Goal: Entertainment & Leisure: Browse casually

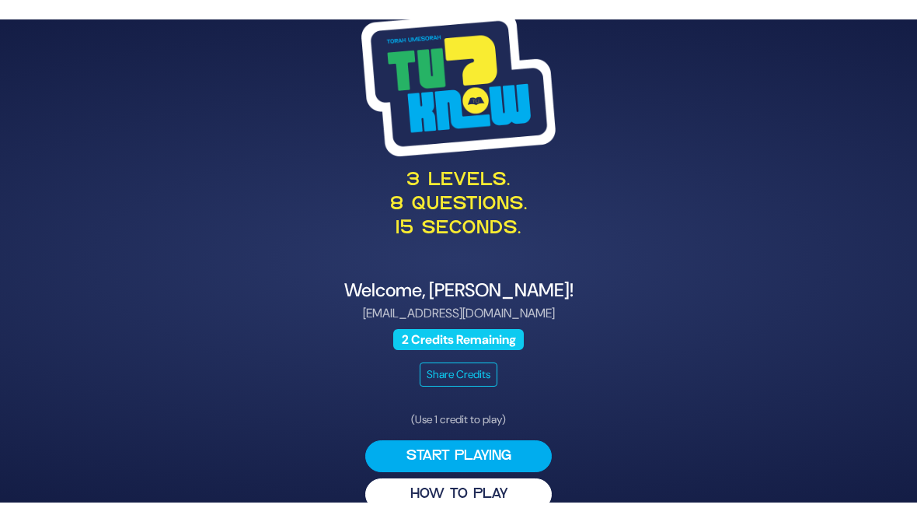
scroll to position [13, 0]
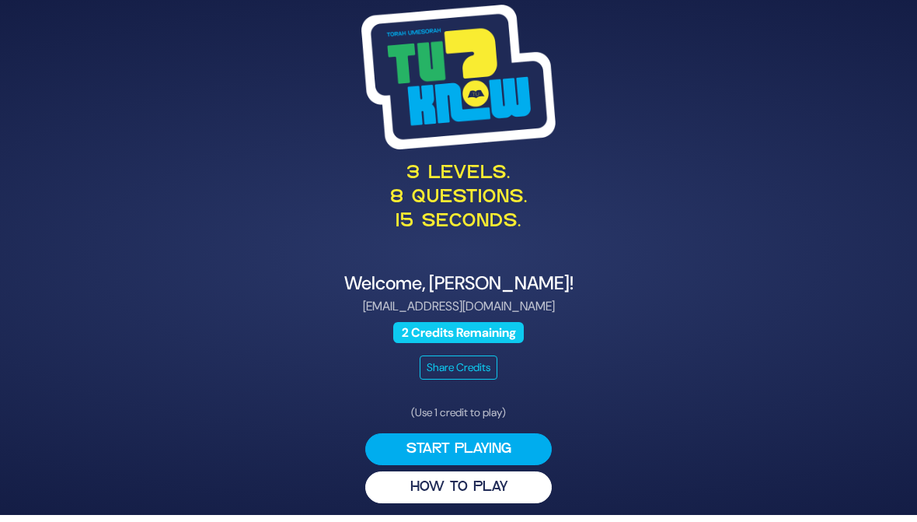
click at [415, 452] on button "Start Playing" at bounding box center [458, 449] width 187 height 32
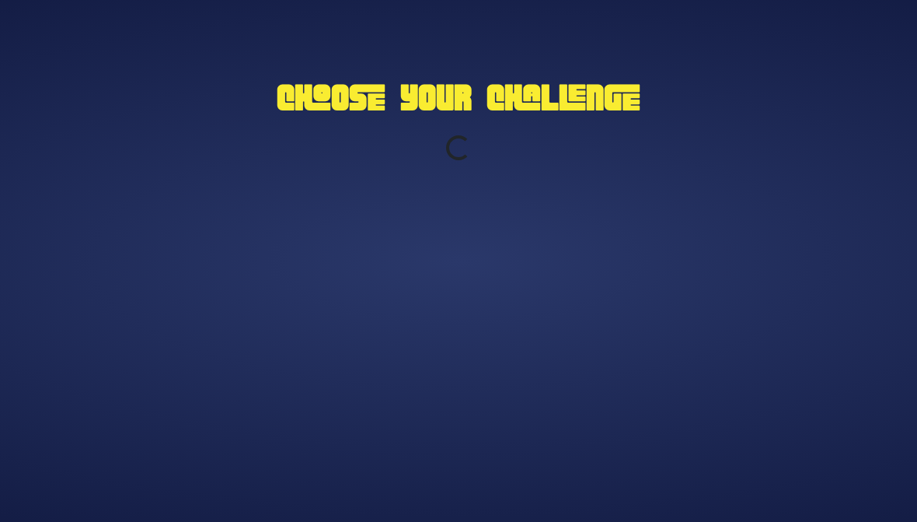
scroll to position [12, 0]
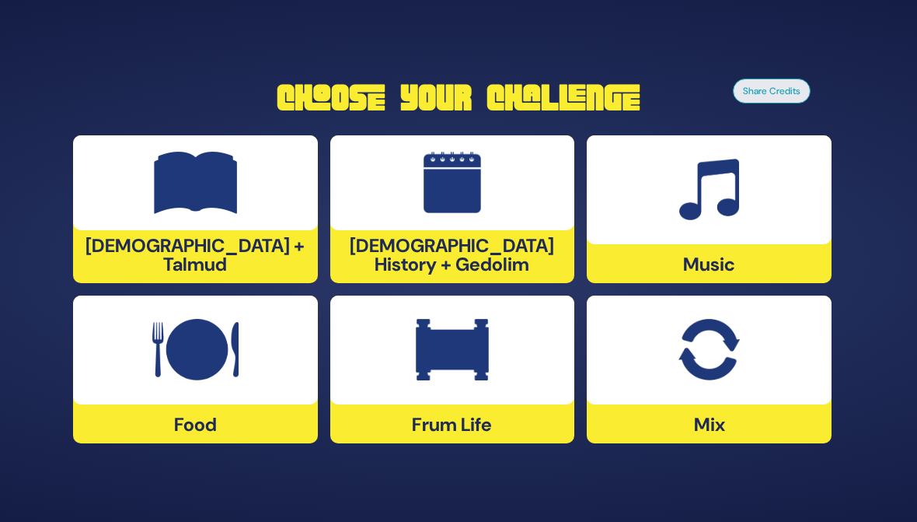
click at [684, 359] on img at bounding box center [709, 350] width 61 height 62
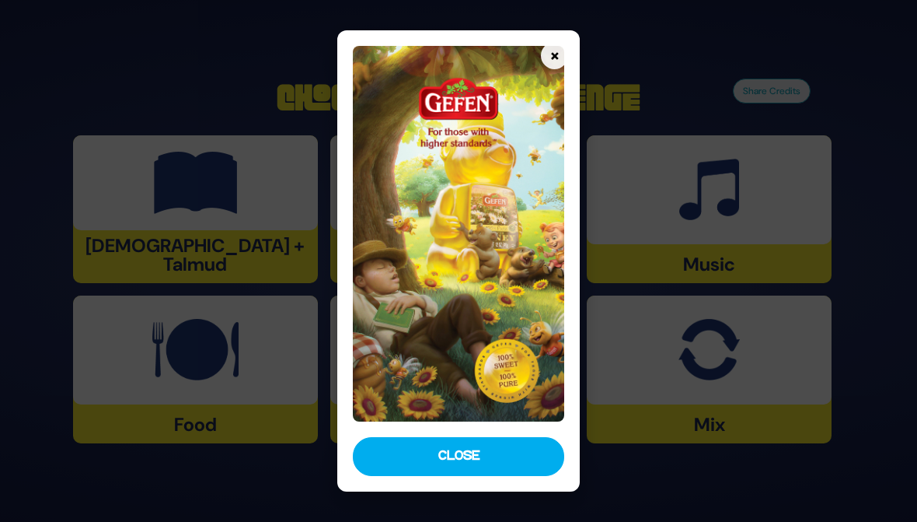
click at [419, 466] on button "Close" at bounding box center [458, 456] width 211 height 39
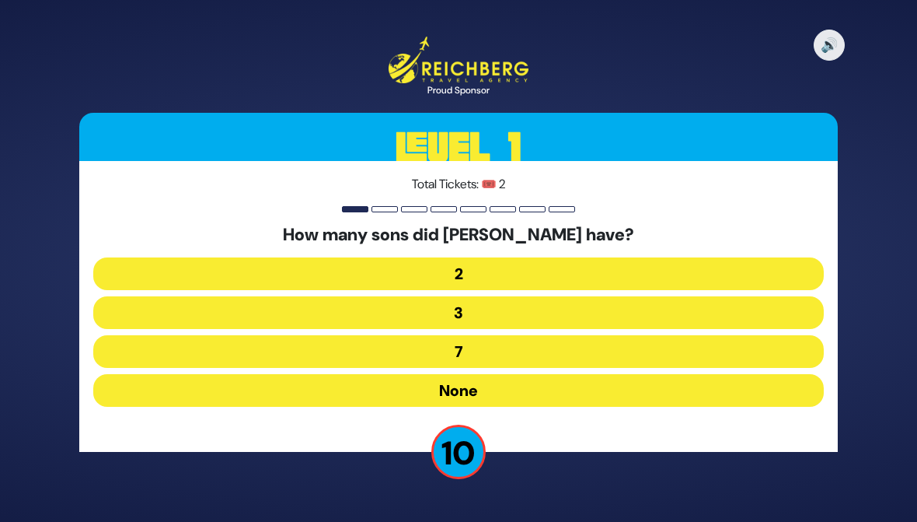
click at [170, 374] on button "None" at bounding box center [458, 390] width 731 height 33
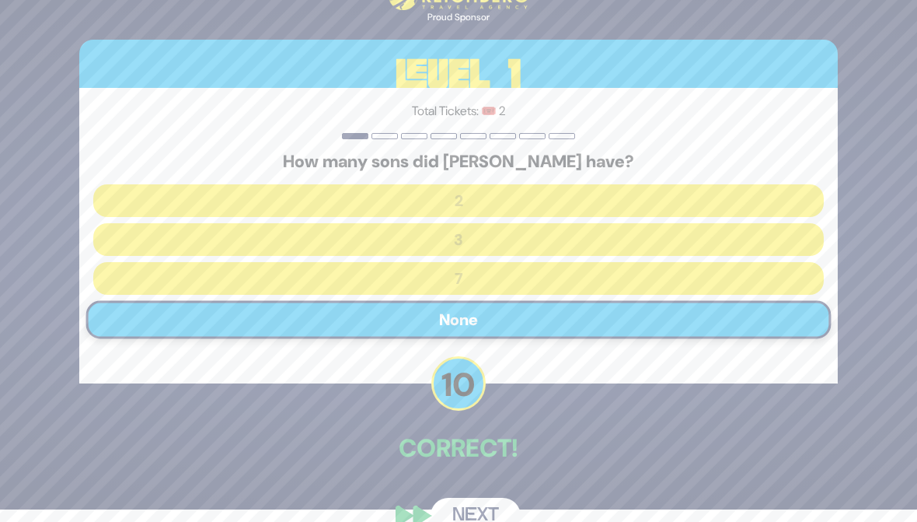
scroll to position [23, 0]
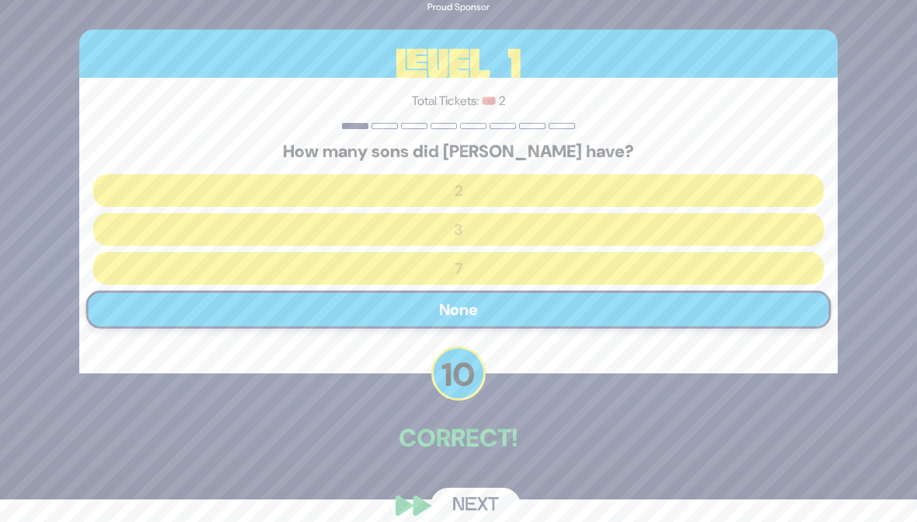
click at [469, 482] on button "Next" at bounding box center [476, 505] width 90 height 36
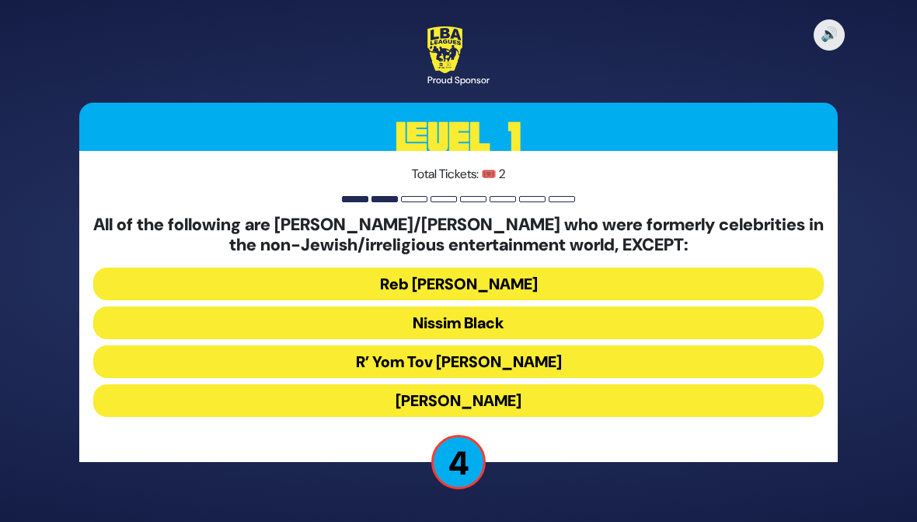
click at [285, 391] on button "Stephen Hill" at bounding box center [458, 400] width 731 height 33
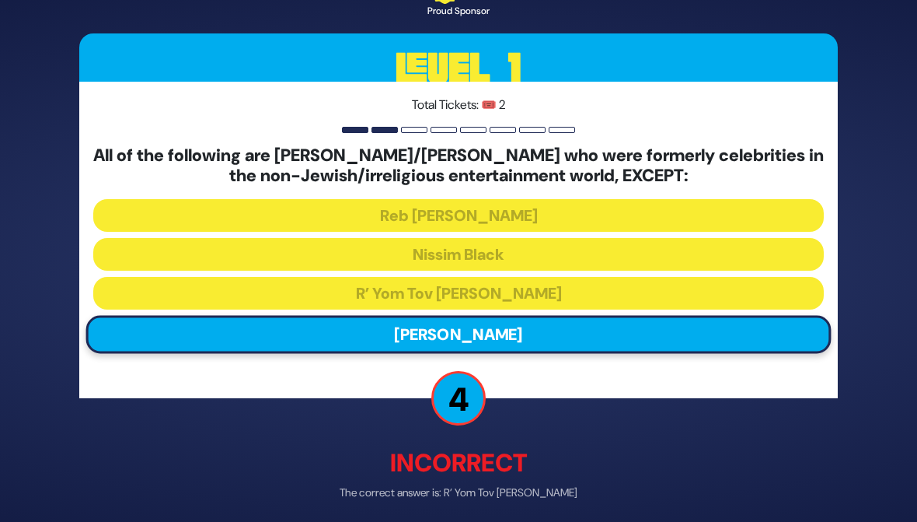
scroll to position [61, 0]
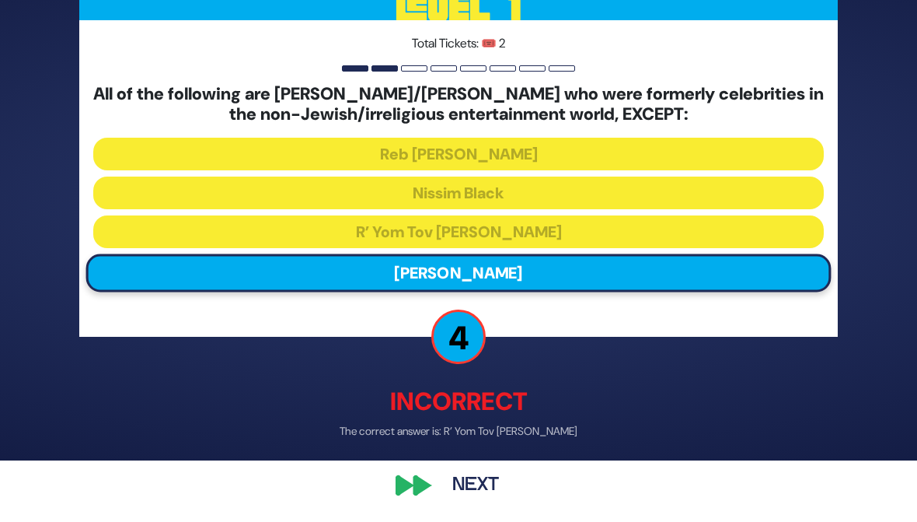
click at [455, 482] on button "Next" at bounding box center [476, 485] width 90 height 36
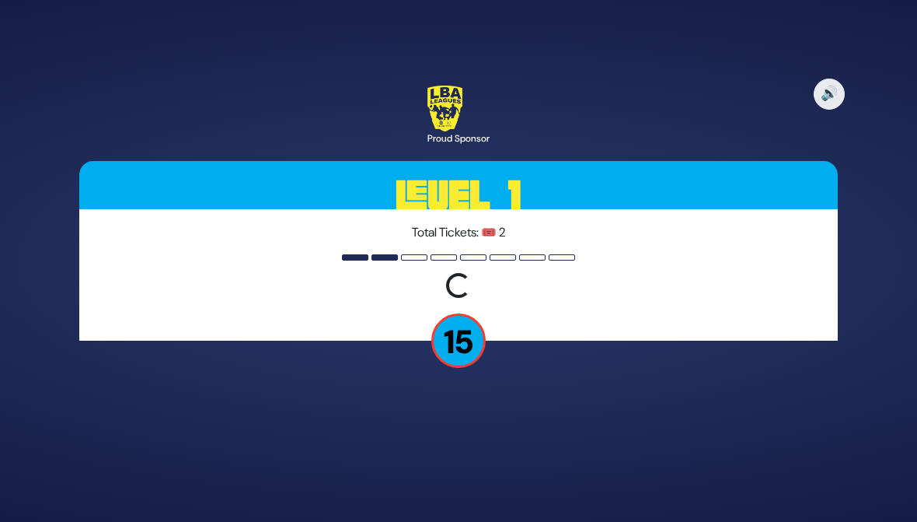
scroll to position [0, 0]
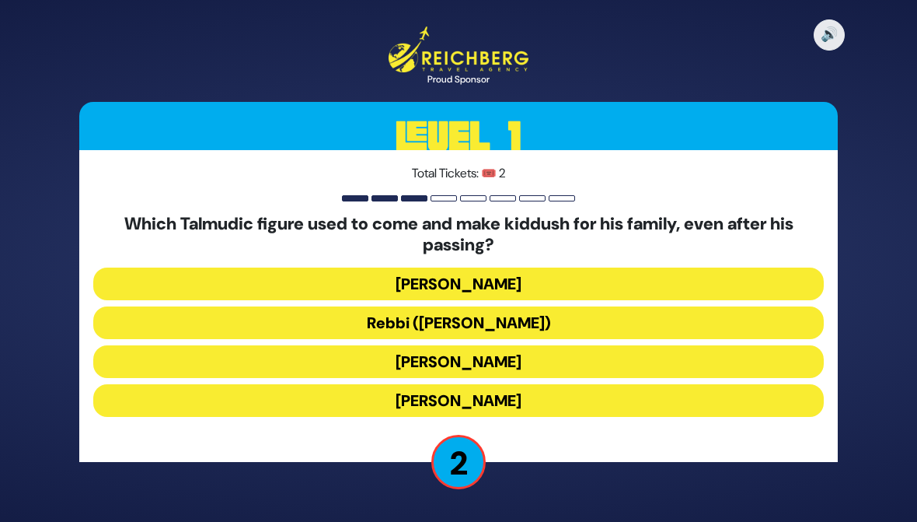
click at [295, 324] on button "Rebbi (Rabbi Yehuda HaNasi)" at bounding box center [458, 322] width 731 height 33
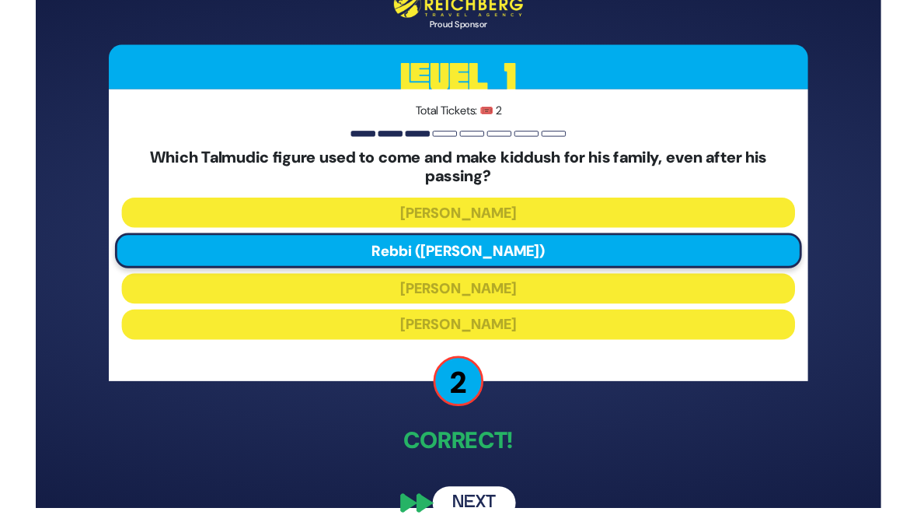
scroll to position [47, 0]
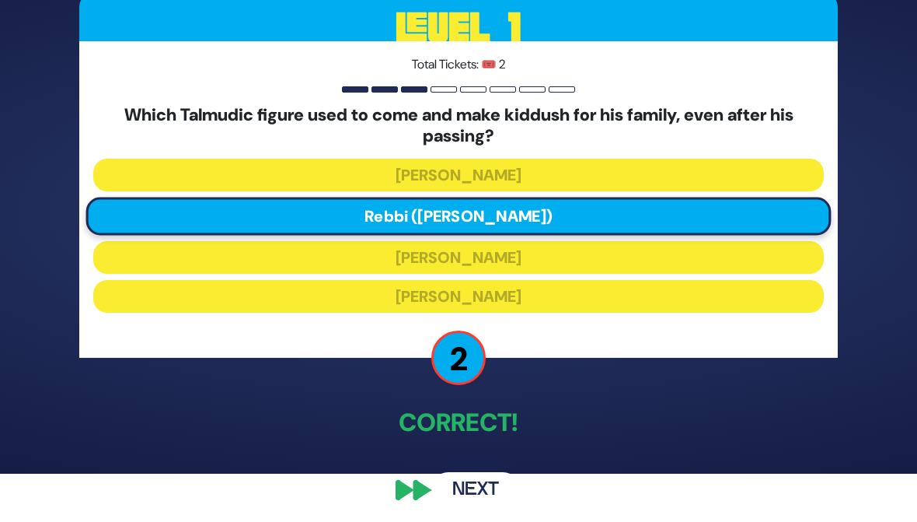
click at [467, 480] on button "Next" at bounding box center [476, 491] width 90 height 36
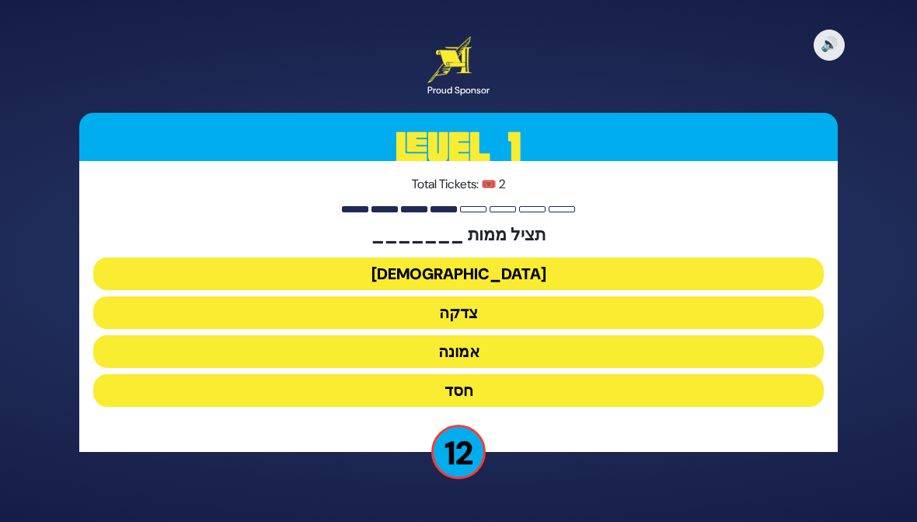
click at [245, 316] on button "צדקה" at bounding box center [458, 312] width 731 height 33
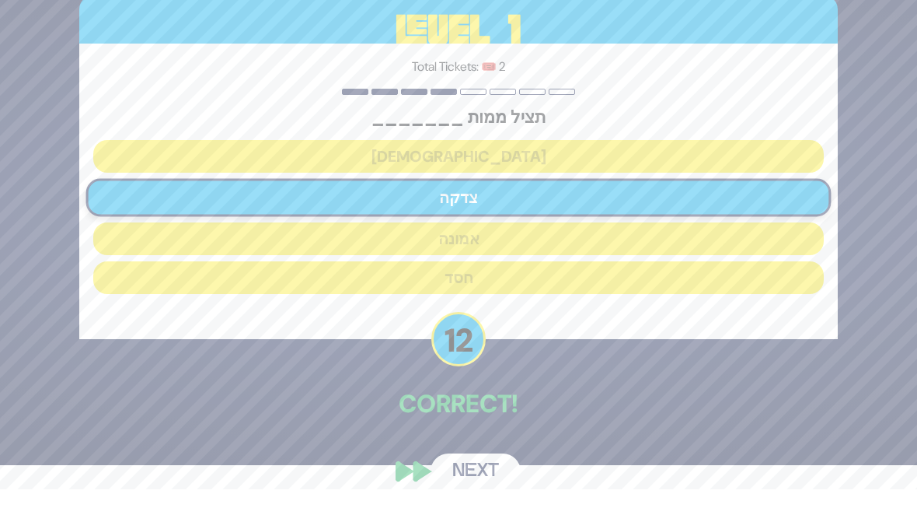
scroll to position [43, 0]
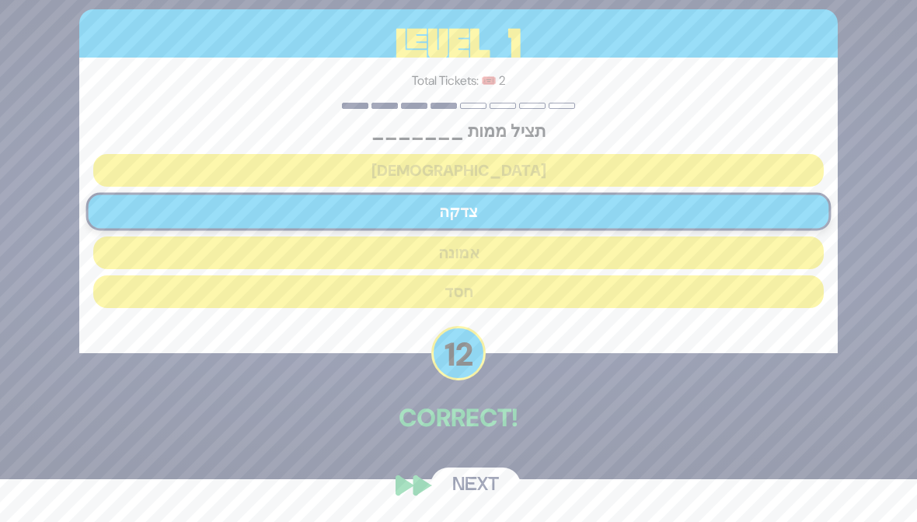
click at [462, 476] on button "Next" at bounding box center [476, 485] width 90 height 36
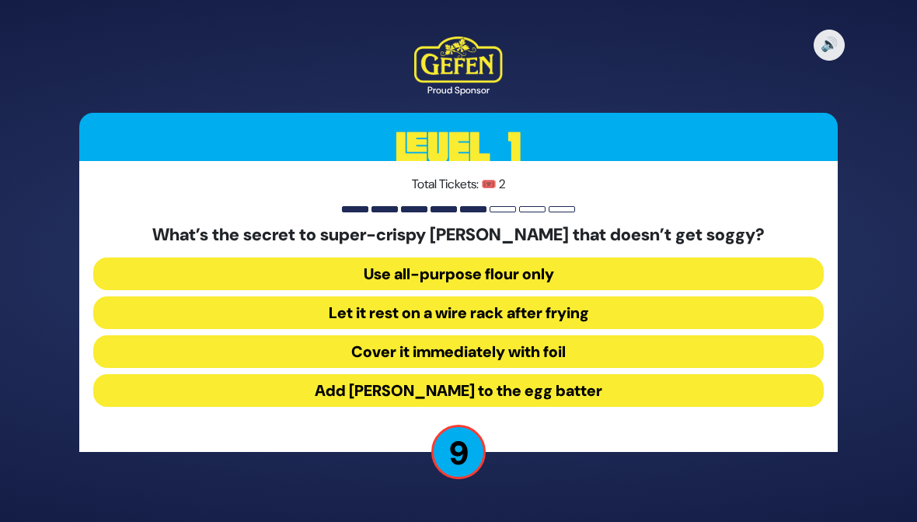
click at [193, 383] on button "Add seltzer to the egg batter" at bounding box center [458, 390] width 731 height 33
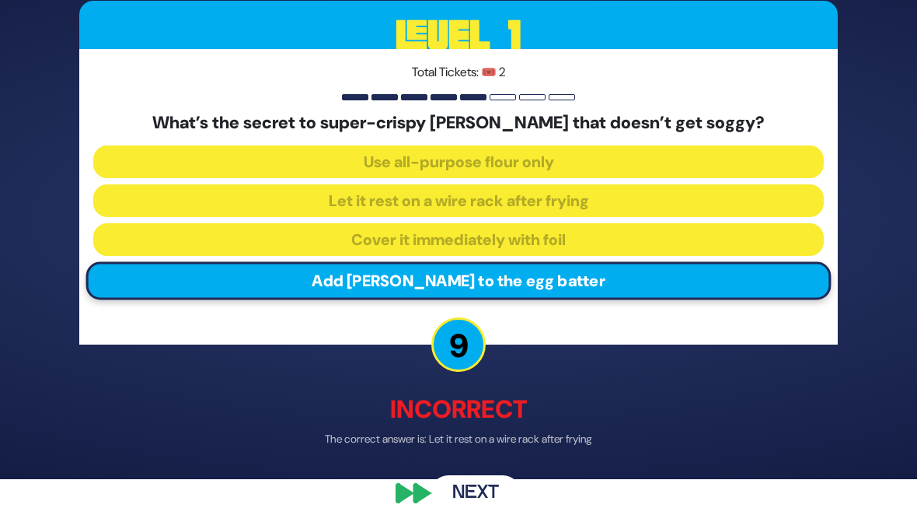
scroll to position [43, 0]
click at [469, 482] on button "Next" at bounding box center [476, 494] width 90 height 36
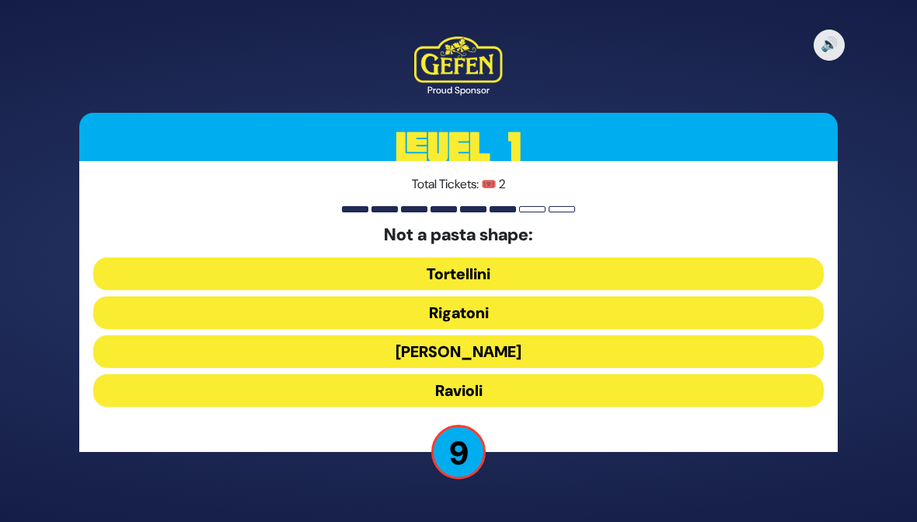
click at [700, 349] on button "Ronzoni" at bounding box center [458, 351] width 731 height 33
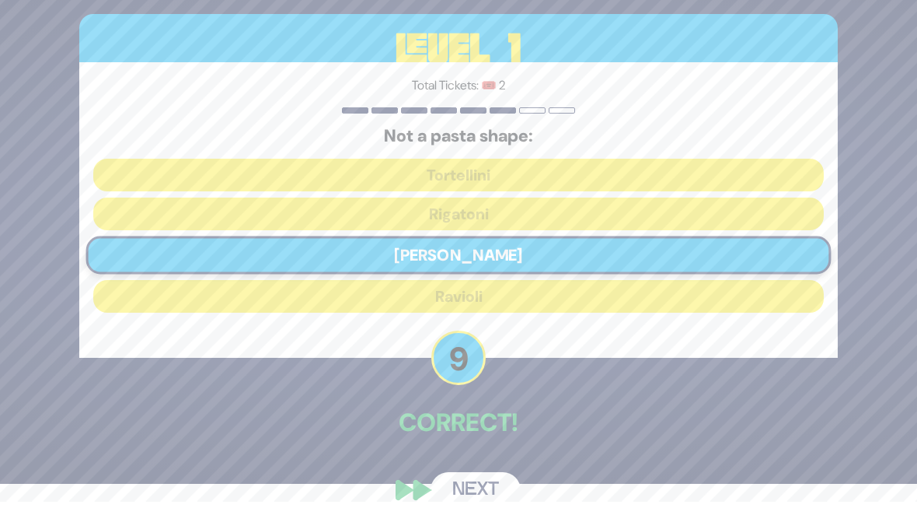
scroll to position [38, 0]
click at [462, 476] on button "Next" at bounding box center [476, 490] width 90 height 36
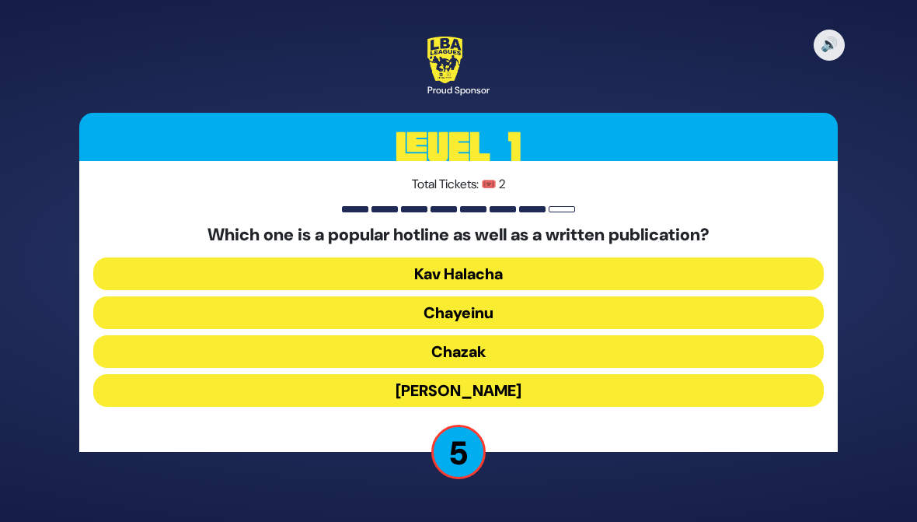
click at [152, 300] on button "Chayeinu" at bounding box center [458, 312] width 731 height 33
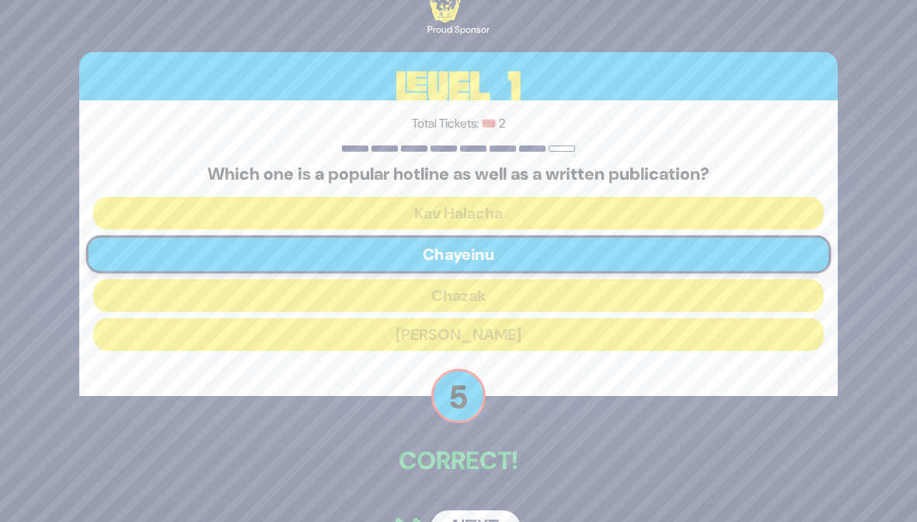
scroll to position [43, 0]
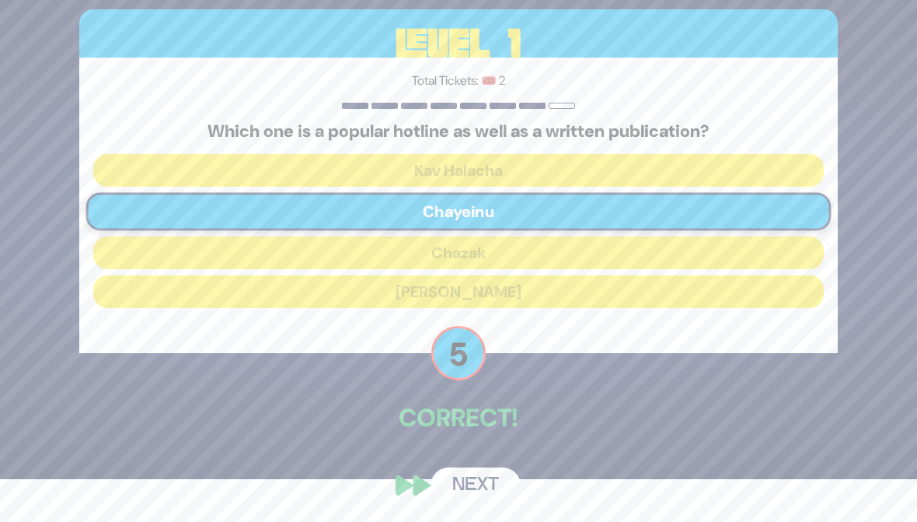
click at [468, 482] on button "Next" at bounding box center [476, 485] width 90 height 36
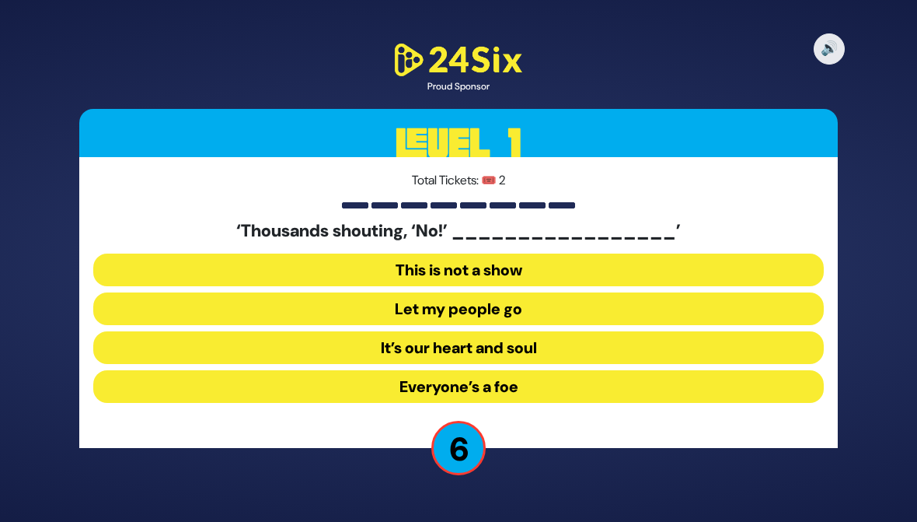
click at [152, 302] on button "Let my people go" at bounding box center [458, 308] width 731 height 33
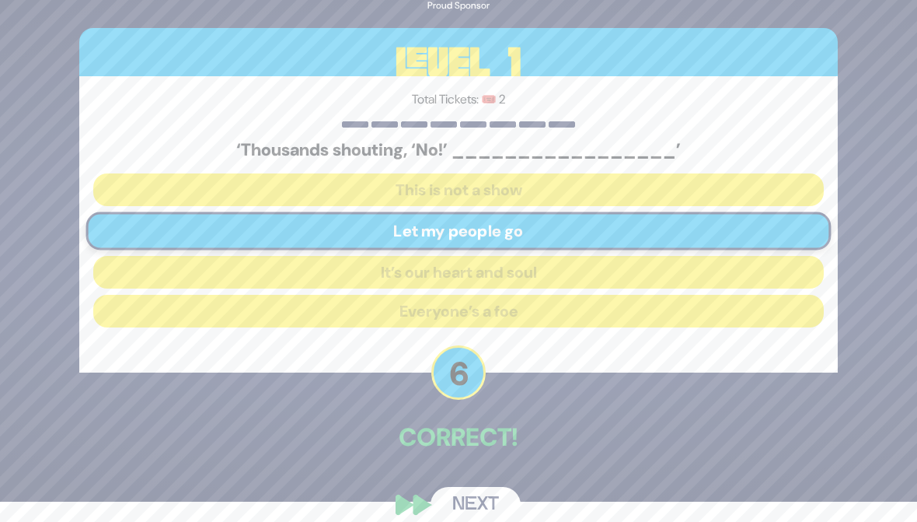
scroll to position [39, 0]
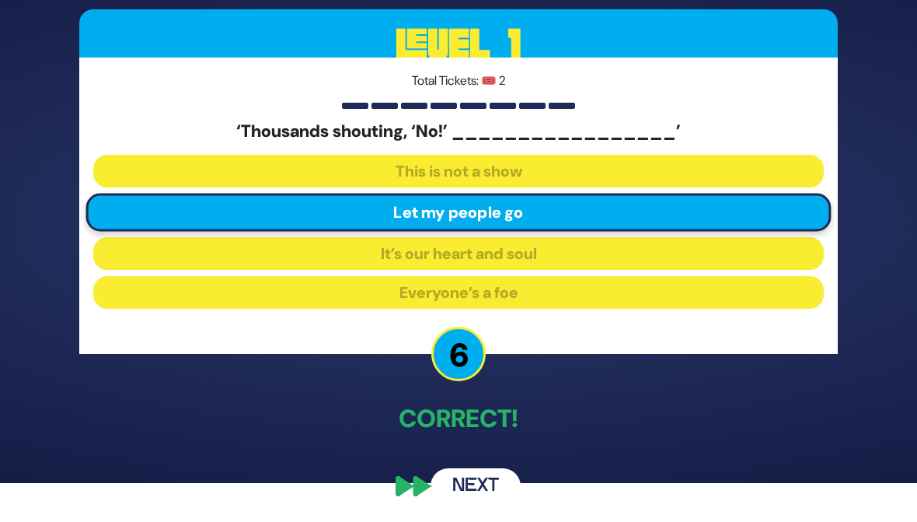
click at [475, 482] on button "Next" at bounding box center [476, 486] width 90 height 36
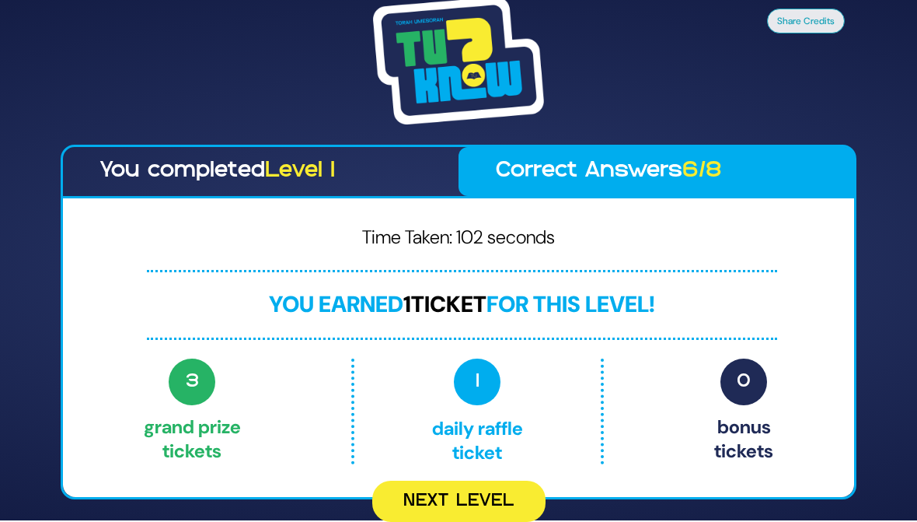
scroll to position [2, 0]
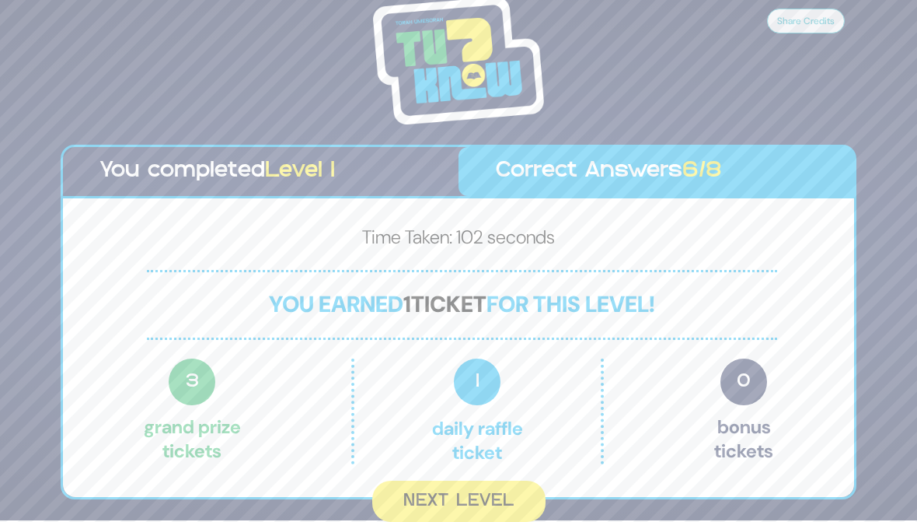
click at [434, 482] on button "Next Level" at bounding box center [458, 500] width 173 height 41
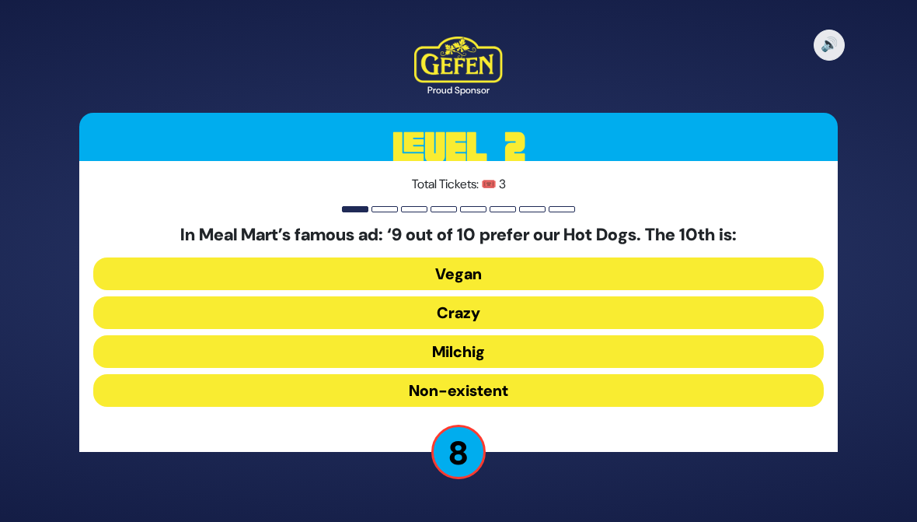
click at [134, 347] on button "Milchig" at bounding box center [458, 351] width 731 height 33
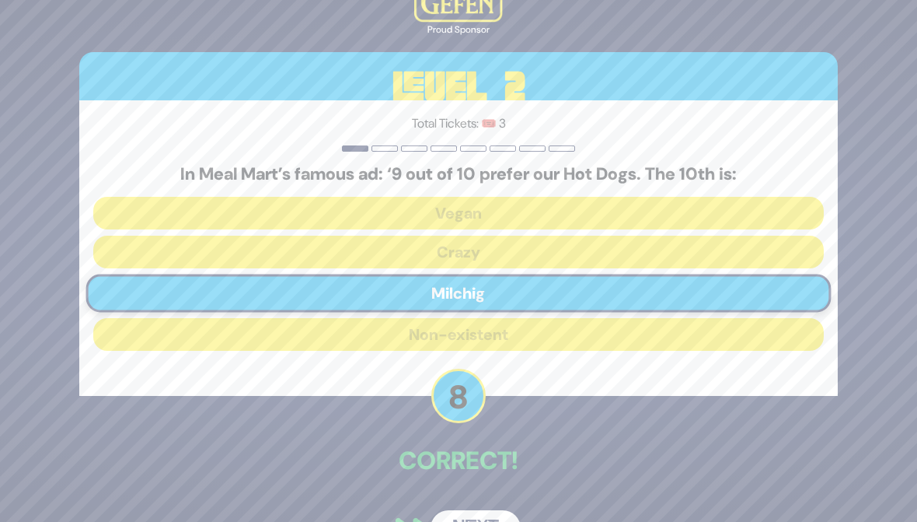
scroll to position [43, 0]
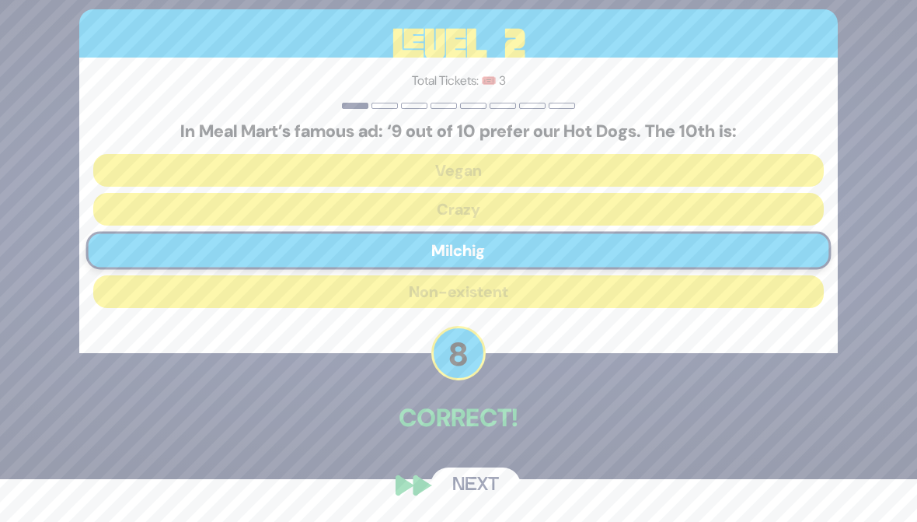
click at [466, 482] on button "Next" at bounding box center [476, 485] width 90 height 36
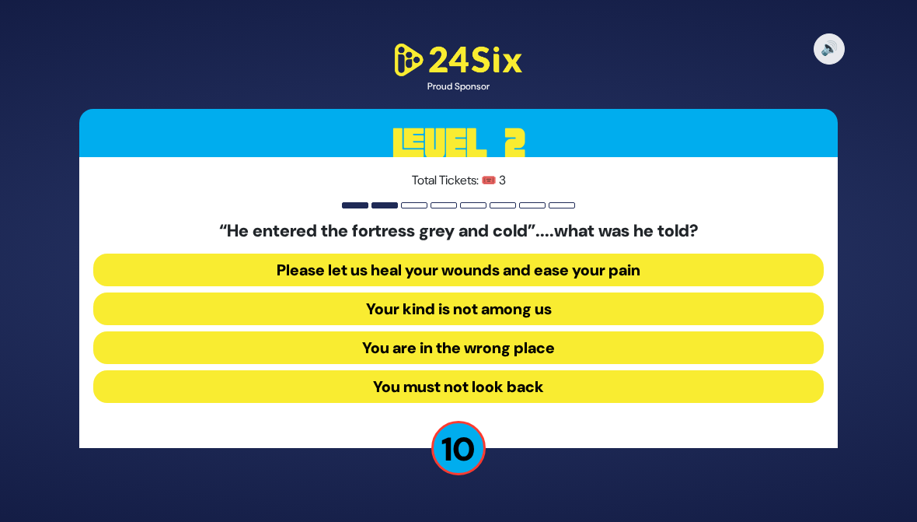
click at [134, 313] on button "Your kind is not among us" at bounding box center [458, 308] width 731 height 33
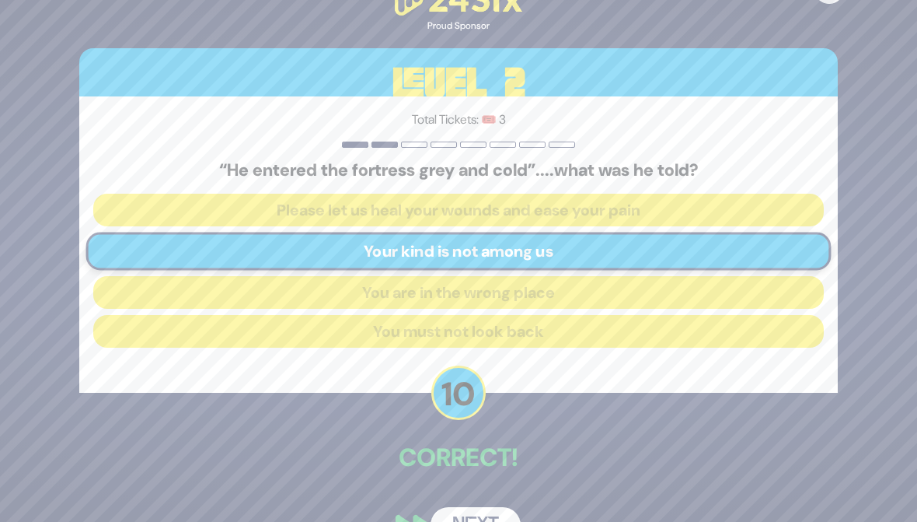
scroll to position [39, 0]
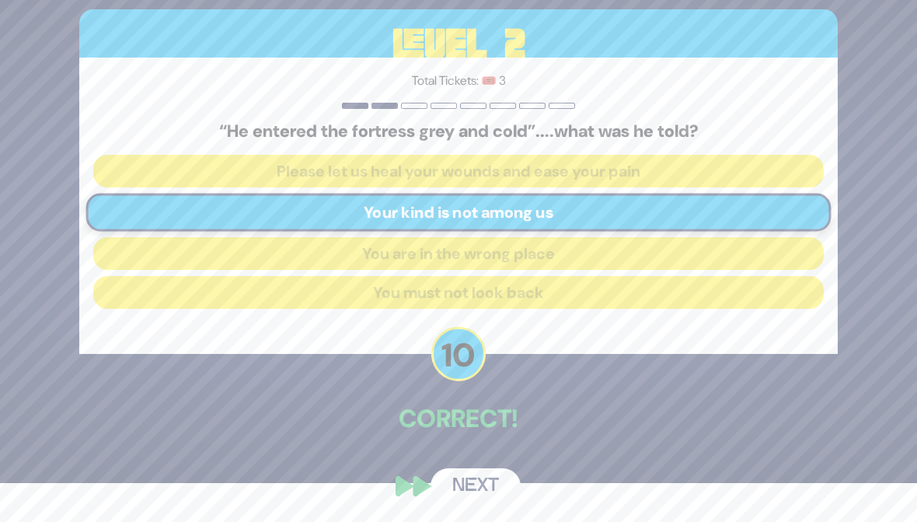
click at [465, 482] on button "Next" at bounding box center [476, 486] width 90 height 36
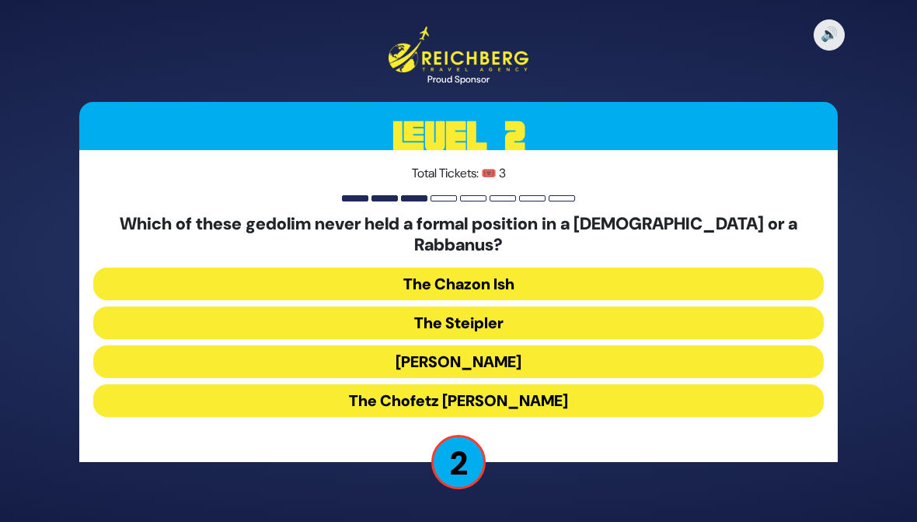
click at [225, 306] on button "The Steipler" at bounding box center [458, 322] width 731 height 33
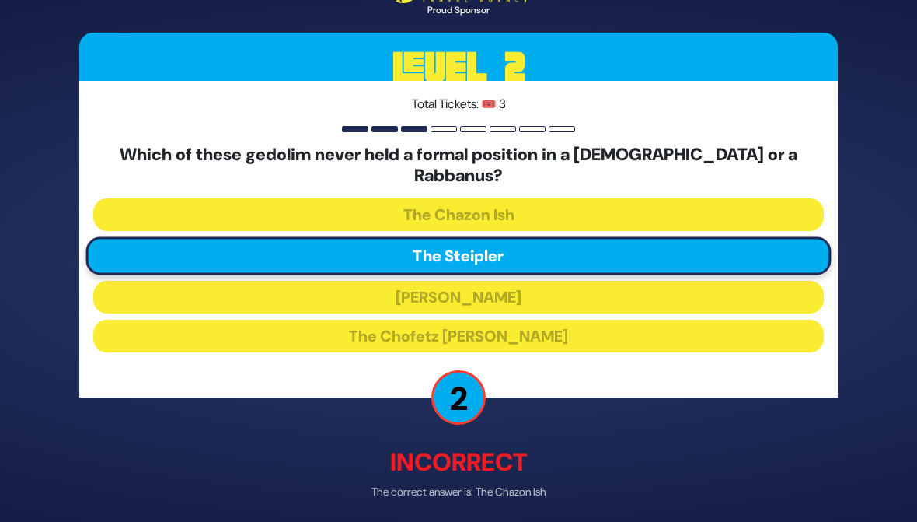
scroll to position [48, 0]
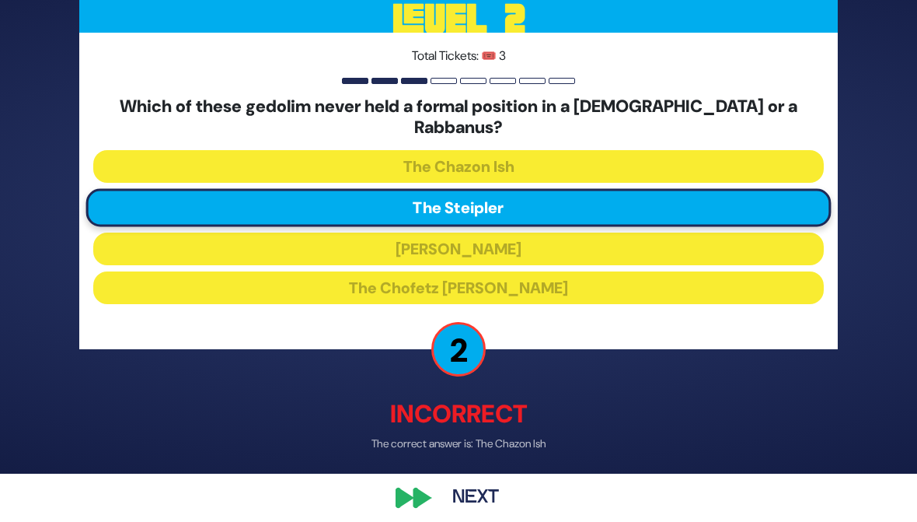
click at [466, 466] on div "🔊 Proud Sponsor Level 2 Total Tickets: 🎟️ 3 Which of these gedolim never held a…" at bounding box center [459, 212] width 796 height 644
click at [455, 482] on button "Next" at bounding box center [476, 498] width 90 height 36
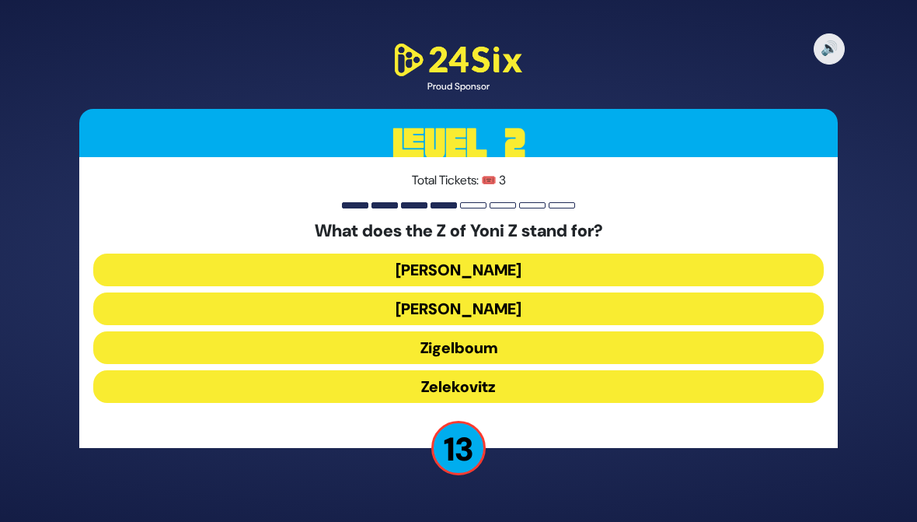
click at [164, 334] on button "Zigelboum" at bounding box center [458, 347] width 731 height 33
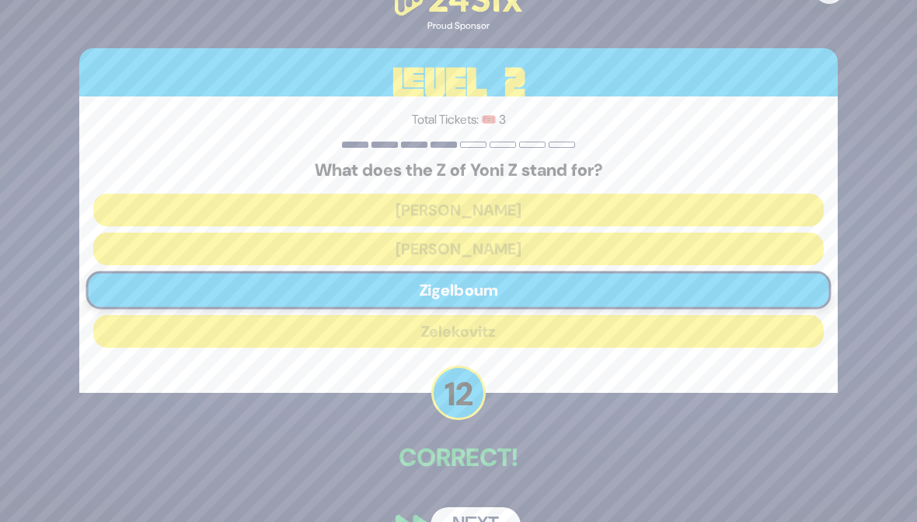
click at [466, 482] on button "Next" at bounding box center [476, 525] width 90 height 36
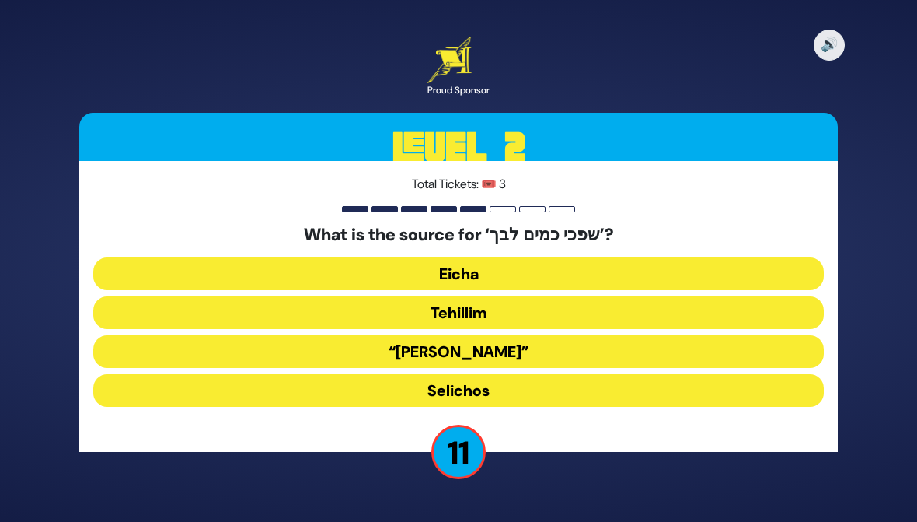
click at [170, 271] on button "Eicha" at bounding box center [458, 273] width 731 height 33
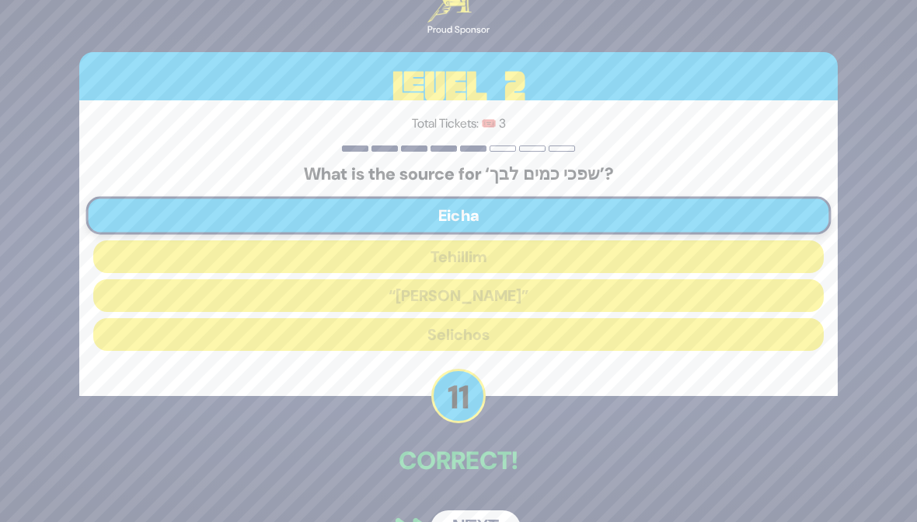
scroll to position [43, 0]
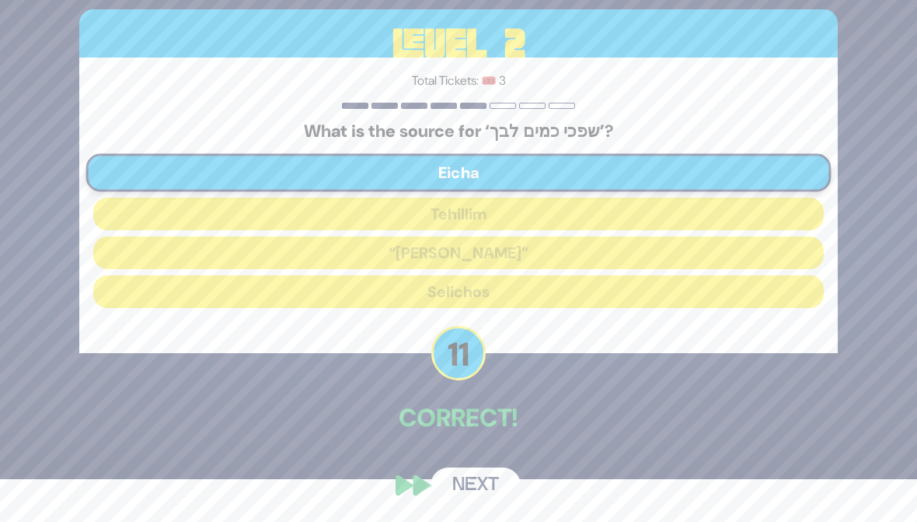
click at [475, 481] on button "Next" at bounding box center [476, 485] width 90 height 36
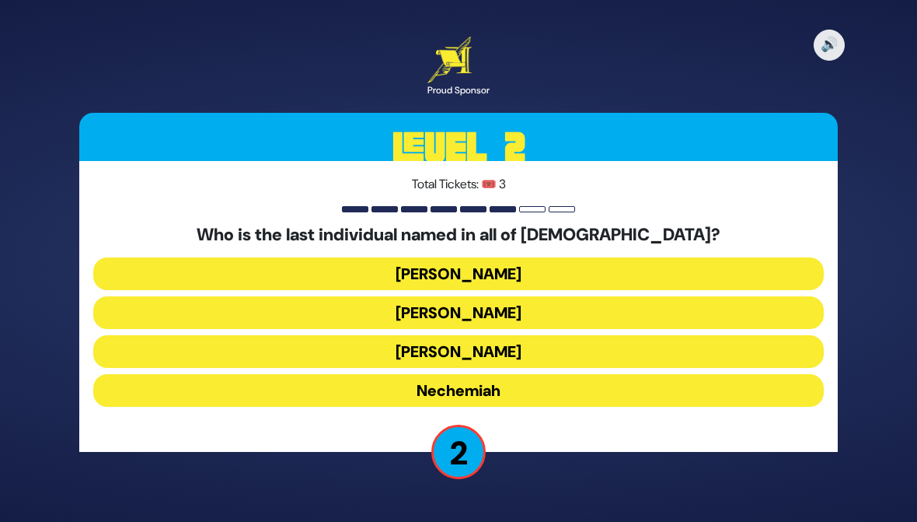
click at [143, 327] on button "Koresh" at bounding box center [458, 312] width 731 height 33
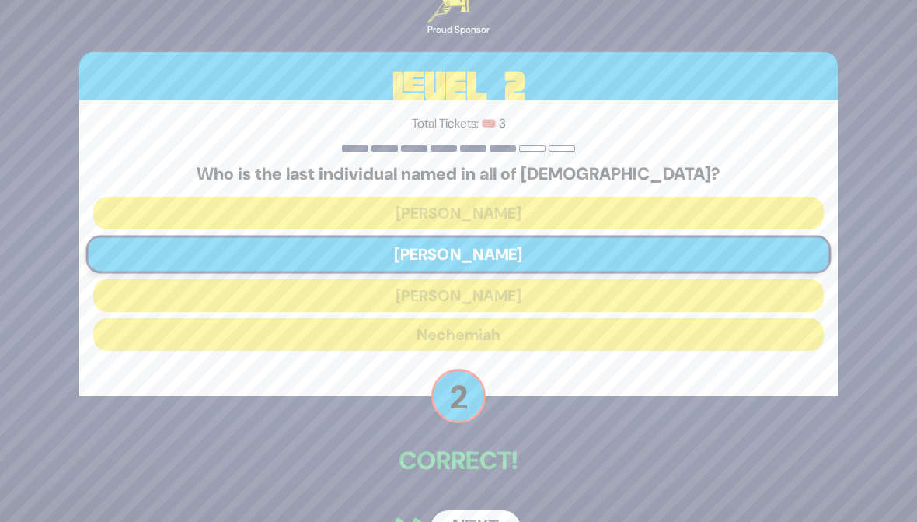
scroll to position [43, 0]
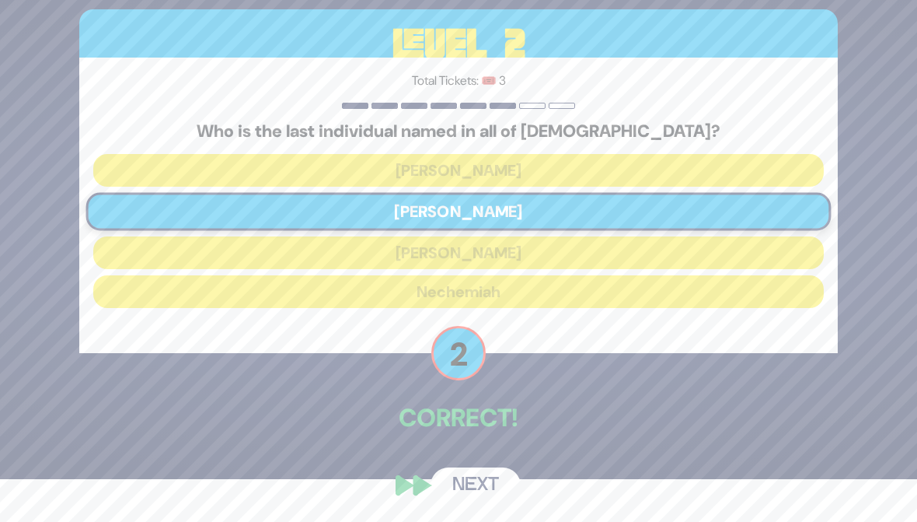
click at [443, 475] on button "Next" at bounding box center [476, 485] width 90 height 36
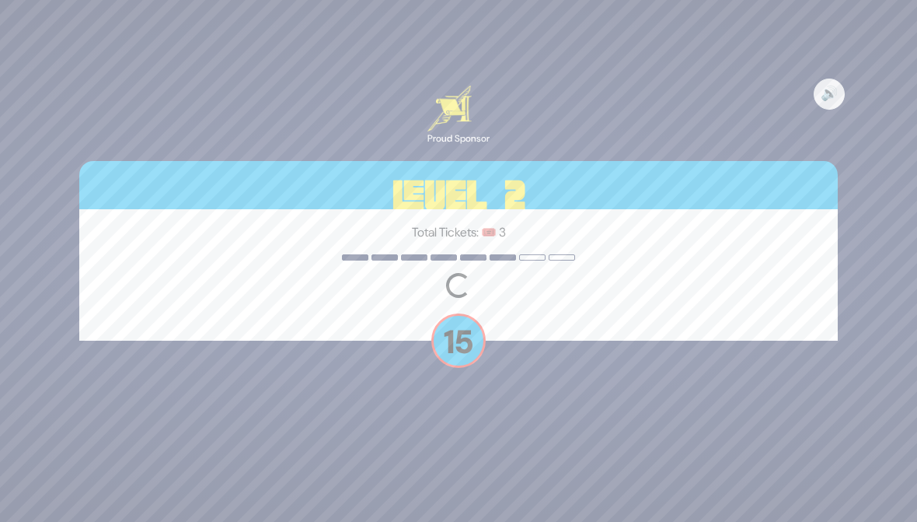
scroll to position [0, 0]
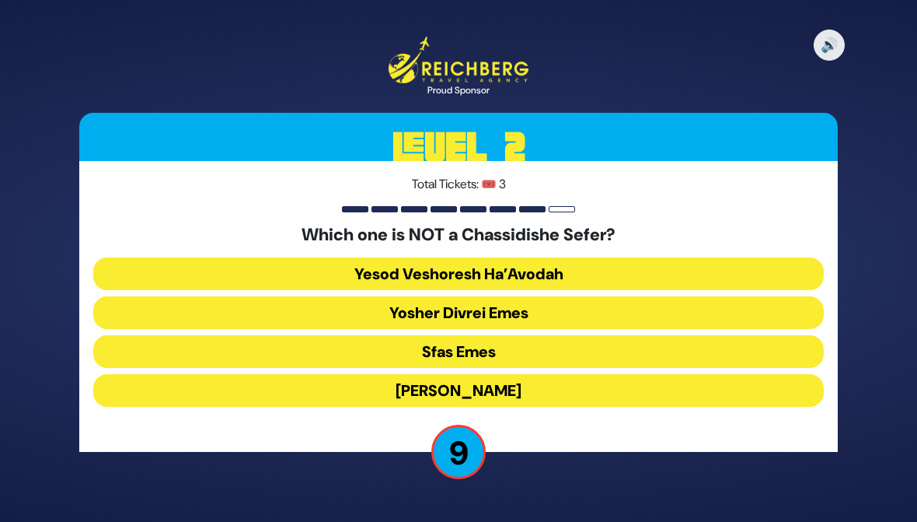
click at [183, 267] on button "Yesod Veshoresh Ha’Avodah" at bounding box center [458, 273] width 731 height 33
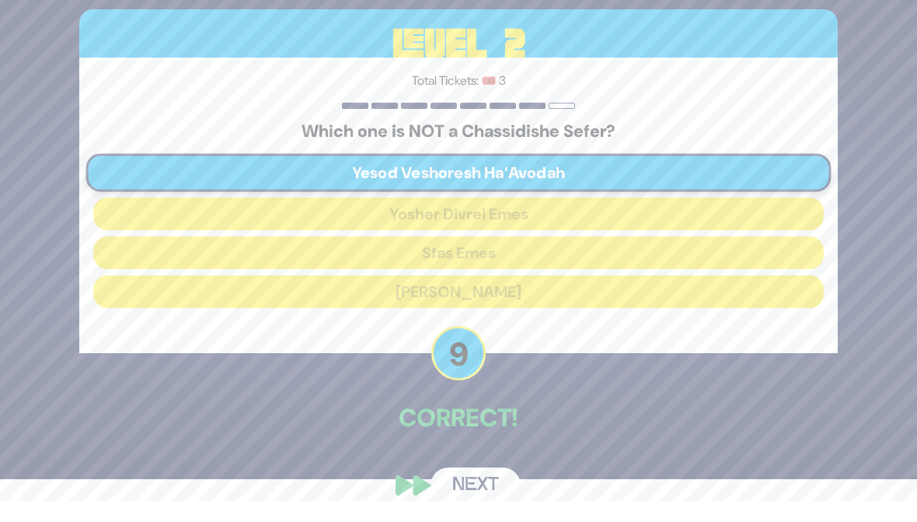
scroll to position [43, 0]
click at [449, 482] on button "Next" at bounding box center [476, 485] width 90 height 36
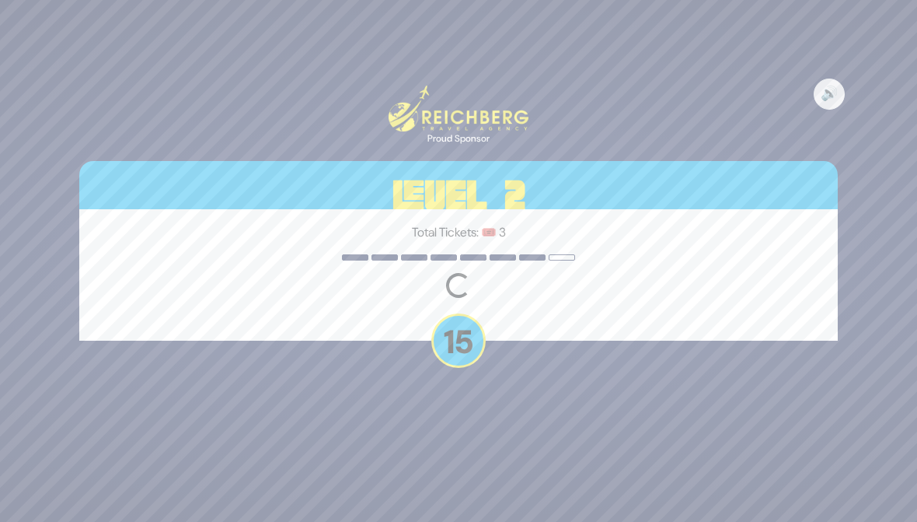
scroll to position [0, 0]
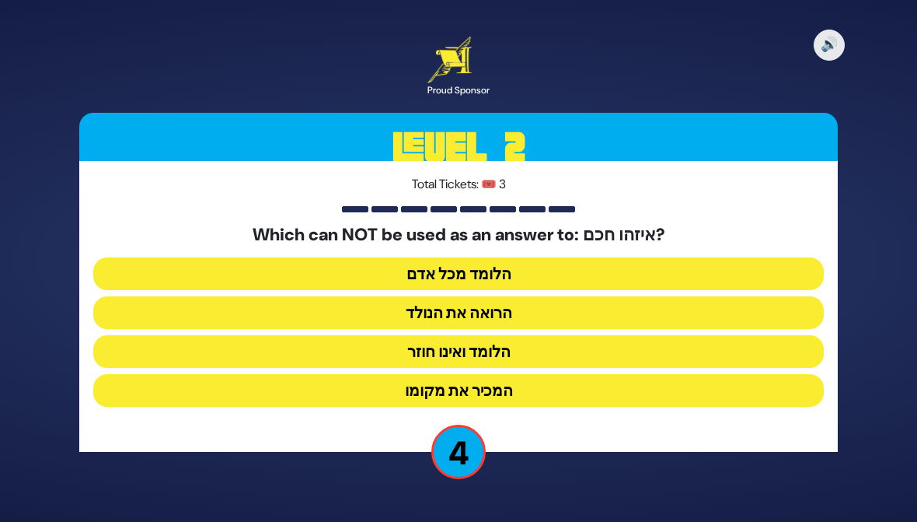
click at [169, 388] on button "המכיר את מקומו" at bounding box center [458, 390] width 731 height 33
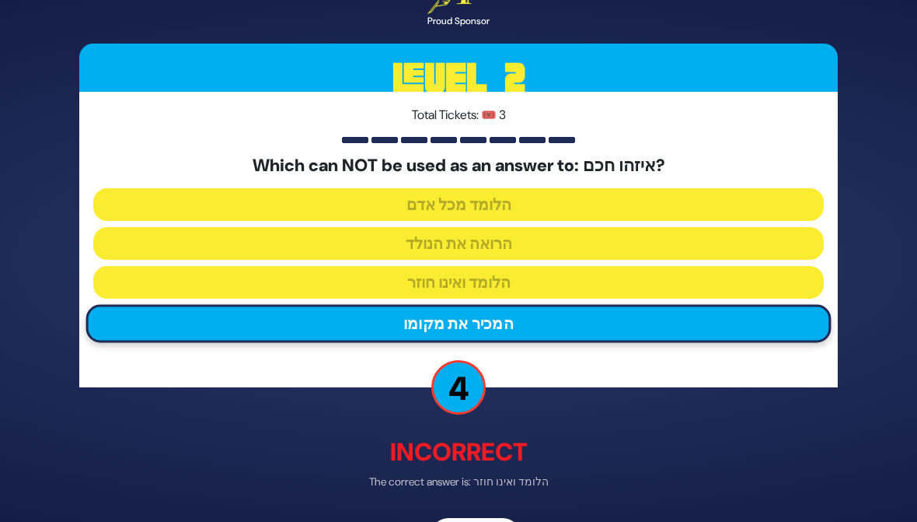
scroll to position [51, 0]
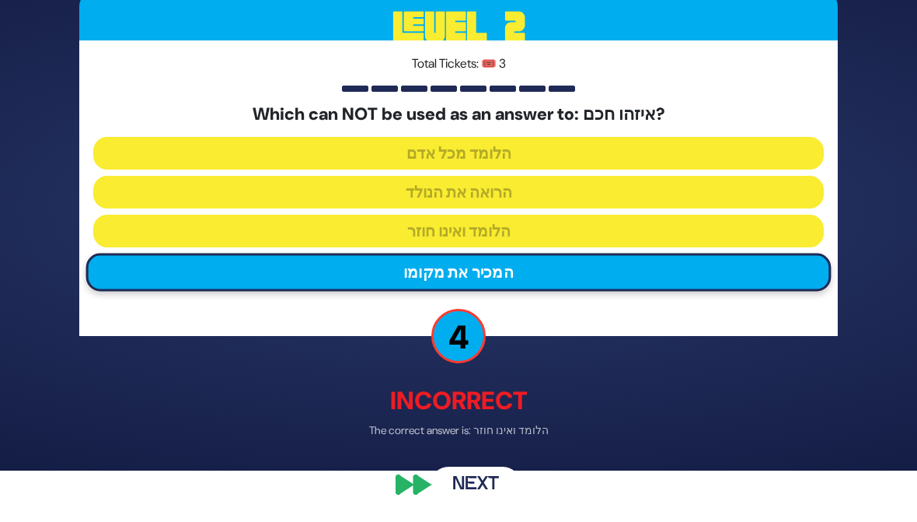
click at [428, 482] on div "🔊 Proud Sponsor Level 2 Total Tickets: 🎟️ 3 Which can NOT be used as an answer …" at bounding box center [459, 208] width 796 height 623
click at [419, 482] on div "🔊 Proud Sponsor Level 2 Total Tickets: 🎟️ 3 Which can NOT be used as an answer …" at bounding box center [459, 208] width 796 height 623
click at [441, 469] on button "Next" at bounding box center [476, 485] width 90 height 36
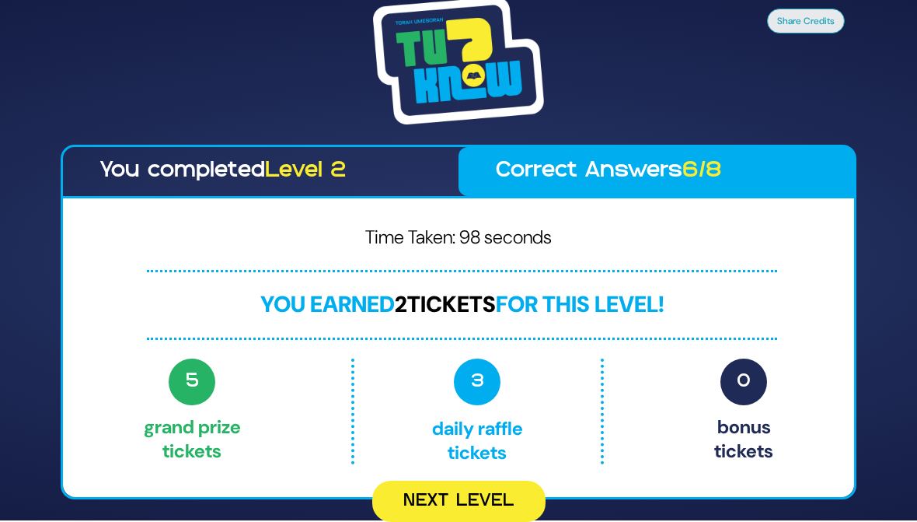
click at [445, 482] on button "Next Level" at bounding box center [458, 500] width 173 height 41
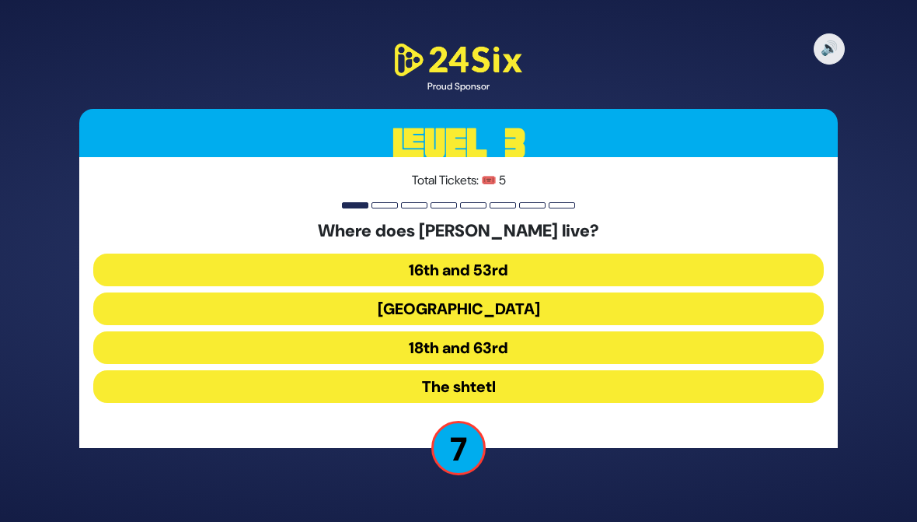
click at [138, 386] on button "The shtetl" at bounding box center [458, 386] width 731 height 33
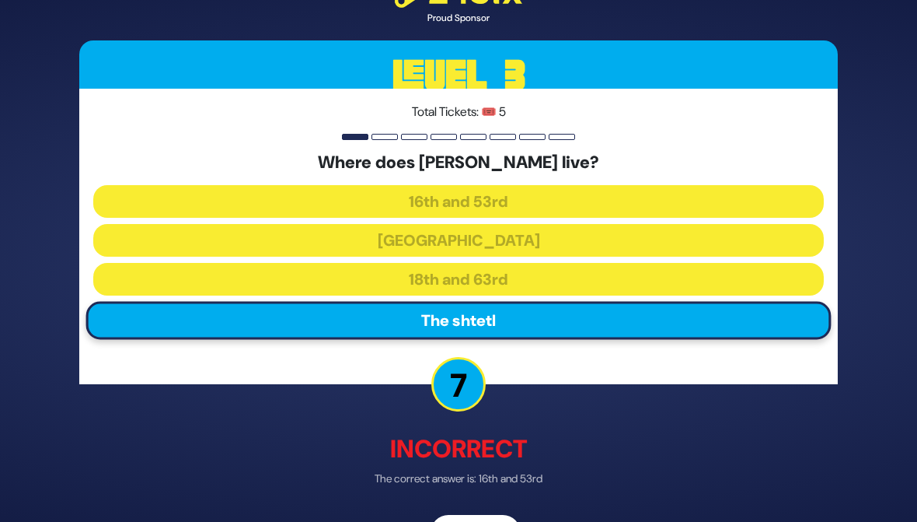
click at [455, 482] on button "Next" at bounding box center [476, 533] width 90 height 36
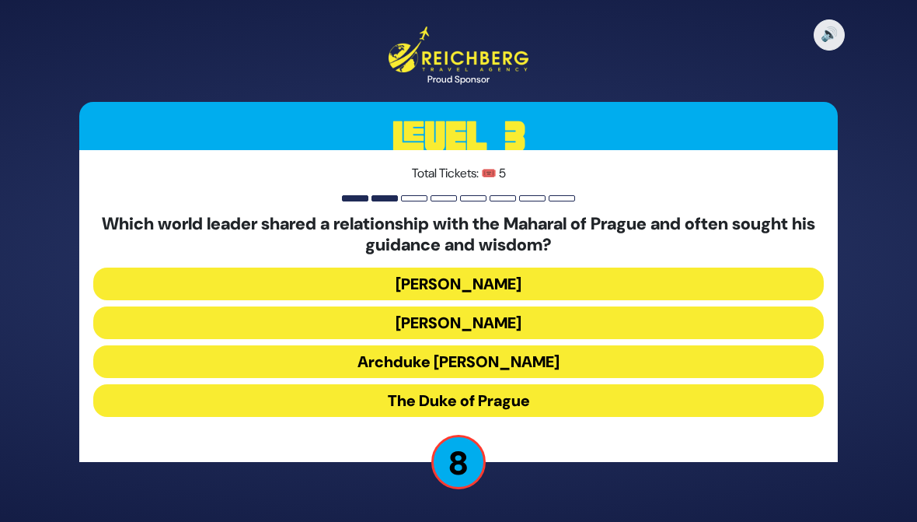
click at [135, 288] on button "Kaiser Franz-Joseph" at bounding box center [458, 283] width 731 height 33
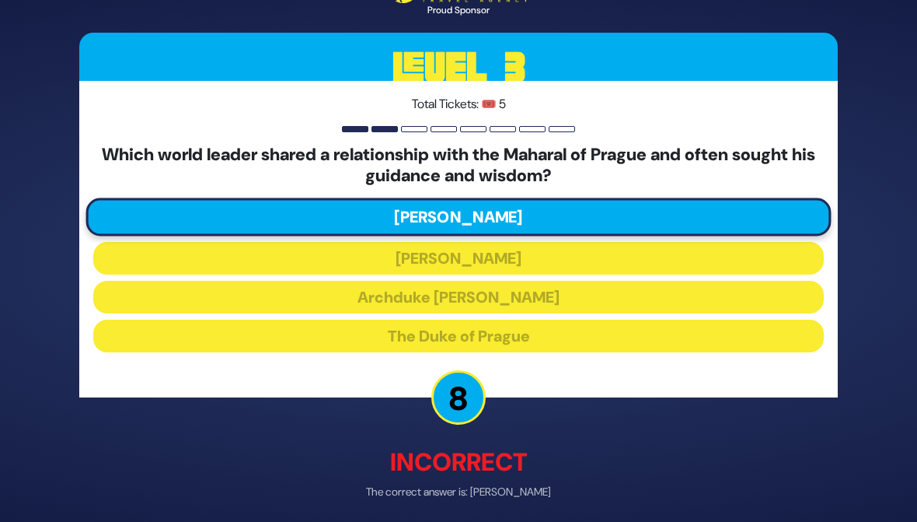
scroll to position [61, 0]
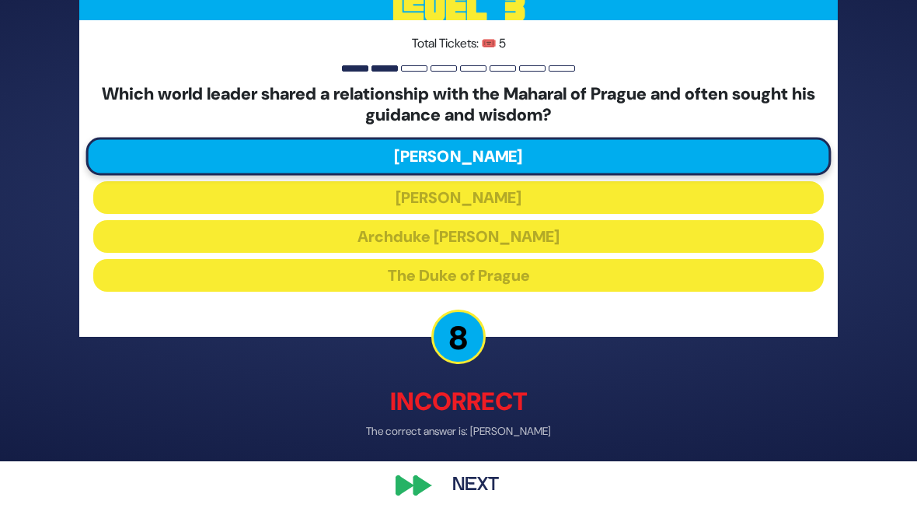
click at [413, 480] on div "🔊 Proud Sponsor Level 3 Total Tickets: 🎟️ 5 Which world leader shared a relatio…" at bounding box center [459, 200] width 796 height 644
click at [400, 482] on div "🔊 Proud Sponsor Level 3 Total Tickets: 🎟️ 5 Which world leader shared a relatio…" at bounding box center [459, 200] width 796 height 644
click at [427, 482] on div "🔊 Proud Sponsor Level 3 Total Tickets: 🎟️ 5 Which world leader shared a relatio…" at bounding box center [459, 200] width 796 height 644
click at [415, 476] on div "🔊 Proud Sponsor Level 3 Total Tickets: 🎟️ 5 Which world leader shared a relatio…" at bounding box center [459, 200] width 796 height 644
click at [407, 473] on div "🔊 Proud Sponsor Level 3 Total Tickets: 🎟️ 5 Which world leader shared a relatio…" at bounding box center [459, 200] width 796 height 644
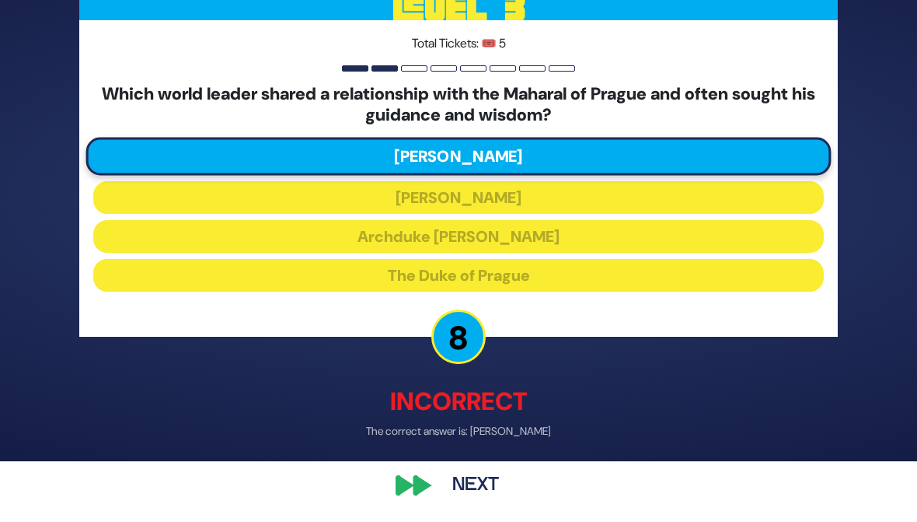
click at [458, 482] on button "Next" at bounding box center [476, 486] width 90 height 36
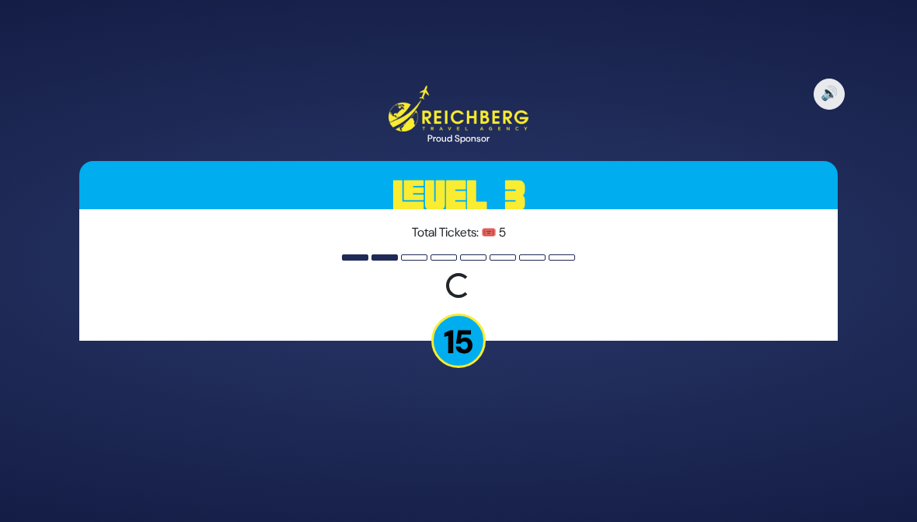
scroll to position [0, 0]
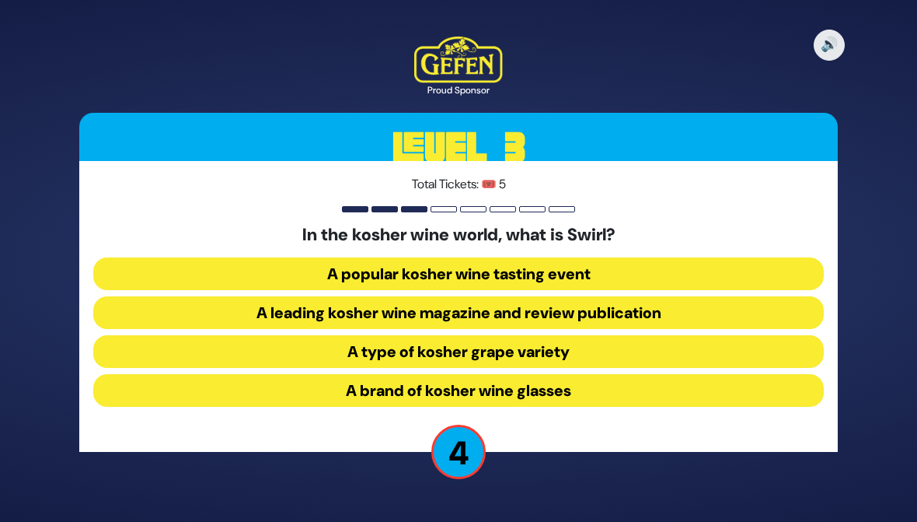
click at [127, 309] on button "A leading kosher wine magazine and review publication" at bounding box center [458, 312] width 731 height 33
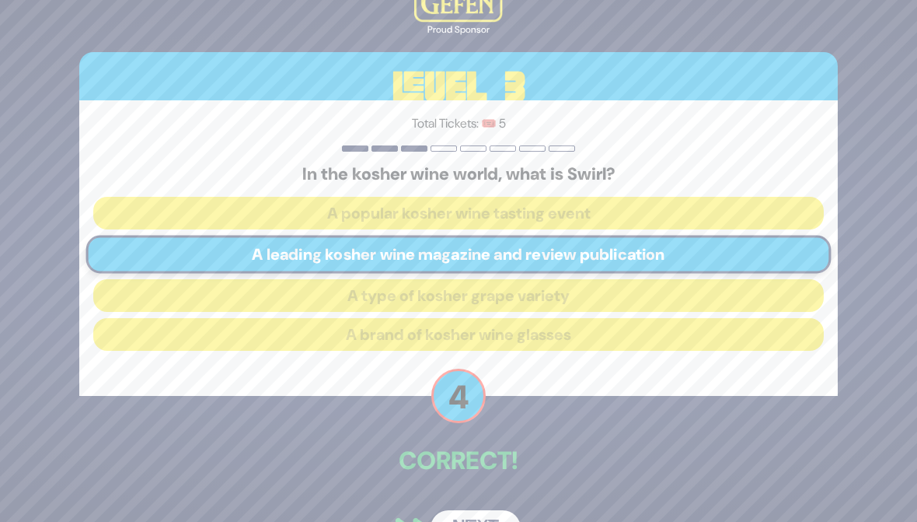
scroll to position [43, 0]
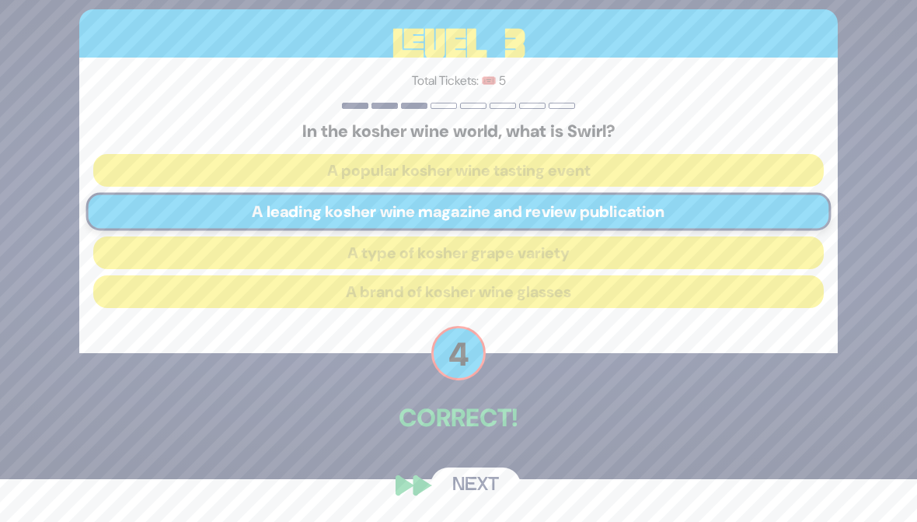
click at [443, 482] on button "Next" at bounding box center [476, 485] width 90 height 36
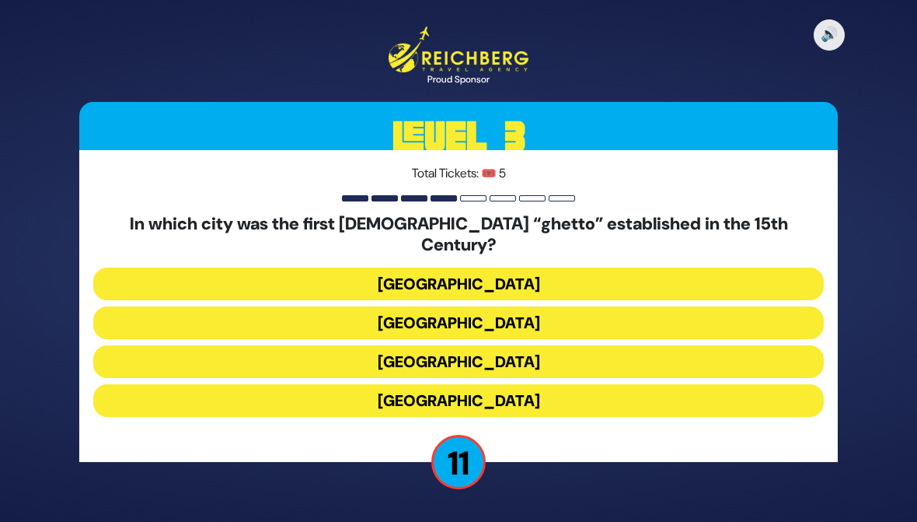
click at [259, 310] on button "Venice" at bounding box center [458, 322] width 731 height 33
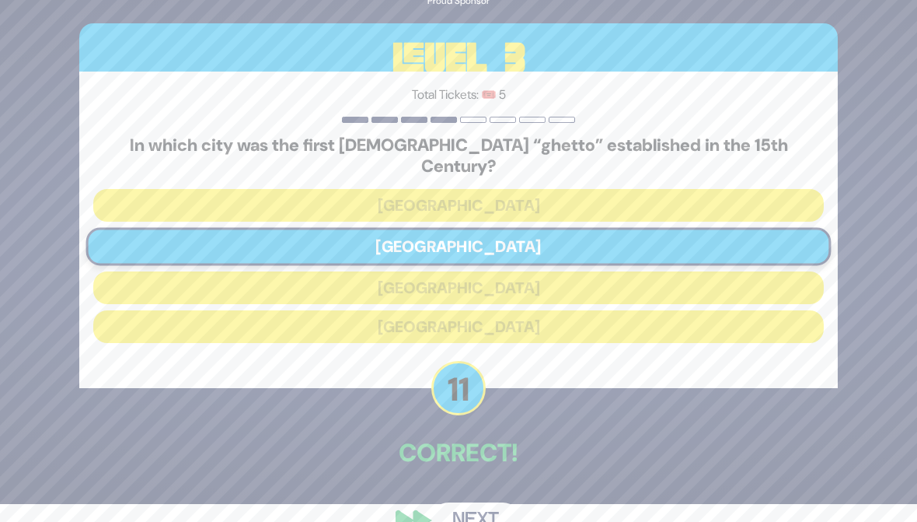
scroll to position [19, 0]
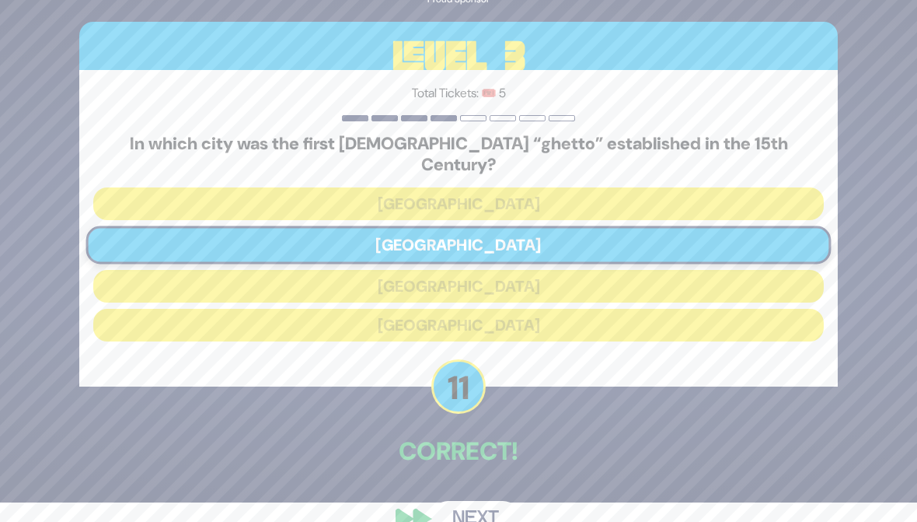
click at [448, 482] on button "Next" at bounding box center [476, 519] width 90 height 36
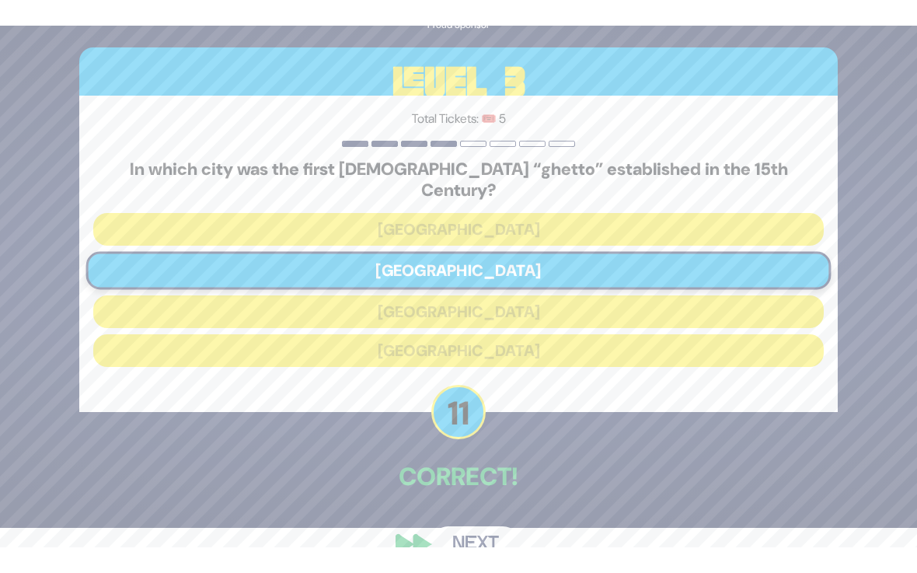
scroll to position [0, 0]
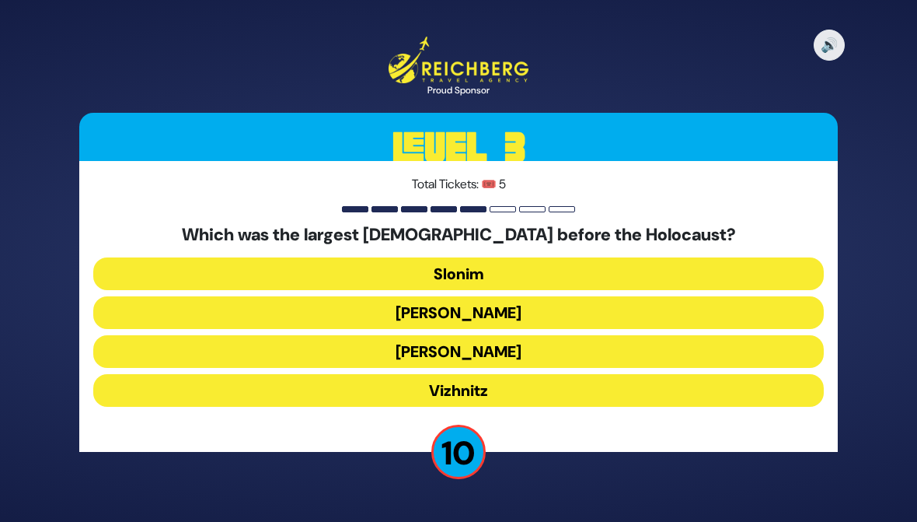
click at [246, 393] on button "Vizhnitz" at bounding box center [458, 390] width 731 height 33
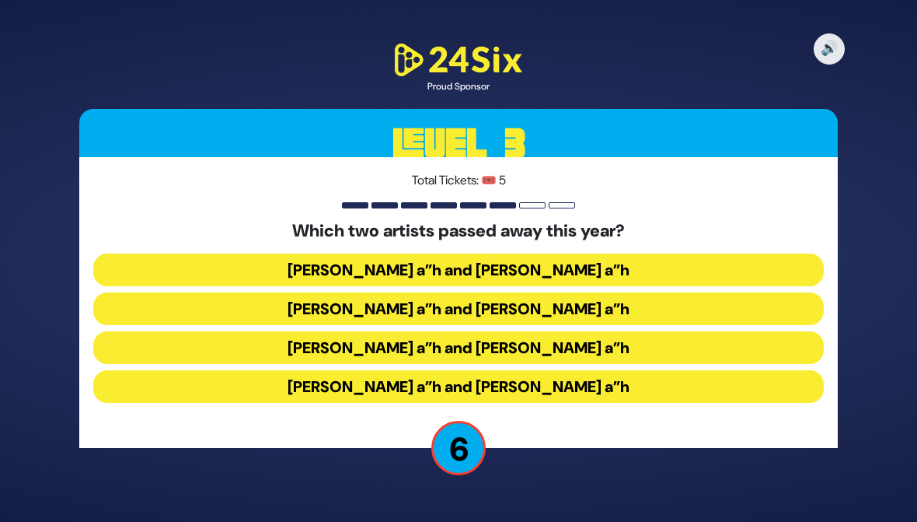
click at [182, 345] on button "Michoel Schnitzler a”h and Yossi Piamenta a”h" at bounding box center [458, 347] width 731 height 33
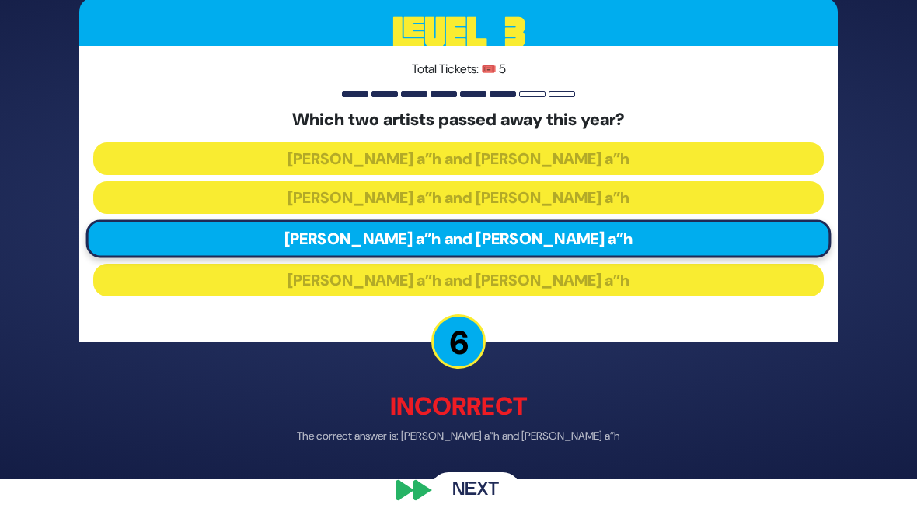
scroll to position [47, 0]
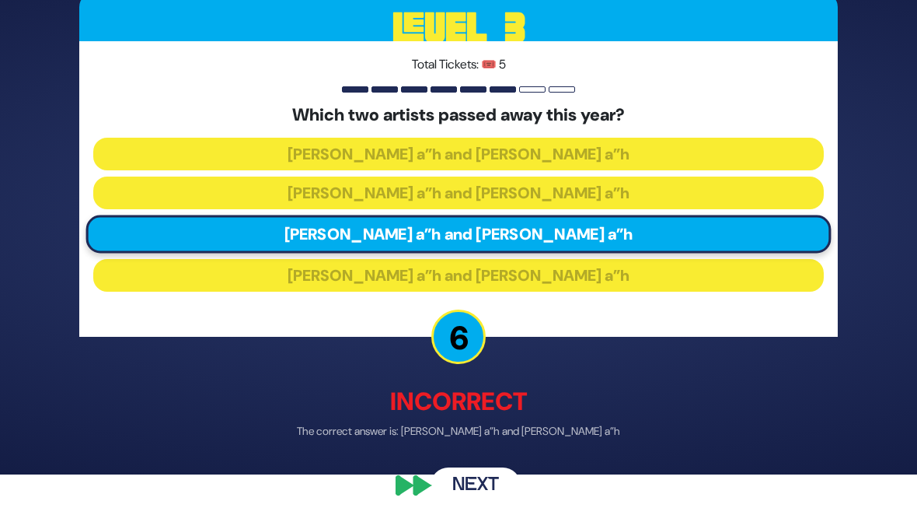
click at [436, 473] on button "Next" at bounding box center [476, 485] width 90 height 36
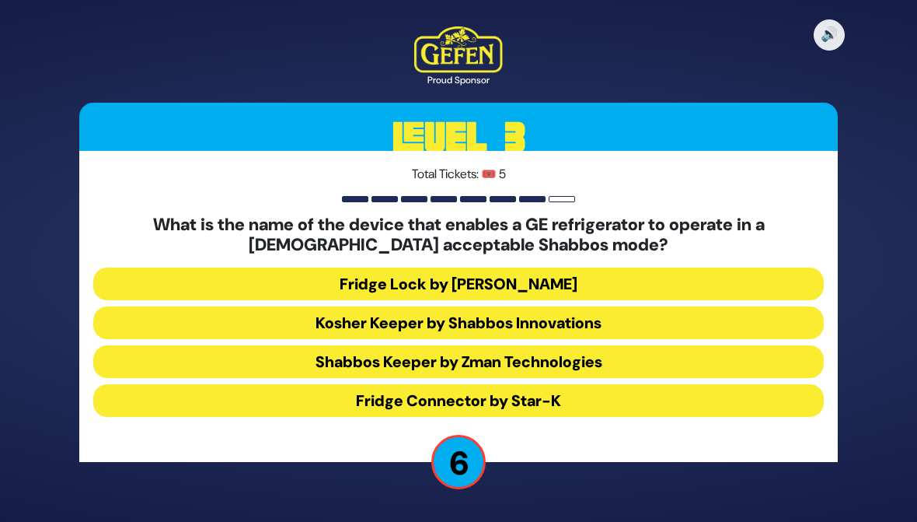
click at [141, 403] on button "Fridge Connector by Star-K" at bounding box center [458, 400] width 731 height 33
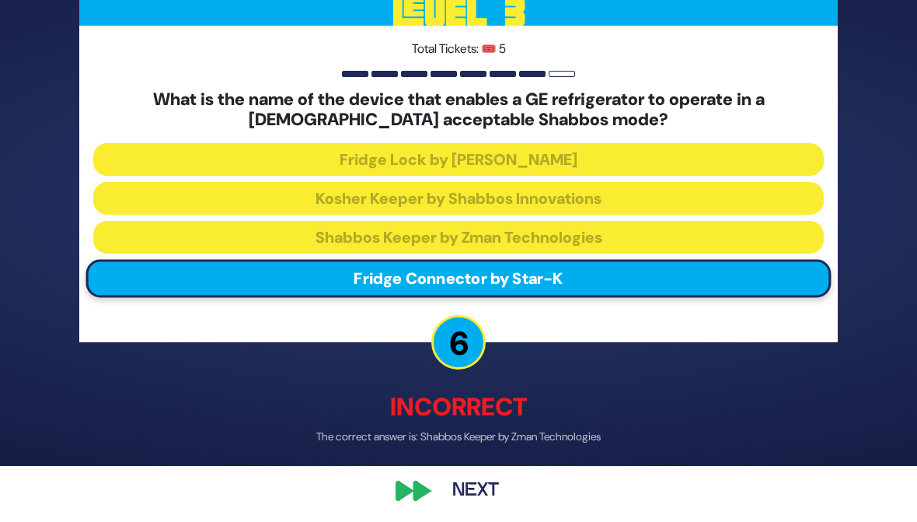
scroll to position [61, 0]
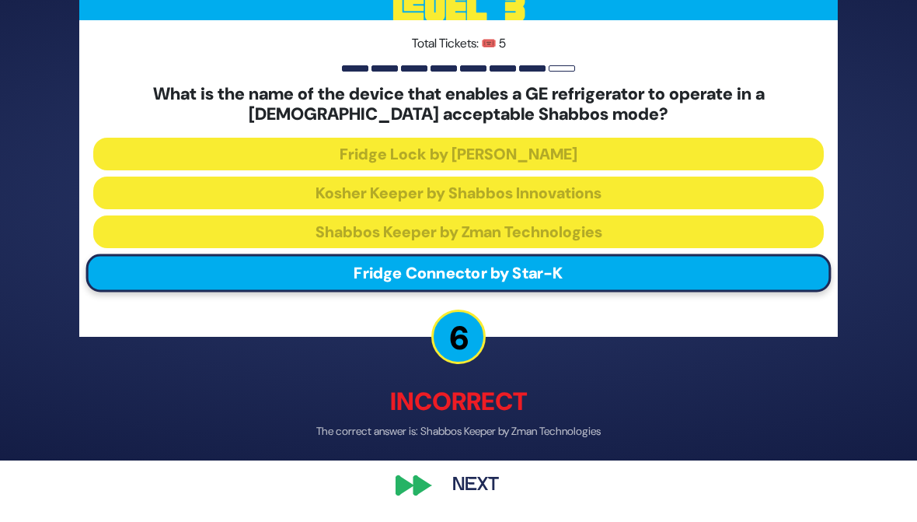
click at [407, 482] on div "🔊 Proud Sponsor Level 3 Total Tickets: 🎟️ 5 What is the name of the device that…" at bounding box center [459, 199] width 796 height 644
click at [391, 481] on div "🔊 Proud Sponsor Level 3 Total Tickets: 🎟️ 5 What is the name of the device that…" at bounding box center [459, 199] width 796 height 644
click at [432, 480] on button "Next" at bounding box center [476, 485] width 90 height 36
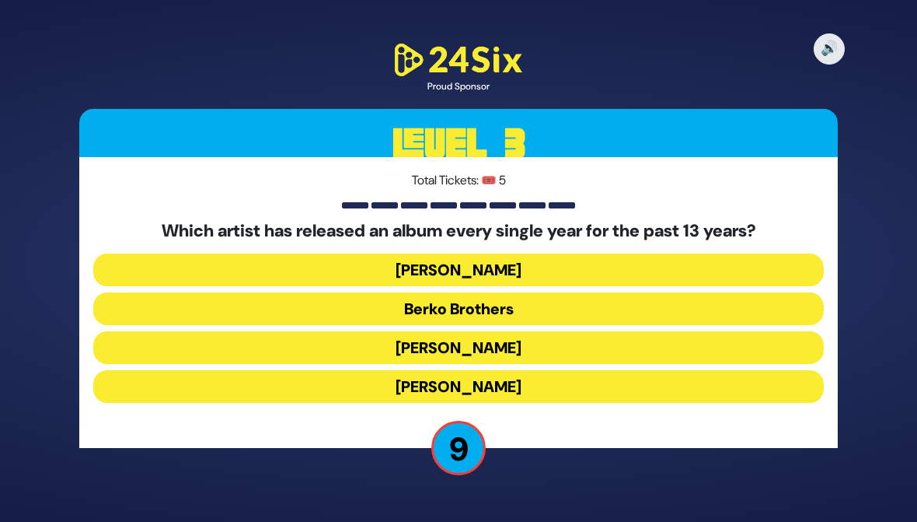
click at [177, 261] on button "[PERSON_NAME]" at bounding box center [458, 269] width 731 height 33
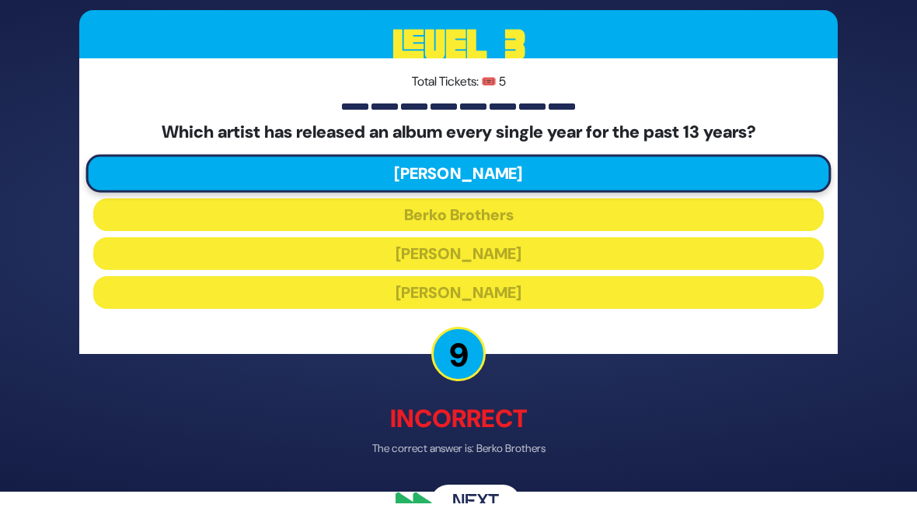
scroll to position [30, 0]
click at [448, 482] on button "Next" at bounding box center [476, 503] width 90 height 36
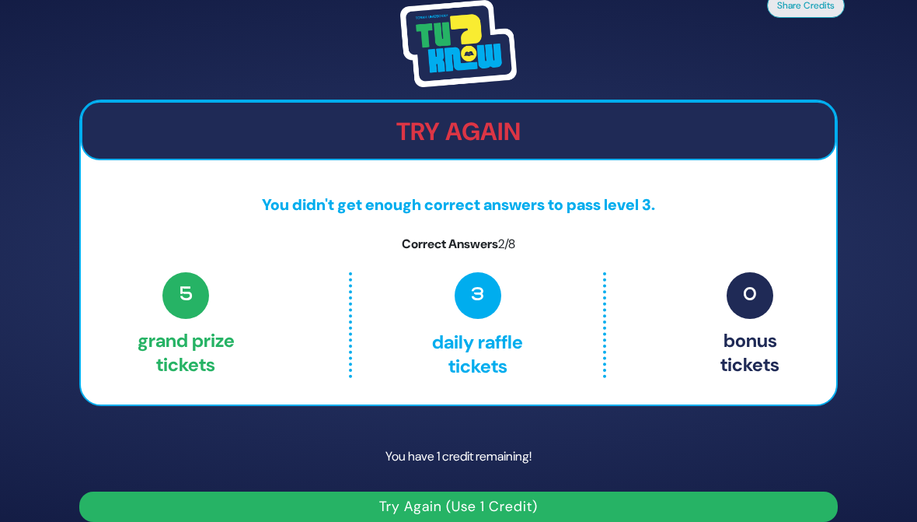
scroll to position [19, 0]
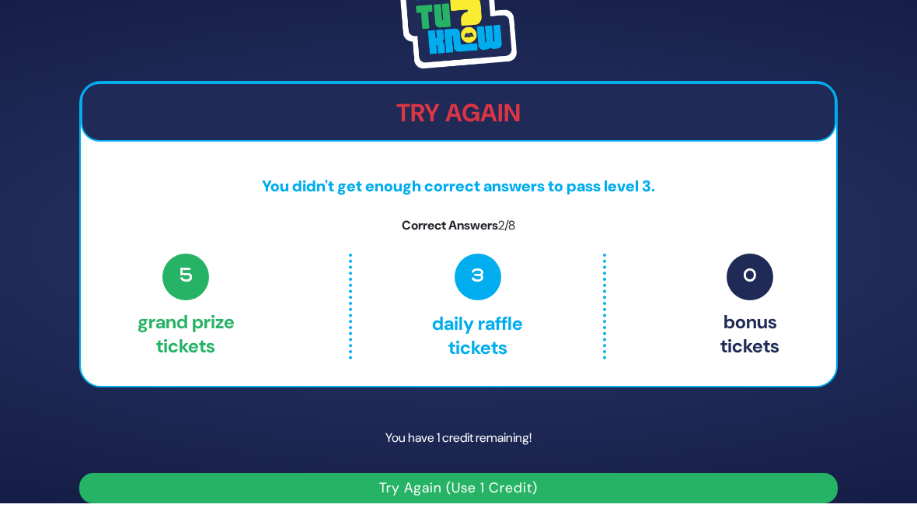
click at [476, 482] on button "Try Again (Use 1 Credit)" at bounding box center [458, 488] width 759 height 30
click at [791, 482] on button "Try Again (Use 1 Credit)" at bounding box center [458, 488] width 759 height 30
click at [202, 84] on div "Try Again" at bounding box center [459, 111] width 756 height 59
click at [210, 113] on h2 "Try Again" at bounding box center [458, 113] width 752 height 30
click at [660, 482] on button "Try Again (Use 1 Credit)" at bounding box center [458, 488] width 759 height 30
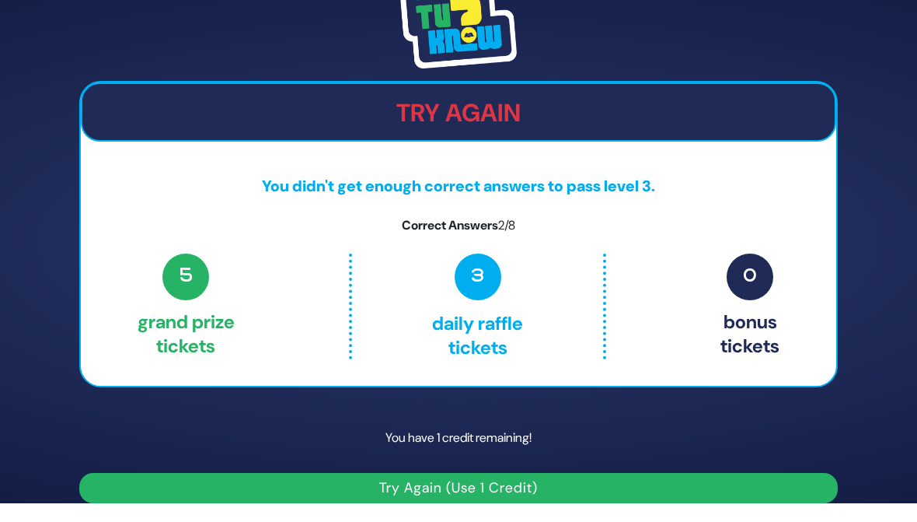
scroll to position [0, 0]
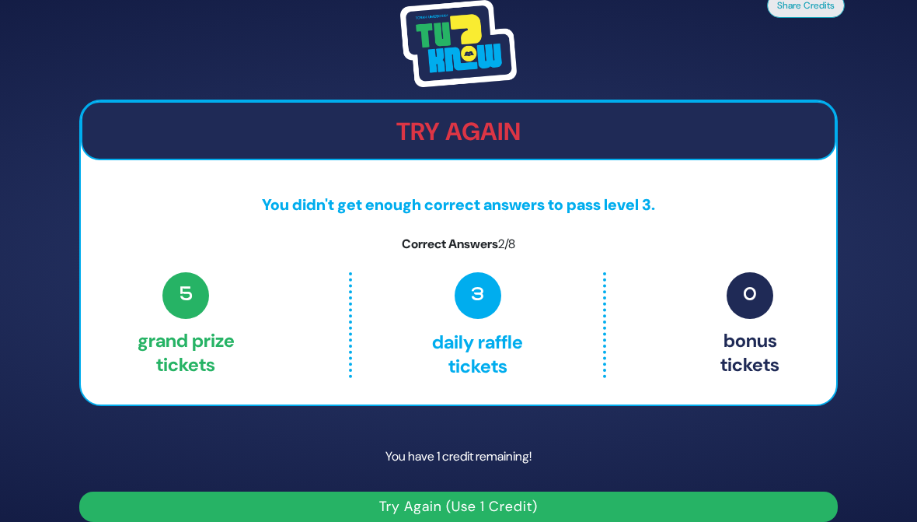
click at [412, 142] on h2 "Try Again" at bounding box center [458, 132] width 752 height 30
click at [424, 118] on h2 "Try Again" at bounding box center [458, 132] width 752 height 30
click at [630, 482] on button "Try Again (Use 1 Credit)" at bounding box center [458, 506] width 759 height 30
click at [386, 482] on div "You have 1 credit remaining! Try Again (Use 1 Credit)" at bounding box center [458, 478] width 759 height 88
click at [395, 482] on button "Try Again (Use 1 Credit)" at bounding box center [458, 506] width 759 height 30
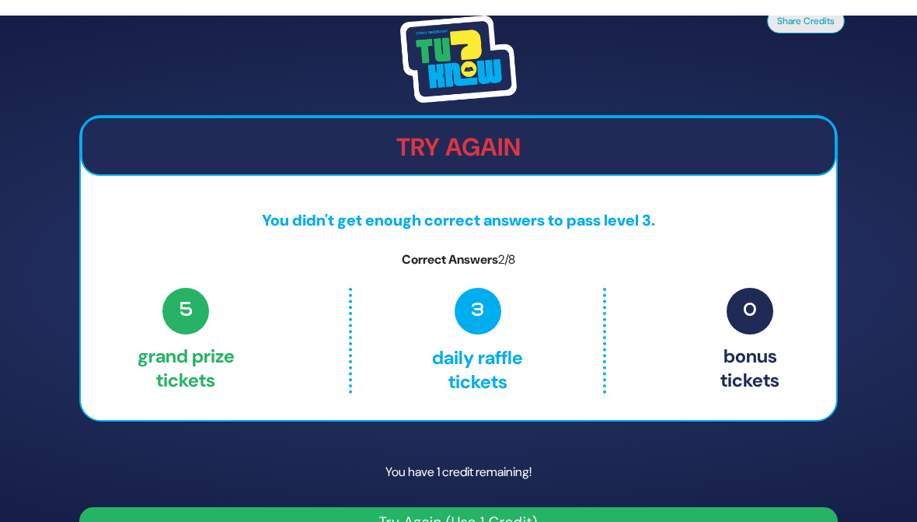
scroll to position [48, 0]
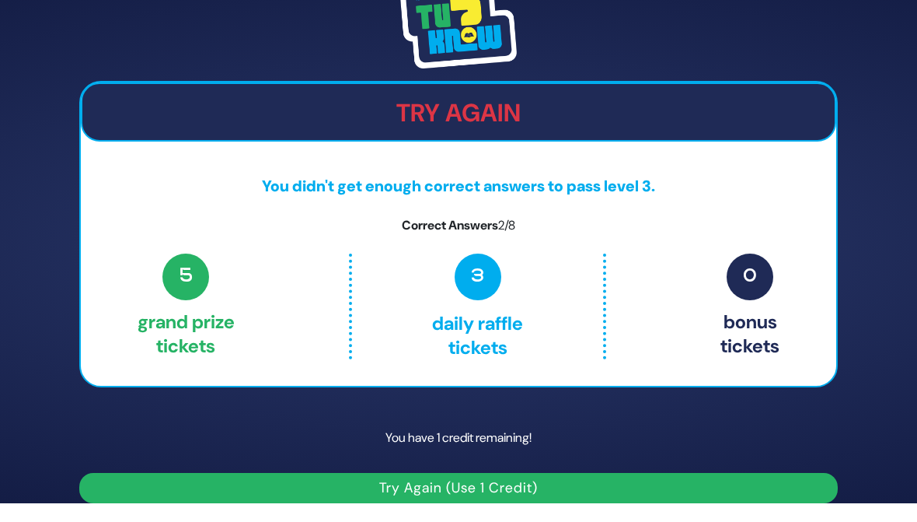
click at [417, 482] on button "Try Again (Use 1 Credit)" at bounding box center [458, 488] width 759 height 30
click at [393, 482] on button "Try Again (Use 1 Credit)" at bounding box center [458, 488] width 759 height 30
click at [363, 481] on button "Try Again (Use 1 Credit)" at bounding box center [458, 488] width 759 height 30
click at [229, 463] on div "You have 1 credit remaining! Try Again (Use 1 Credit)" at bounding box center [458, 459] width 759 height 88
click at [263, 480] on button "Try Again (Use 1 Credit)" at bounding box center [458, 488] width 759 height 30
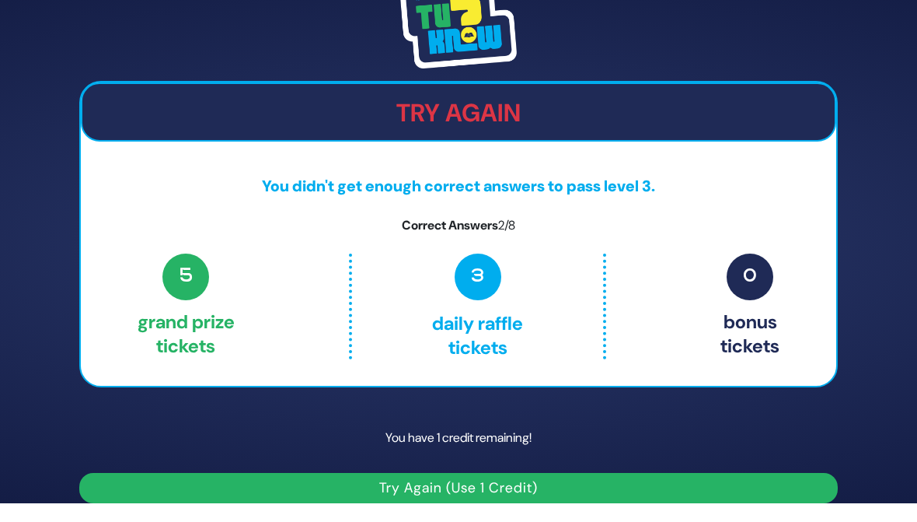
click at [302, 482] on button "Try Again (Use 1 Credit)" at bounding box center [458, 488] width 759 height 30
click at [312, 479] on button "Try Again (Use 1 Credit)" at bounding box center [458, 488] width 759 height 30
click at [326, 481] on button "Try Again (Use 1 Credit)" at bounding box center [458, 488] width 759 height 30
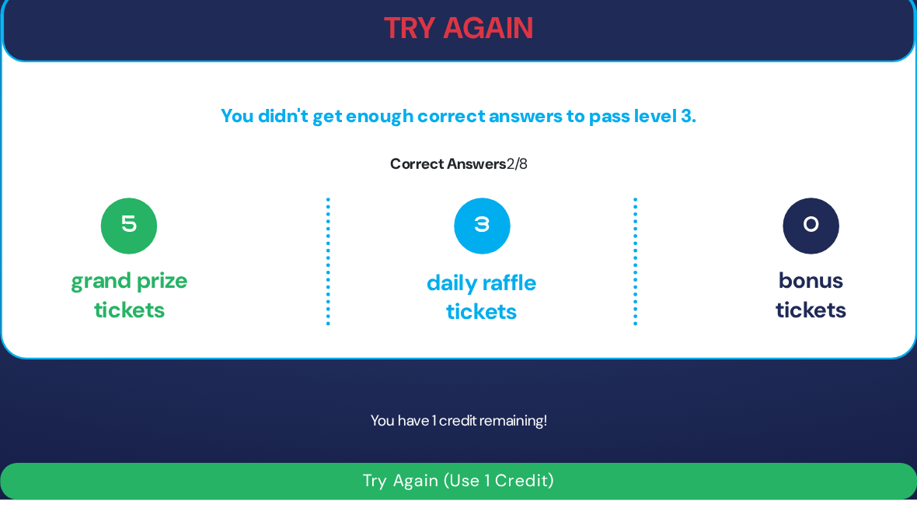
click at [337, 473] on button "Try Again (Use 1 Credit)" at bounding box center [458, 488] width 759 height 30
click at [347, 473] on button "Try Again (Use 1 Credit)" at bounding box center [458, 488] width 759 height 30
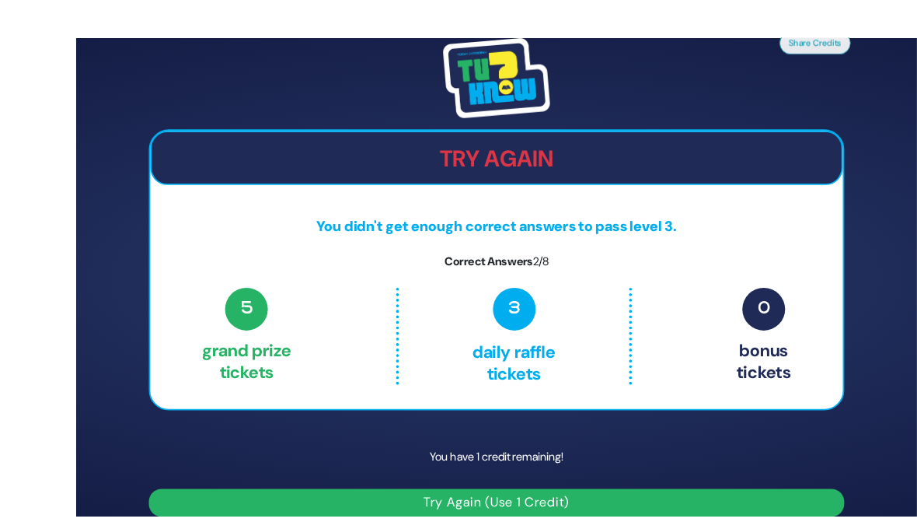
scroll to position [47, 0]
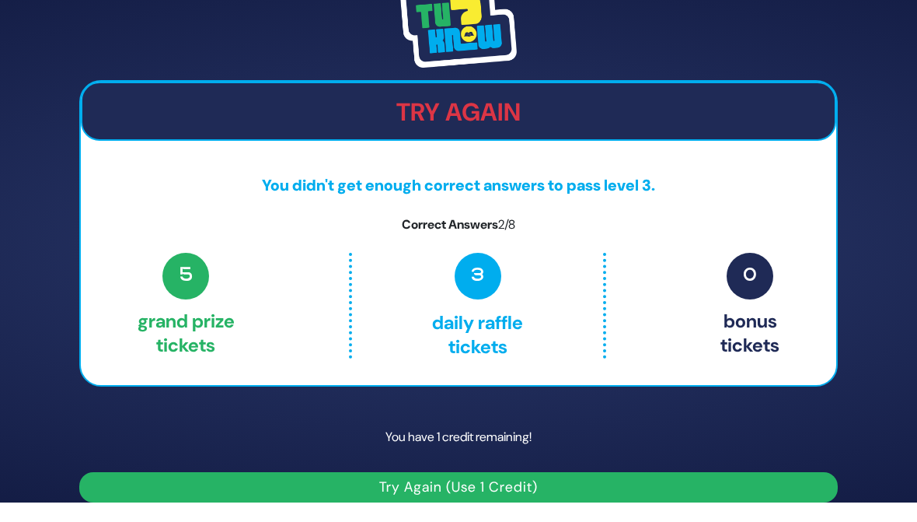
click at [223, 226] on p "Correct Answers 2/8" at bounding box center [459, 225] width 756 height 19
click at [173, 274] on span "5" at bounding box center [185, 276] width 47 height 47
click at [244, 121] on h2 "Try Again" at bounding box center [458, 113] width 752 height 30
click at [431, 98] on h2 "Try Again" at bounding box center [458, 113] width 752 height 30
click at [479, 115] on h2 "Try Again" at bounding box center [458, 113] width 752 height 30
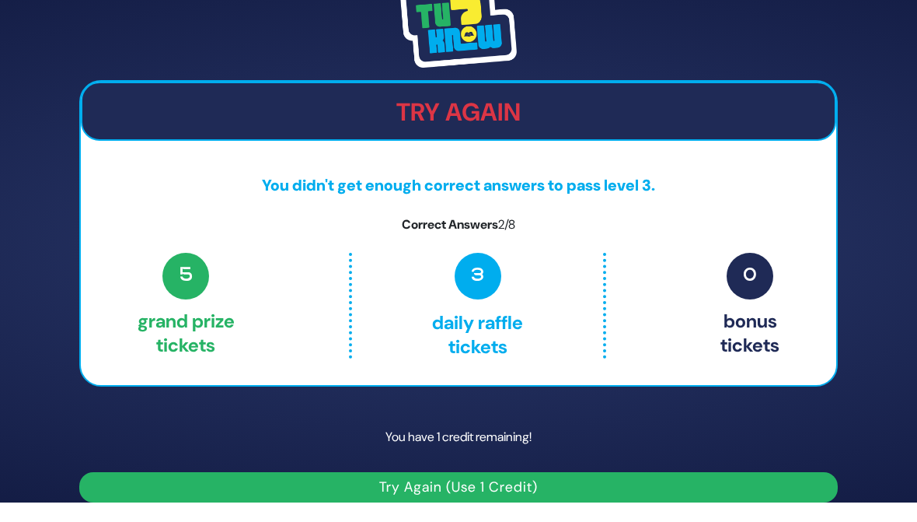
click at [458, 304] on p "3 Daily Raffle tickets" at bounding box center [477, 306] width 185 height 106
click at [714, 260] on div "5 Grand Prize tickets 3 Daily Raffle tickets 0 Bonus tickets" at bounding box center [459, 306] width 642 height 106
click at [456, 482] on button "Try Again (Use 1 Credit)" at bounding box center [458, 488] width 759 height 30
click at [404, 473] on button "Try Again (Use 1 Credit)" at bounding box center [458, 488] width 759 height 30
click at [346, 480] on button "Try Again (Use 1 Credit)" at bounding box center [458, 488] width 759 height 30
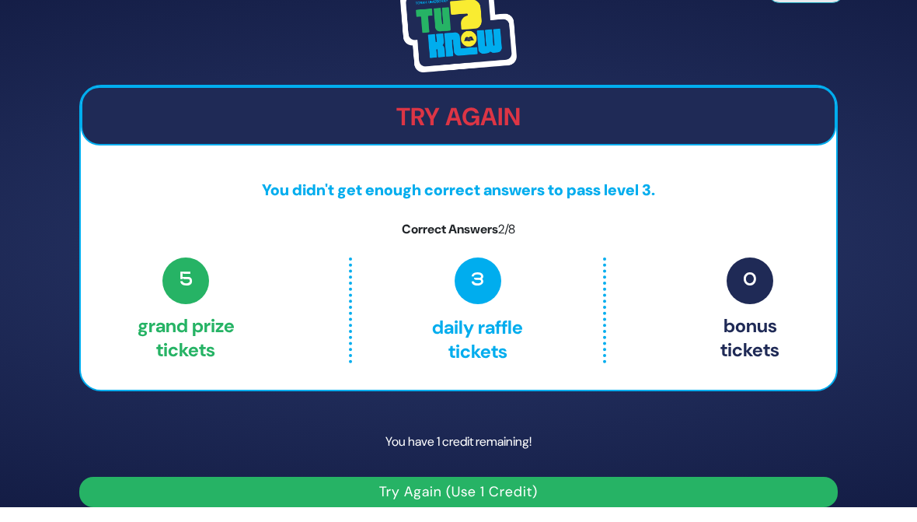
scroll to position [19, 0]
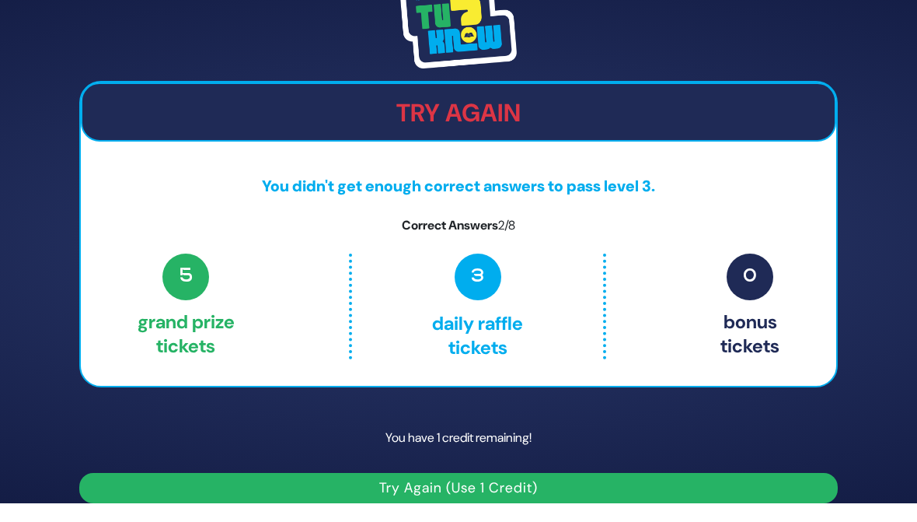
click at [387, 482] on button "Try Again (Use 1 Credit)" at bounding box center [458, 488] width 759 height 30
click at [399, 482] on button "Try Again (Use 1 Credit)" at bounding box center [458, 488] width 759 height 30
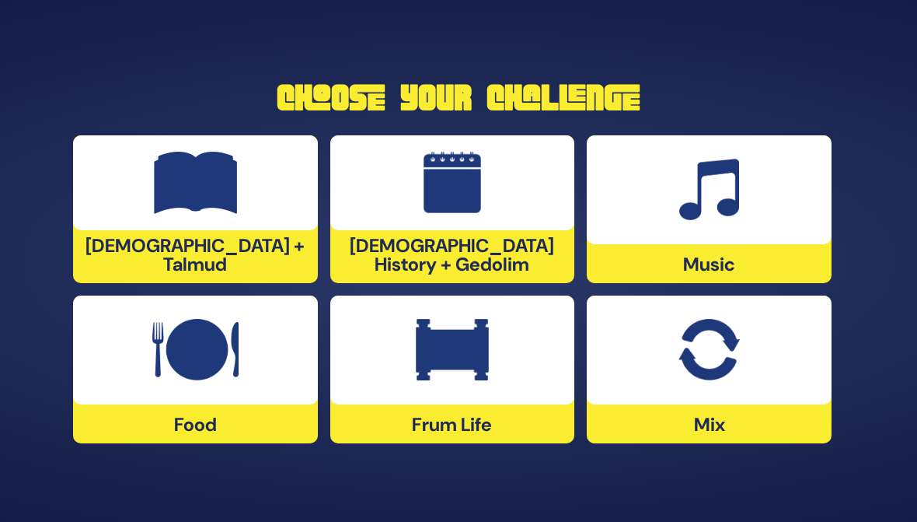
click at [689, 374] on img at bounding box center [709, 350] width 61 height 62
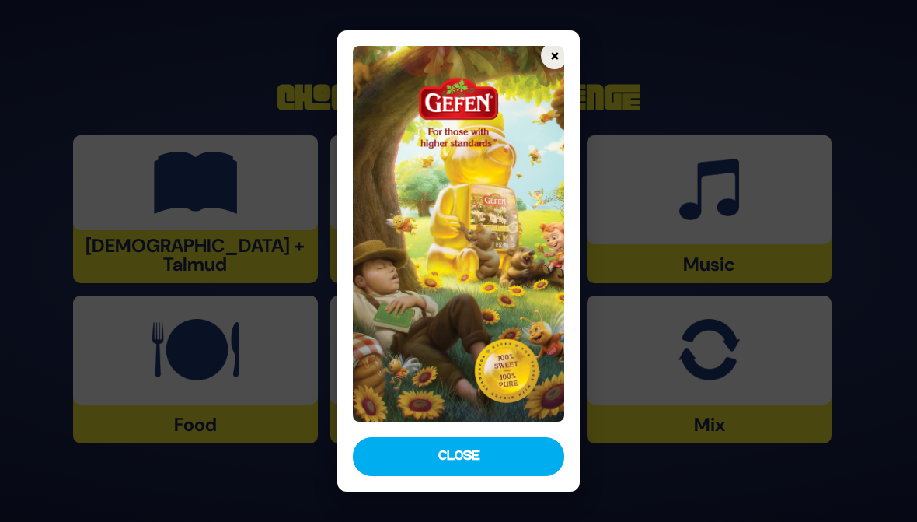
click at [490, 443] on button "Close" at bounding box center [458, 456] width 211 height 39
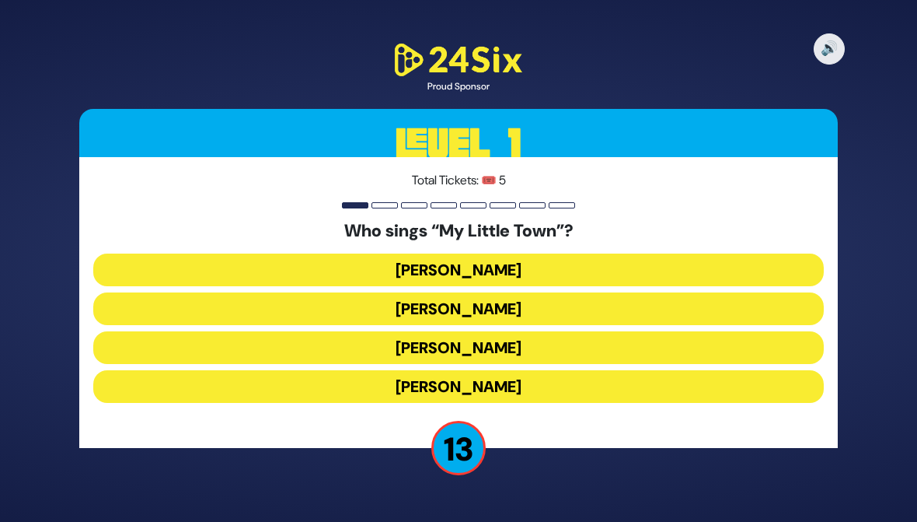
click at [159, 340] on button "[PERSON_NAME]" at bounding box center [458, 347] width 731 height 33
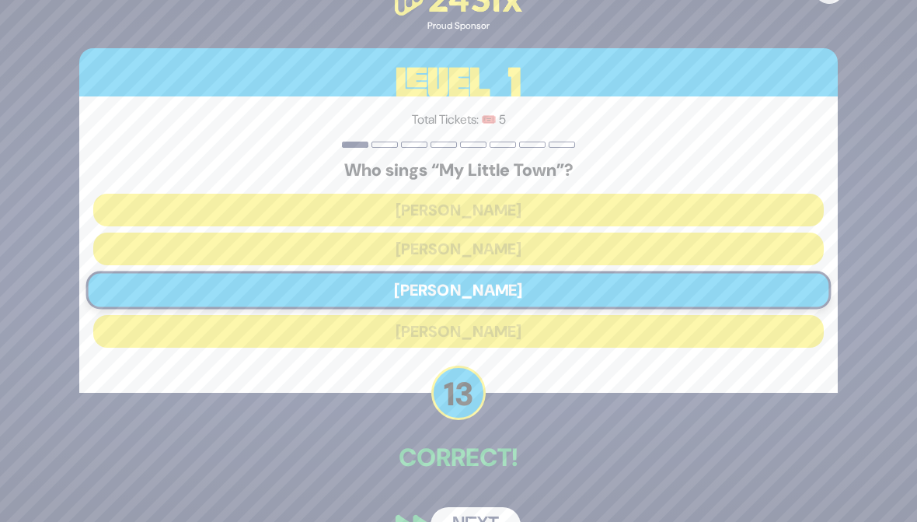
click at [458, 511] on button "Next" at bounding box center [476, 525] width 90 height 36
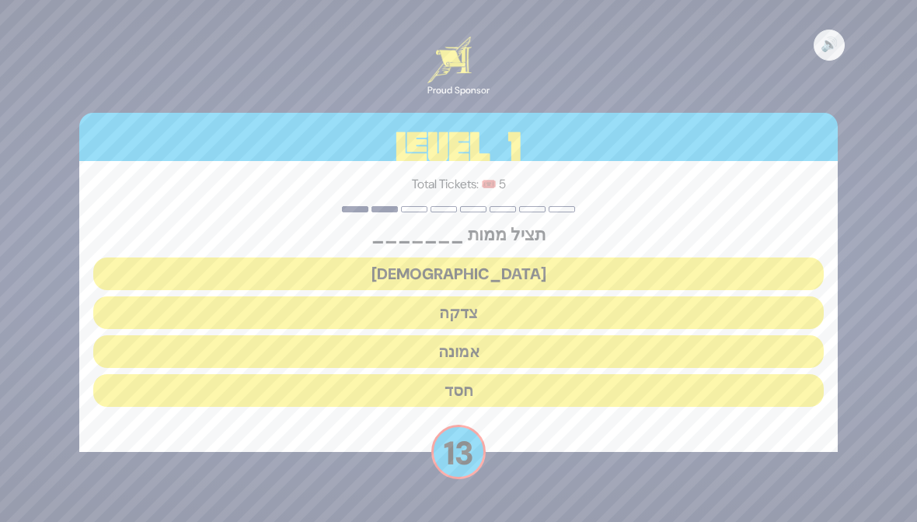
click at [283, 307] on button "צדקה" at bounding box center [458, 312] width 731 height 33
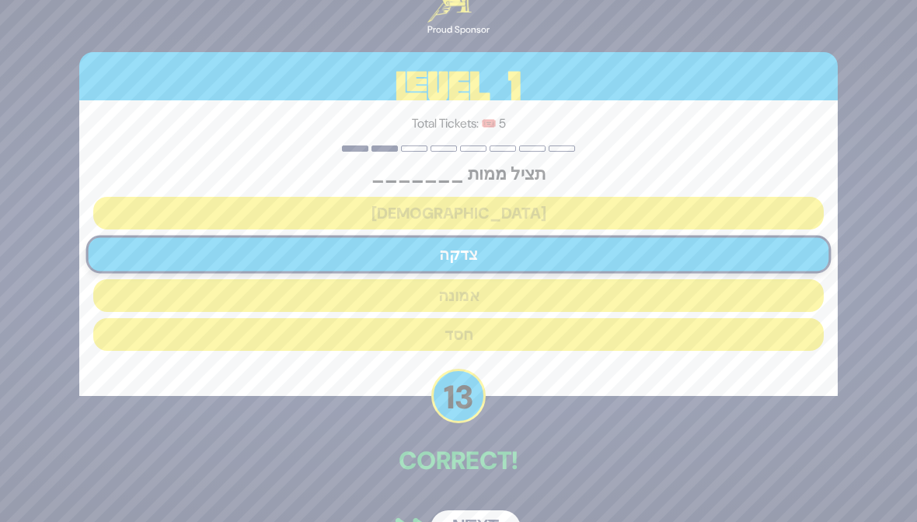
scroll to position [30, 0]
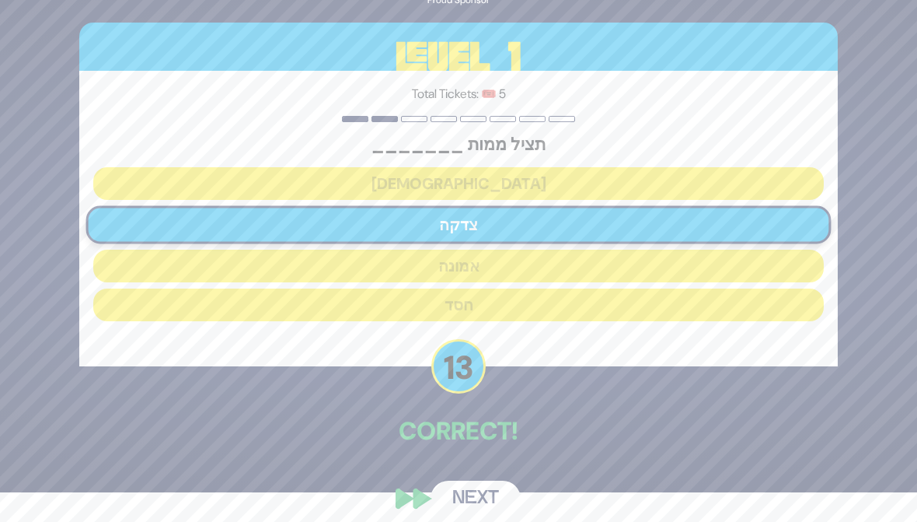
click at [465, 491] on button "Next" at bounding box center [476, 498] width 90 height 36
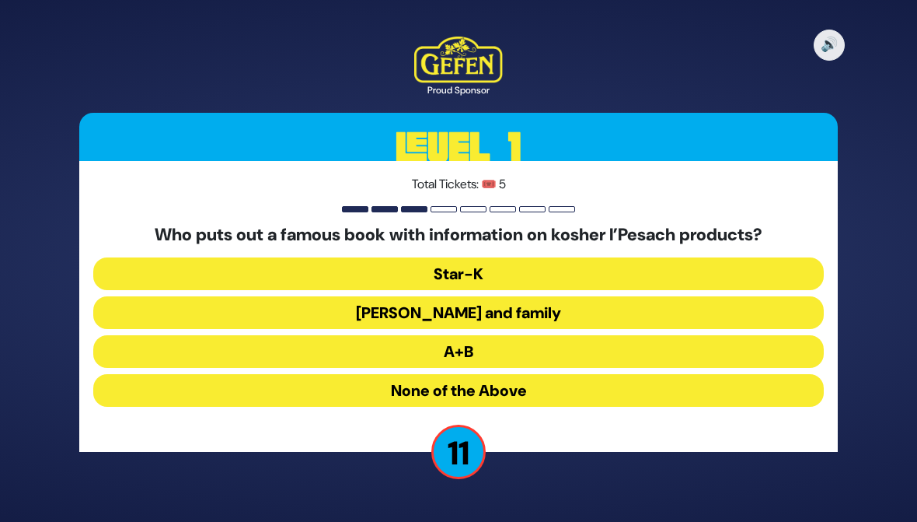
click at [173, 308] on button "[PERSON_NAME] and family" at bounding box center [458, 312] width 731 height 33
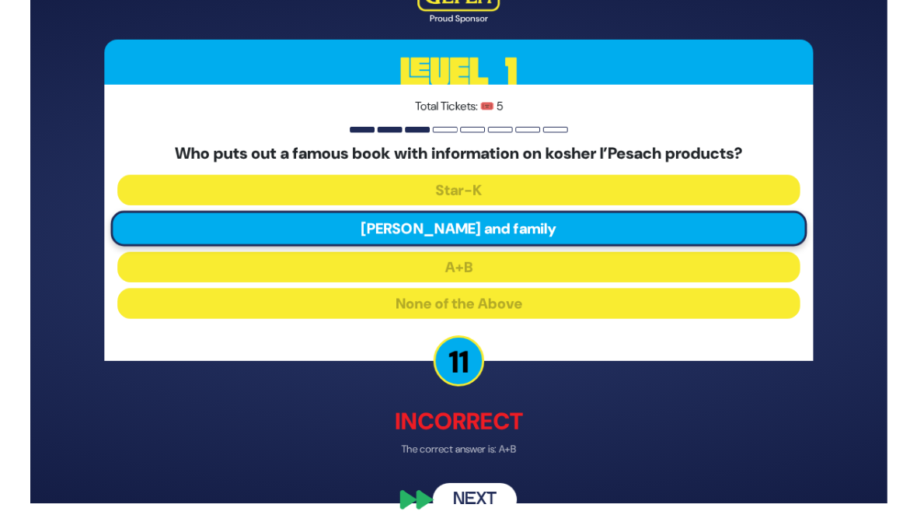
scroll to position [40, 0]
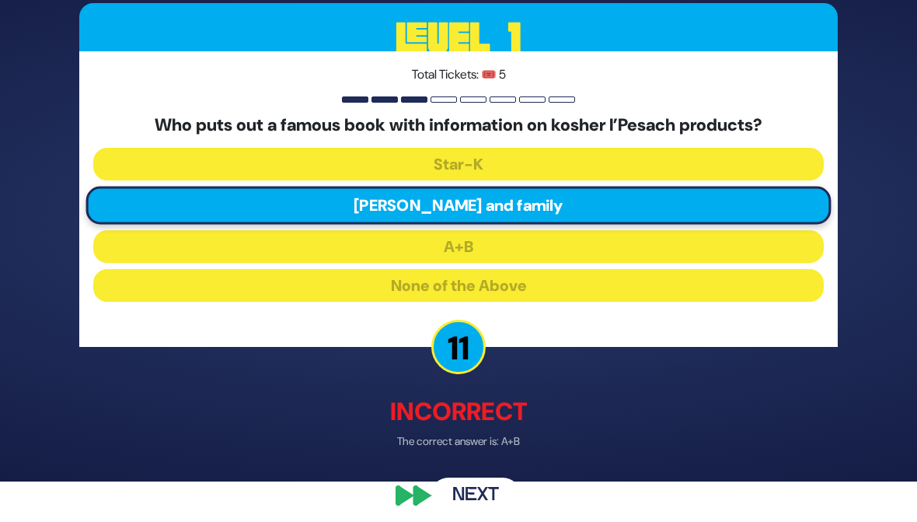
click at [464, 498] on button "Next" at bounding box center [476, 497] width 90 height 36
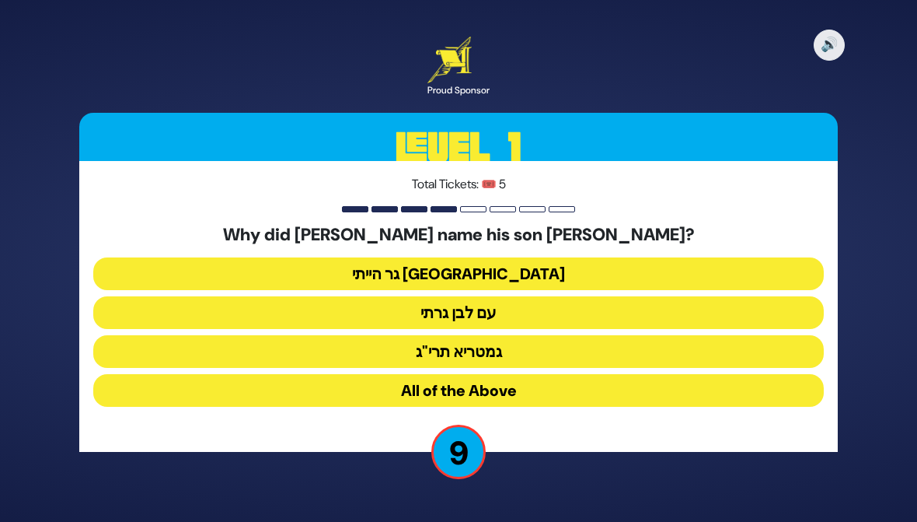
click at [192, 260] on button "גר הייתי [GEOGRAPHIC_DATA]" at bounding box center [458, 273] width 731 height 33
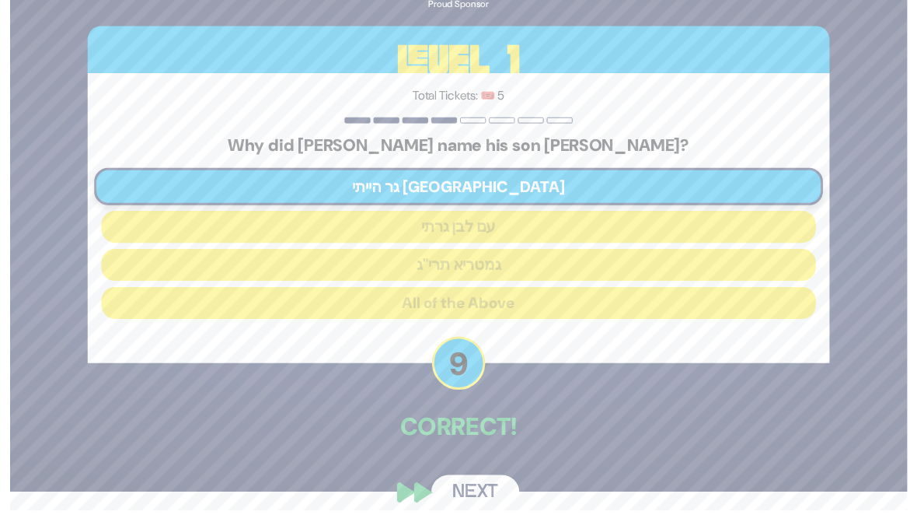
scroll to position [39, 0]
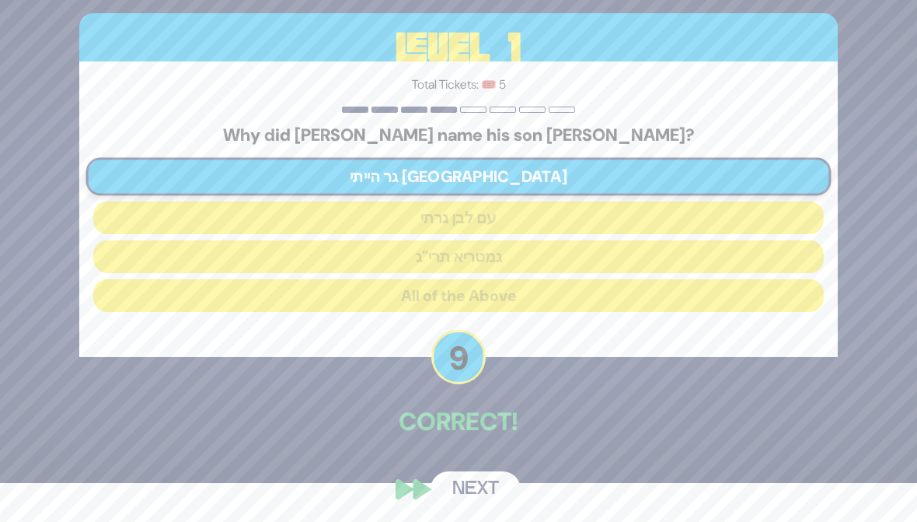
click at [461, 483] on button "Next" at bounding box center [476, 489] width 90 height 36
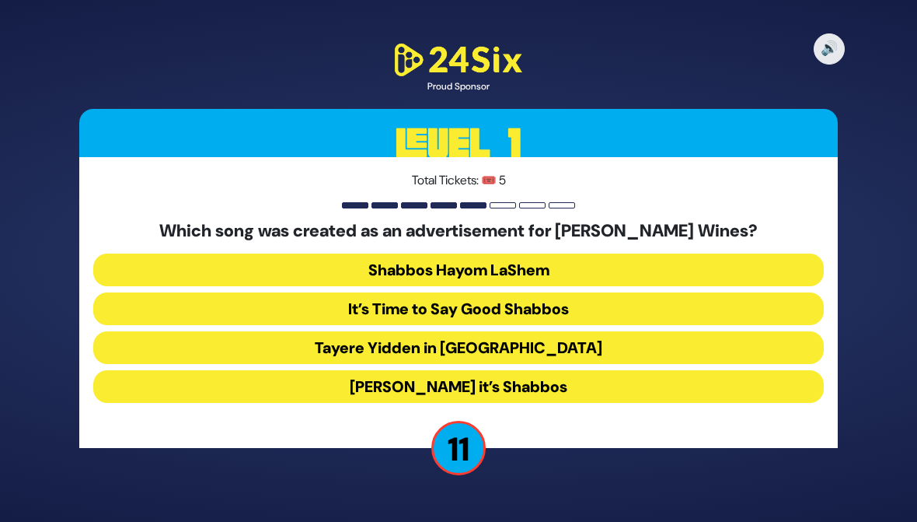
click at [721, 381] on button "[PERSON_NAME] it’s Shabbos" at bounding box center [458, 386] width 731 height 33
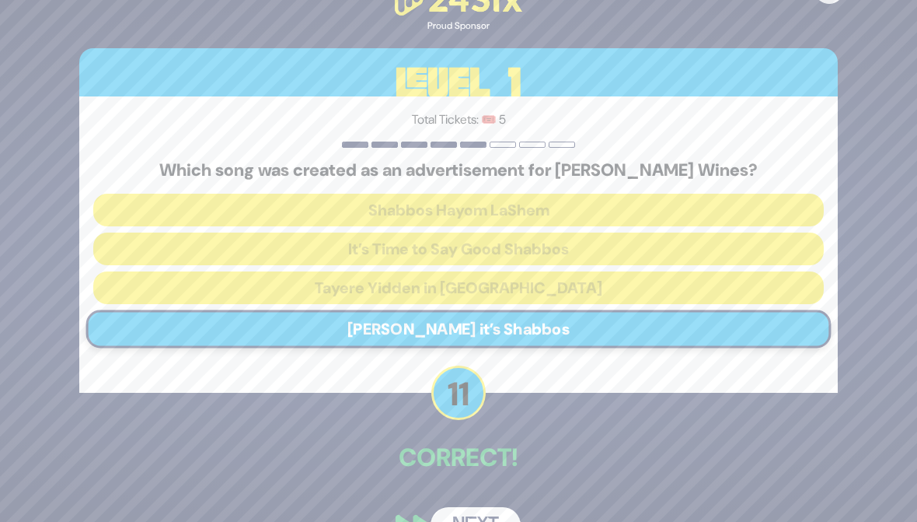
click at [466, 515] on button "Next" at bounding box center [476, 525] width 90 height 36
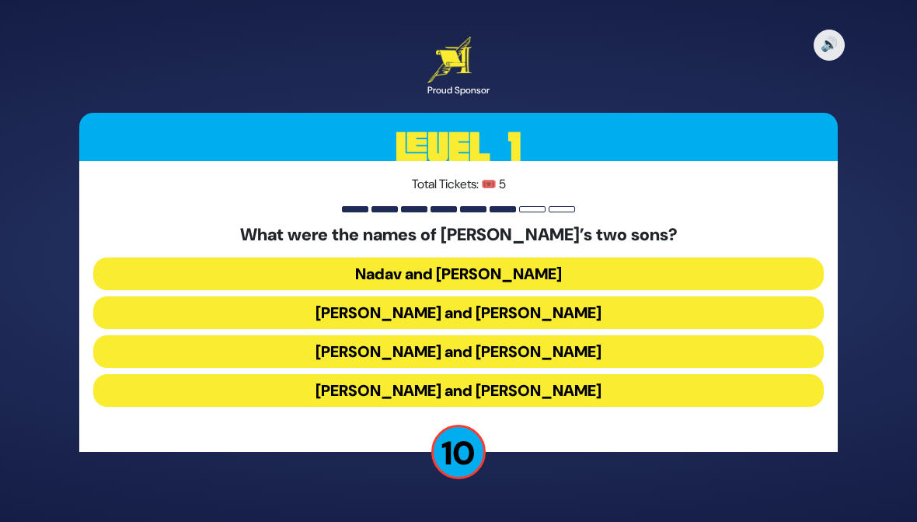
click at [606, 387] on button "[PERSON_NAME] and [PERSON_NAME]" at bounding box center [458, 390] width 731 height 33
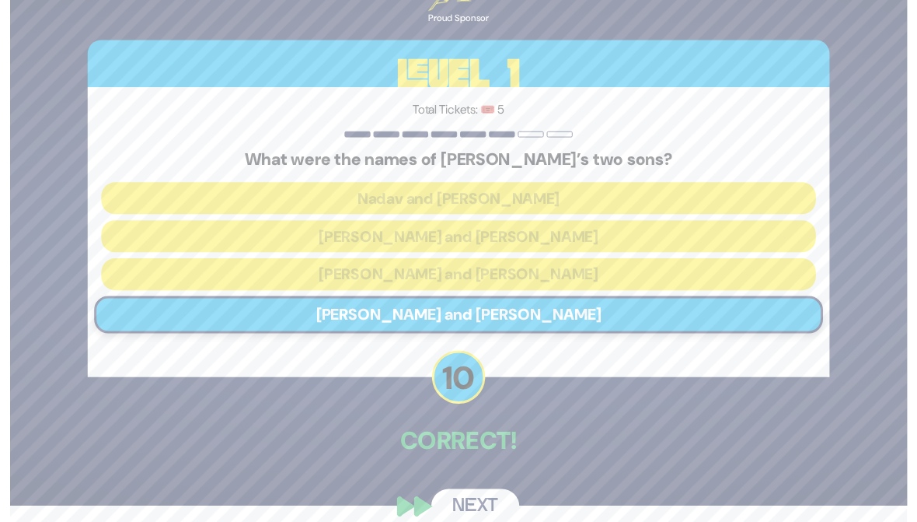
scroll to position [22, 0]
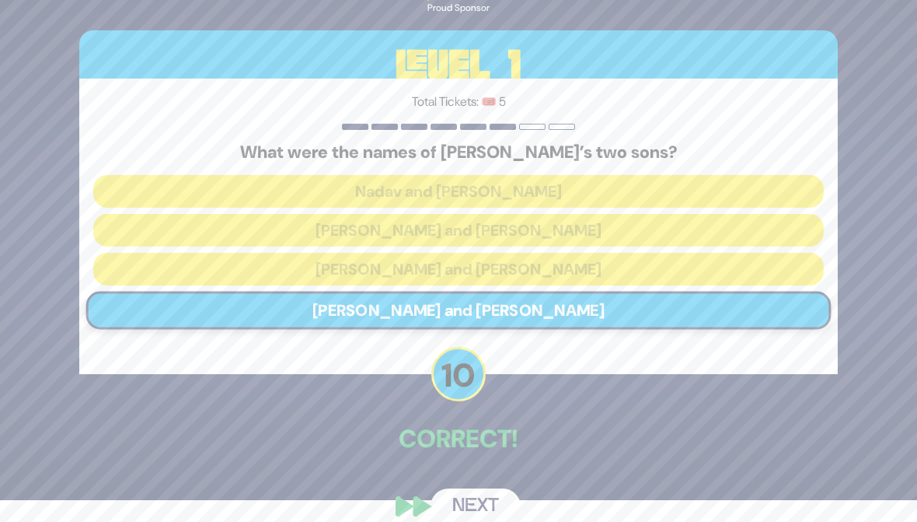
click at [467, 506] on button "Next" at bounding box center [476, 506] width 90 height 36
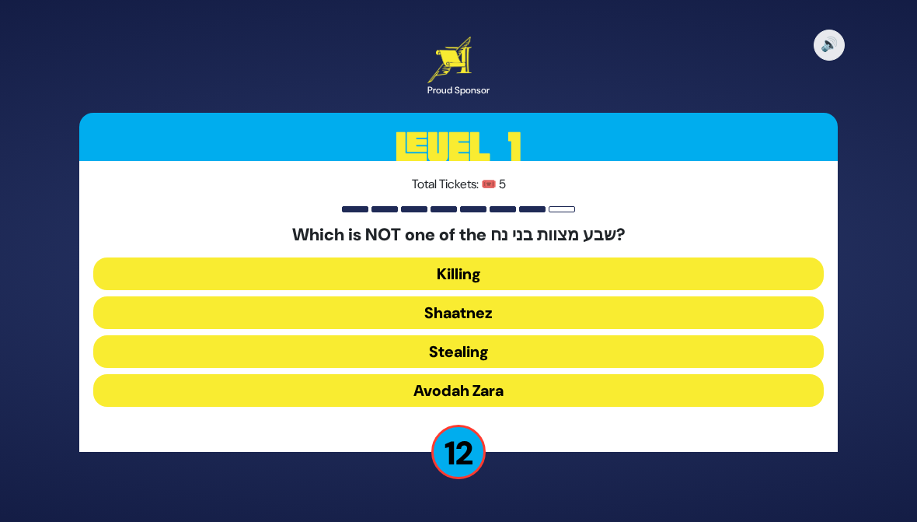
click at [161, 307] on button "Shaatnez" at bounding box center [458, 312] width 731 height 33
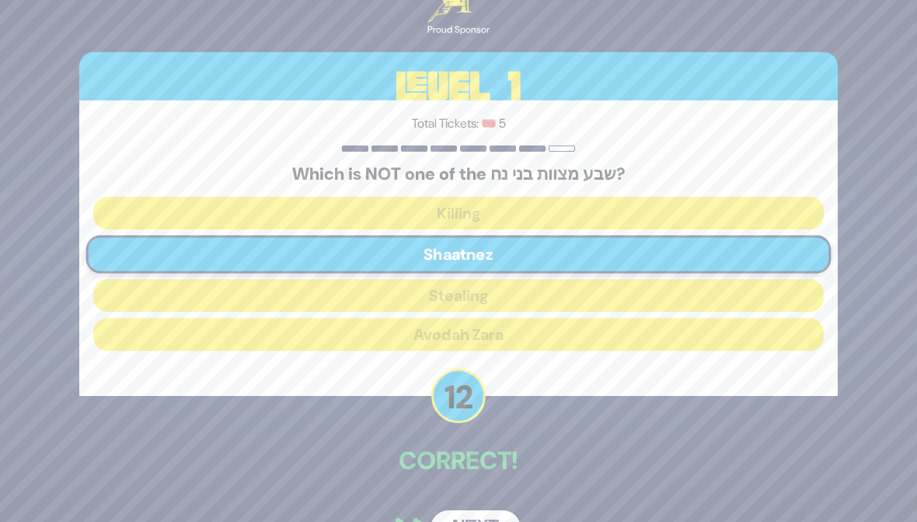
scroll to position [23, 0]
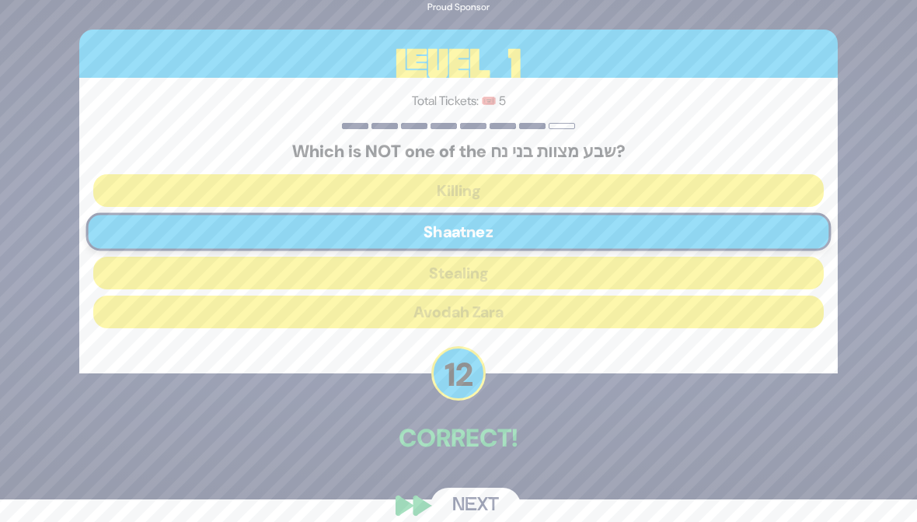
click at [467, 500] on button "Next" at bounding box center [476, 505] width 90 height 36
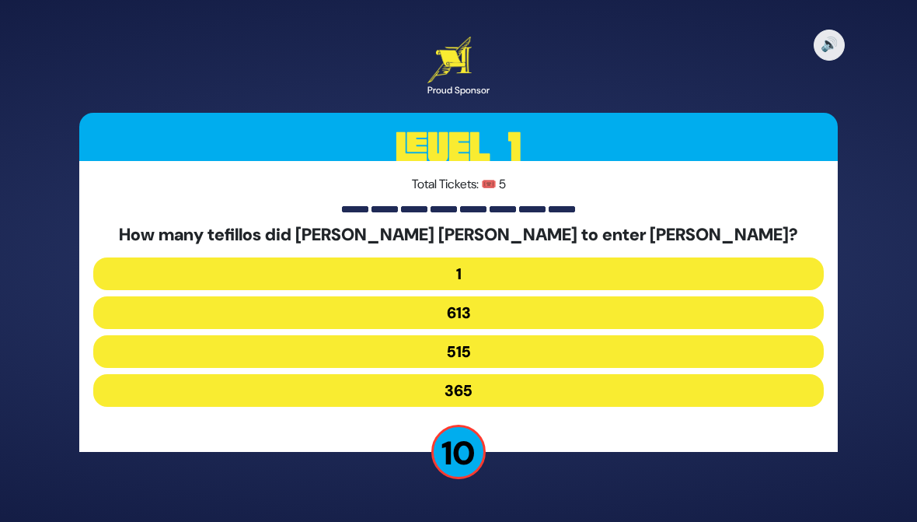
click at [339, 351] on button "515" at bounding box center [458, 351] width 731 height 33
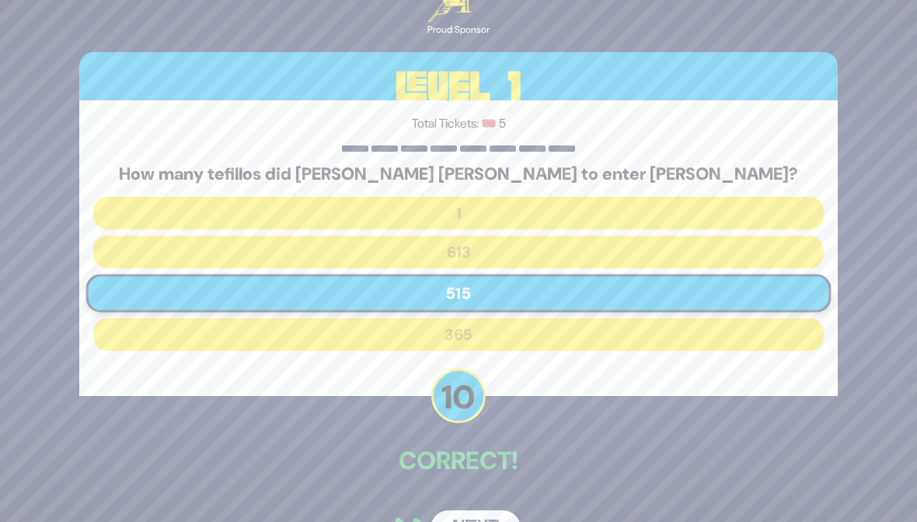
scroll to position [25, 0]
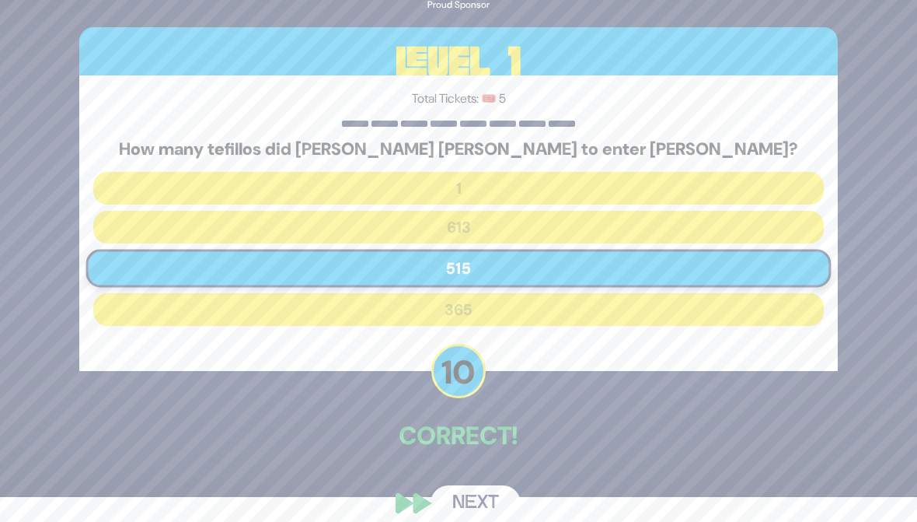
click at [464, 494] on button "Next" at bounding box center [476, 503] width 90 height 36
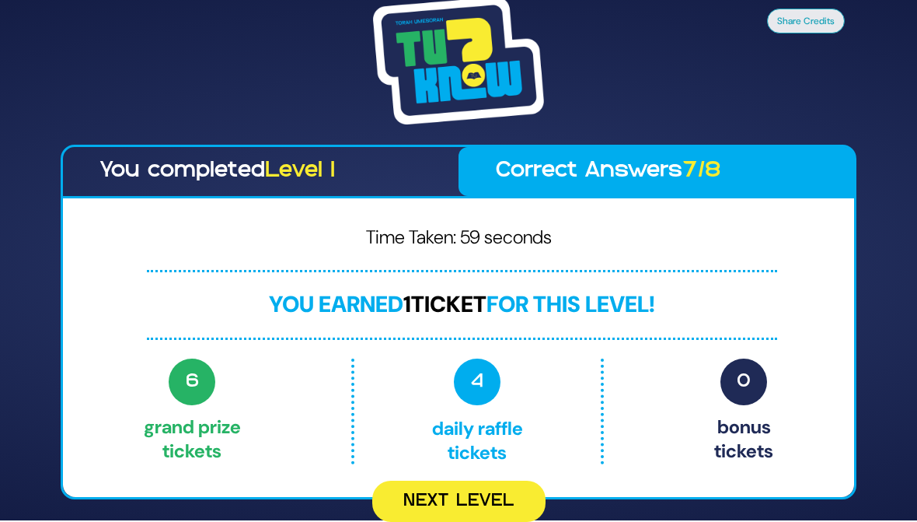
click at [405, 492] on button "Next Level" at bounding box center [458, 500] width 173 height 41
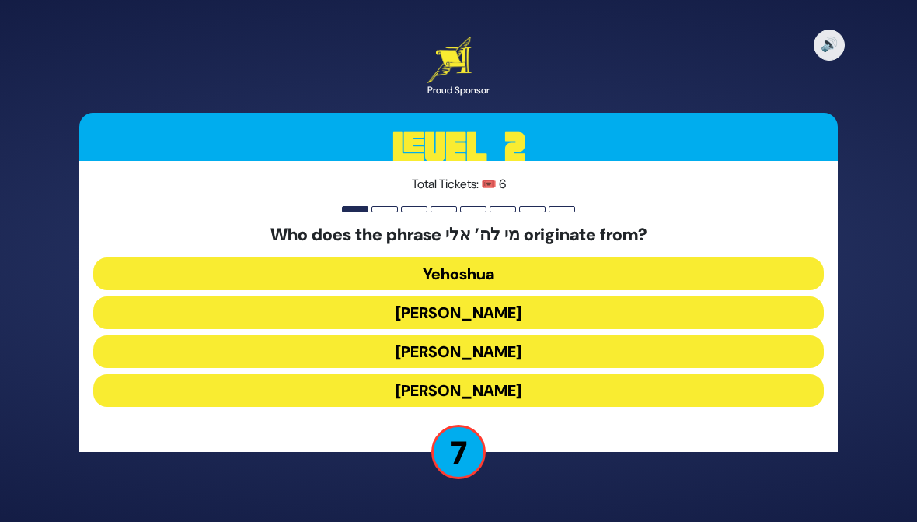
click at [251, 316] on button "Yehuda Hamaccabi" at bounding box center [458, 312] width 731 height 33
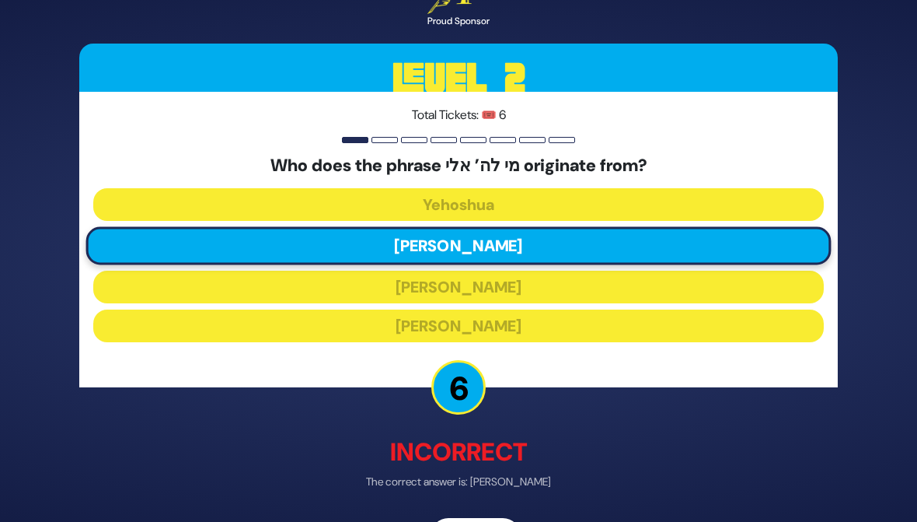
scroll to position [51, 0]
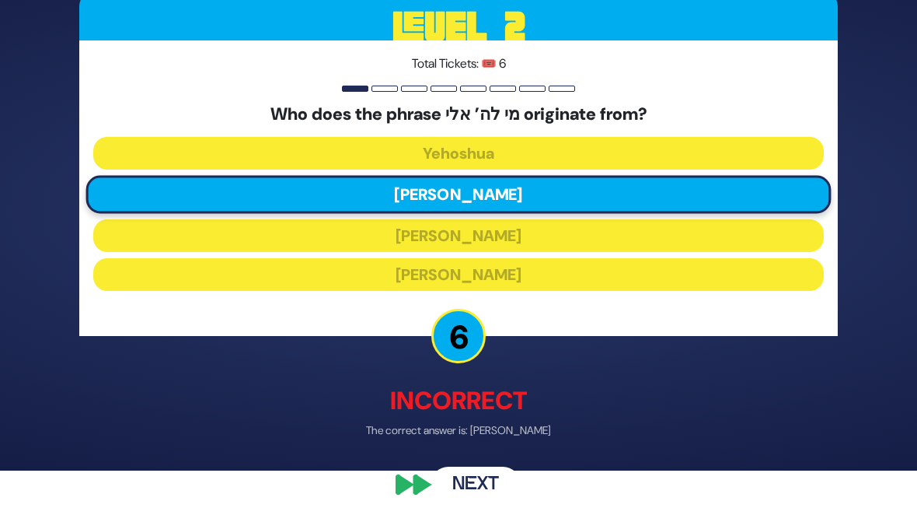
click at [459, 479] on button "Next" at bounding box center [476, 485] width 90 height 36
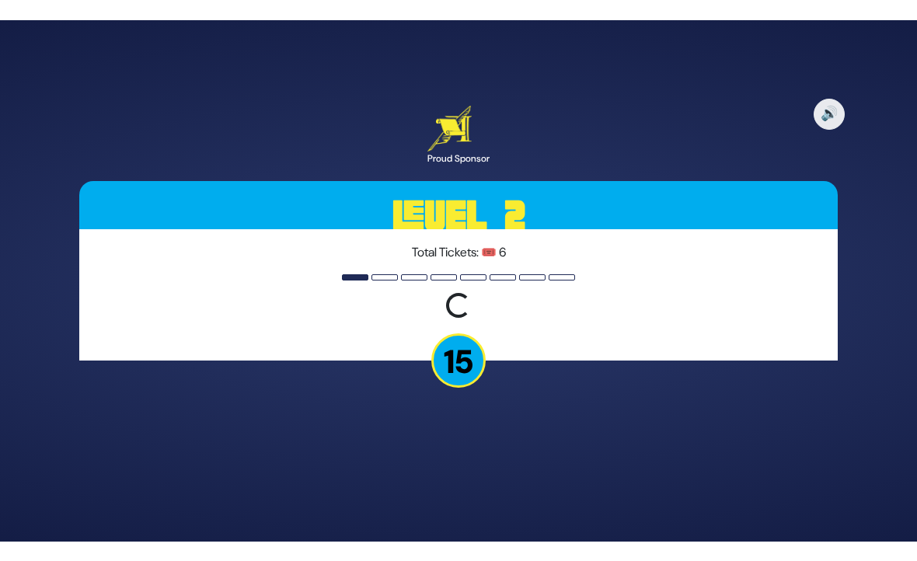
scroll to position [0, 0]
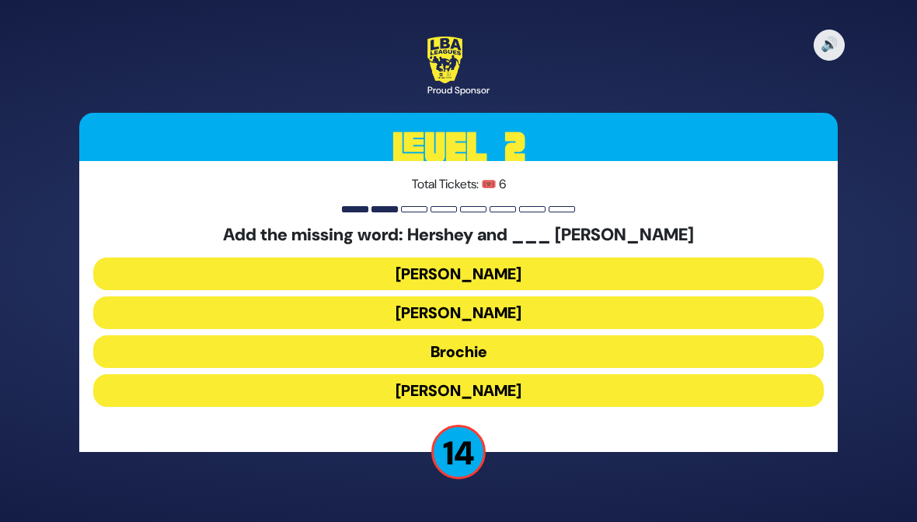
click at [166, 260] on button "Raizy" at bounding box center [458, 273] width 731 height 33
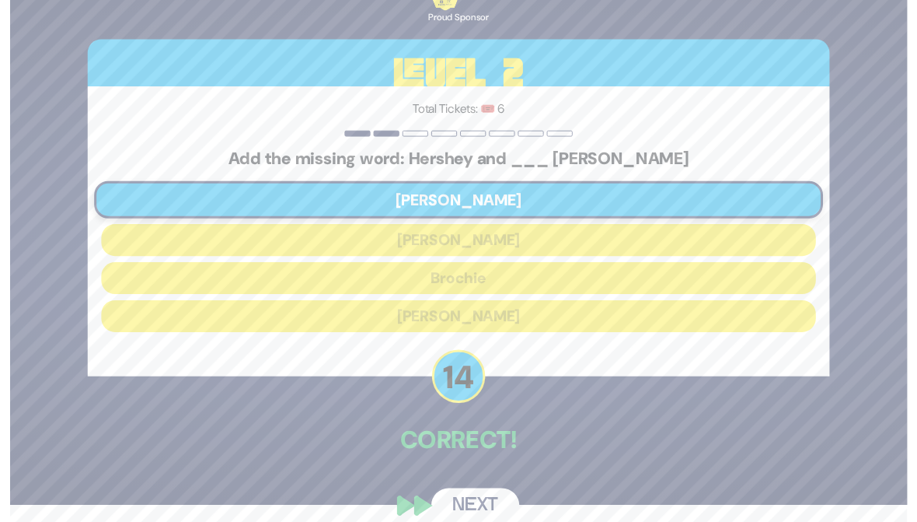
scroll to position [23, 0]
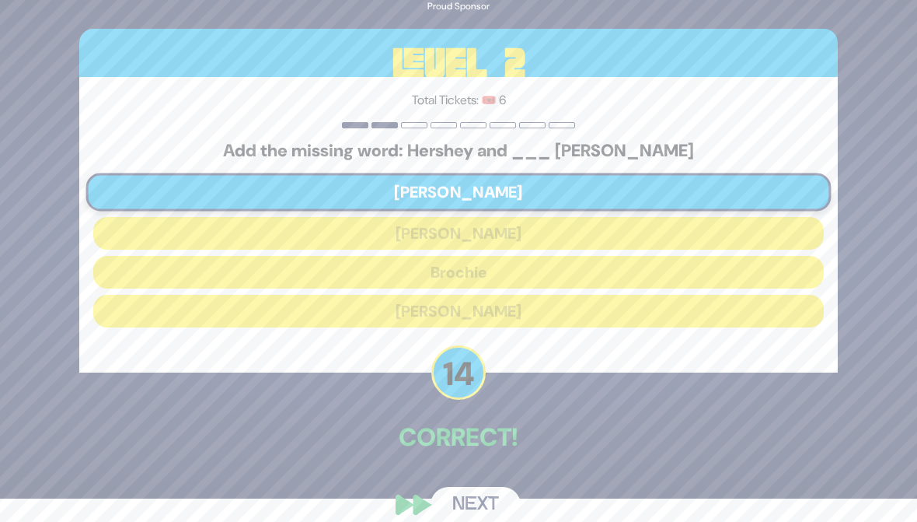
click at [462, 494] on button "Next" at bounding box center [476, 505] width 90 height 36
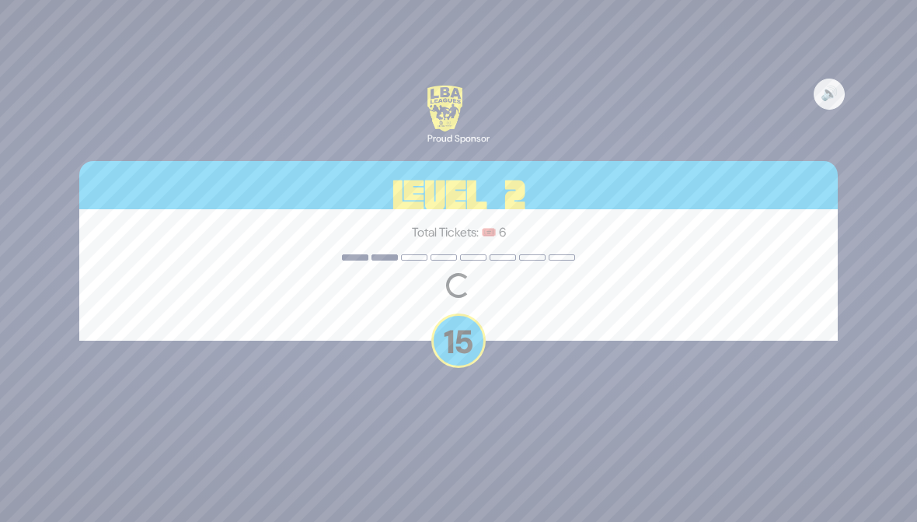
scroll to position [0, 0]
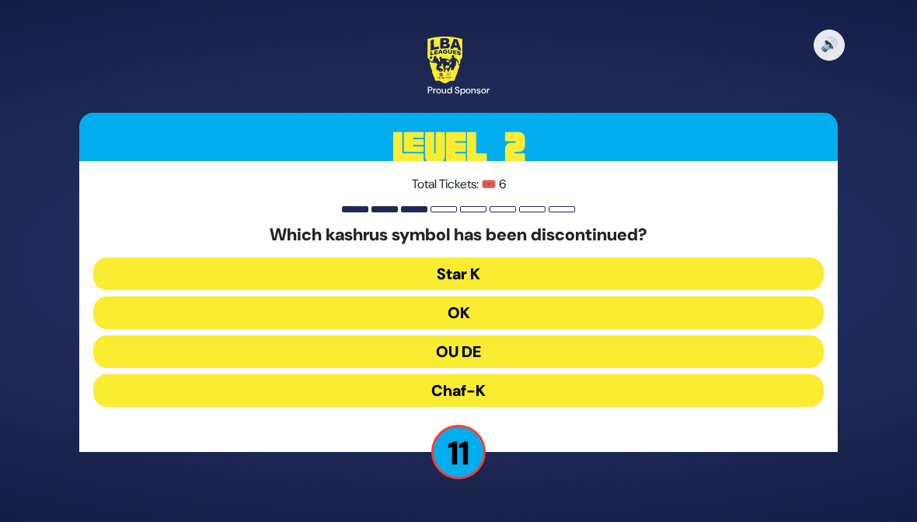
click at [183, 390] on button "Chaf-K" at bounding box center [458, 390] width 731 height 33
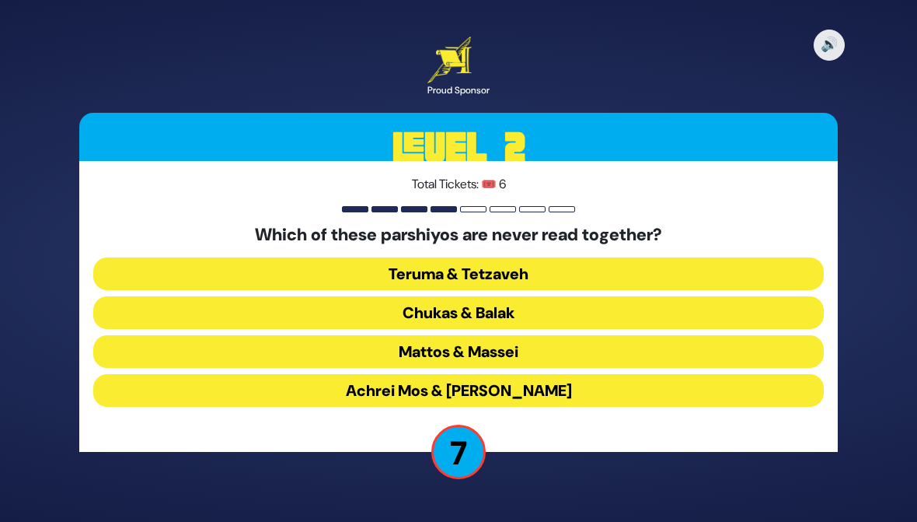
click at [204, 308] on button "Chukas & Balak" at bounding box center [458, 312] width 731 height 33
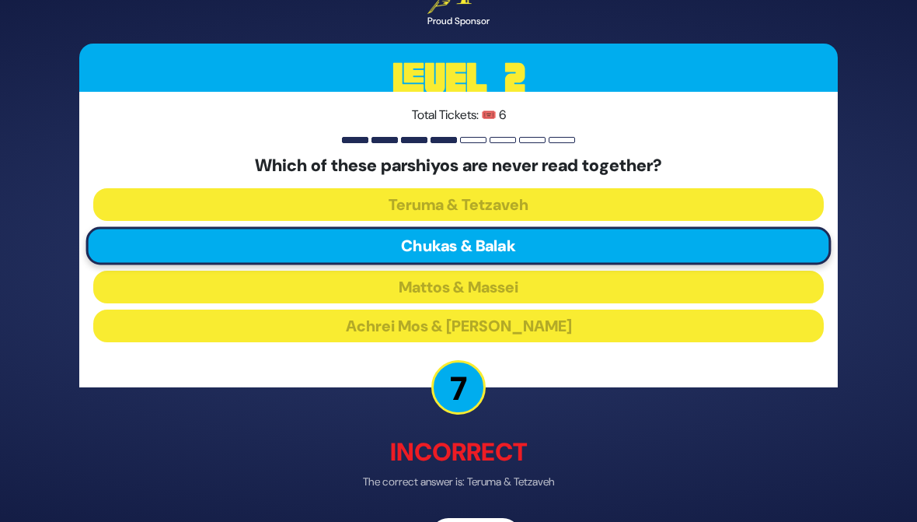
scroll to position [25, 0]
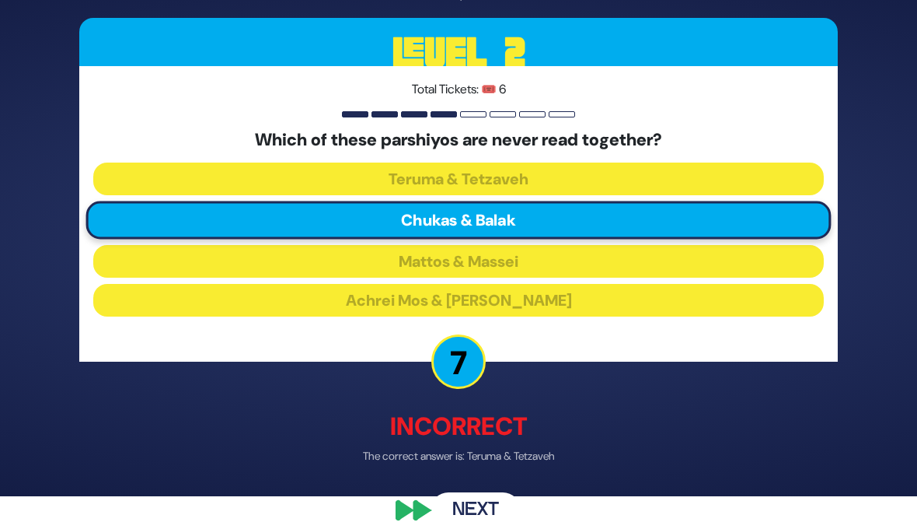
click at [466, 500] on button "Next" at bounding box center [476, 512] width 90 height 36
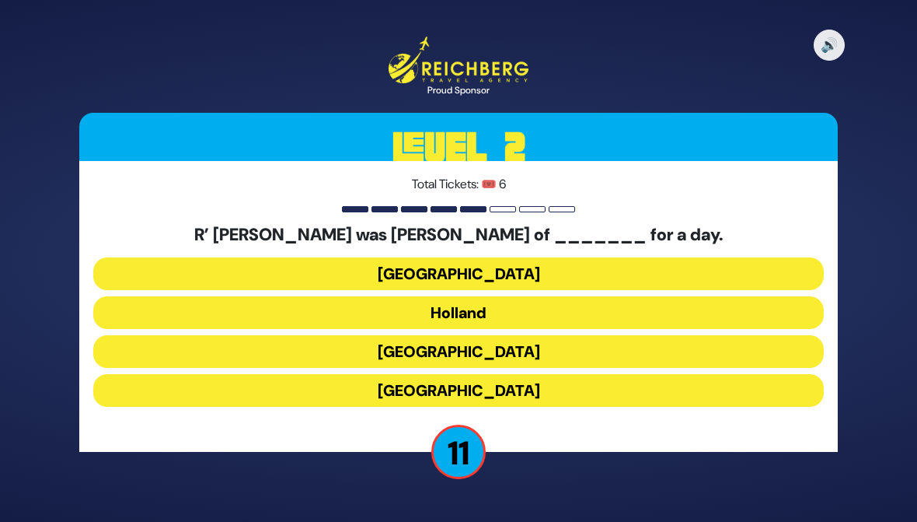
click at [211, 298] on button "Holland" at bounding box center [458, 312] width 731 height 33
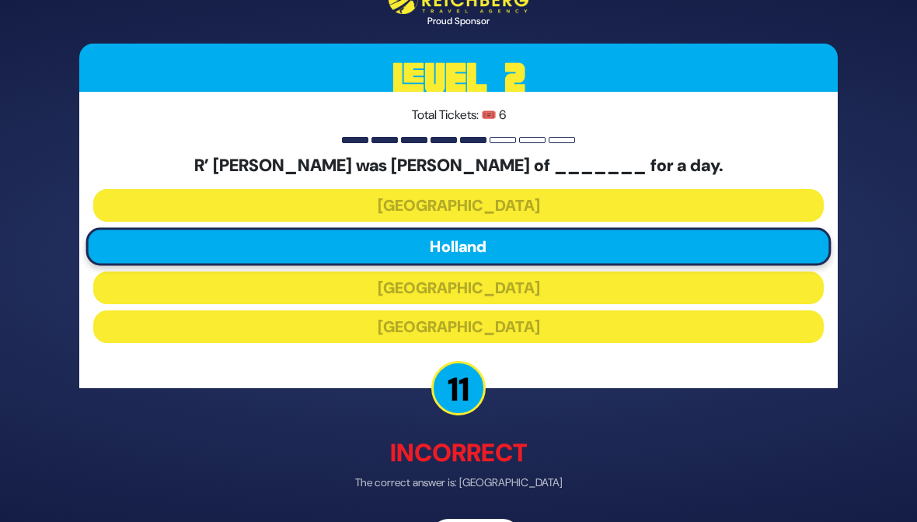
scroll to position [24, 0]
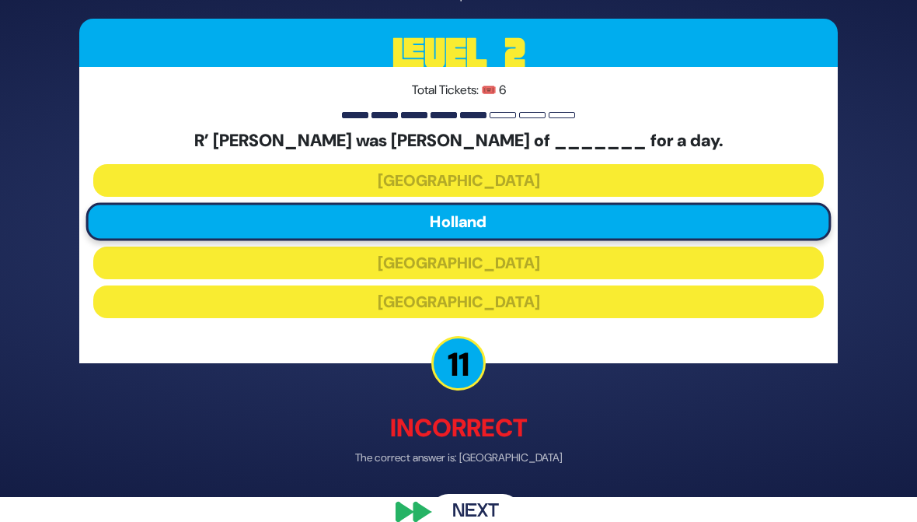
click at [444, 513] on button "Next" at bounding box center [476, 512] width 90 height 36
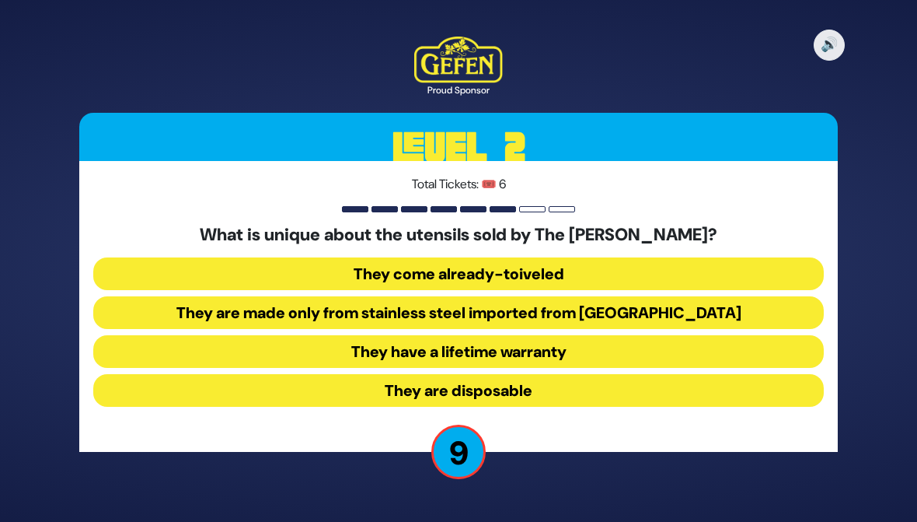
click at [221, 264] on button "They come already-toiveled" at bounding box center [458, 273] width 731 height 33
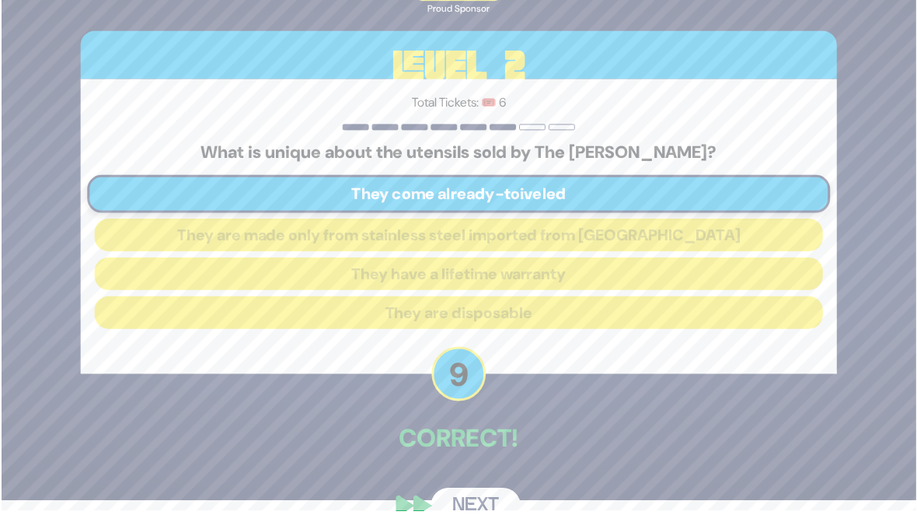
scroll to position [23, 0]
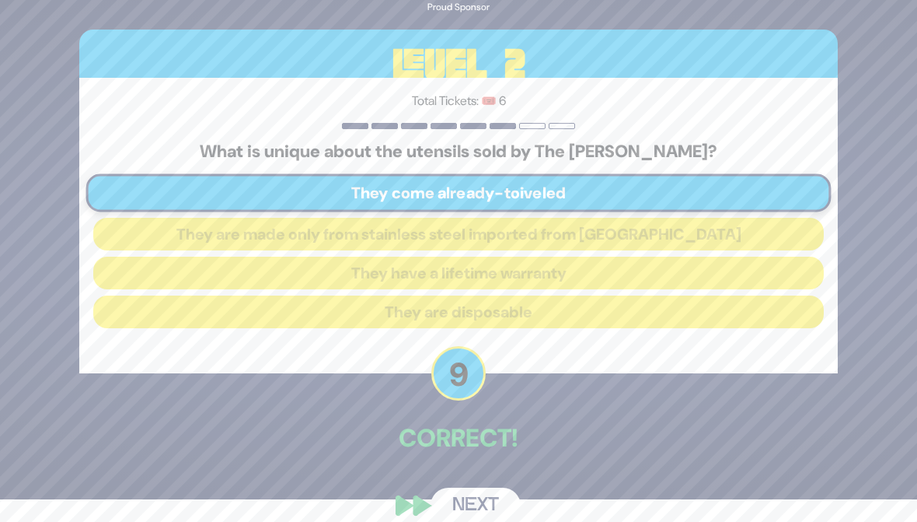
click at [456, 502] on button "Next" at bounding box center [476, 505] width 90 height 36
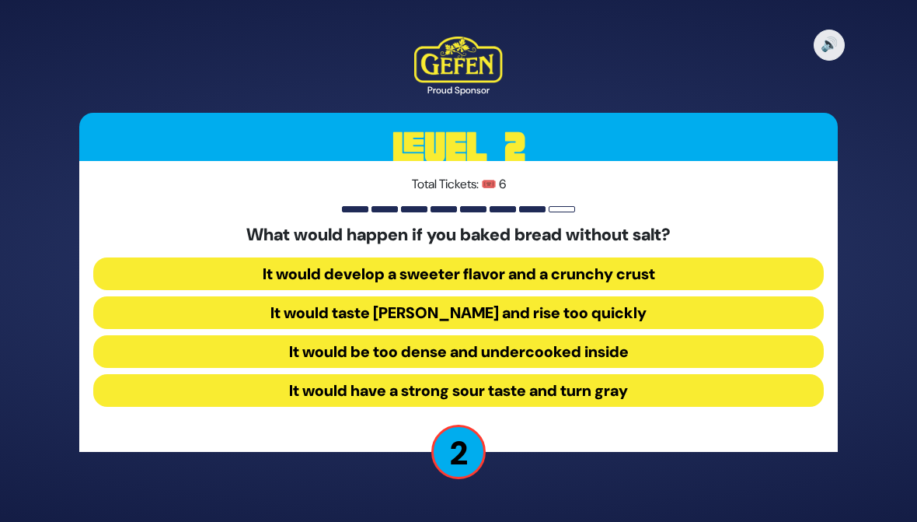
click at [260, 345] on button "It would be too dense and undercooked inside" at bounding box center [458, 351] width 731 height 33
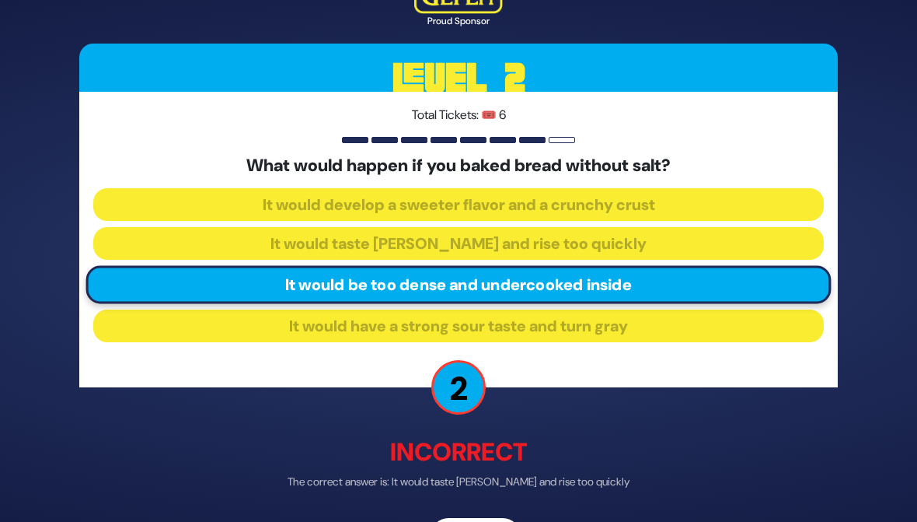
click at [462, 514] on div "🔊 Proud Sponsor Level 2 Total Tickets: 🎟️ 6 What would happen if you baked brea…" at bounding box center [459, 260] width 796 height 623
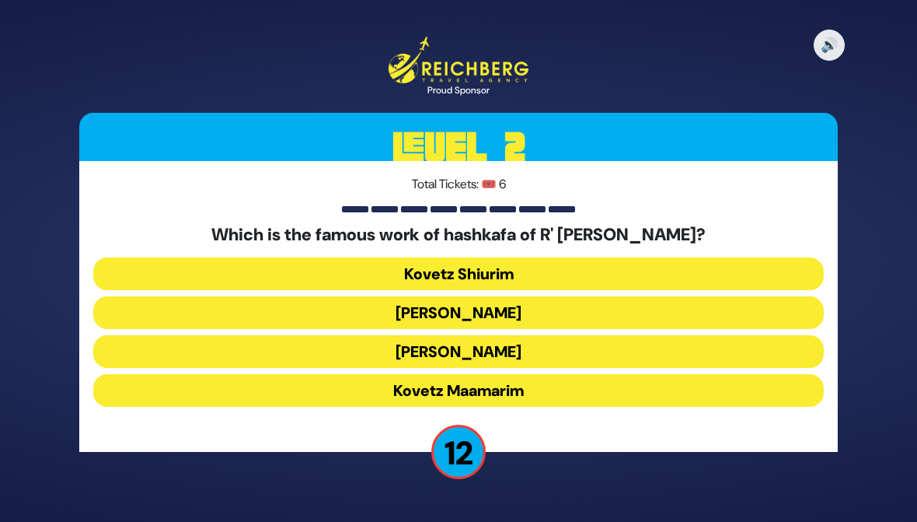
click at [241, 264] on button "Kovetz Shiurim" at bounding box center [458, 273] width 731 height 33
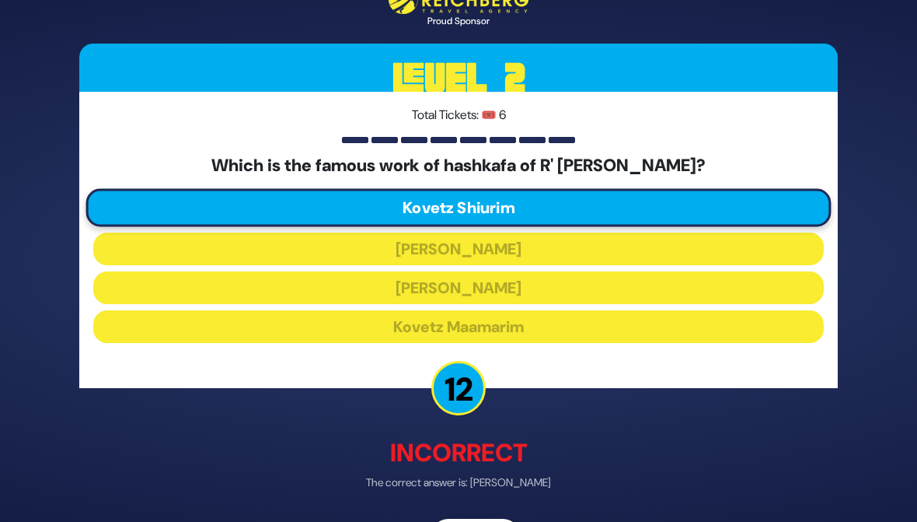
click at [452, 509] on div "🔊 Proud Sponsor Level 2 Total Tickets: 🎟️ 6 Which is the famous work of hashkaf…" at bounding box center [459, 260] width 796 height 623
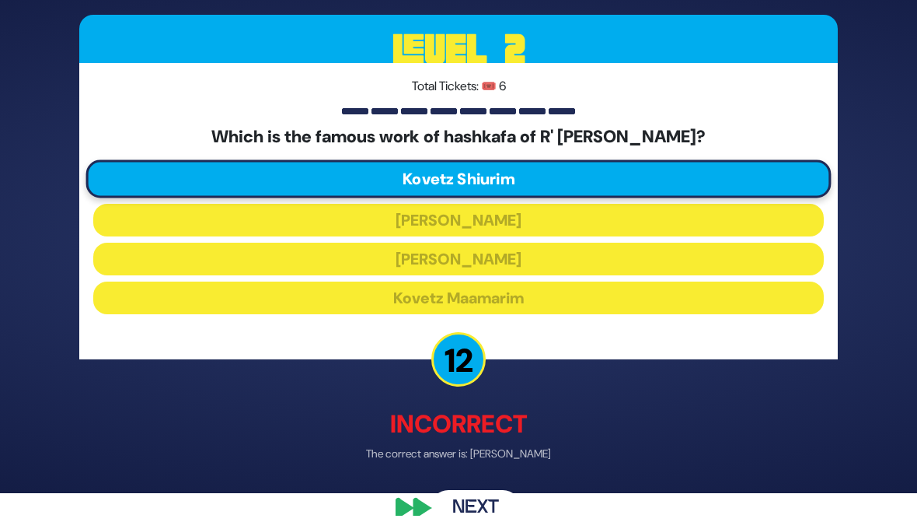
scroll to position [29, 0]
click at [463, 498] on button "Next" at bounding box center [476, 507] width 90 height 36
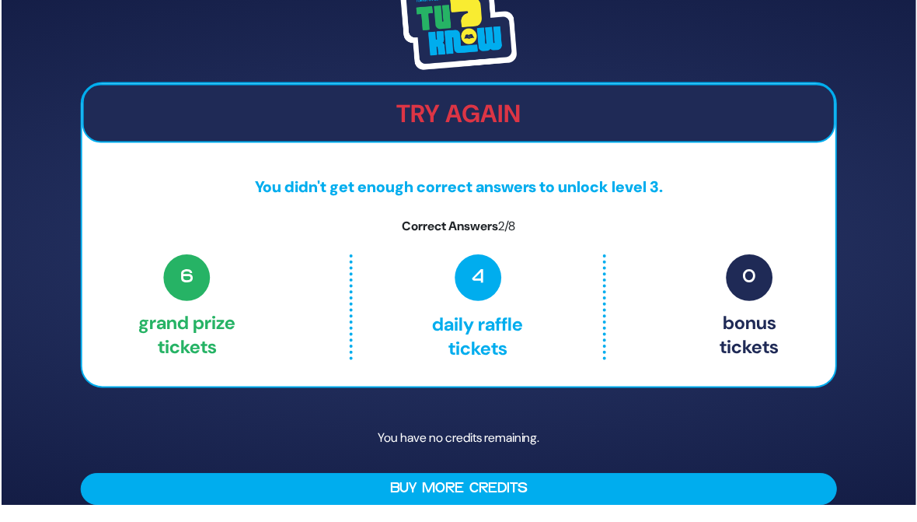
scroll to position [19, 0]
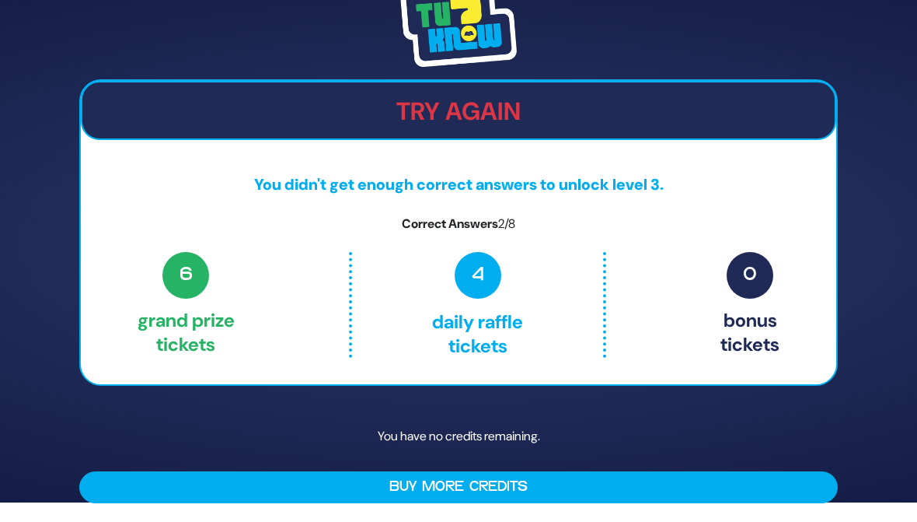
click at [412, 477] on button "Buy More Credits" at bounding box center [458, 487] width 759 height 32
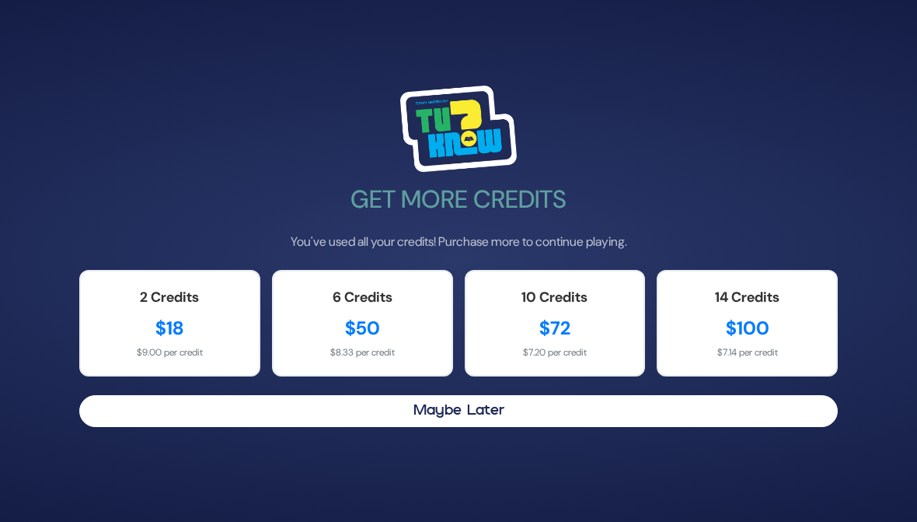
click at [363, 333] on div "$50" at bounding box center [362, 328] width 147 height 28
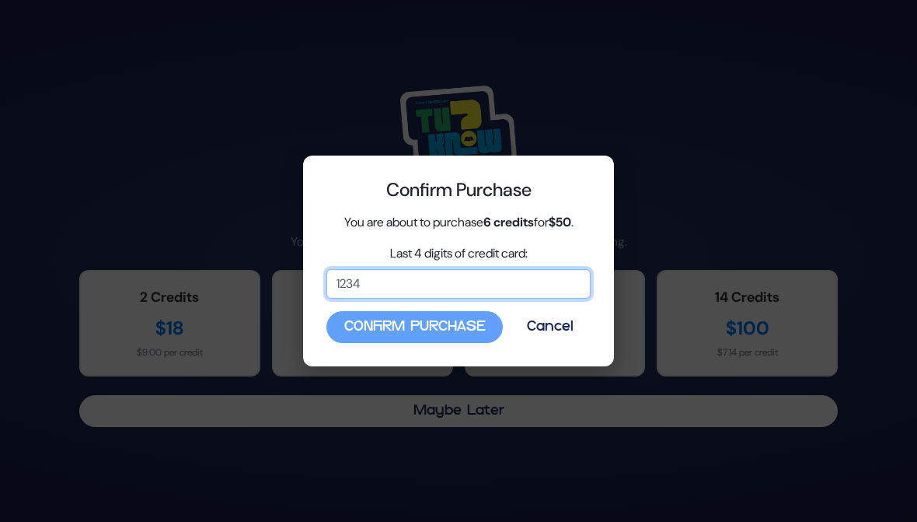
click at [368, 291] on input "Last 4 digits of credit card:" at bounding box center [458, 284] width 264 height 30
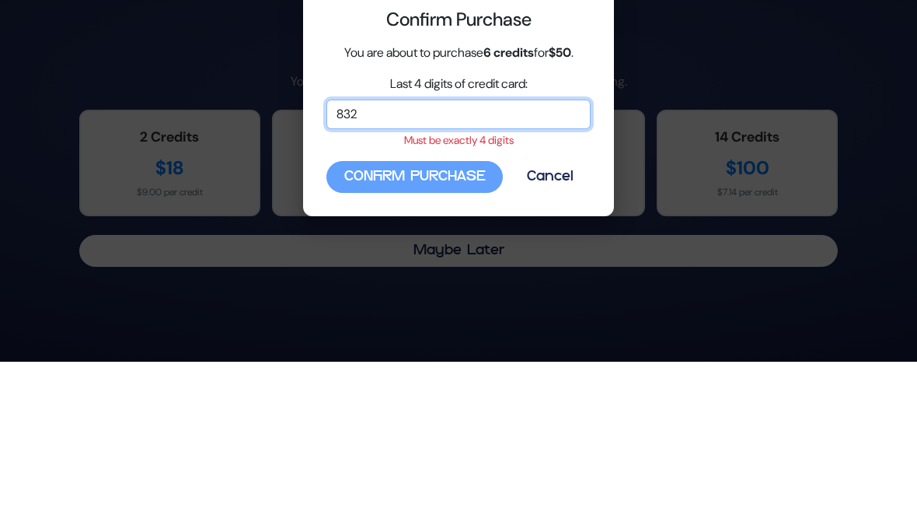
type input "8324"
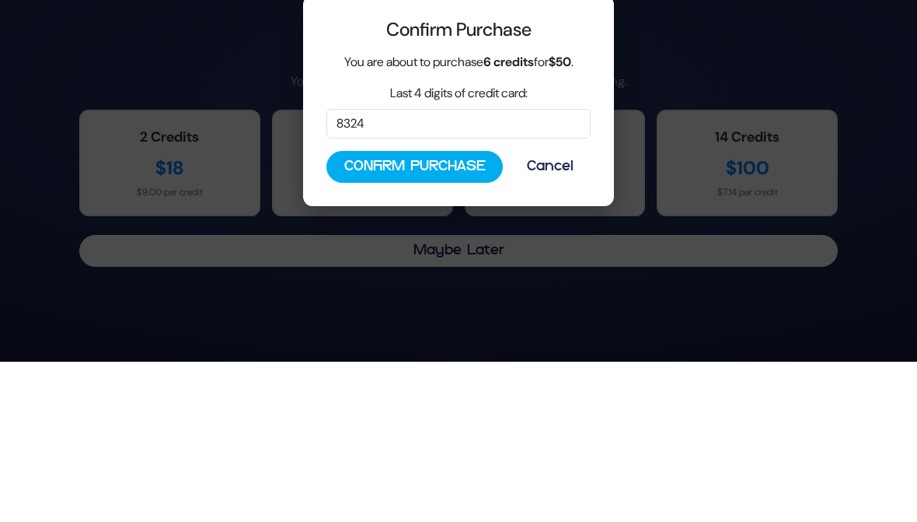
click at [365, 311] on button "Confirm Purchase" at bounding box center [414, 327] width 176 height 32
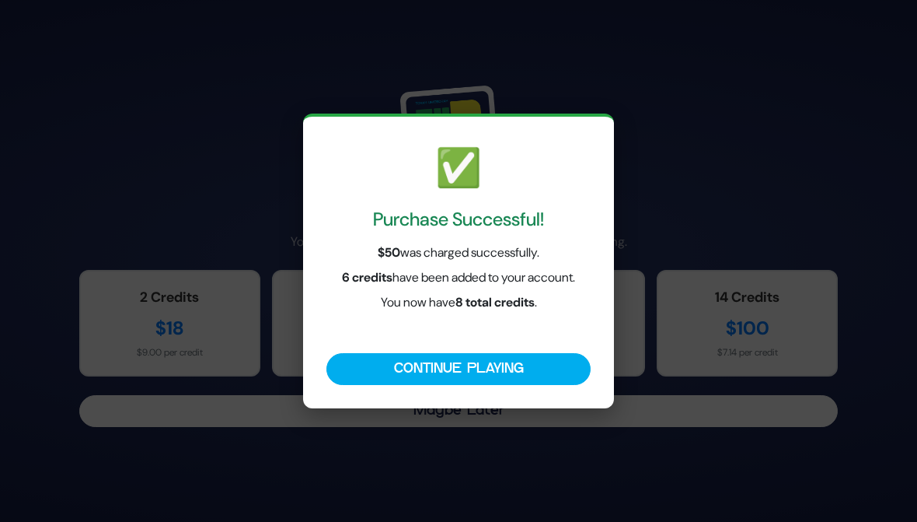
click at [388, 368] on button "Continue Playing" at bounding box center [458, 369] width 264 height 32
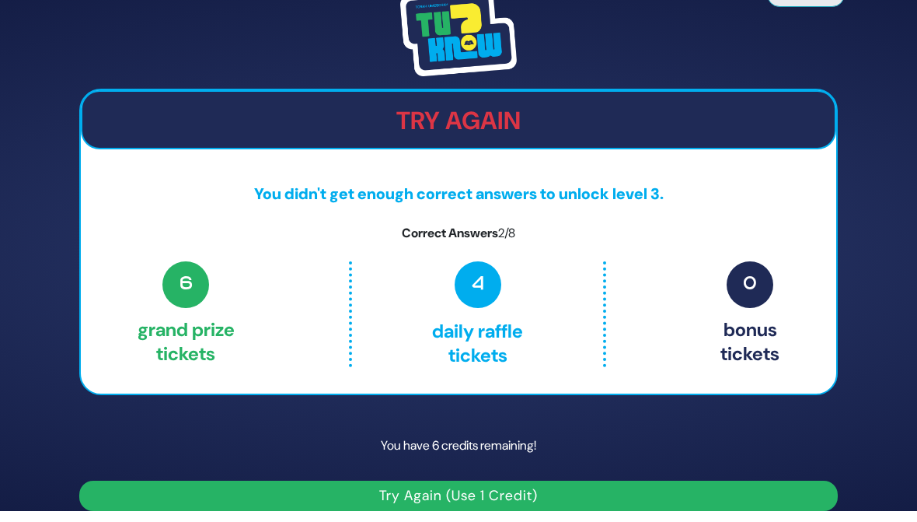
scroll to position [19, 0]
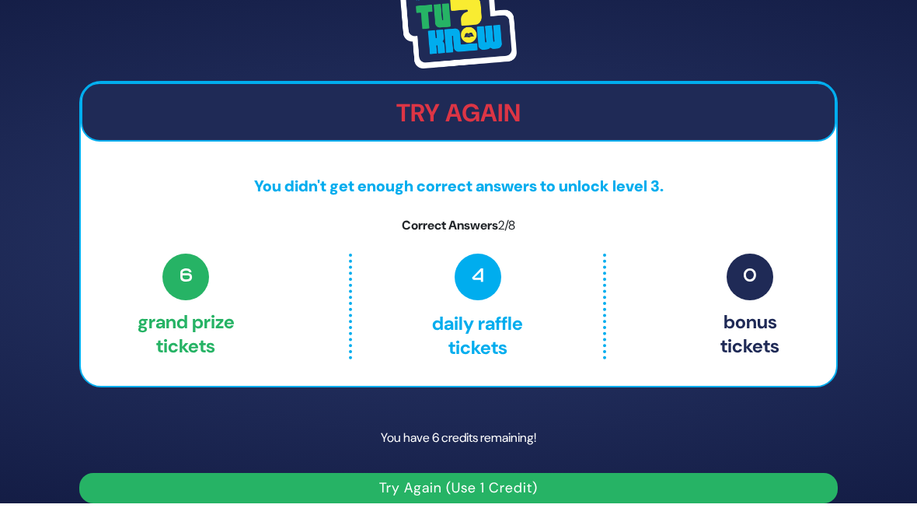
click at [323, 495] on button "Try Again (Use 1 Credit)" at bounding box center [458, 488] width 759 height 30
click at [334, 477] on button "Try Again (Use 1 Credit)" at bounding box center [458, 488] width 759 height 30
click at [347, 490] on button "Try Again (Use 1 Credit)" at bounding box center [458, 488] width 759 height 30
click at [337, 491] on button "Try Again (Use 1 Credit)" at bounding box center [458, 488] width 759 height 30
click at [365, 103] on h2 "Try Again" at bounding box center [458, 113] width 752 height 30
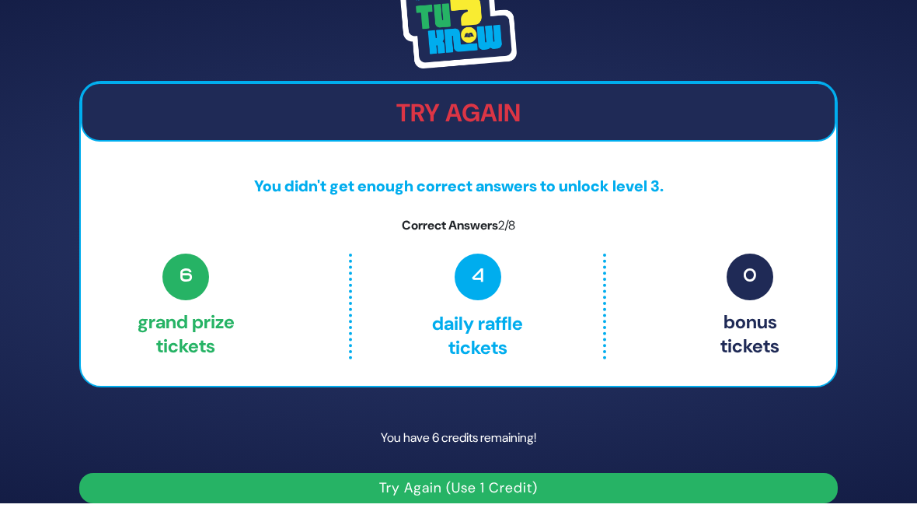
click at [427, 120] on h2 "Try Again" at bounding box center [458, 113] width 752 height 30
click at [365, 476] on button "Try Again (Use 1 Credit)" at bounding box center [458, 488] width 759 height 30
click at [375, 483] on button "Try Again (Use 1 Credit)" at bounding box center [458, 488] width 759 height 30
click at [267, 485] on button "Try Again (Use 1 Credit)" at bounding box center [458, 488] width 759 height 30
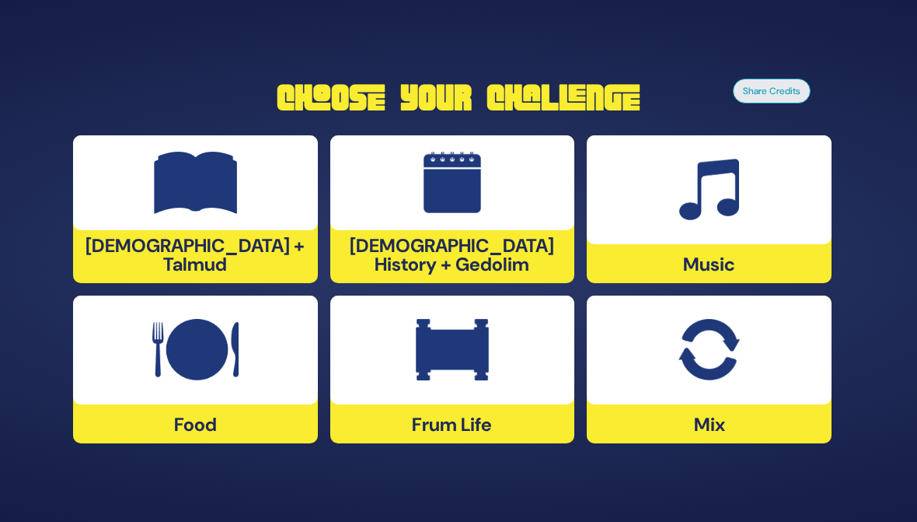
click at [378, 385] on div at bounding box center [452, 349] width 245 height 109
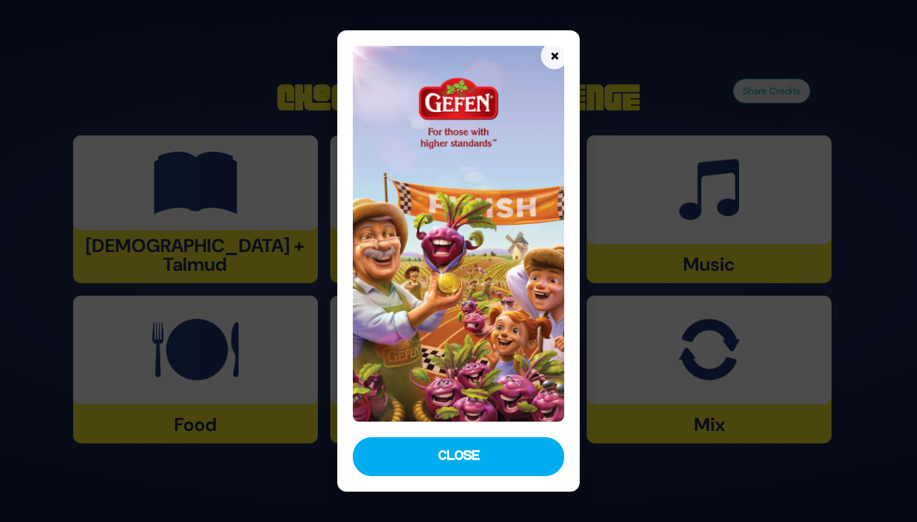
click at [415, 452] on button "Close" at bounding box center [458, 456] width 211 height 39
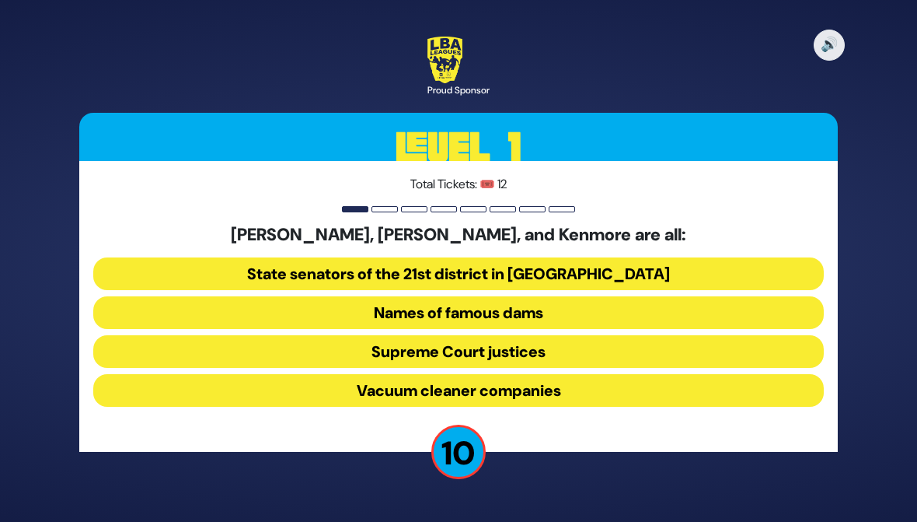
click at [242, 305] on button "Names of famous dams" at bounding box center [458, 312] width 731 height 33
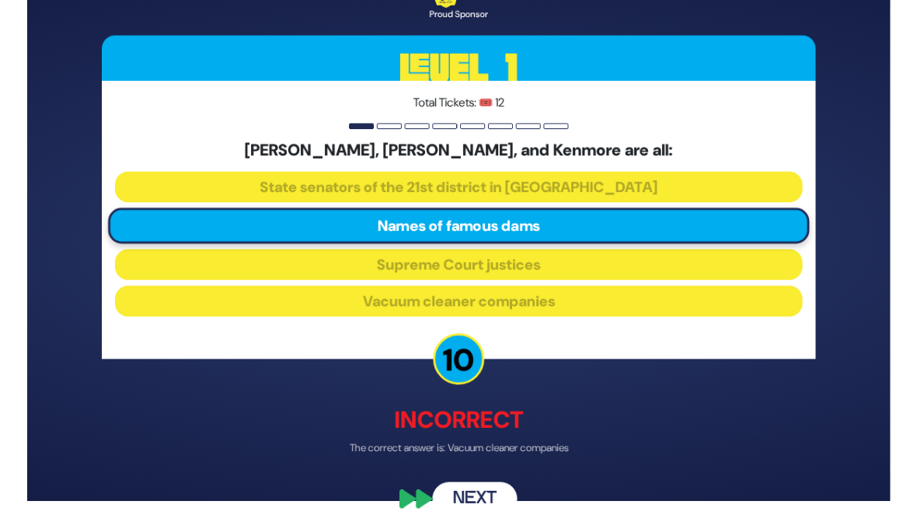
scroll to position [37, 0]
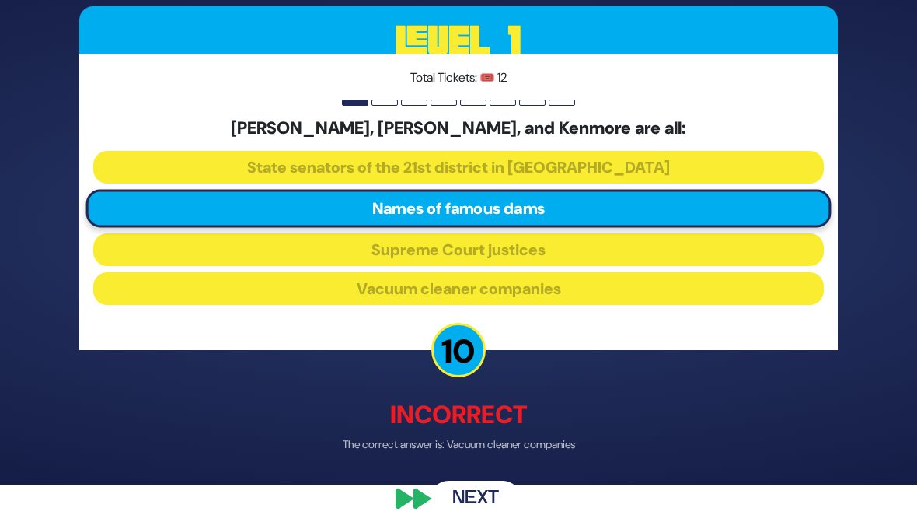
click at [449, 494] on button "Next" at bounding box center [476, 499] width 90 height 36
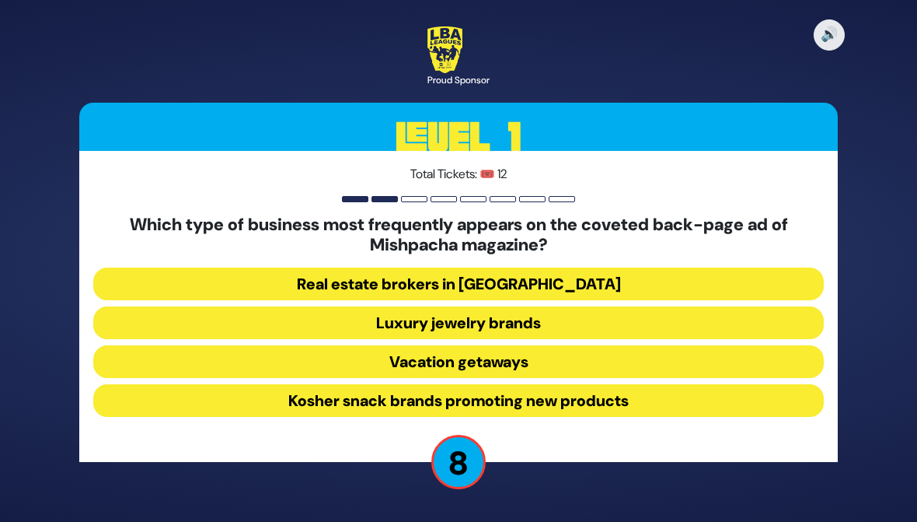
click at [214, 323] on button "Luxury jewelry brands" at bounding box center [458, 322] width 731 height 33
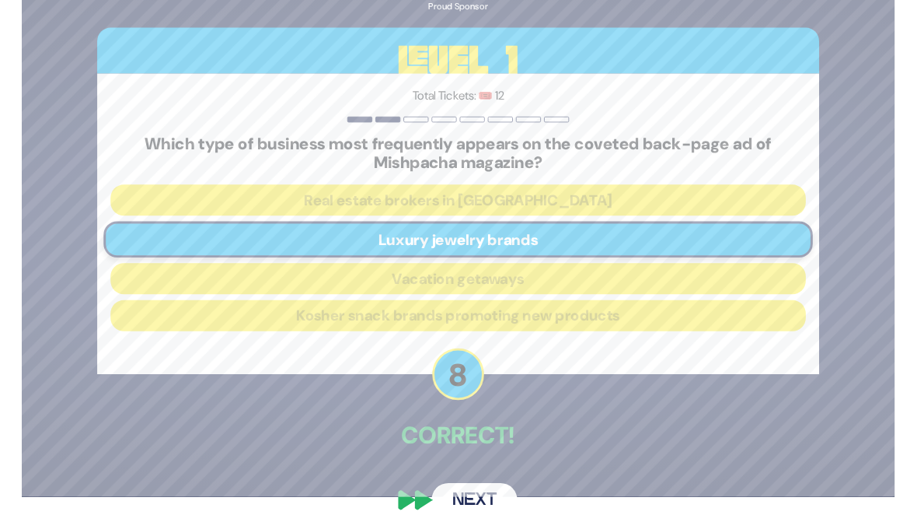
scroll to position [37, 0]
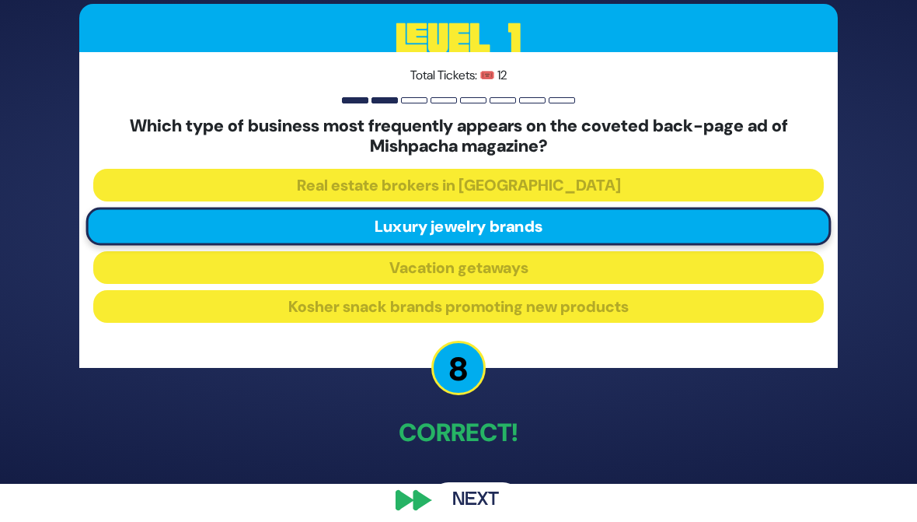
click at [448, 488] on button "Next" at bounding box center [476, 501] width 90 height 36
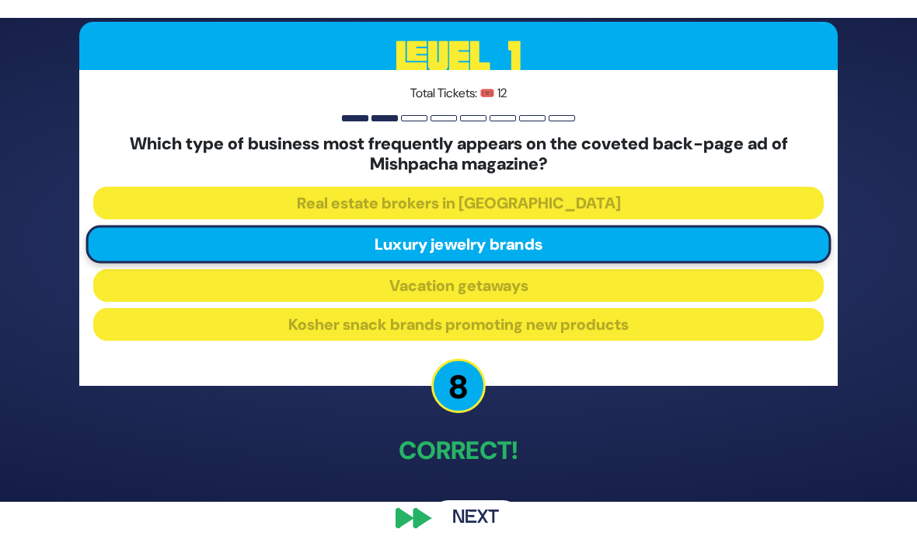
scroll to position [0, 0]
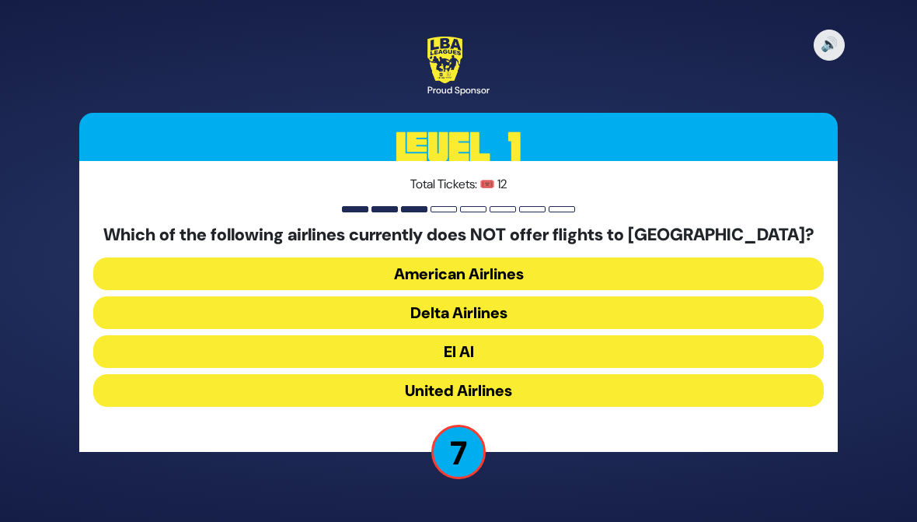
click at [176, 265] on button "American Airlines" at bounding box center [458, 273] width 731 height 33
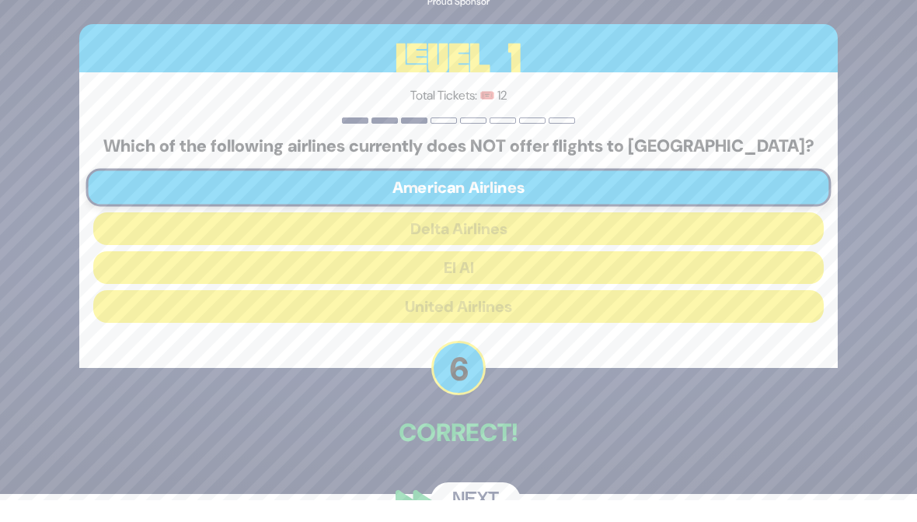
scroll to position [5, 0]
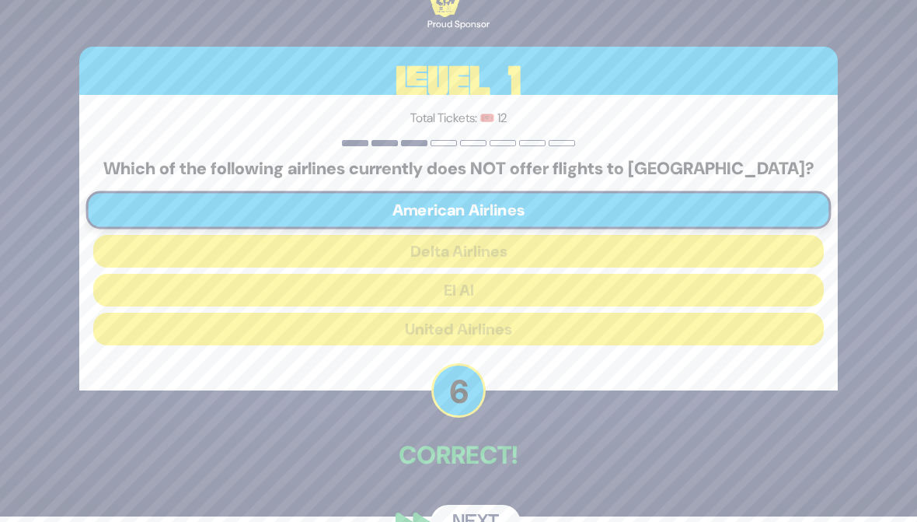
click at [459, 515] on button "Next" at bounding box center [476, 522] width 90 height 36
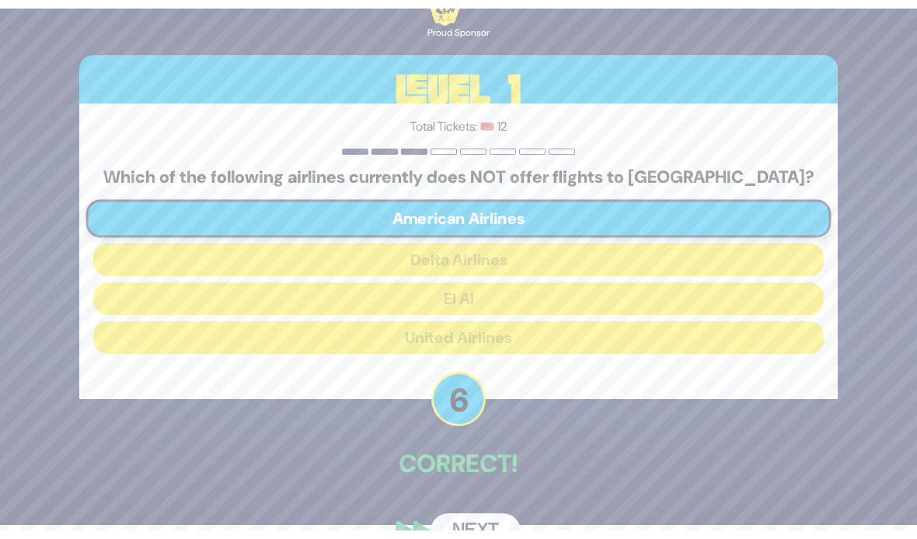
scroll to position [0, 0]
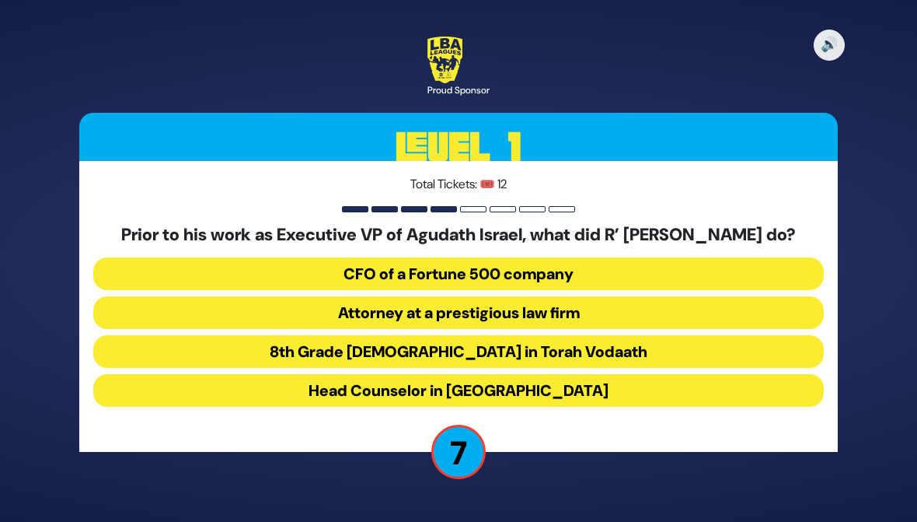
click at [180, 322] on button "Attorney at a prestigious law firm" at bounding box center [458, 312] width 731 height 33
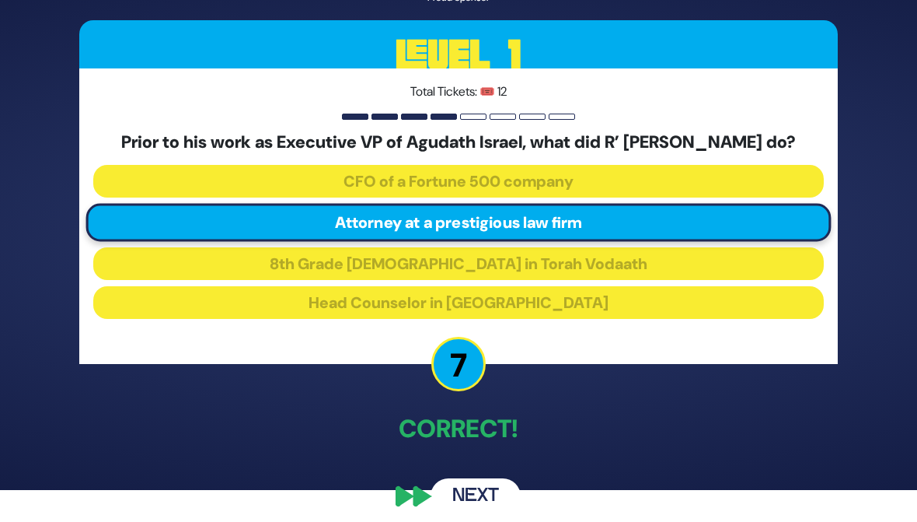
scroll to position [53, 0]
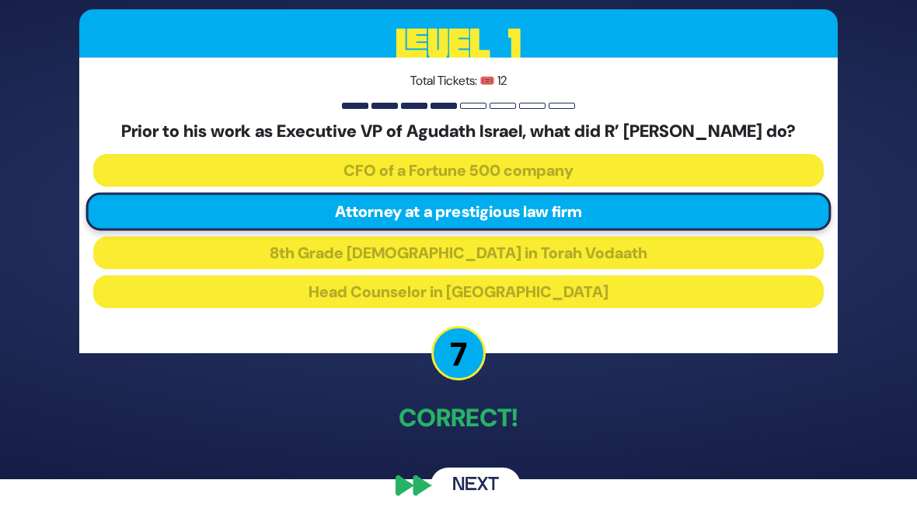
click at [452, 479] on button "Next" at bounding box center [476, 485] width 90 height 36
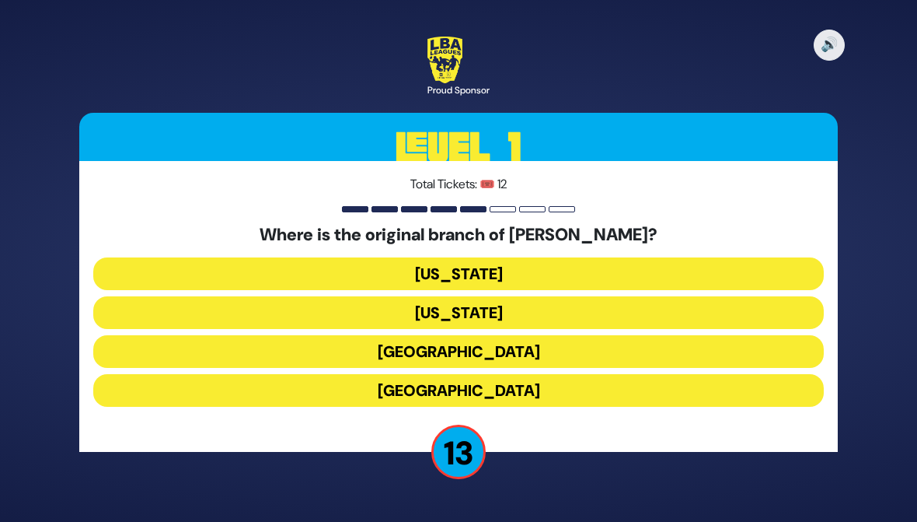
click at [305, 358] on button "London" at bounding box center [458, 351] width 731 height 33
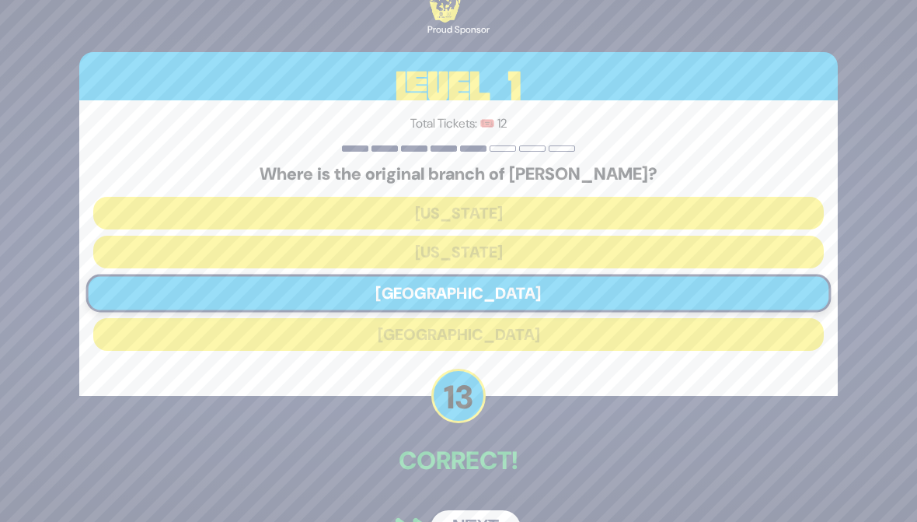
click at [459, 517] on button "Next" at bounding box center [476, 528] width 90 height 36
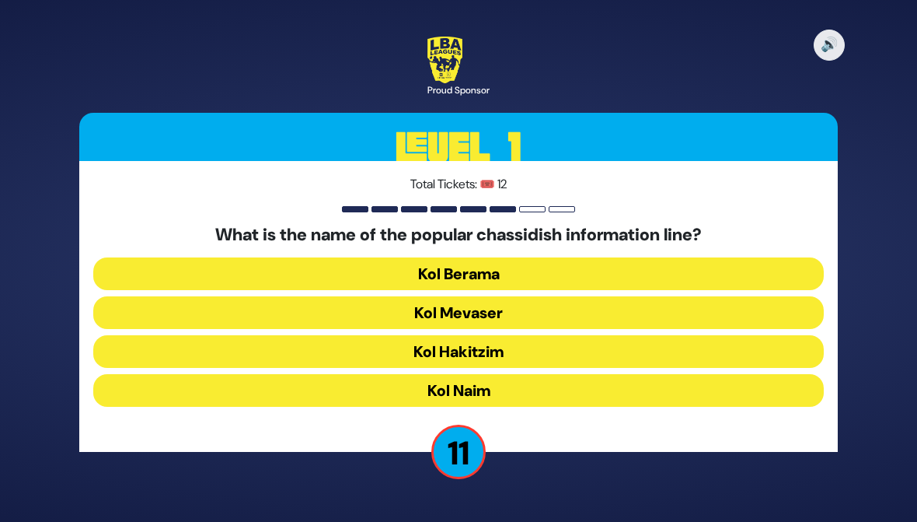
click at [239, 306] on button "Kol Mevaser" at bounding box center [458, 312] width 731 height 33
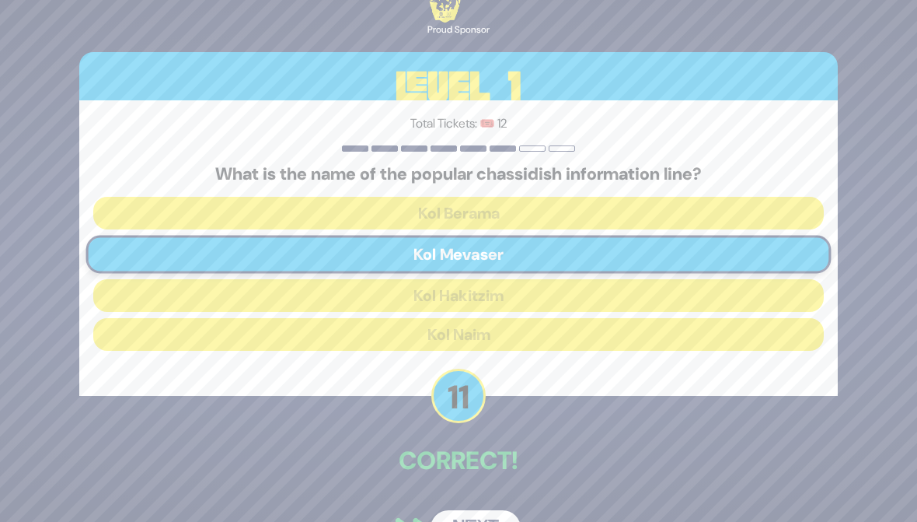
click at [457, 518] on button "Next" at bounding box center [476, 528] width 90 height 36
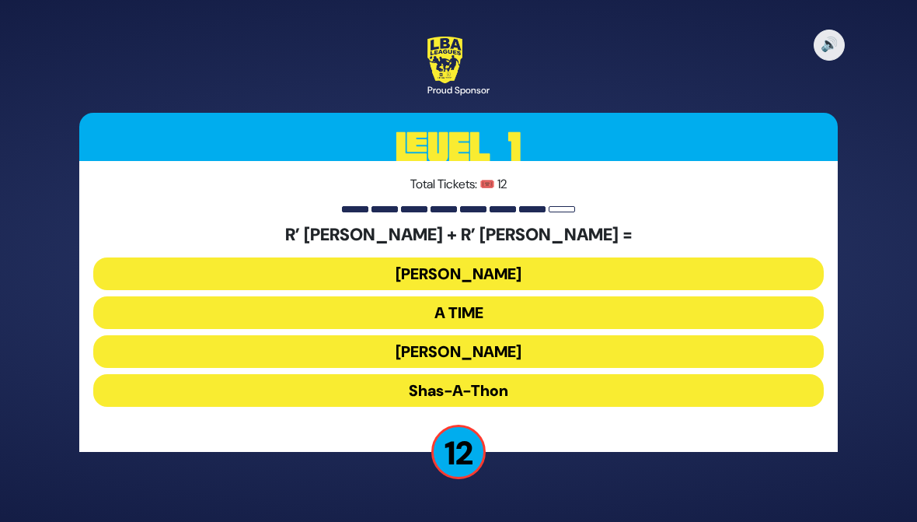
click at [163, 349] on button "Ohel Sarala" at bounding box center [458, 351] width 731 height 33
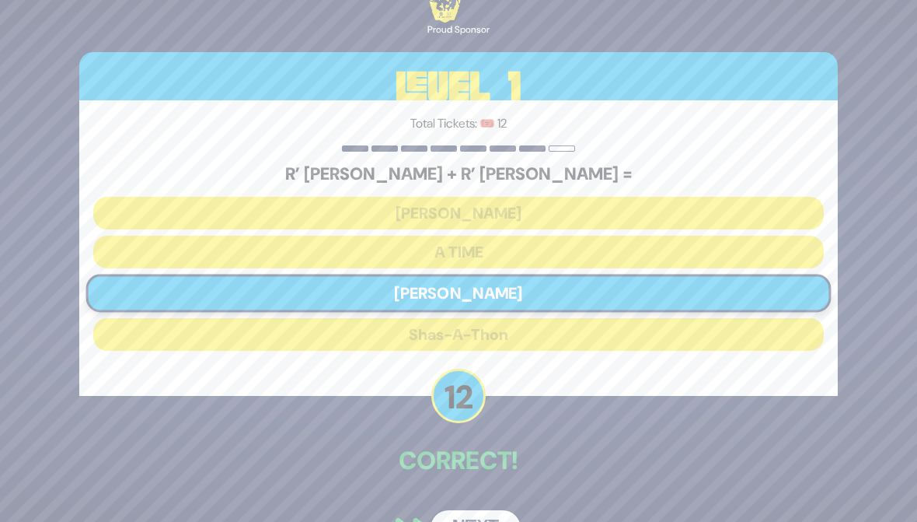
click at [459, 513] on button "Next" at bounding box center [476, 528] width 90 height 36
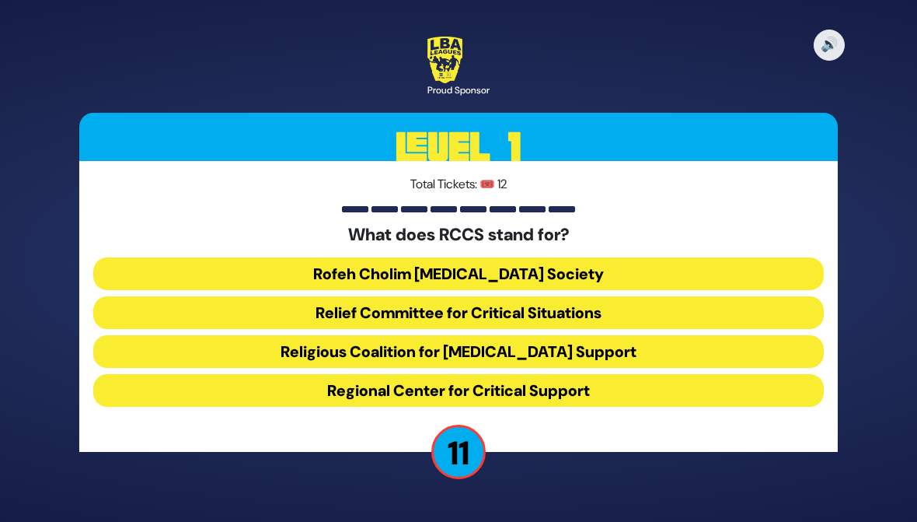
click at [239, 274] on button "Rofeh Cholim Cancer Society" at bounding box center [458, 273] width 731 height 33
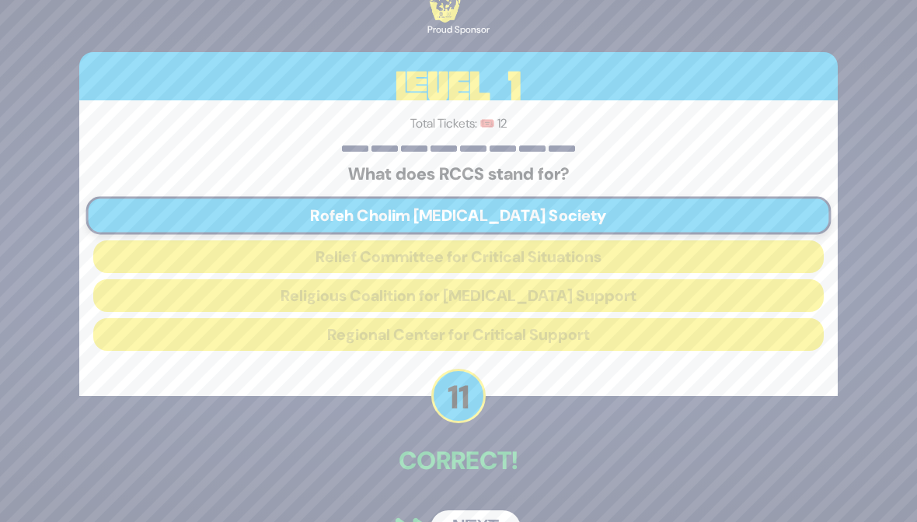
click at [452, 517] on button "Next" at bounding box center [476, 528] width 90 height 36
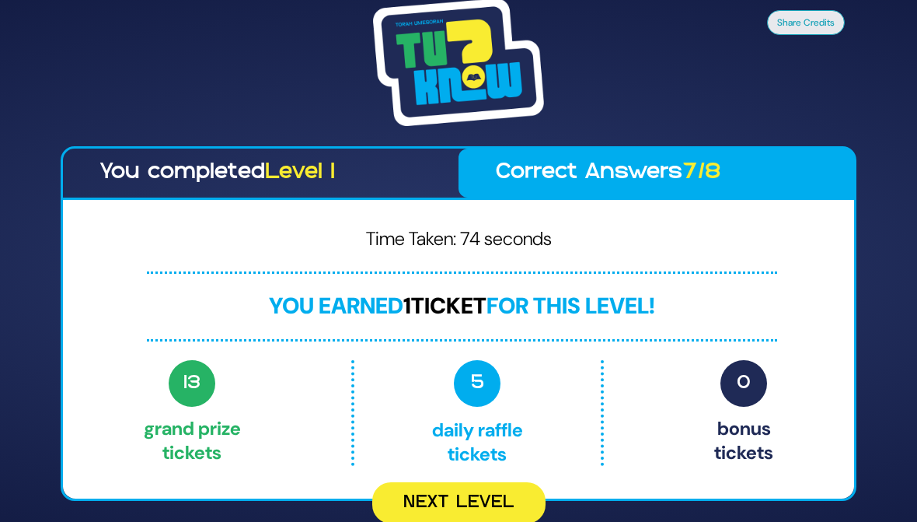
click at [473, 501] on button "Next Level" at bounding box center [458, 502] width 173 height 41
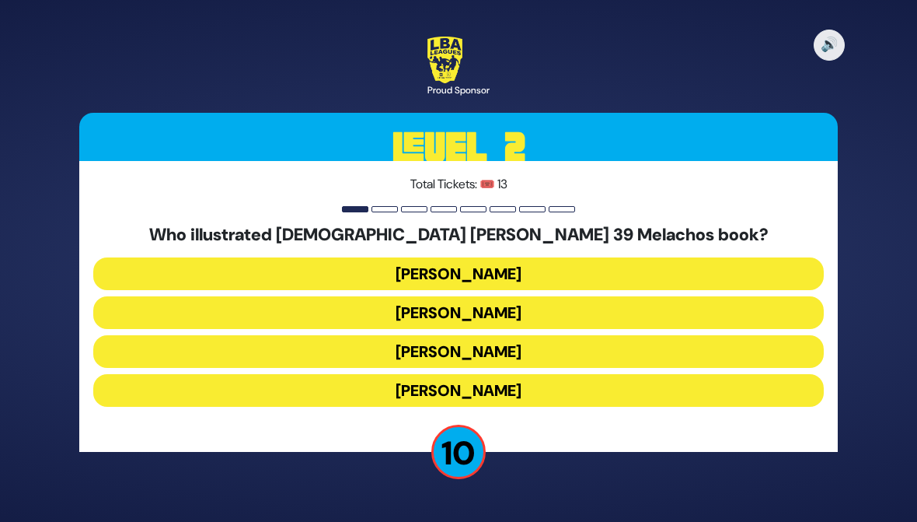
click at [144, 264] on button "Gadi Pollack" at bounding box center [458, 273] width 731 height 33
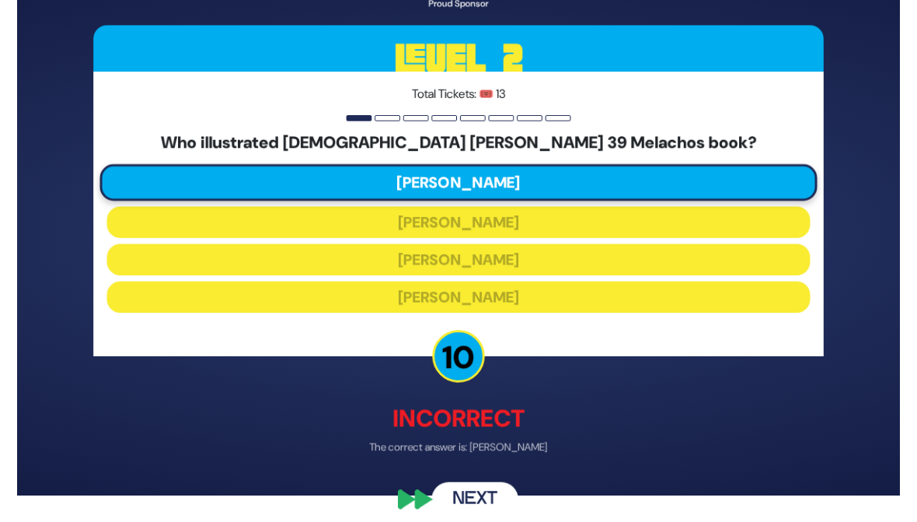
scroll to position [37, 0]
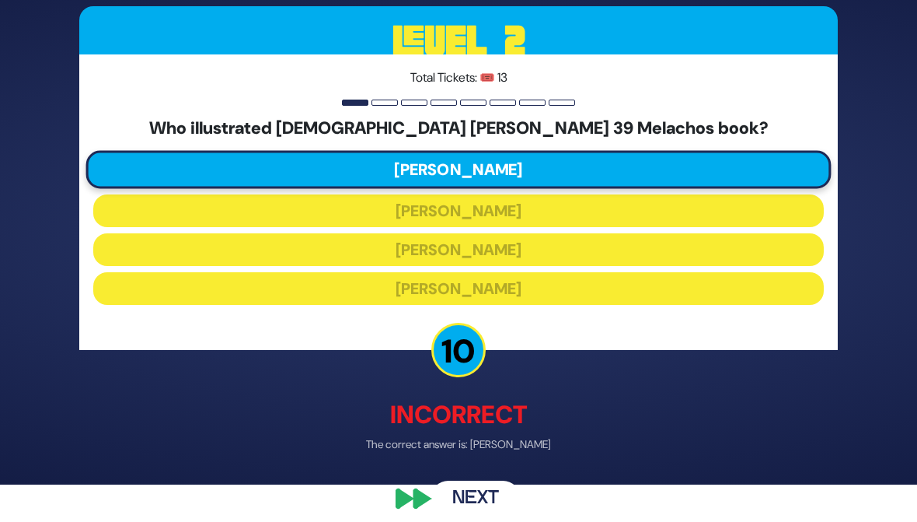
click at [455, 478] on div "🔊 Proud Sponsor Level 2 Total Tickets: 🎟️ 13 Who illustrated Rabbi Baruch Chait…" at bounding box center [459, 223] width 796 height 623
click at [464, 508] on button "Next" at bounding box center [476, 500] width 90 height 36
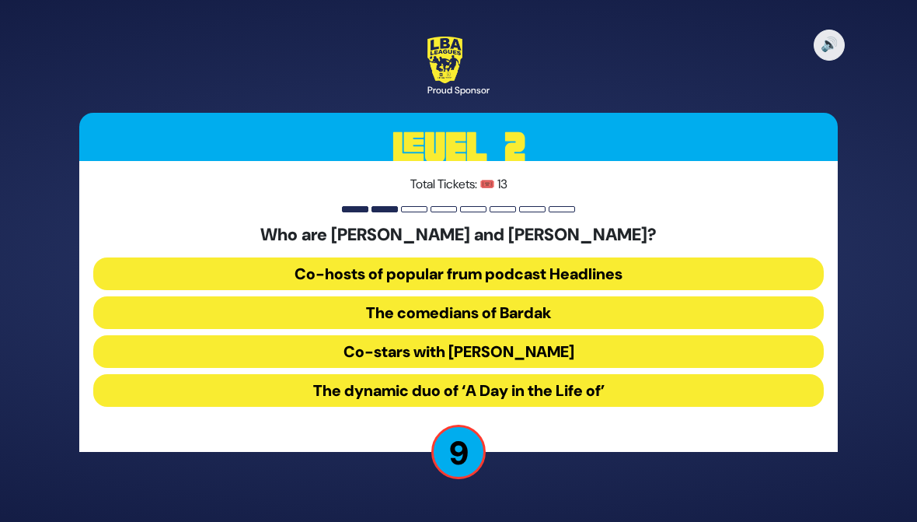
click at [187, 311] on button "The comedians of Bardak" at bounding box center [458, 312] width 731 height 33
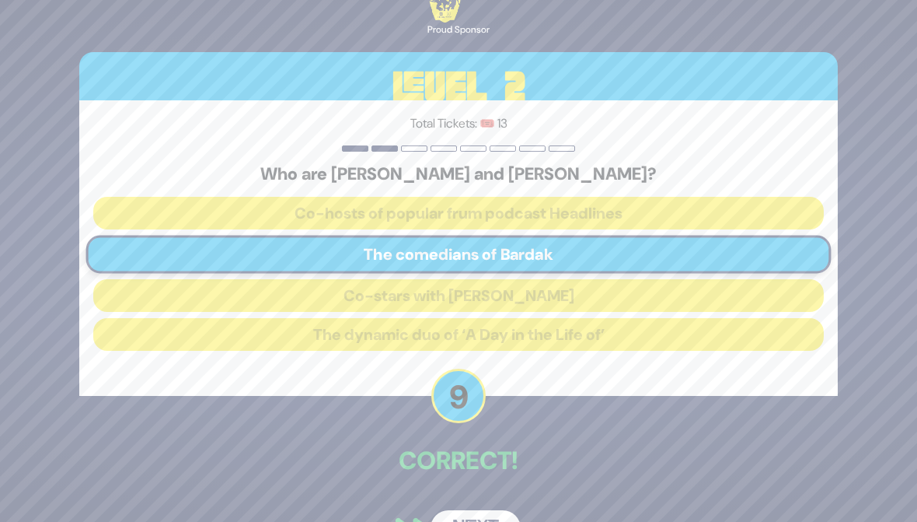
click at [456, 519] on button "Next" at bounding box center [476, 528] width 90 height 36
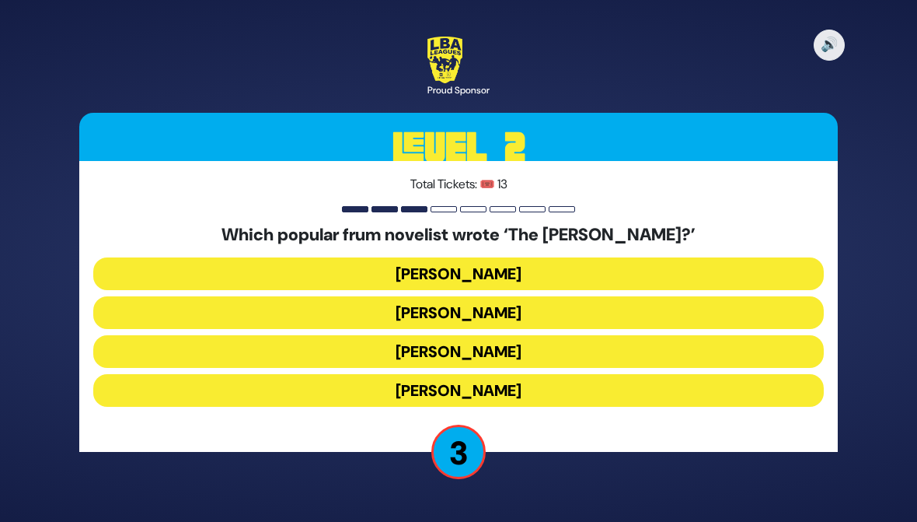
click at [161, 323] on button "Chaim Eliav" at bounding box center [458, 312] width 731 height 33
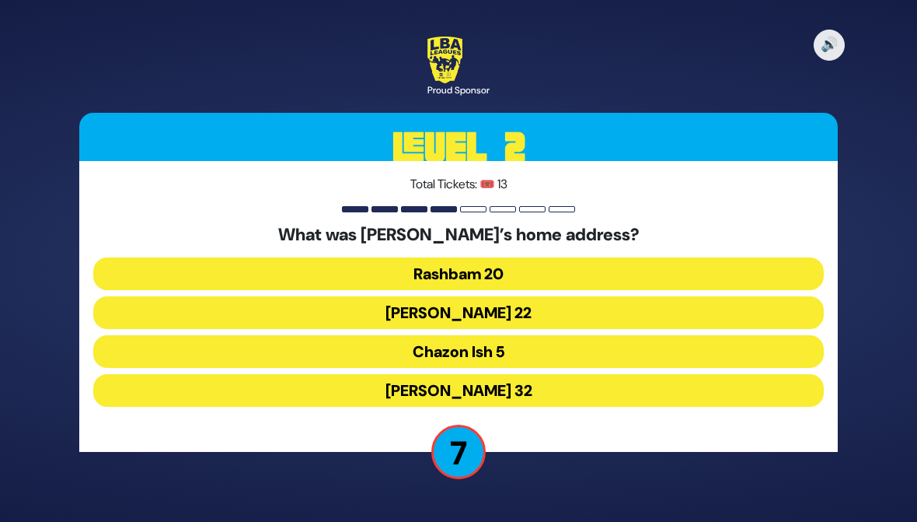
click at [314, 344] on button "Chazon Ish 5" at bounding box center [458, 351] width 731 height 33
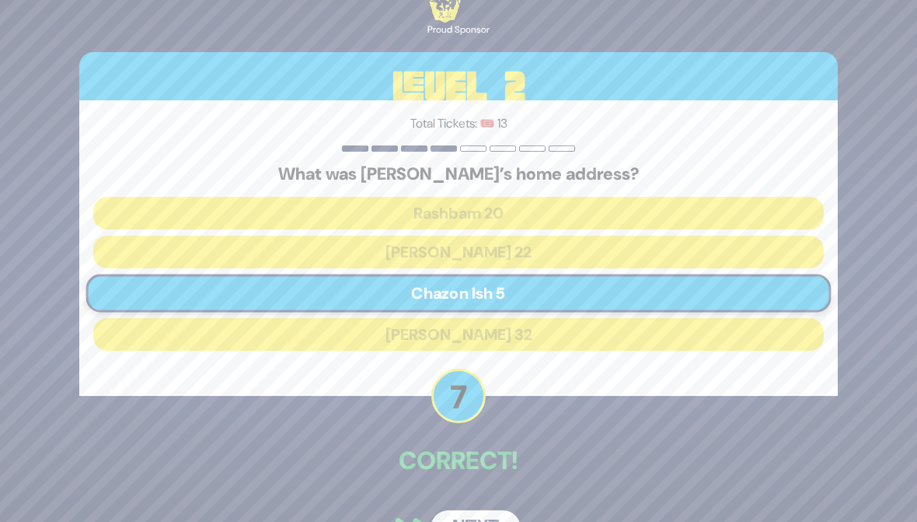
click at [460, 516] on button "Next" at bounding box center [476, 528] width 90 height 36
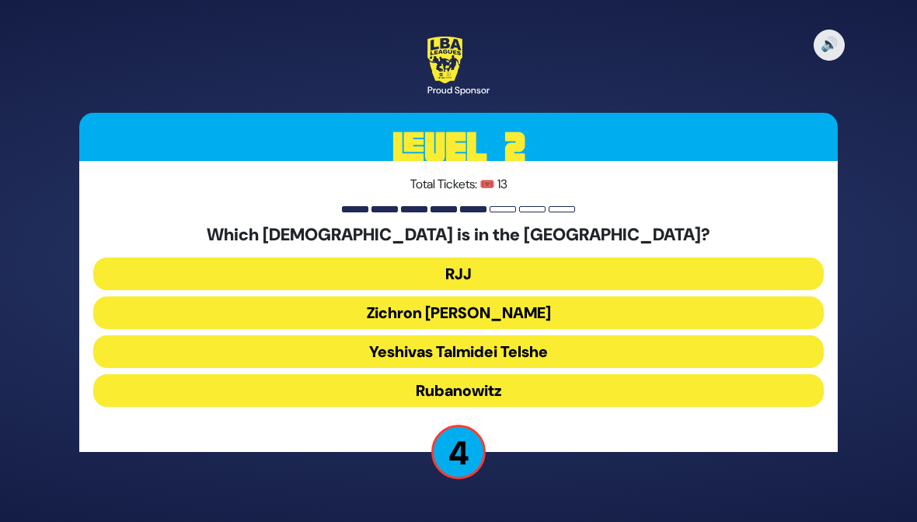
click at [142, 272] on button "RJJ" at bounding box center [458, 273] width 731 height 33
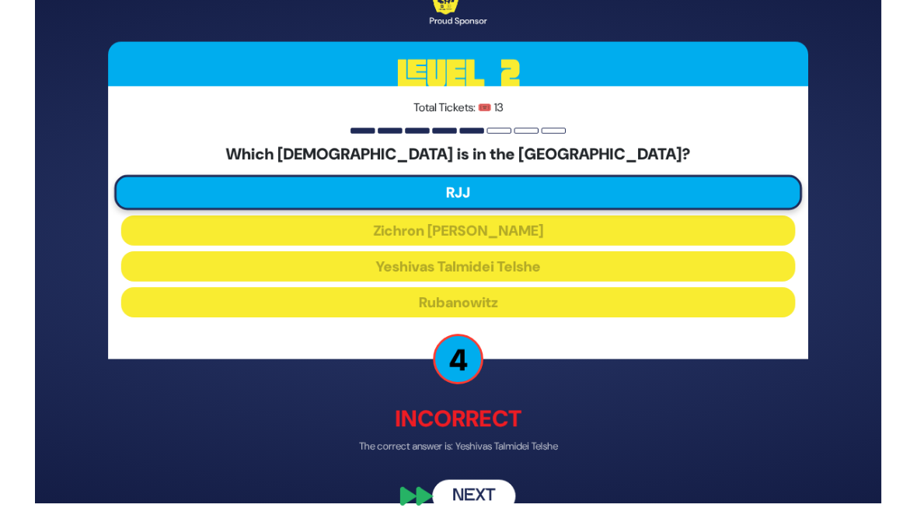
scroll to position [17, 0]
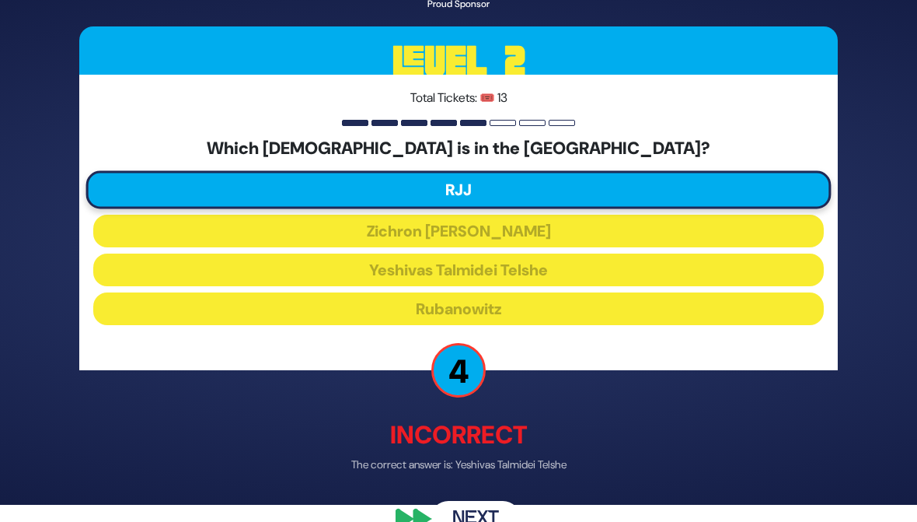
click at [459, 504] on button "Next" at bounding box center [476, 519] width 90 height 36
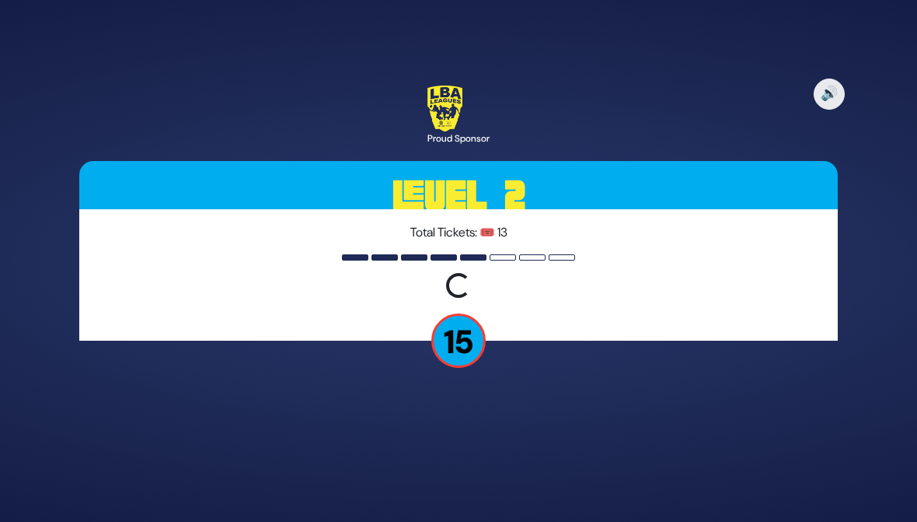
scroll to position [0, 0]
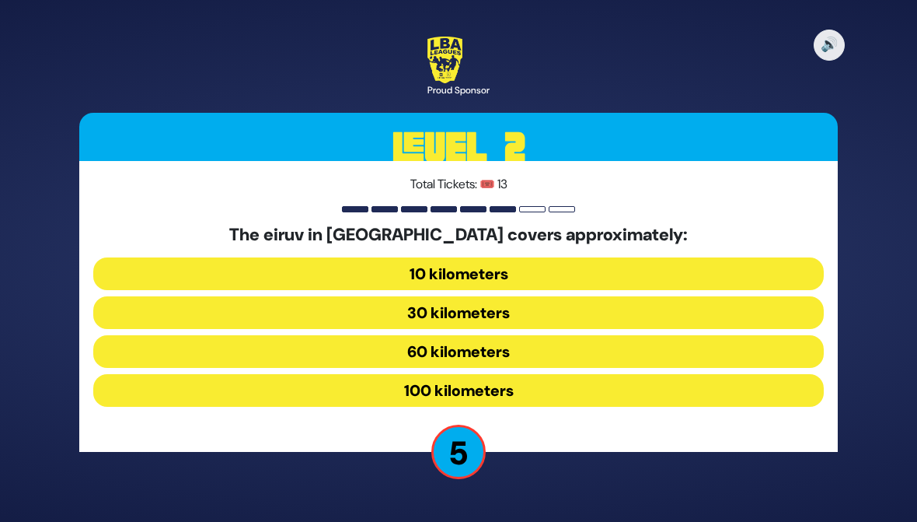
click at [184, 342] on button "60 kilometers" at bounding box center [458, 351] width 731 height 33
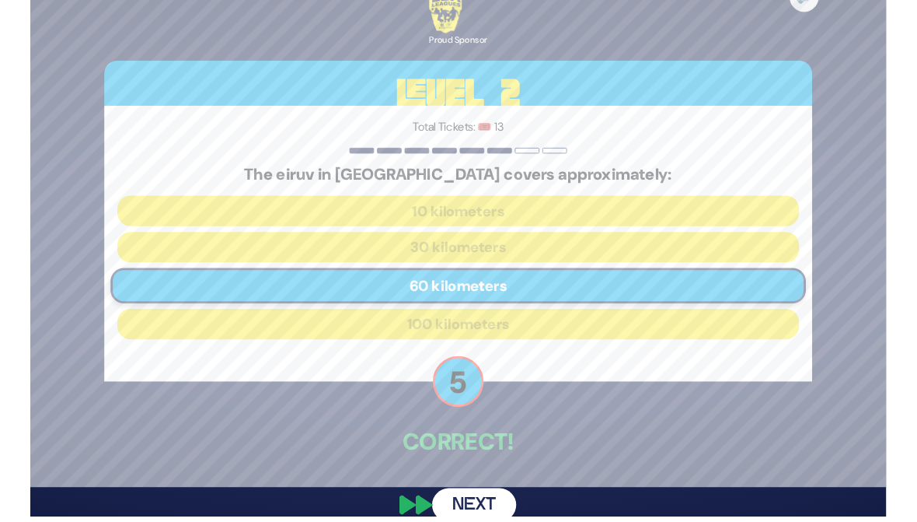
scroll to position [23, 0]
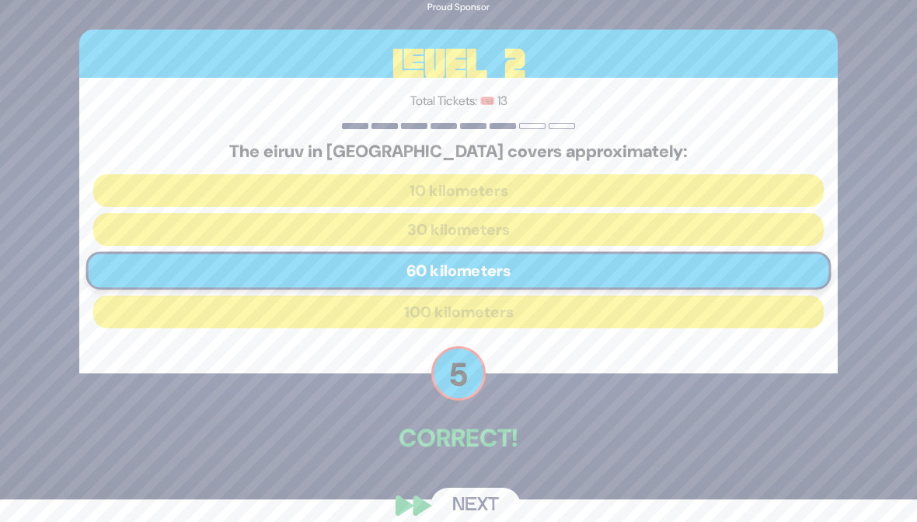
click at [455, 492] on button "Next" at bounding box center [476, 505] width 90 height 36
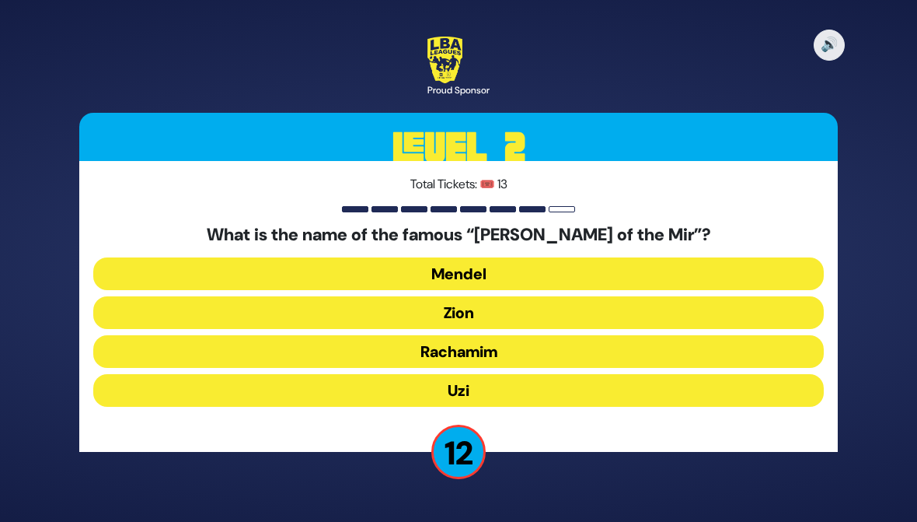
click at [208, 308] on button "Zion" at bounding box center [458, 312] width 731 height 33
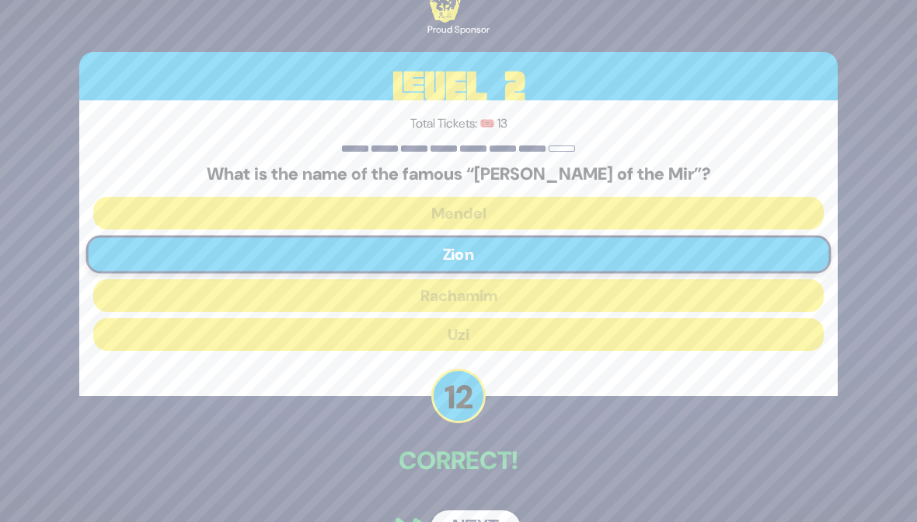
click at [457, 515] on button "Next" at bounding box center [476, 528] width 90 height 36
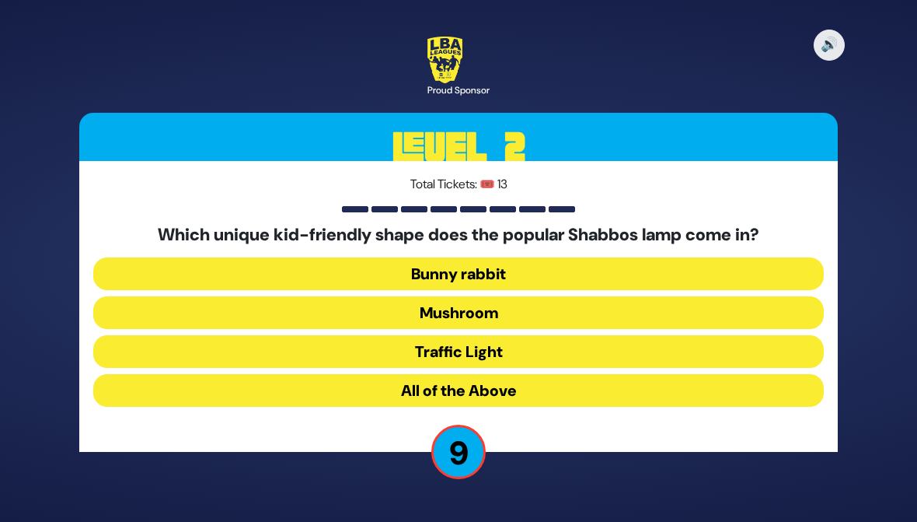
click at [176, 272] on button "Bunny rabbit" at bounding box center [458, 273] width 731 height 33
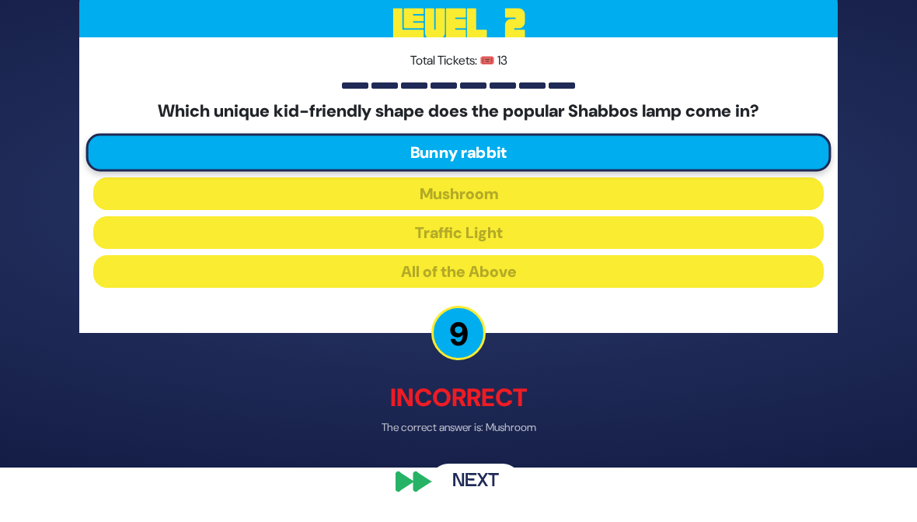
scroll to position [51, 0]
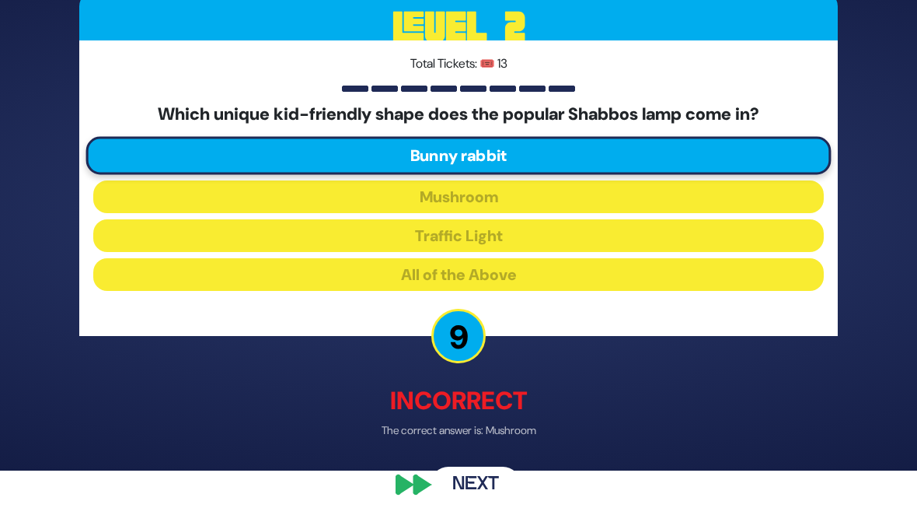
click at [466, 485] on button "Next" at bounding box center [476, 485] width 90 height 36
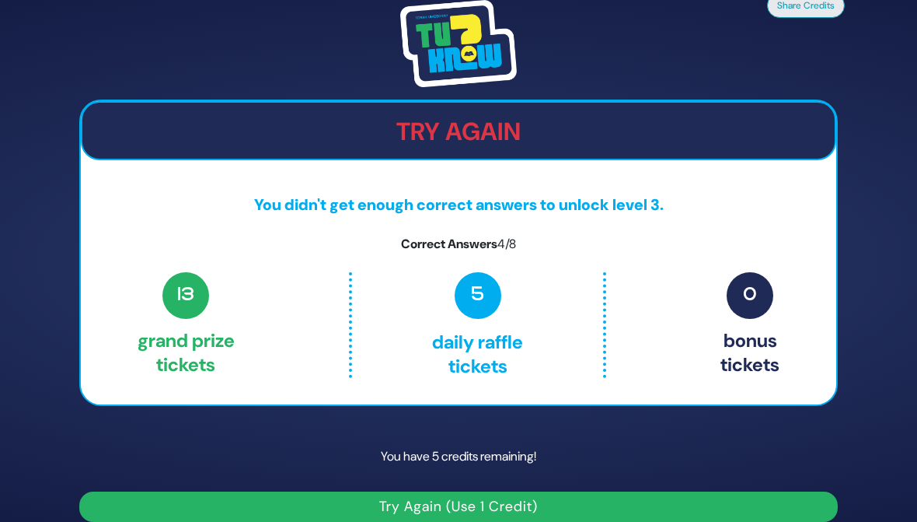
scroll to position [19, 0]
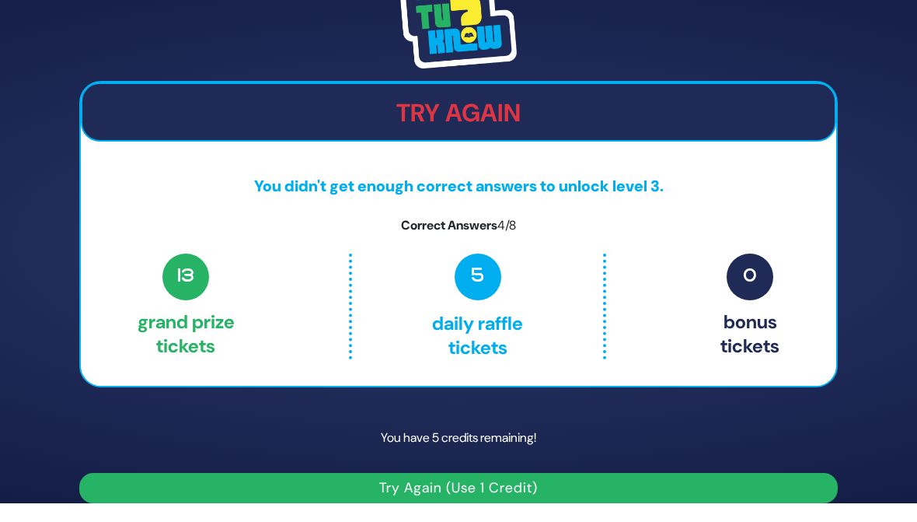
click at [251, 478] on button "Try Again (Use 1 Credit)" at bounding box center [458, 488] width 759 height 30
click at [277, 490] on button "Try Again (Use 1 Credit)" at bounding box center [458, 488] width 759 height 30
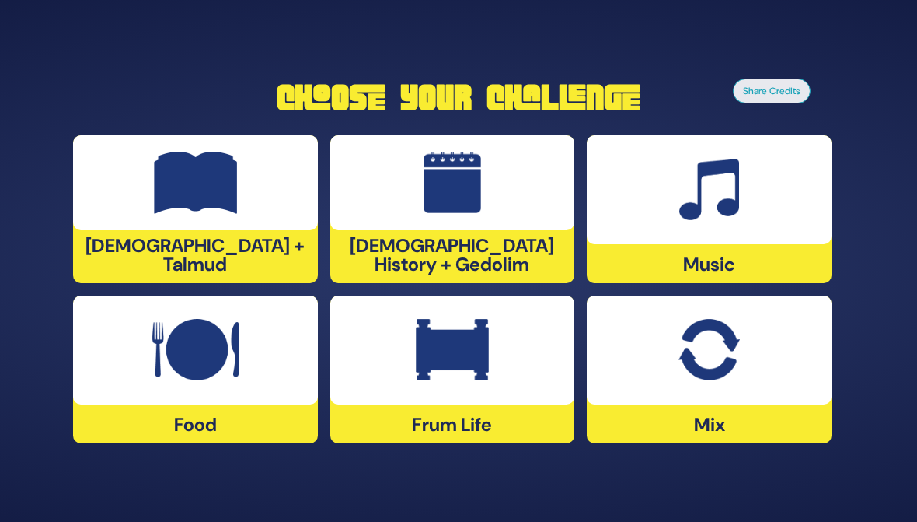
click at [117, 230] on div at bounding box center [195, 182] width 245 height 95
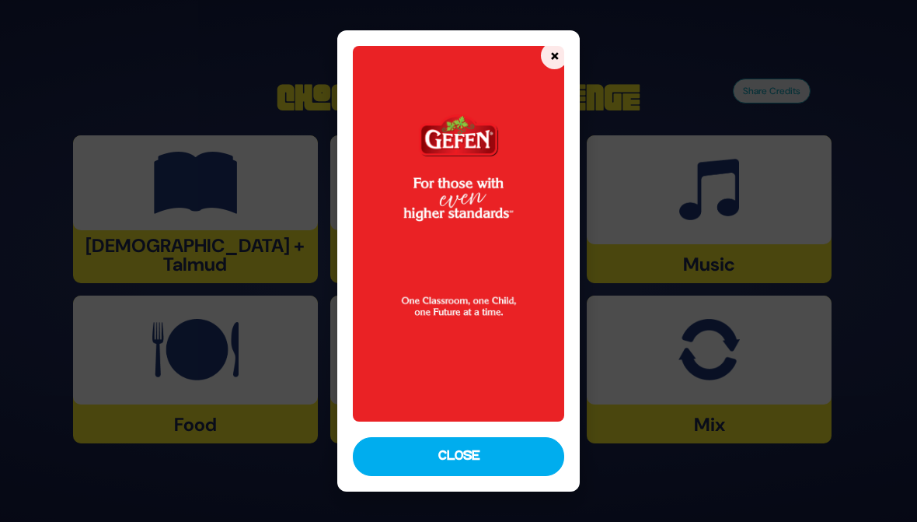
click at [393, 429] on div "× Close" at bounding box center [458, 261] width 243 height 462
click at [382, 417] on img at bounding box center [458, 234] width 211 height 376
click at [393, 459] on button "Close" at bounding box center [458, 456] width 211 height 39
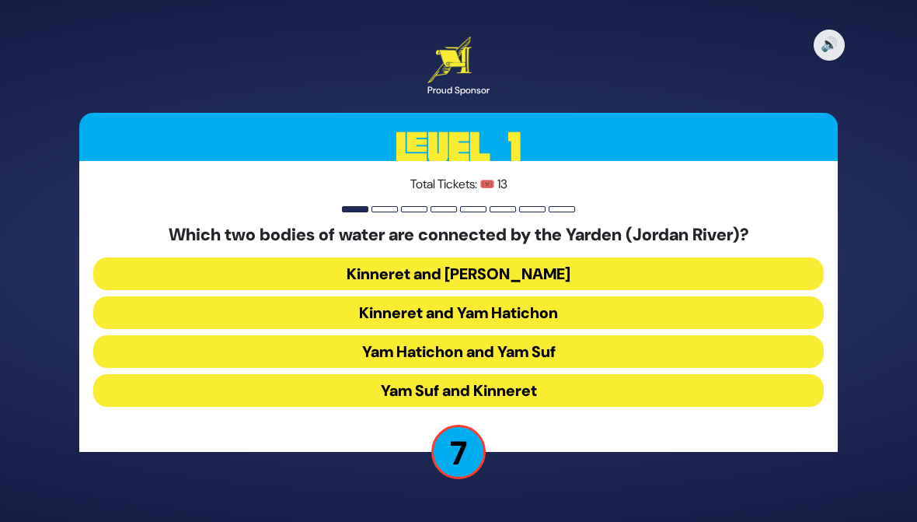
click at [163, 257] on button "Kinneret and Yam Hamelach" at bounding box center [458, 273] width 731 height 33
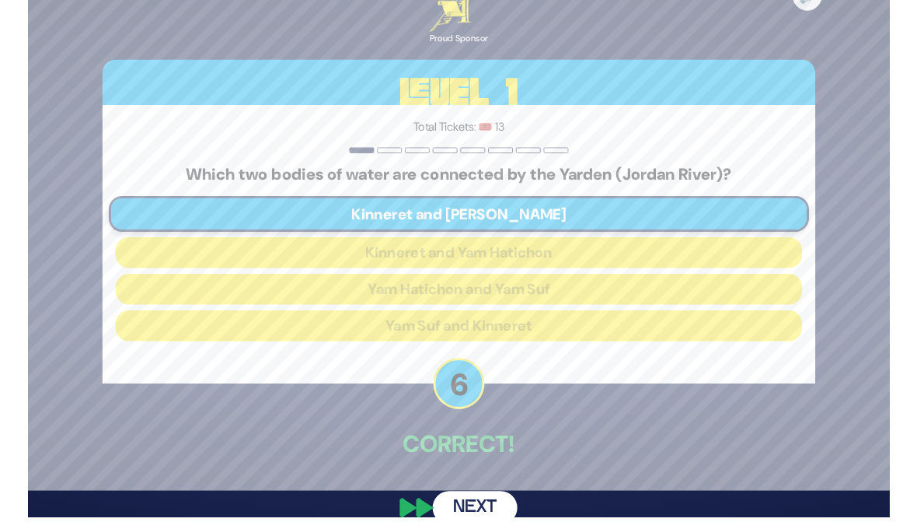
scroll to position [37, 0]
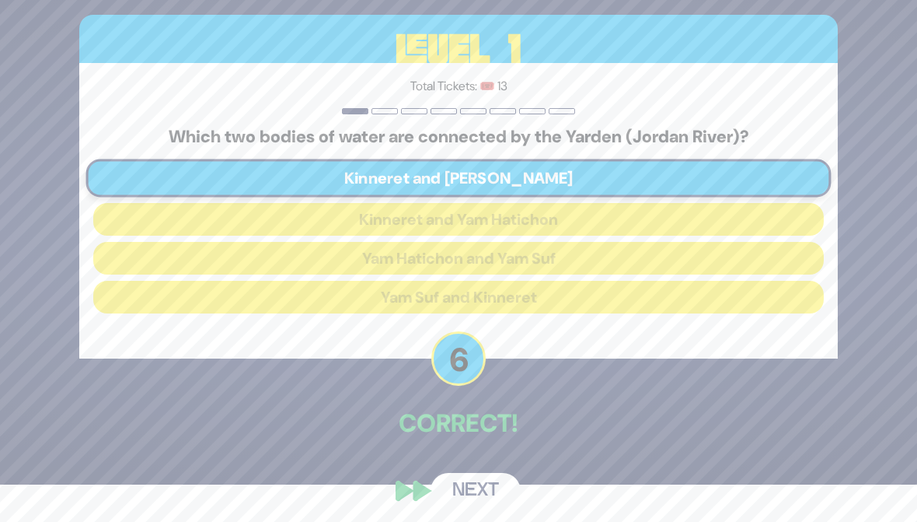
click at [477, 491] on button "Next" at bounding box center [476, 491] width 90 height 36
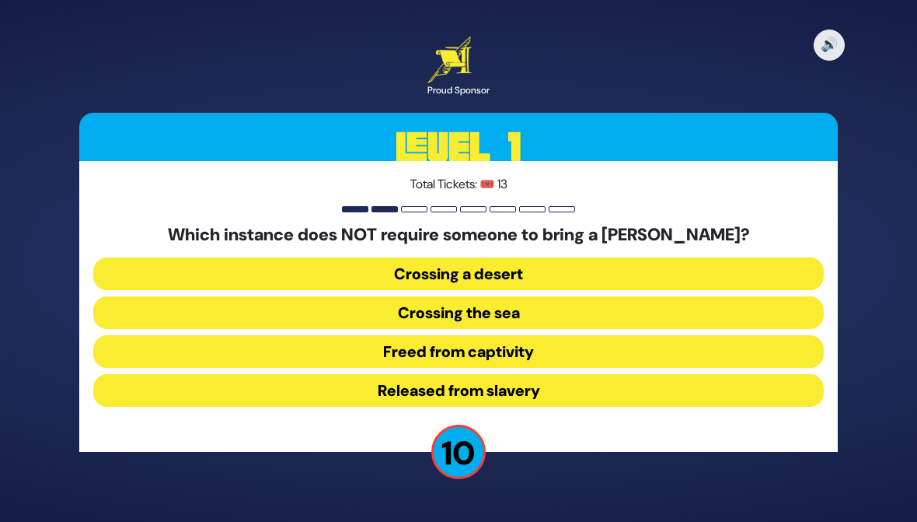
click at [275, 391] on button "Released from slavery" at bounding box center [458, 390] width 731 height 33
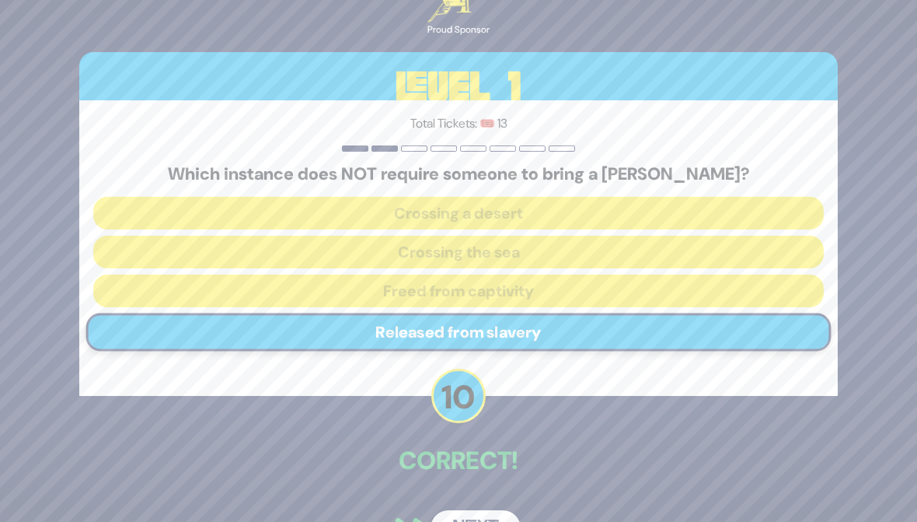
click at [458, 517] on button "Next" at bounding box center [476, 528] width 90 height 36
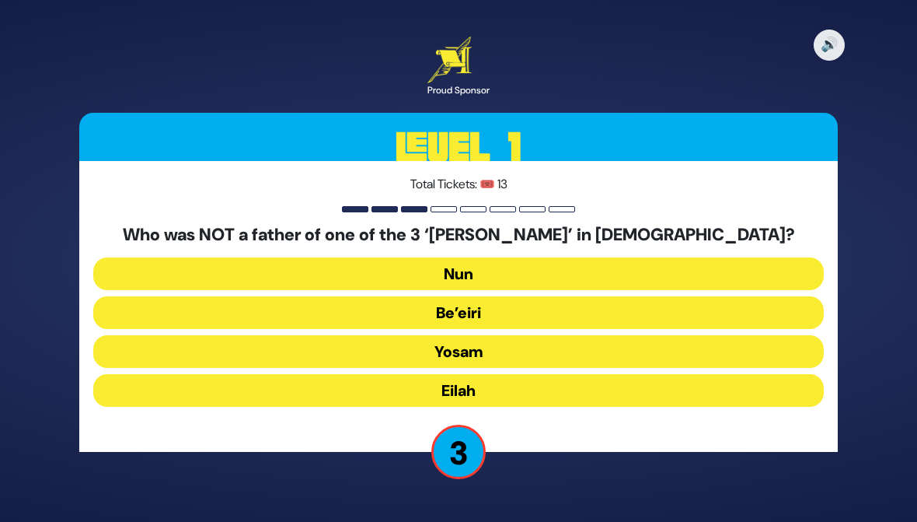
click at [233, 349] on button "Yosam" at bounding box center [458, 351] width 731 height 33
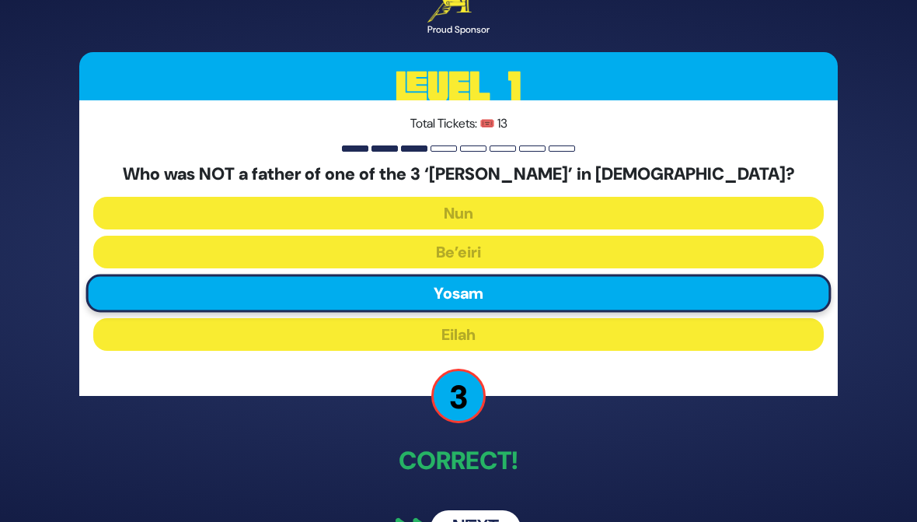
click at [448, 512] on button "Next" at bounding box center [476, 528] width 90 height 36
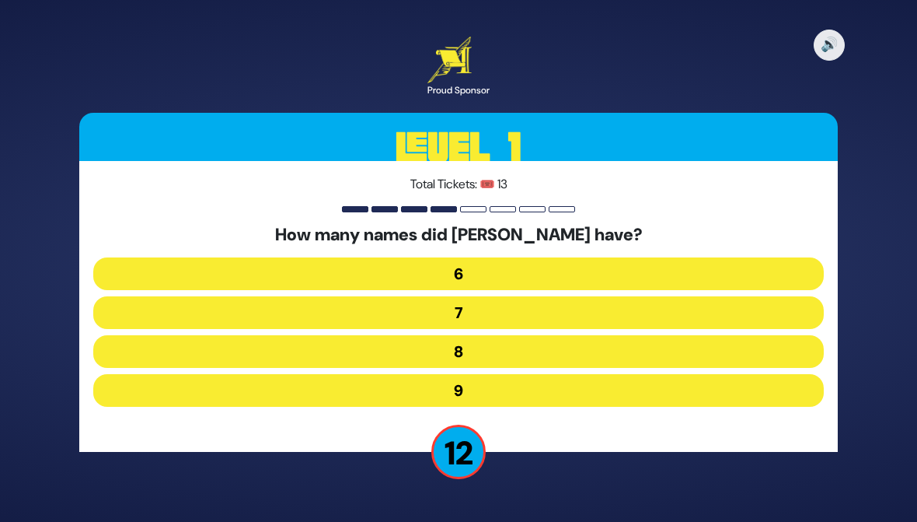
click at [234, 311] on button "7" at bounding box center [458, 312] width 731 height 33
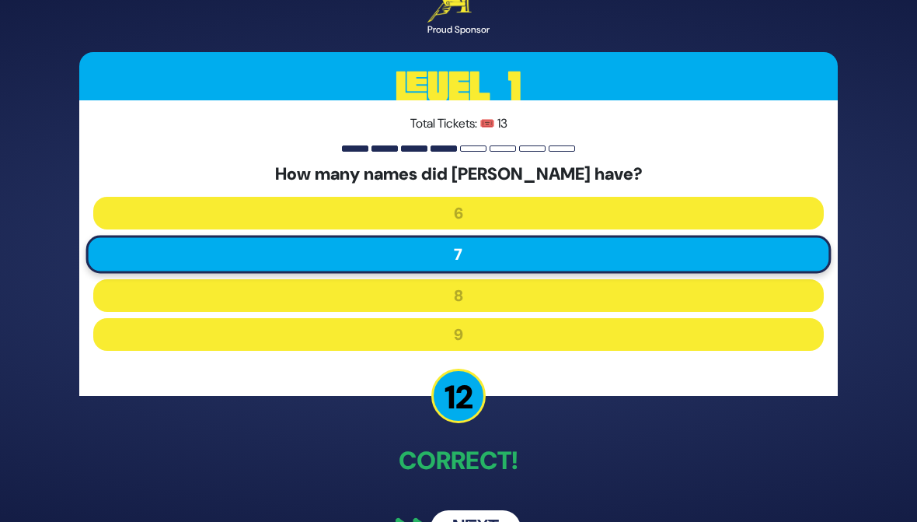
click at [451, 515] on button "Next" at bounding box center [476, 528] width 90 height 36
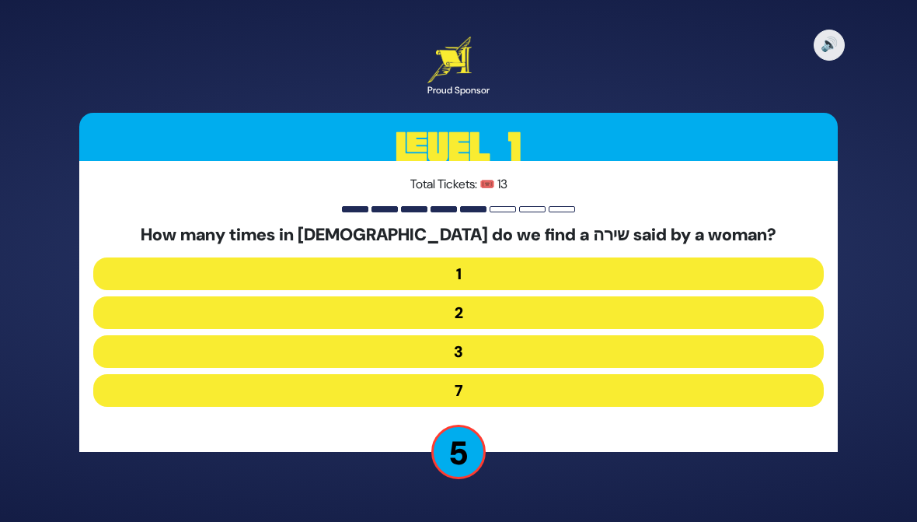
click at [141, 344] on button "3" at bounding box center [458, 351] width 731 height 33
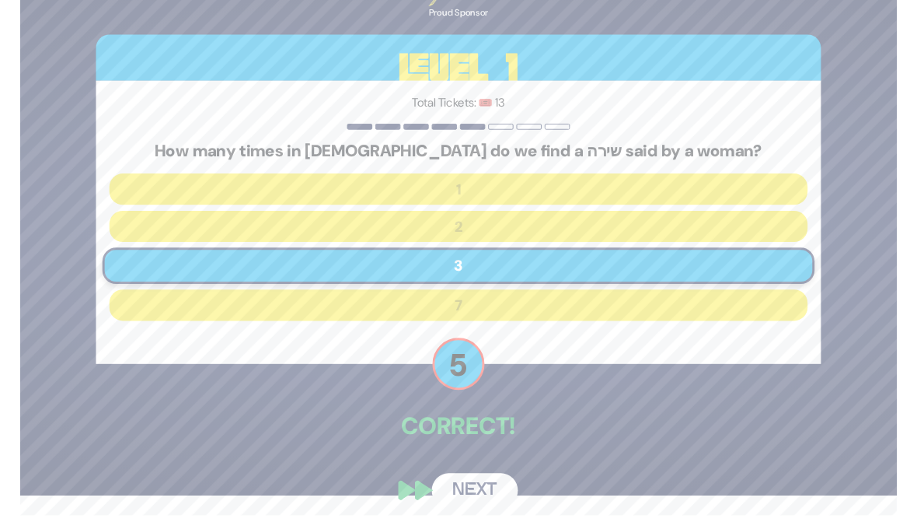
scroll to position [40, 0]
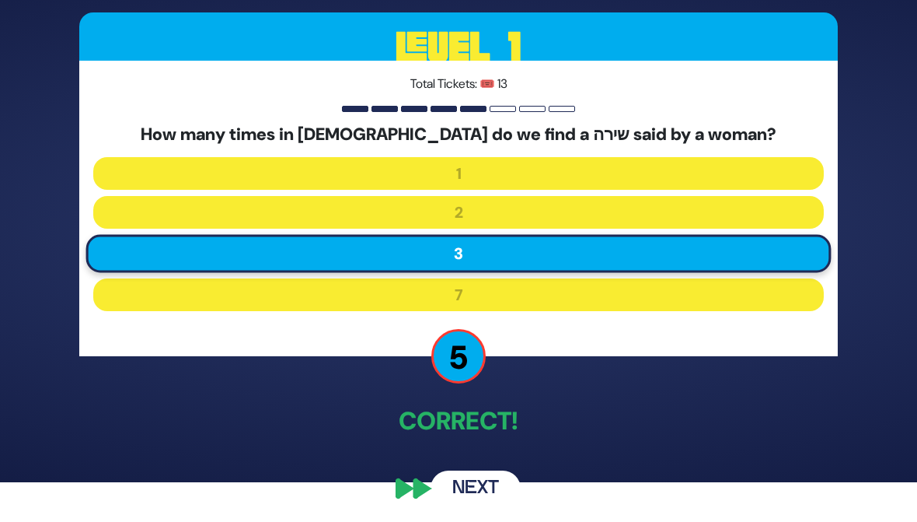
click at [92, 466] on div "🔊 Proud Sponsor Level 1 Total Tickets: 🎟️ 13 How many times in תנ"ך do we find …" at bounding box center [459, 221] width 796 height 607
click at [501, 479] on button "Next" at bounding box center [476, 488] width 90 height 36
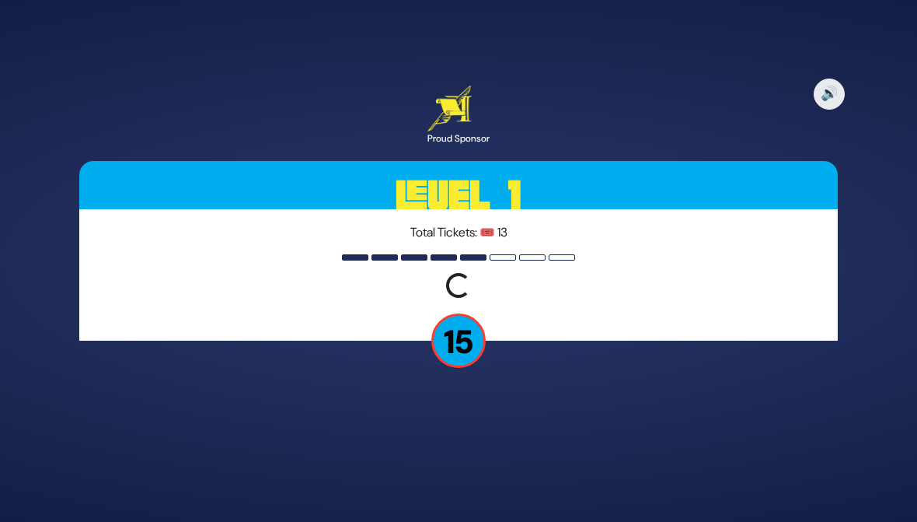
scroll to position [0, 0]
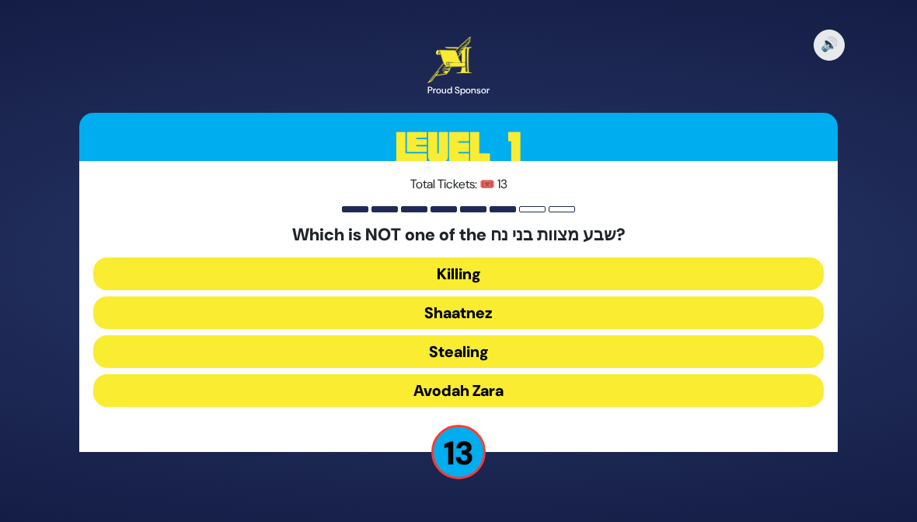
click at [132, 312] on button "Shaatnez" at bounding box center [458, 312] width 731 height 33
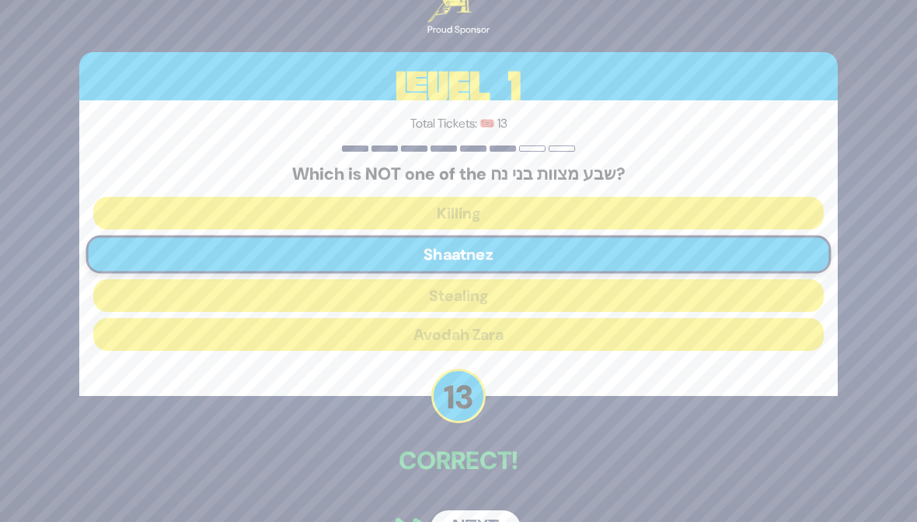
click at [447, 520] on button "Next" at bounding box center [476, 528] width 90 height 36
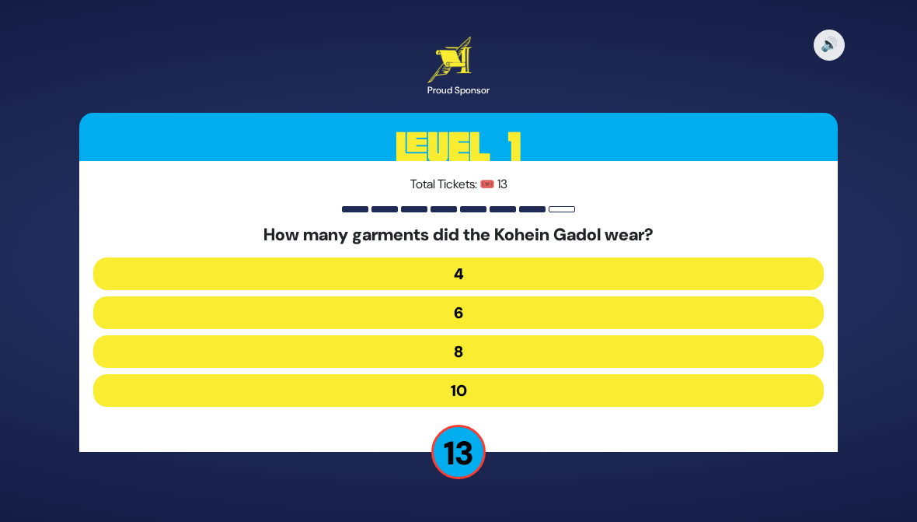
click at [236, 353] on button "8" at bounding box center [458, 351] width 731 height 33
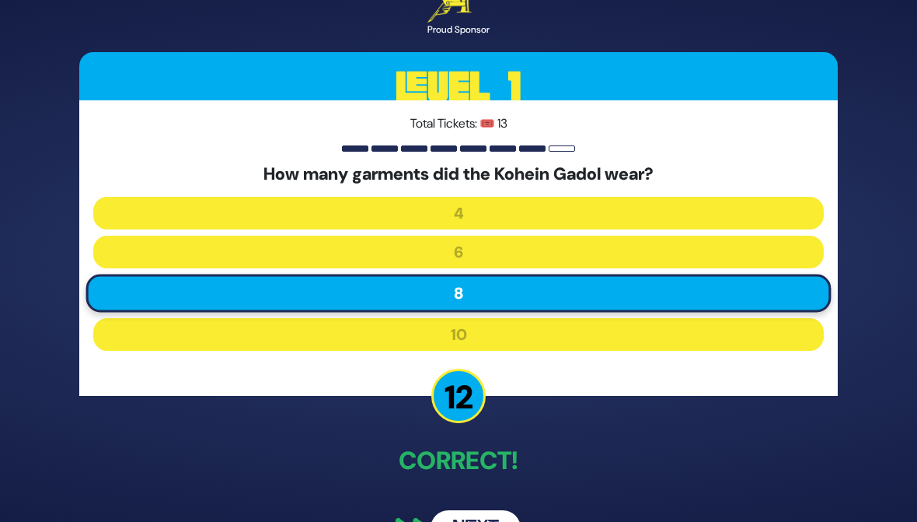
click at [440, 519] on button "Next" at bounding box center [476, 528] width 90 height 36
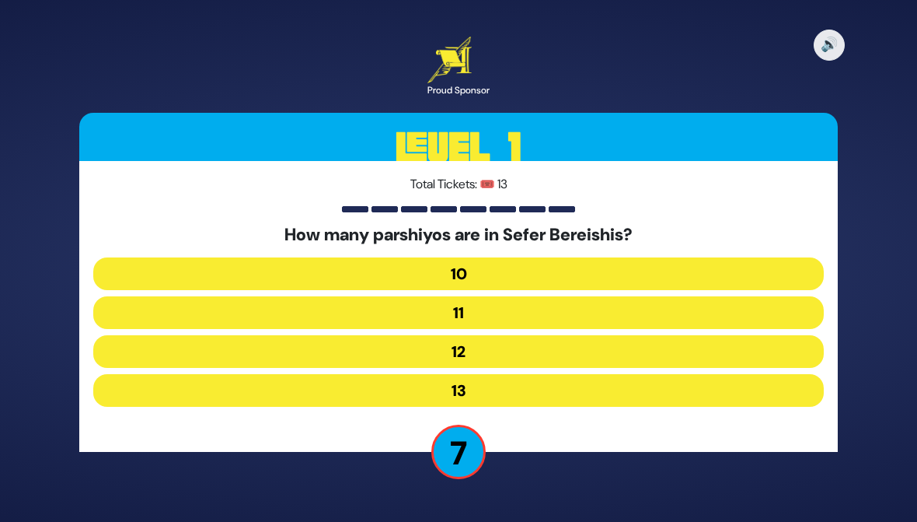
click at [195, 354] on button "12" at bounding box center [458, 351] width 731 height 33
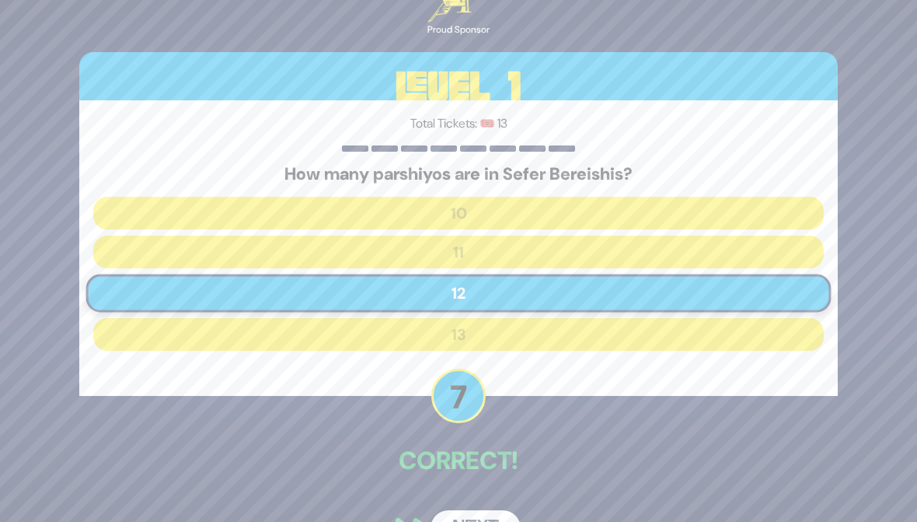
click at [454, 518] on button "Next" at bounding box center [476, 528] width 90 height 36
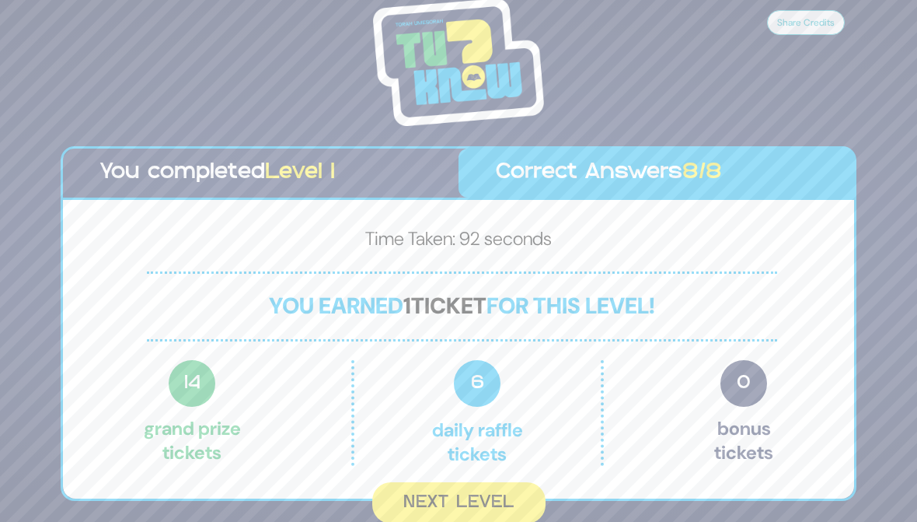
scroll to position [2, 0]
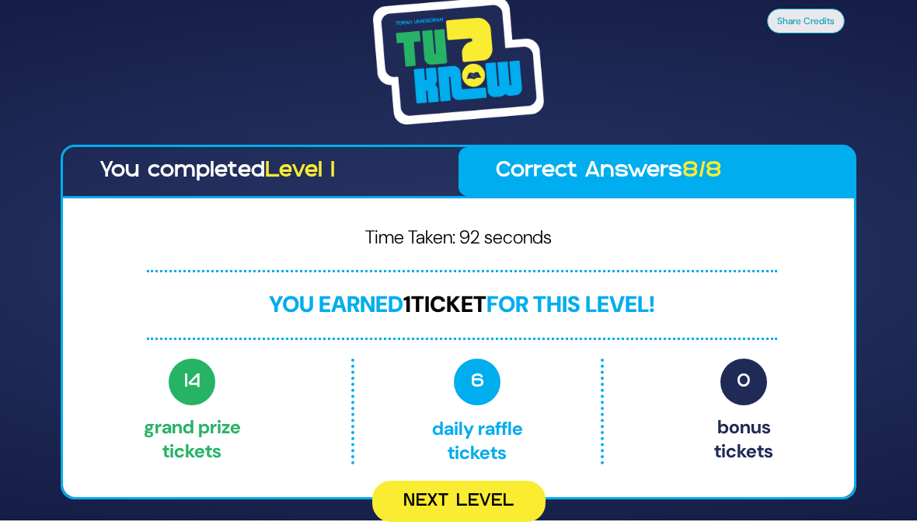
click at [445, 491] on button "Next Level" at bounding box center [458, 500] width 173 height 41
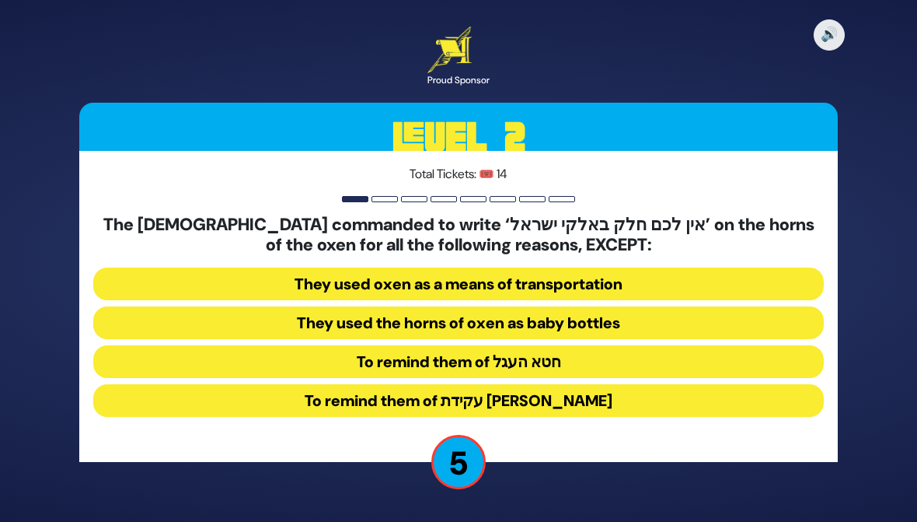
click at [762, 404] on button "To remind them of עקידת יצחק" at bounding box center [458, 400] width 731 height 33
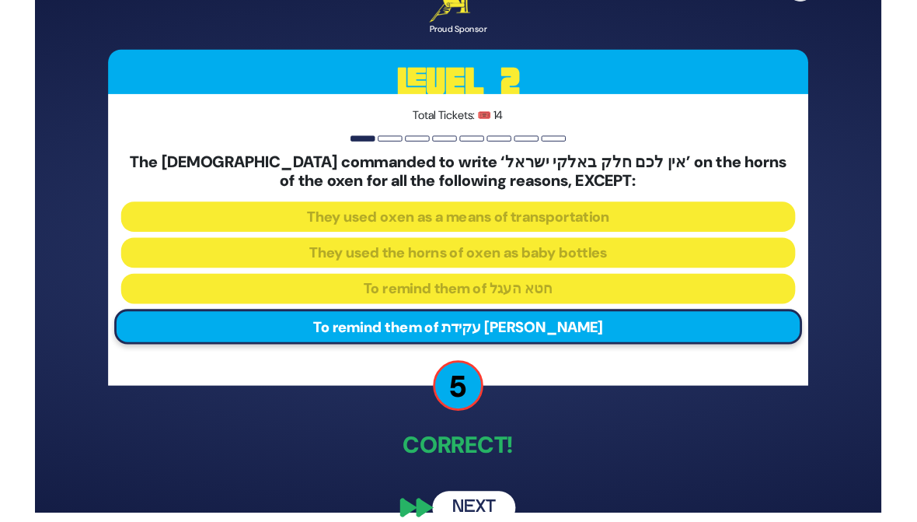
scroll to position [28, 0]
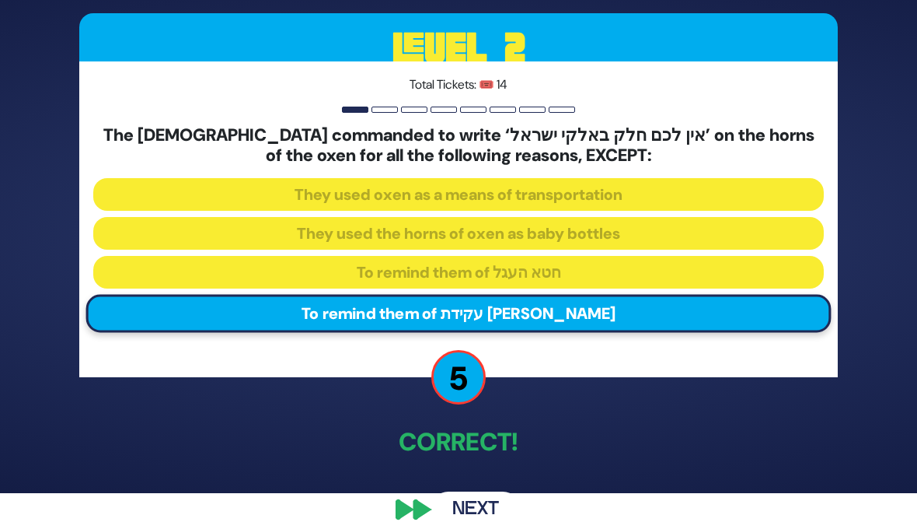
click at [483, 509] on button "Next" at bounding box center [476, 510] width 90 height 36
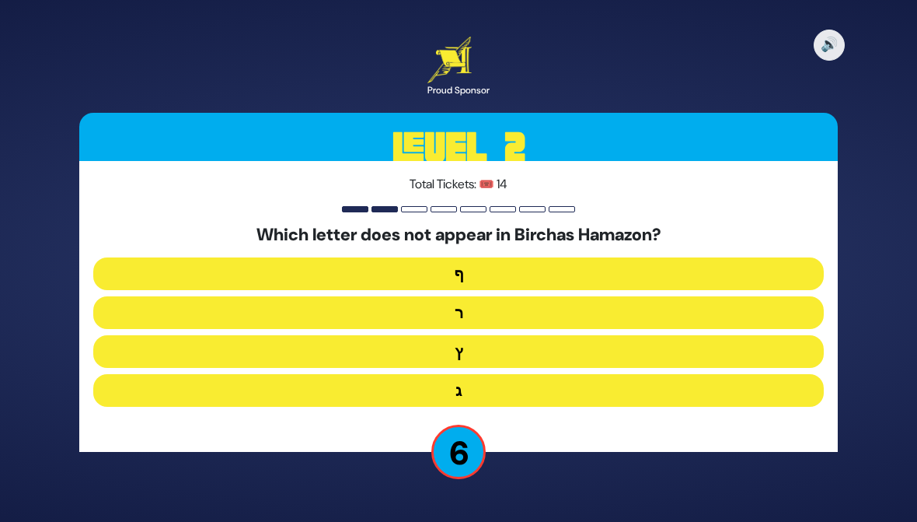
click at [125, 260] on button "ף" at bounding box center [458, 273] width 731 height 33
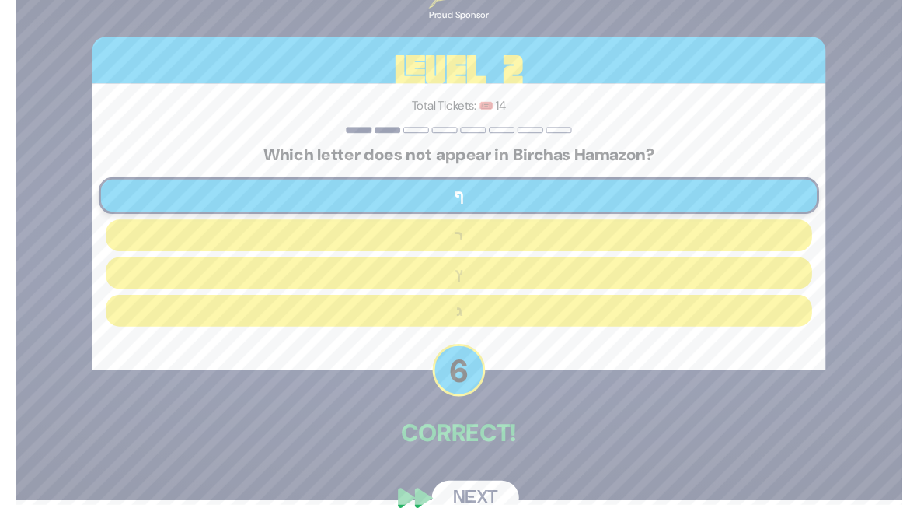
scroll to position [30, 0]
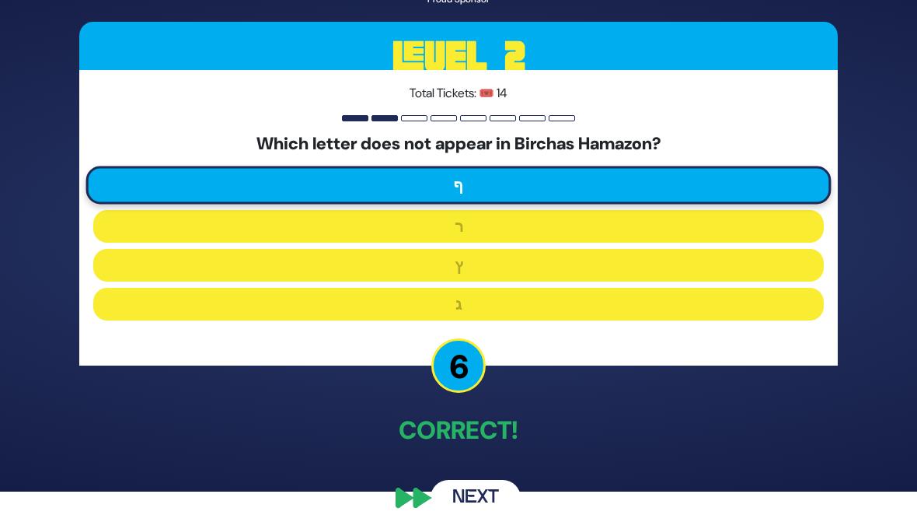
click at [448, 498] on button "Next" at bounding box center [476, 498] width 90 height 36
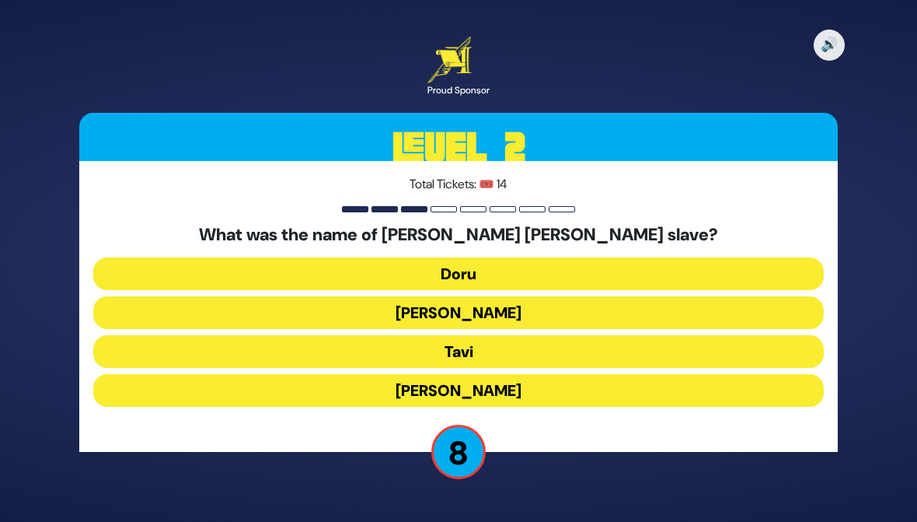
click at [146, 344] on button "Tavi" at bounding box center [458, 351] width 731 height 33
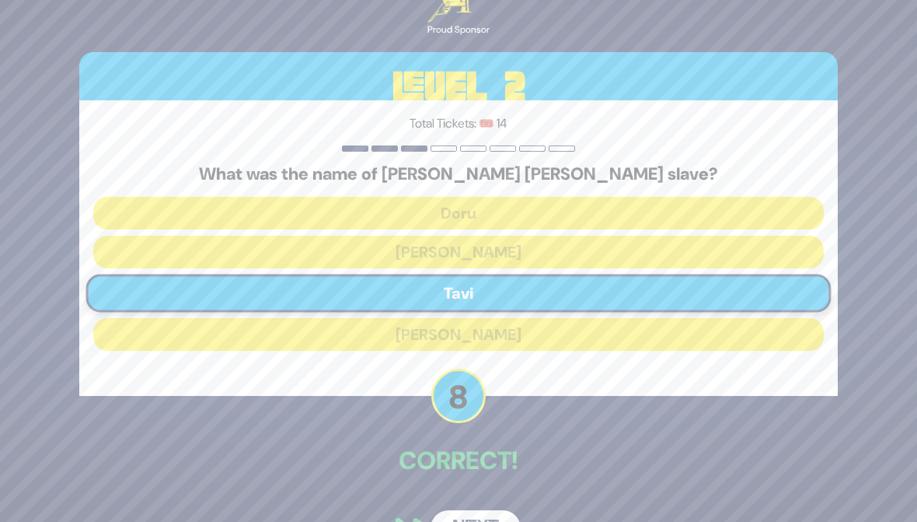
click at [453, 510] on button "Next" at bounding box center [476, 528] width 90 height 36
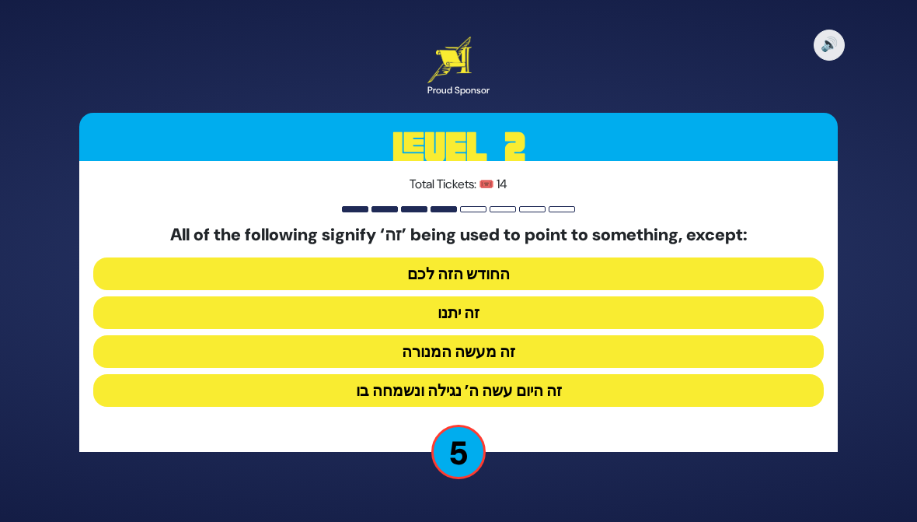
click at [253, 398] on button "זה היום עשה ה’ נגילה ונשמחה בו" at bounding box center [458, 390] width 731 height 33
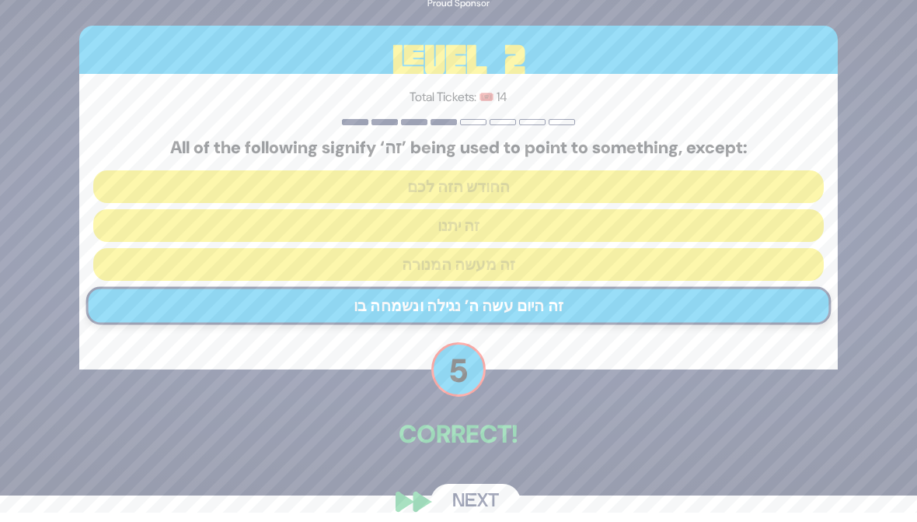
scroll to position [26, 0]
click at [456, 501] on button "Next" at bounding box center [476, 501] width 90 height 36
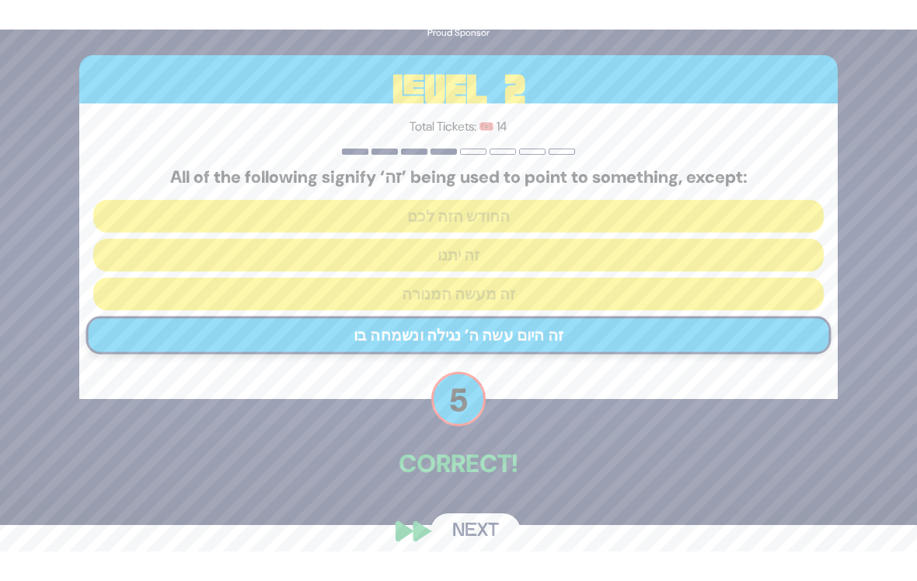
scroll to position [0, 0]
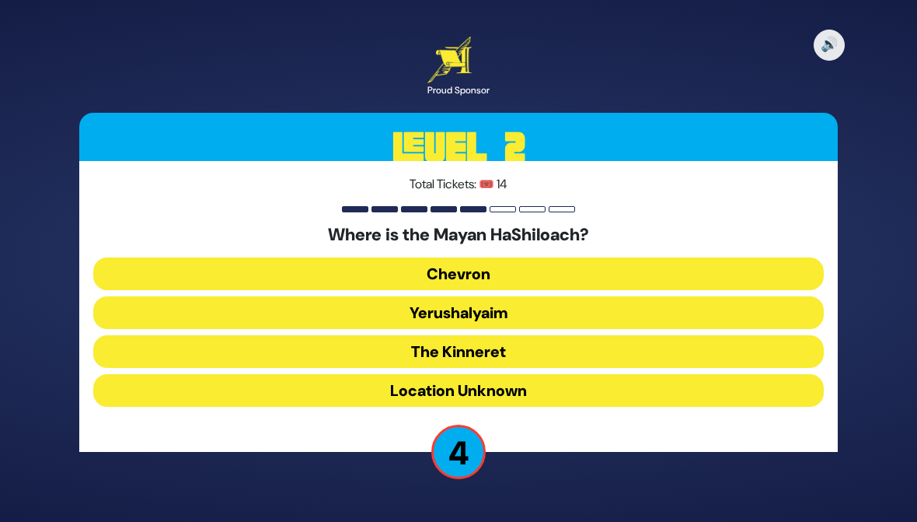
click at [218, 389] on button "Location Unknown" at bounding box center [458, 390] width 731 height 33
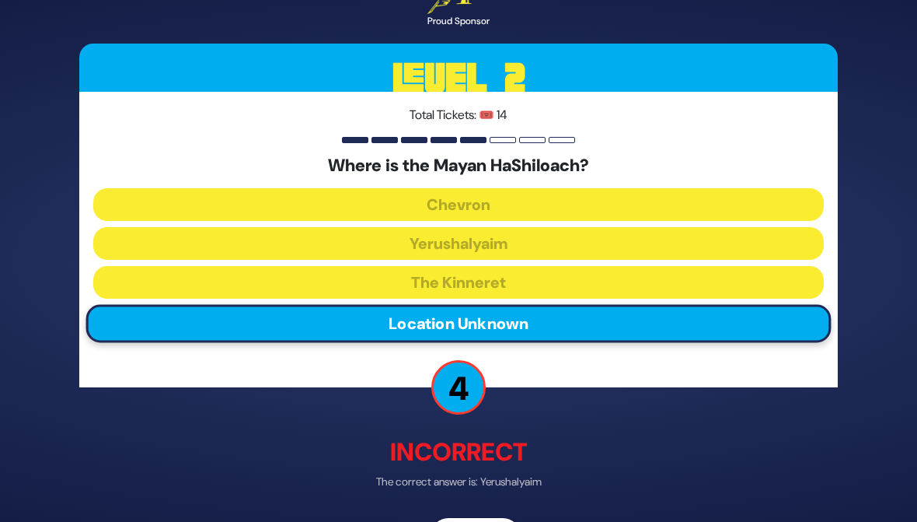
click at [456, 513] on div "🔊 Proud Sponsor Level 2 Total Tickets: 🎟️ 14 Where is the Mayan HaShiloach? Che…" at bounding box center [459, 260] width 796 height 623
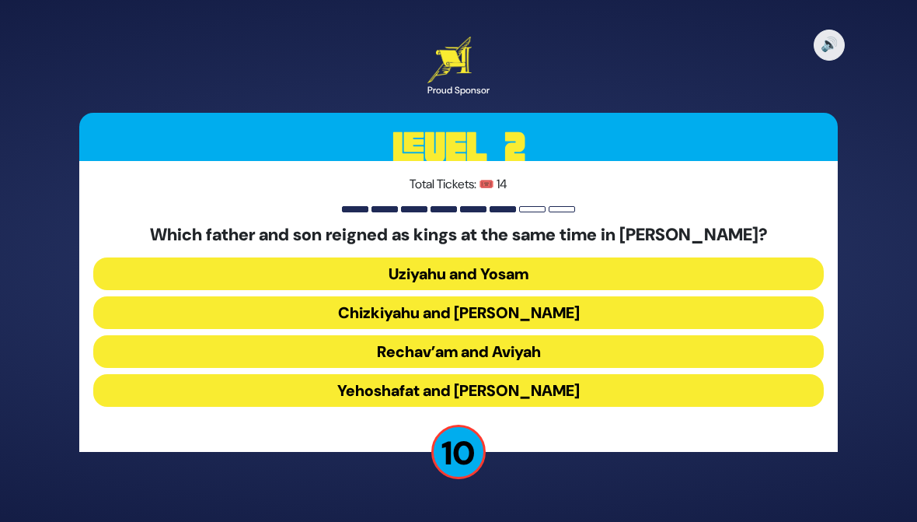
click at [158, 311] on button "Chizkiyahu and Menashe" at bounding box center [458, 312] width 731 height 33
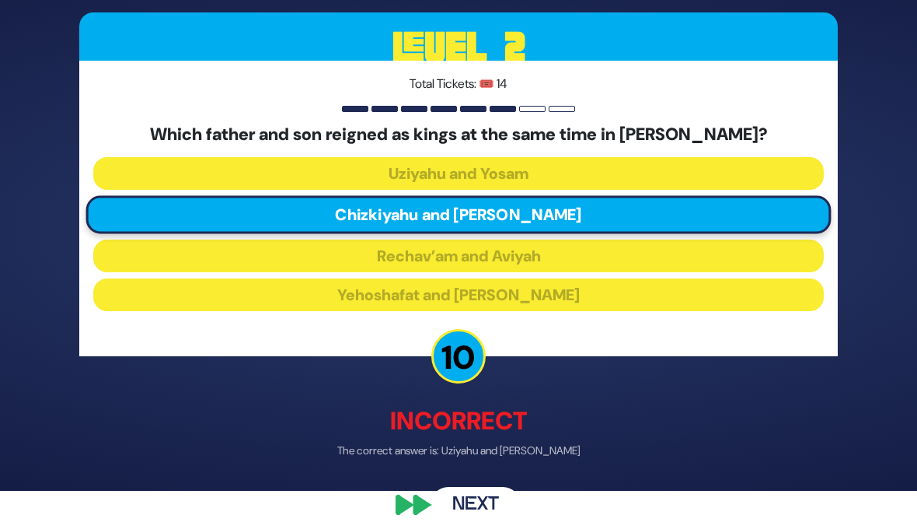
scroll to position [30, 0]
click at [445, 493] on button "Next" at bounding box center [476, 506] width 90 height 36
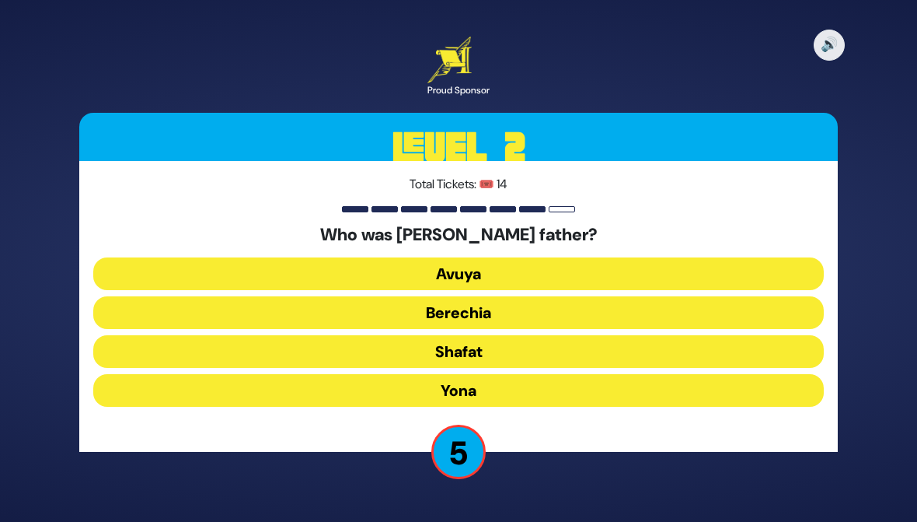
click at [135, 357] on button "Shafat" at bounding box center [458, 351] width 731 height 33
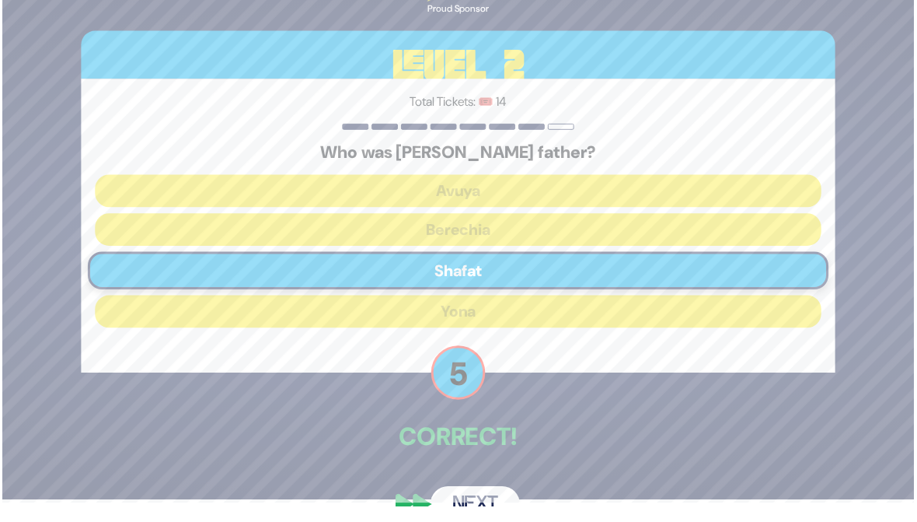
scroll to position [26, 0]
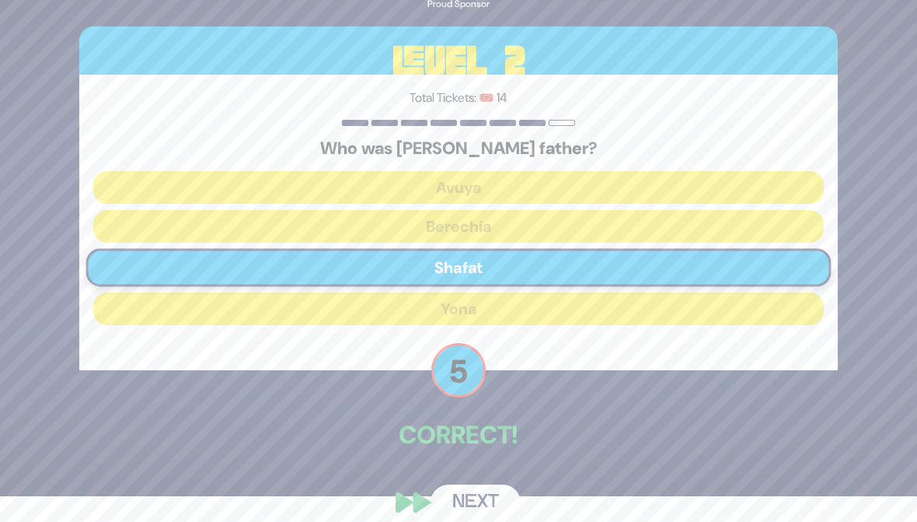
click at [463, 492] on button "Next" at bounding box center [476, 502] width 90 height 36
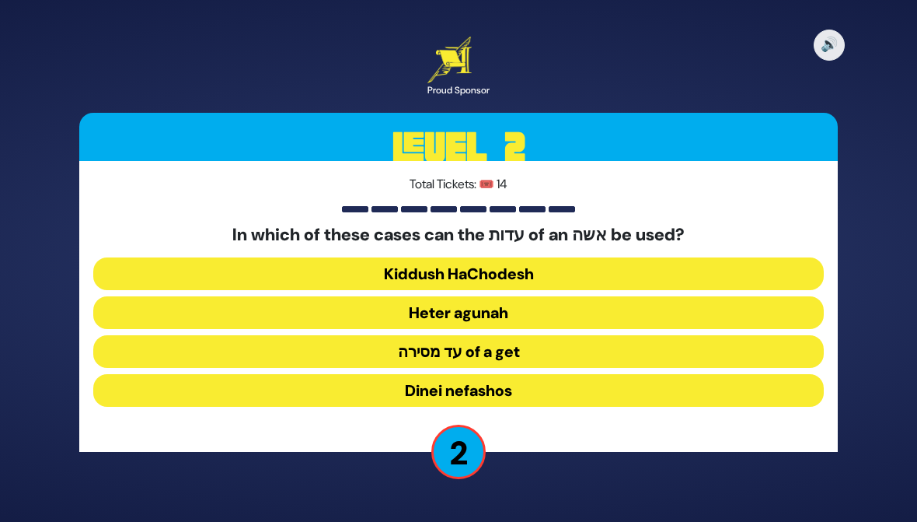
click at [188, 274] on button "Kiddush HaChodesh" at bounding box center [458, 273] width 731 height 33
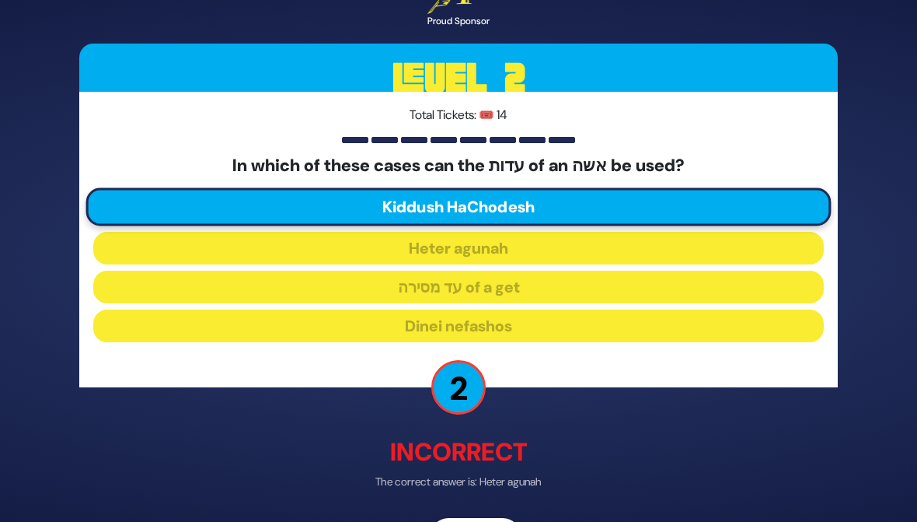
scroll to position [26, 0]
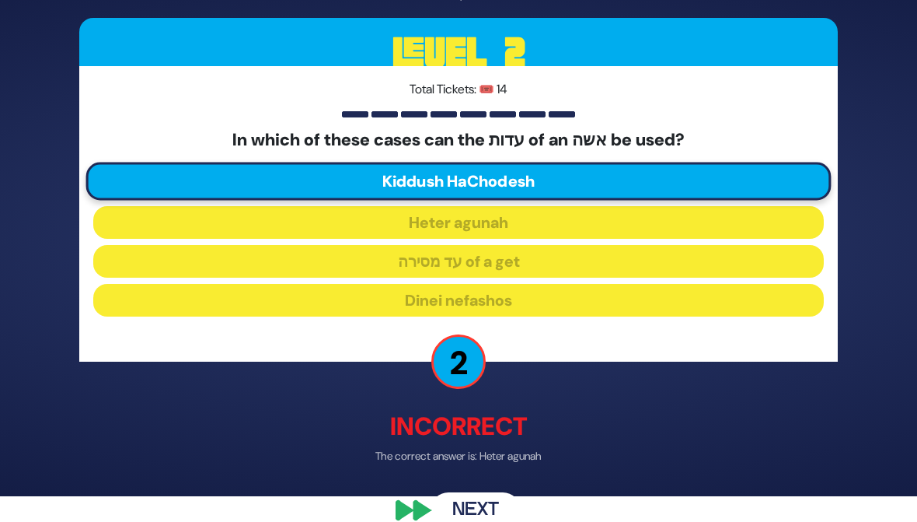
click at [451, 507] on button "Next" at bounding box center [476, 511] width 90 height 36
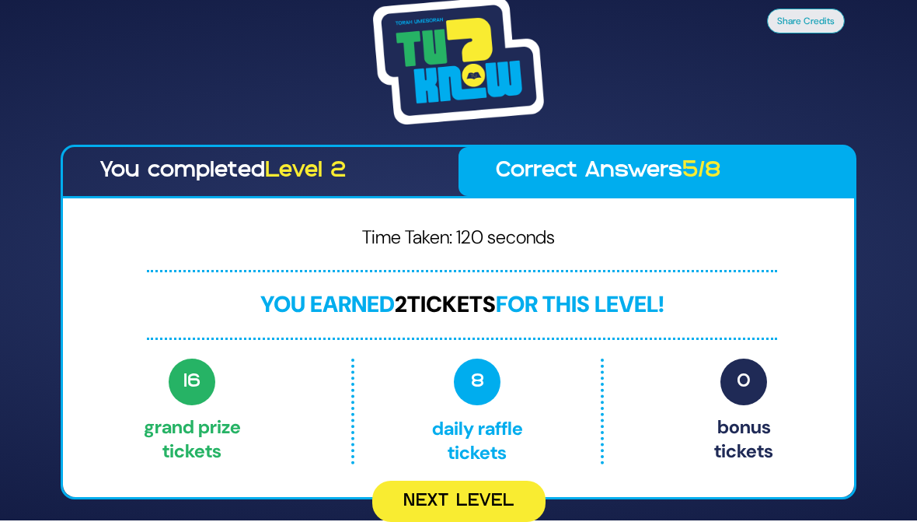
scroll to position [2, 0]
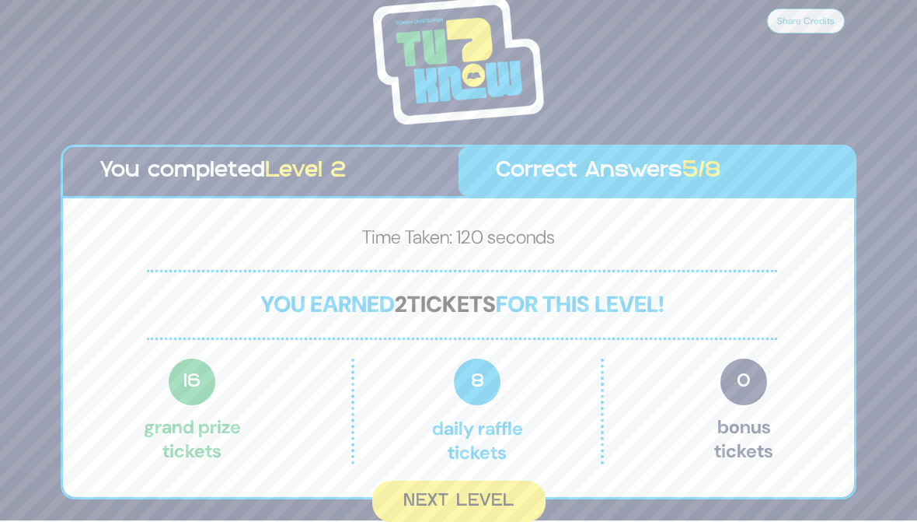
click at [408, 492] on button "Next Level" at bounding box center [458, 500] width 173 height 41
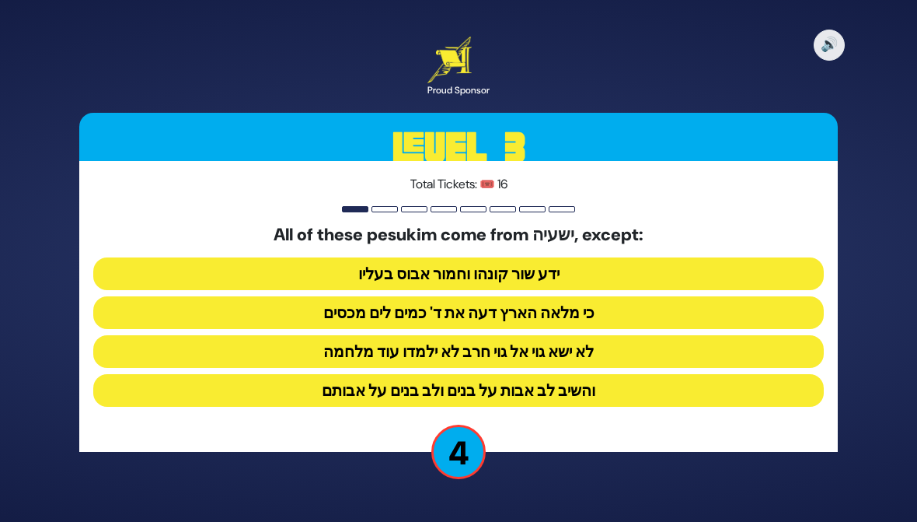
click at [624, 307] on button "כי מלאה הארץ דעה את ד' כמים לים מכסים" at bounding box center [458, 312] width 731 height 33
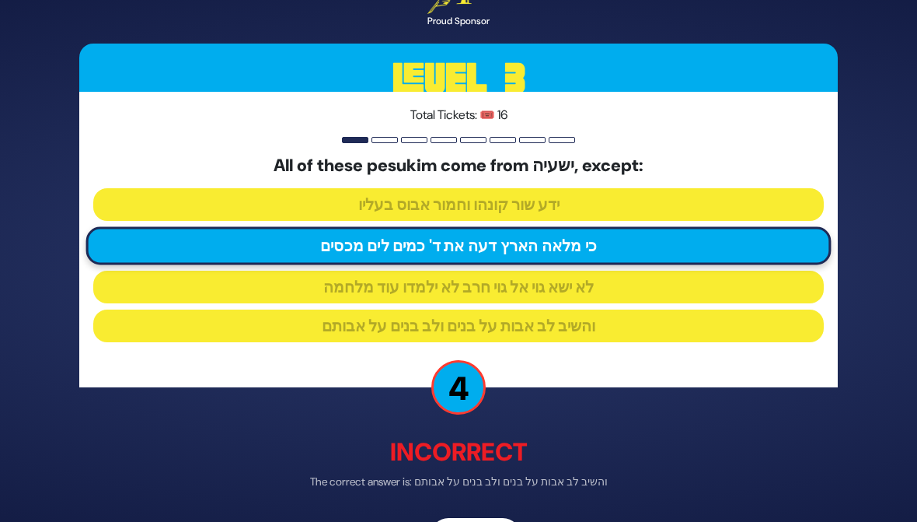
click at [461, 513] on div "🔊 Proud Sponsor Level 3 Total Tickets: 🎟️ 16 All of these pesukim come from ישע…" at bounding box center [459, 260] width 796 height 623
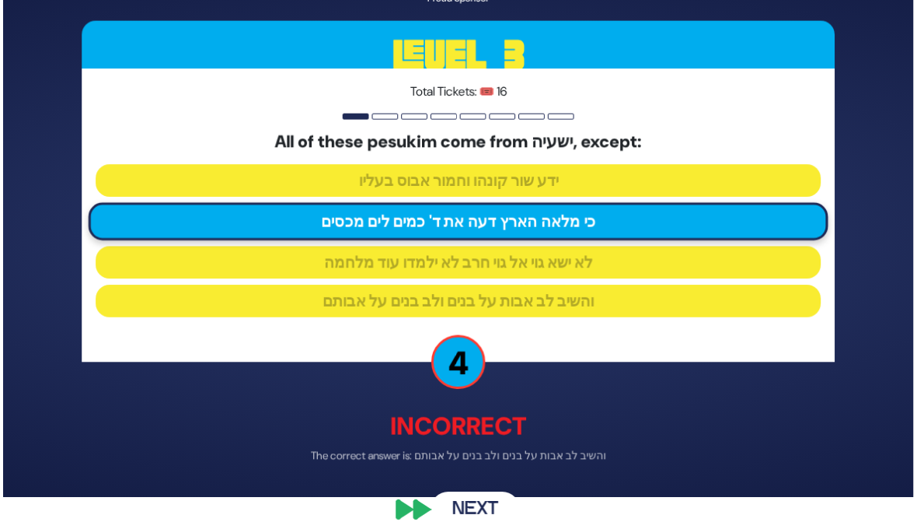
scroll to position [26, 0]
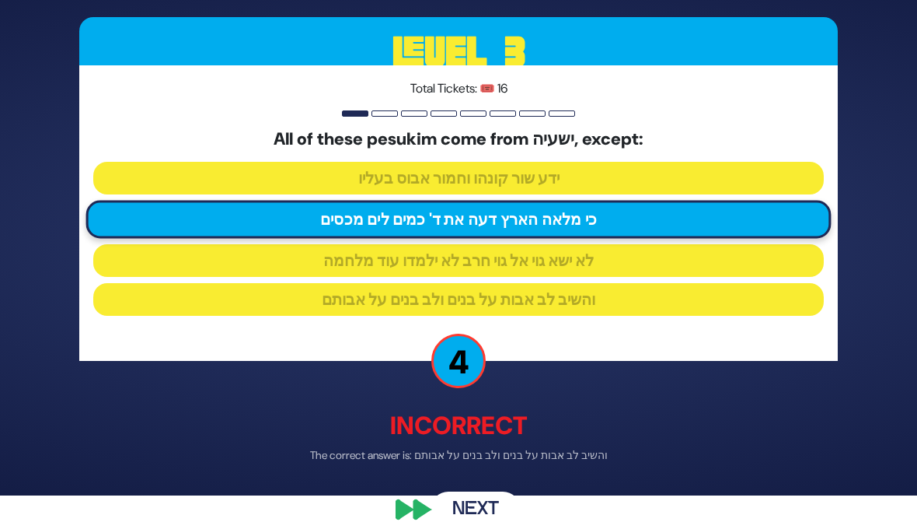
click at [462, 503] on button "Next" at bounding box center [476, 510] width 90 height 36
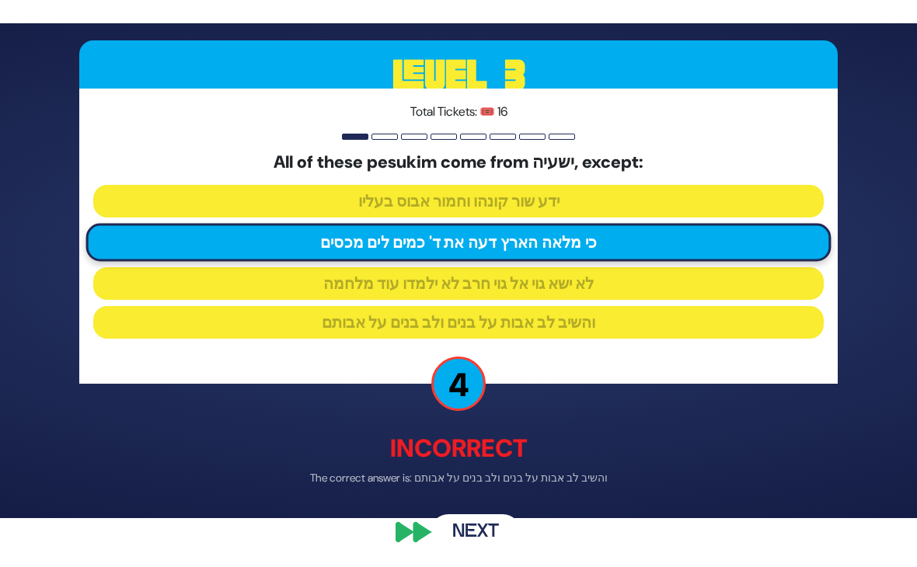
scroll to position [0, 0]
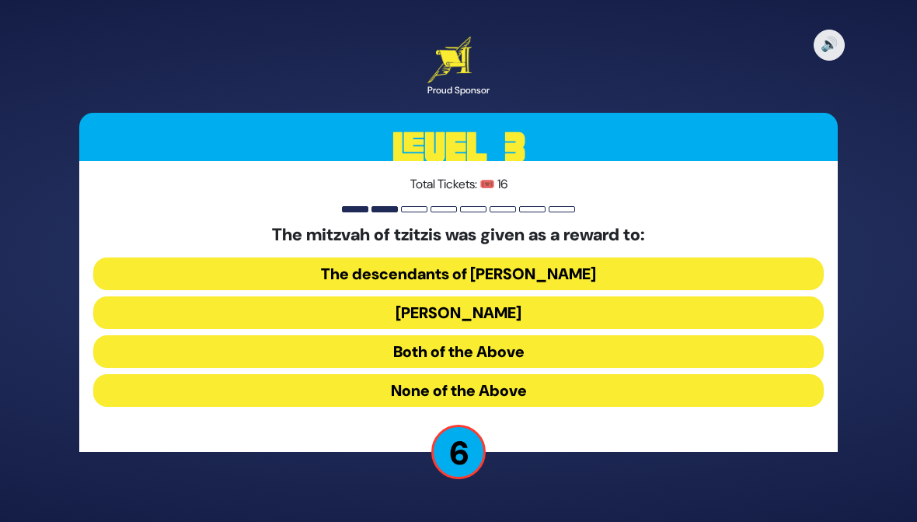
click at [158, 393] on button "None of the Above" at bounding box center [458, 390] width 731 height 33
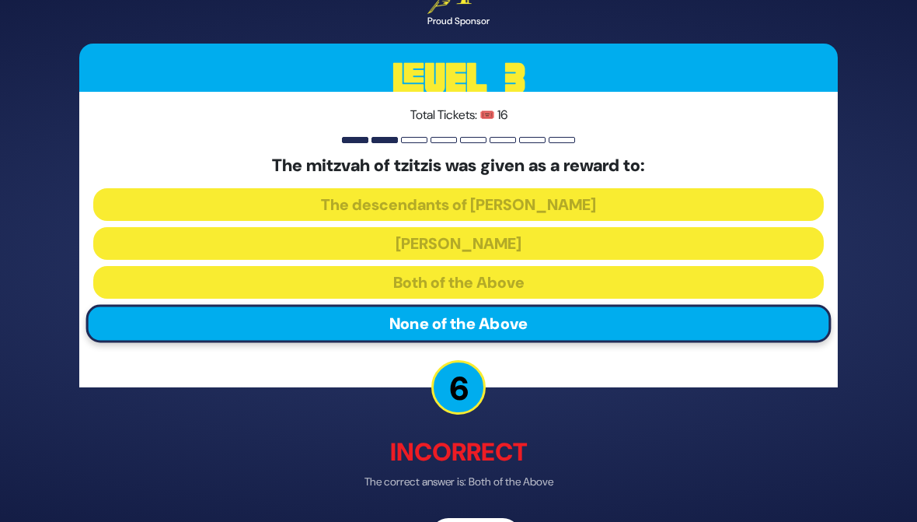
click at [464, 490] on p "The correct answer is: Both of the Above" at bounding box center [458, 482] width 759 height 16
click at [466, 515] on div "🔊 Proud Sponsor Level 3 Total Tickets: 🎟️ 16 The mitzvah of tzitzis was given a…" at bounding box center [459, 260] width 796 height 623
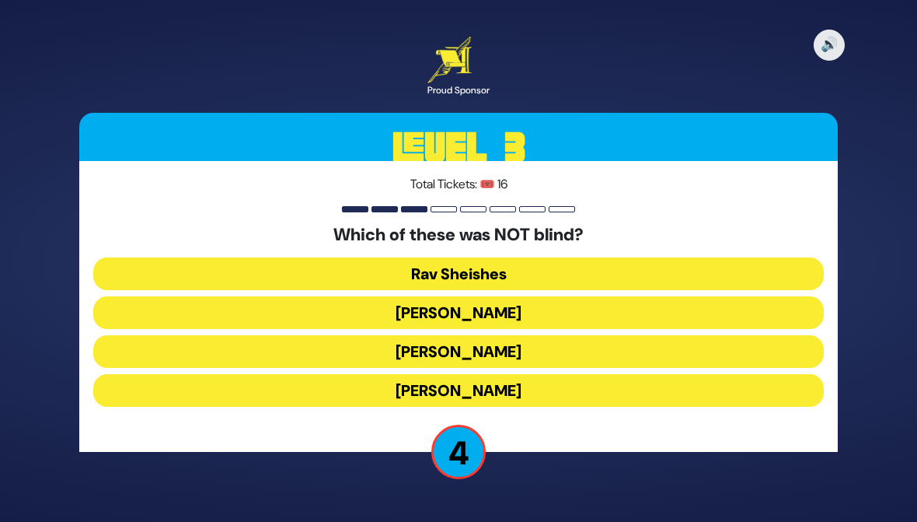
click at [203, 257] on button "Rav Sheishes" at bounding box center [458, 273] width 731 height 33
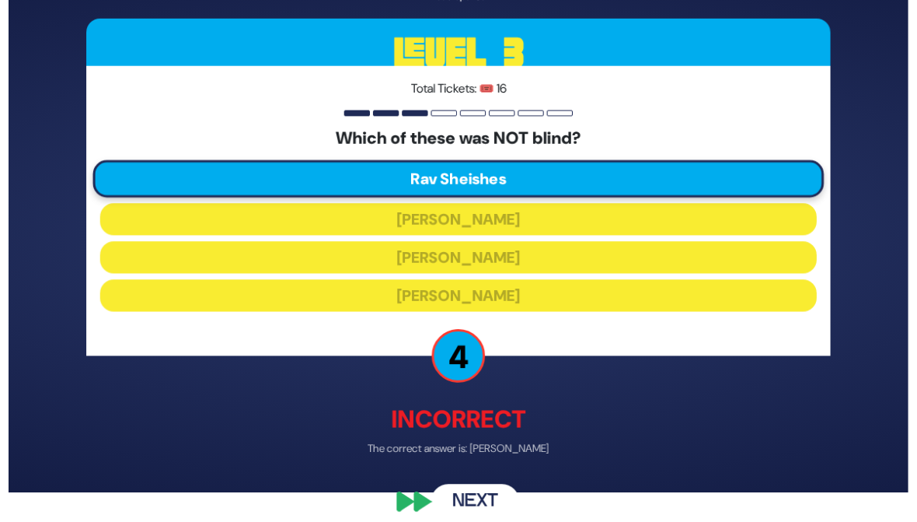
scroll to position [34, 0]
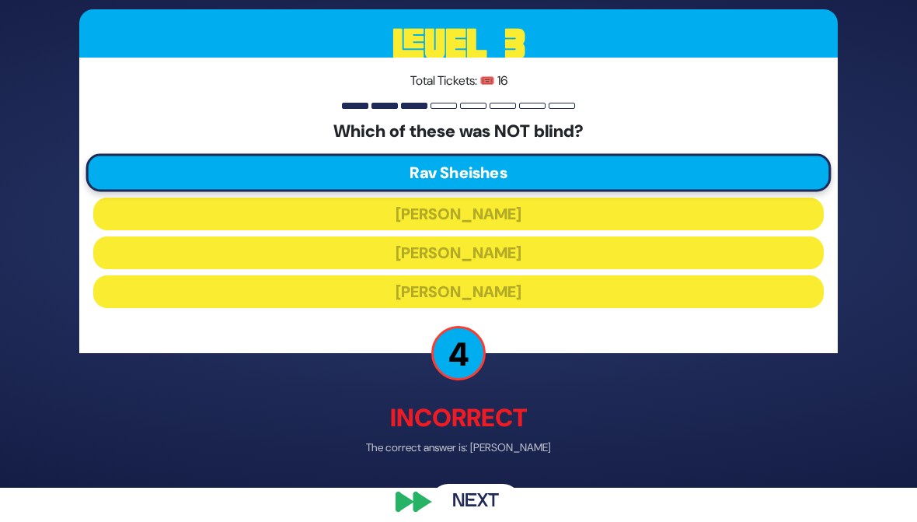
click at [457, 498] on button "Next" at bounding box center [476, 502] width 90 height 36
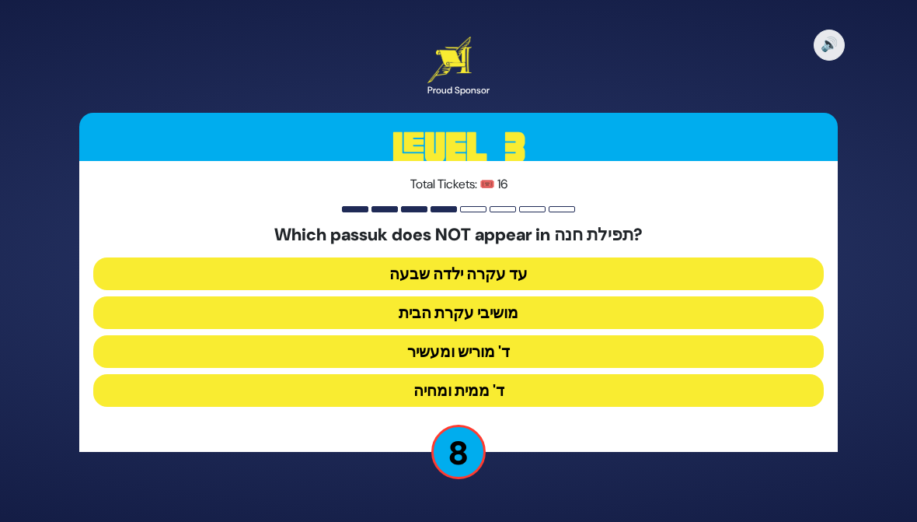
click at [651, 306] on button "מושיבי עקרת הבית" at bounding box center [458, 312] width 731 height 33
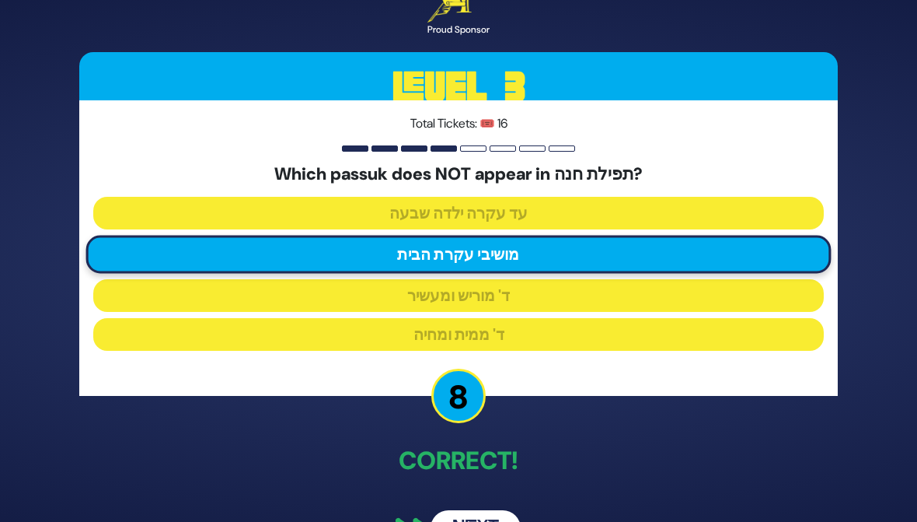
click at [455, 512] on button "Next" at bounding box center [476, 528] width 90 height 36
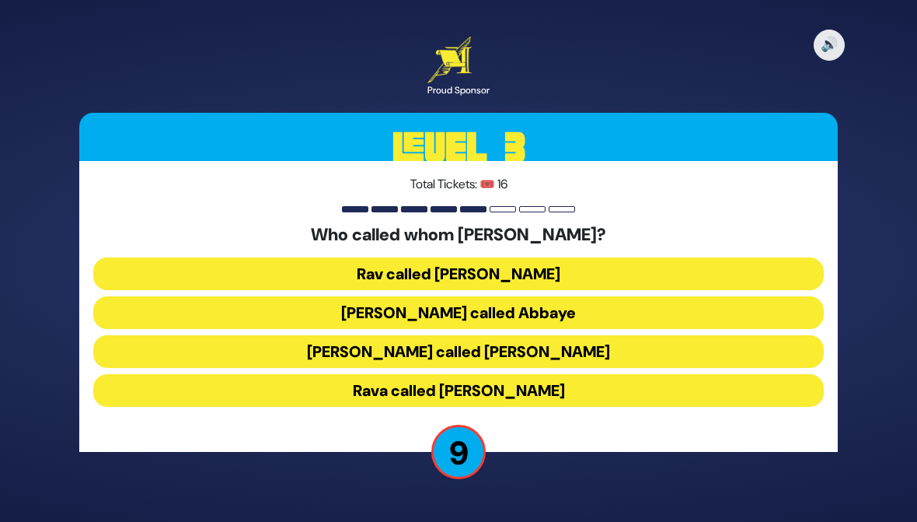
click at [193, 352] on button "Shmuel called Rav Yehuda" at bounding box center [458, 351] width 731 height 33
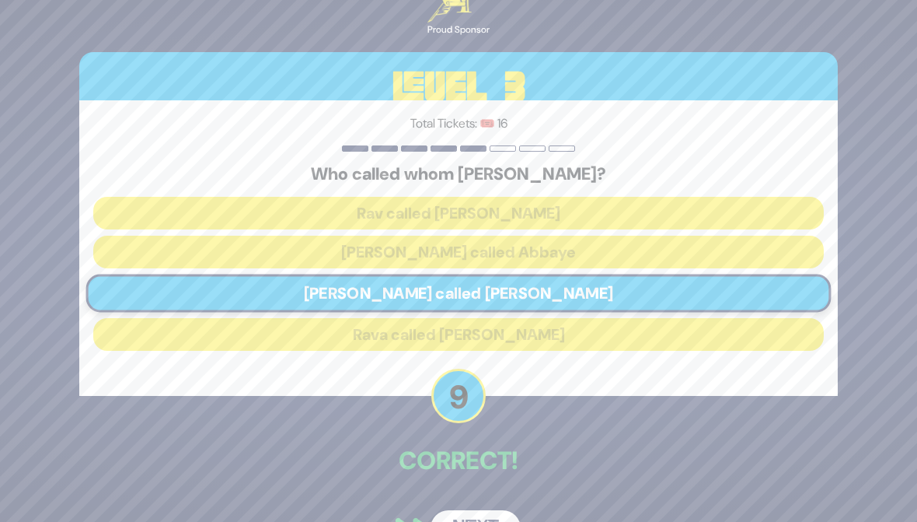
click at [461, 510] on button "Next" at bounding box center [476, 528] width 90 height 36
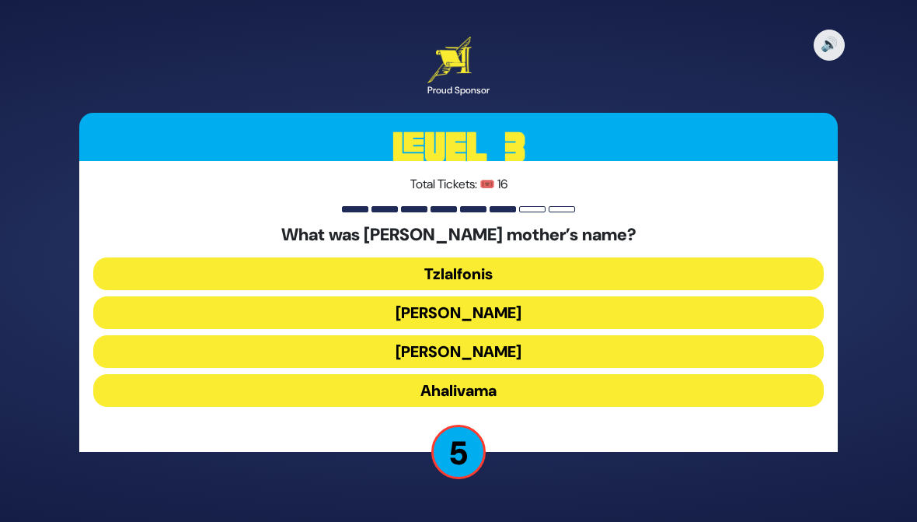
click at [767, 277] on button "Tzlalfonis" at bounding box center [458, 273] width 731 height 33
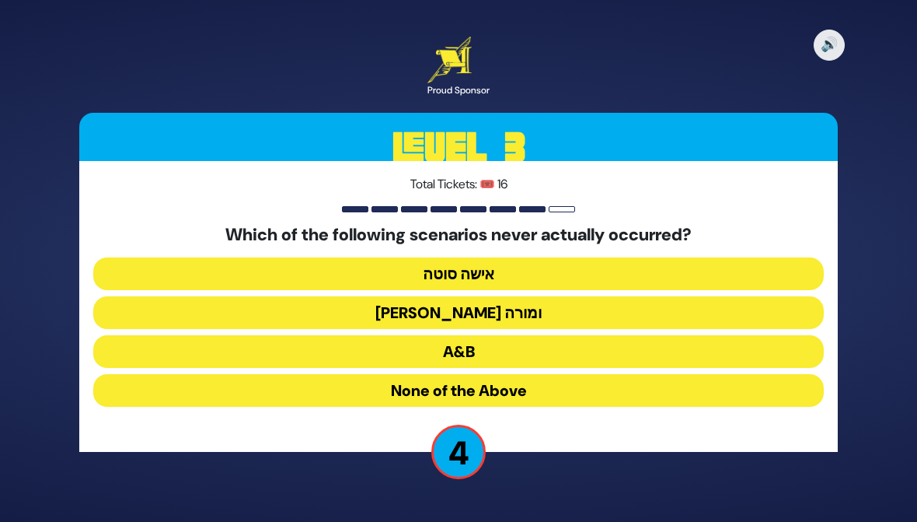
click at [243, 312] on button "בן סורר ומורה" at bounding box center [458, 312] width 731 height 33
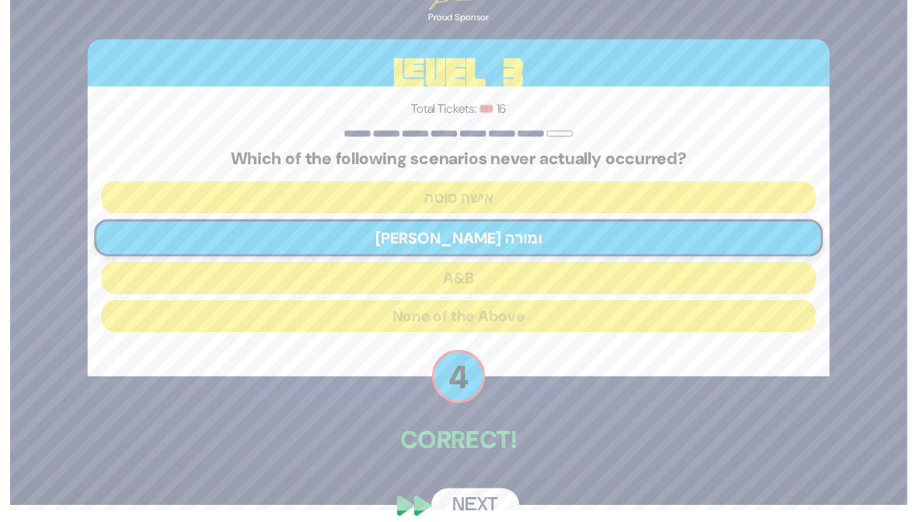
scroll to position [23, 0]
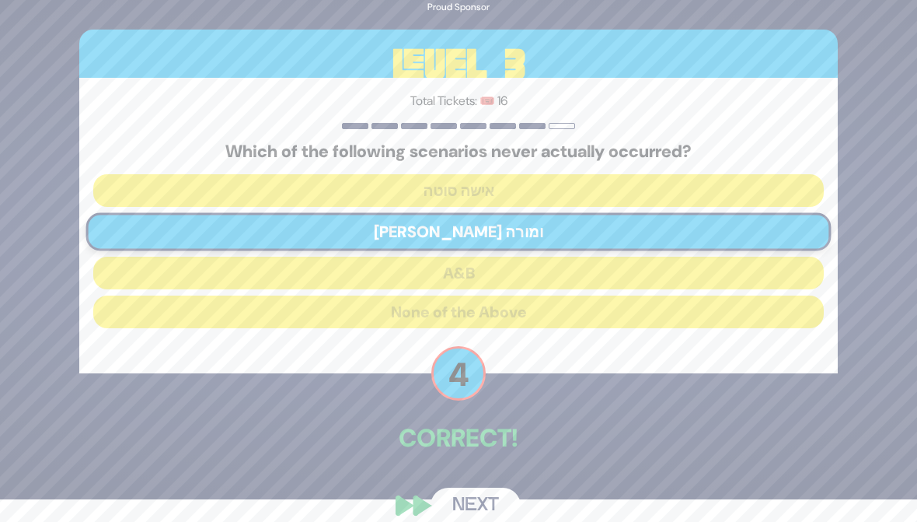
click at [449, 505] on button "Next" at bounding box center [476, 505] width 90 height 36
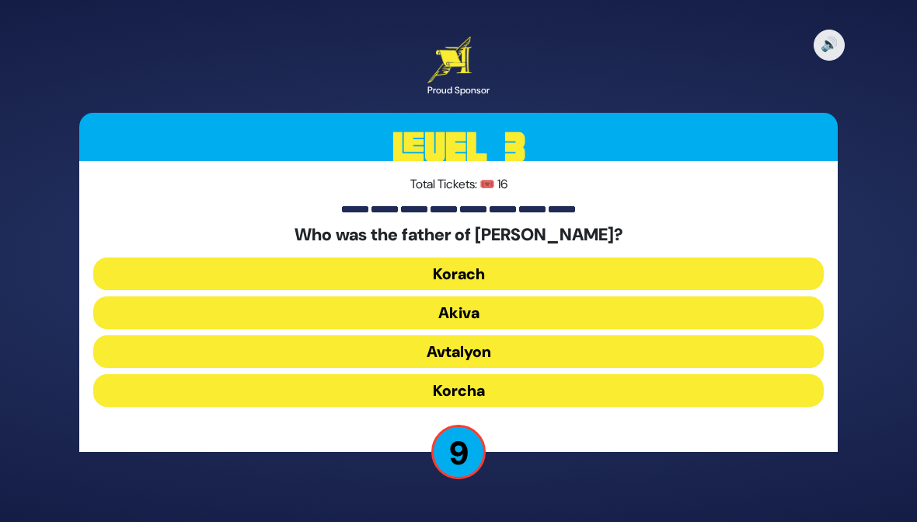
click at [303, 397] on button "Korcha" at bounding box center [458, 390] width 731 height 33
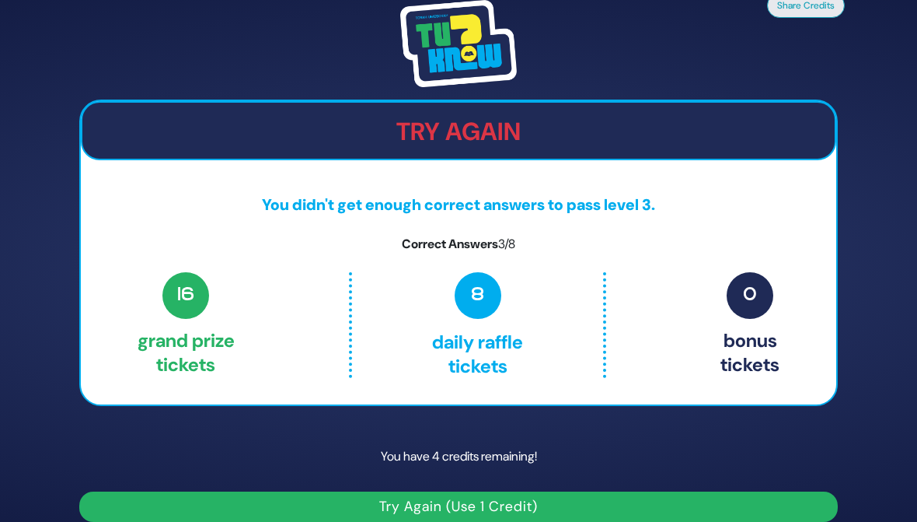
scroll to position [19, 0]
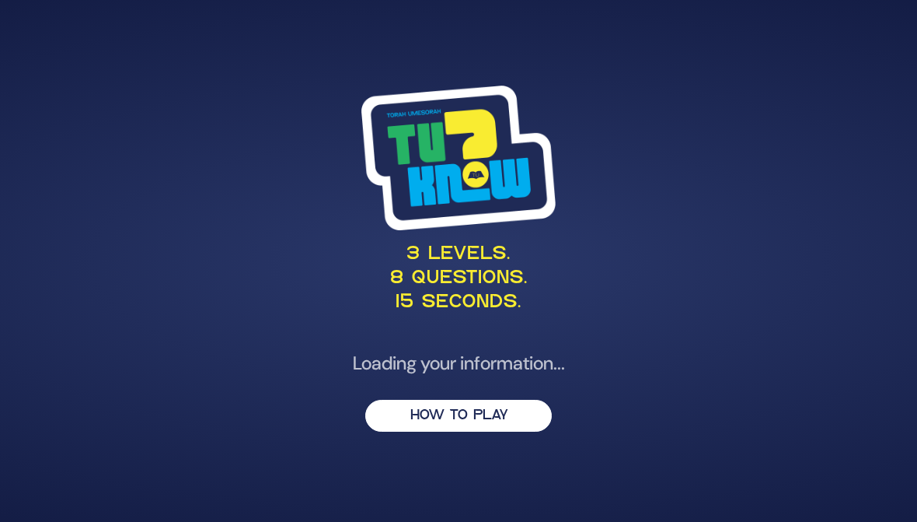
scroll to position [232, 367]
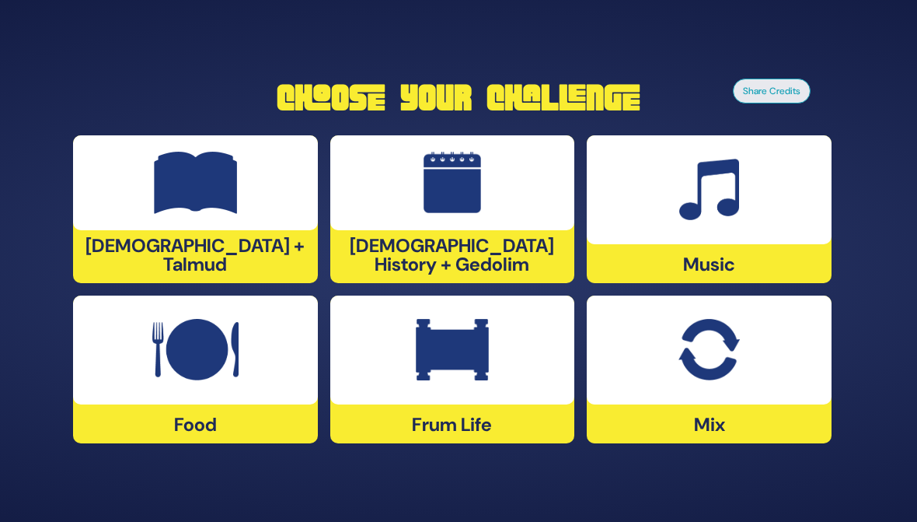
click at [689, 251] on div "Music" at bounding box center [709, 209] width 245 height 148
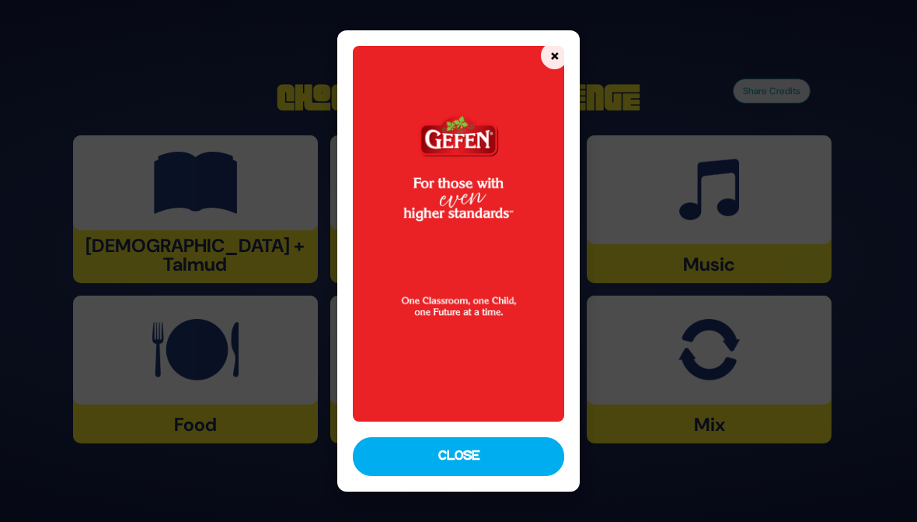
click at [443, 451] on button "Close" at bounding box center [458, 456] width 211 height 39
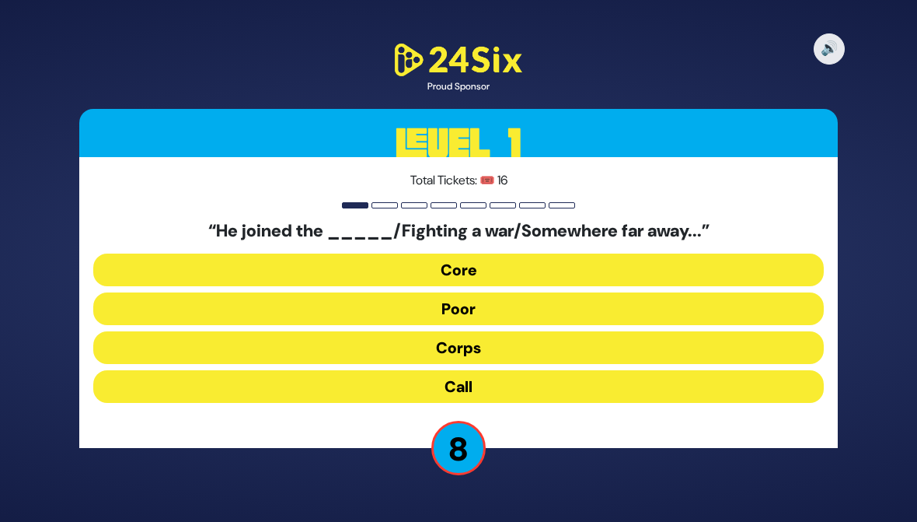
click at [220, 340] on button "Corps" at bounding box center [458, 347] width 731 height 33
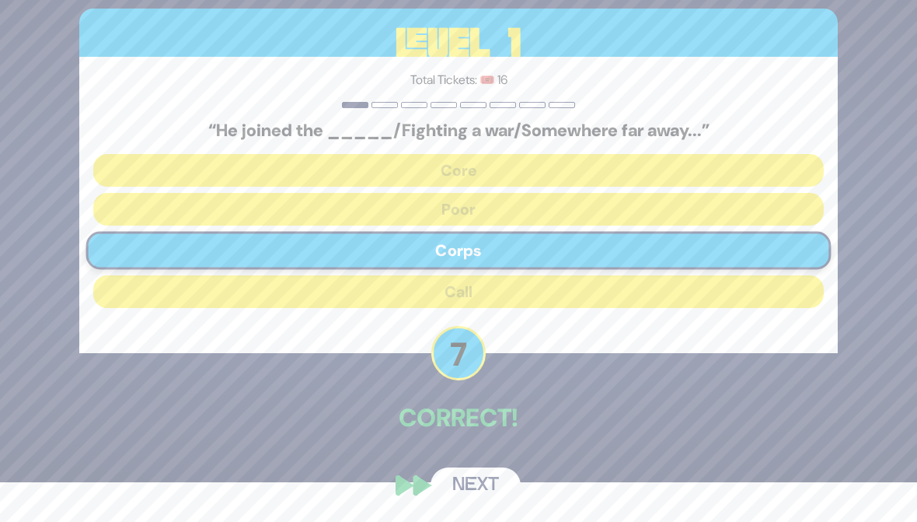
click at [463, 503] on button "Next" at bounding box center [476, 485] width 90 height 36
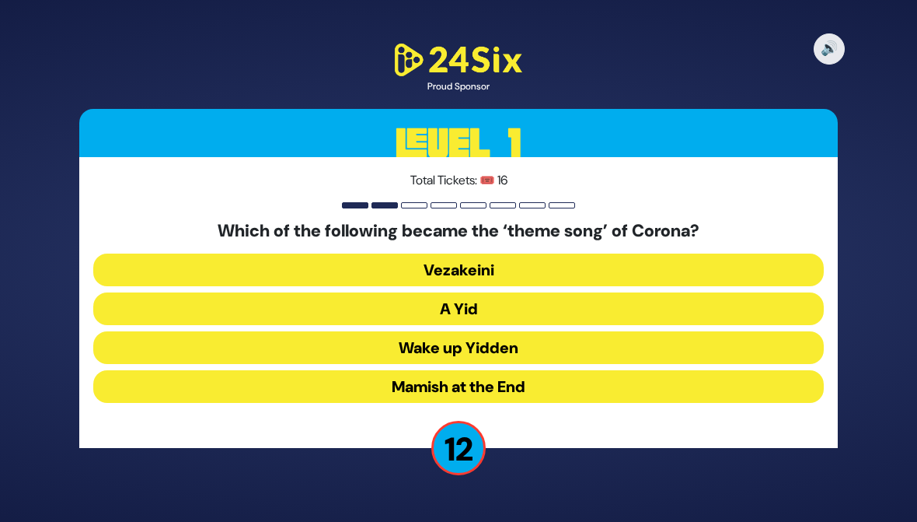
click at [214, 309] on button "A Yid" at bounding box center [458, 308] width 731 height 33
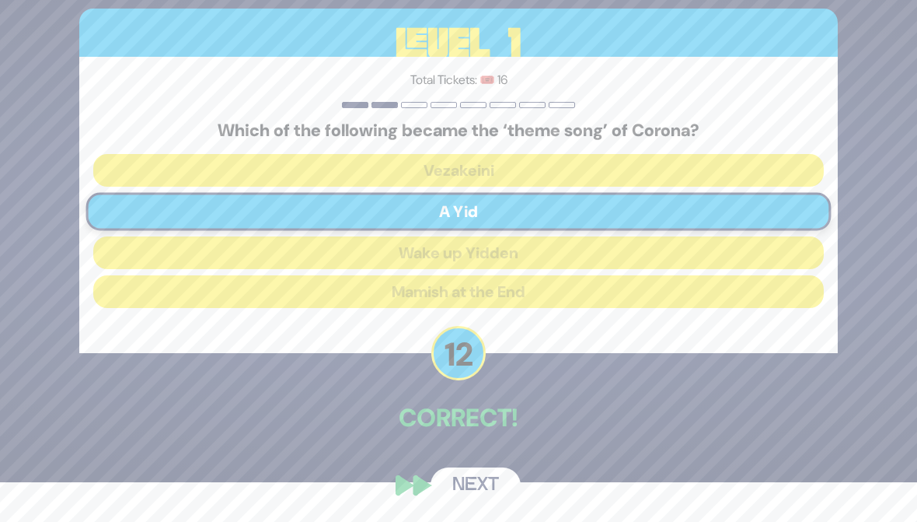
click at [458, 503] on button "Next" at bounding box center [476, 485] width 90 height 36
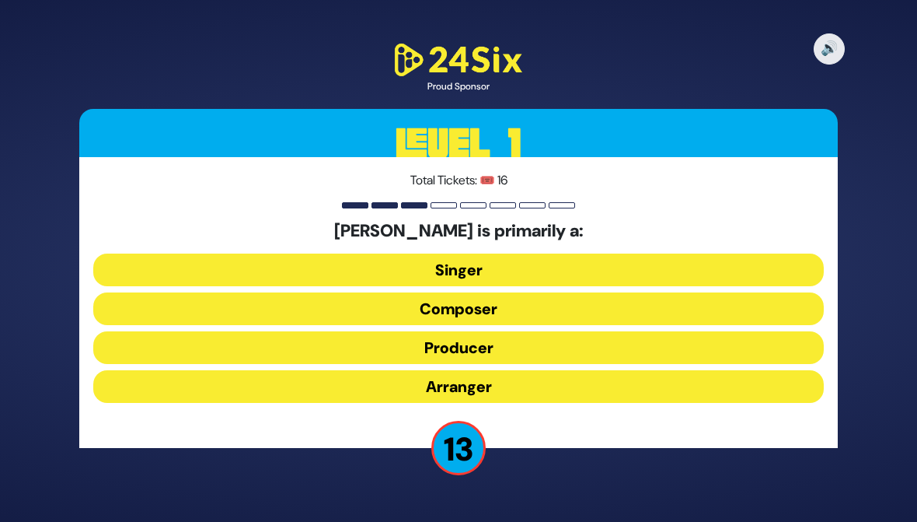
click at [219, 311] on button "Composer" at bounding box center [458, 308] width 731 height 33
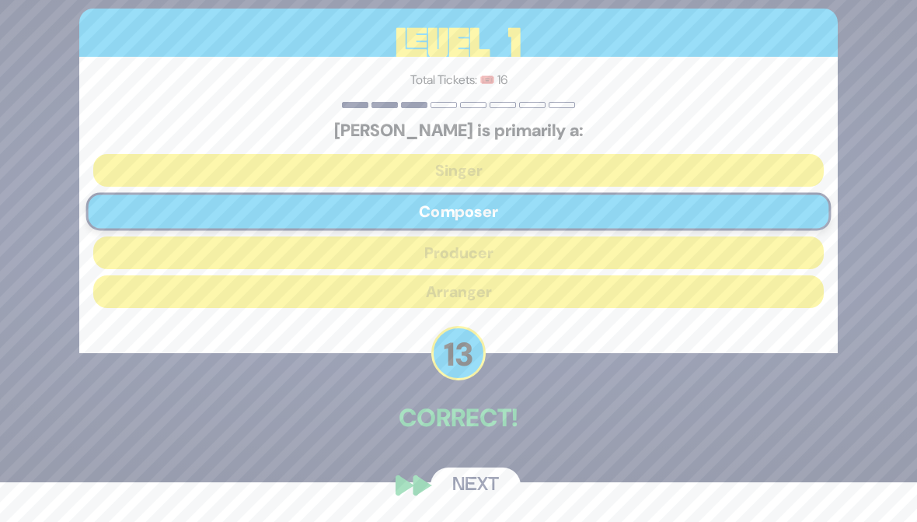
click at [453, 503] on button "Next" at bounding box center [476, 485] width 90 height 36
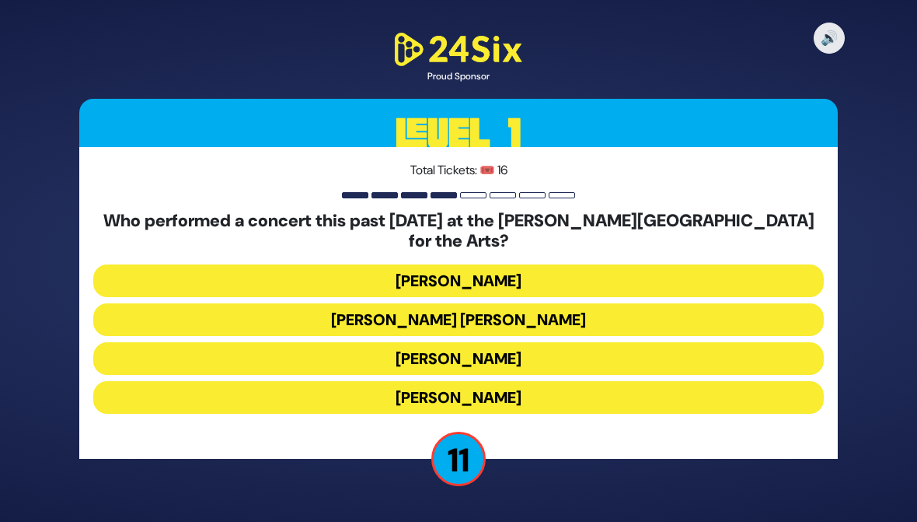
click at [290, 386] on button "[PERSON_NAME]" at bounding box center [458, 397] width 731 height 33
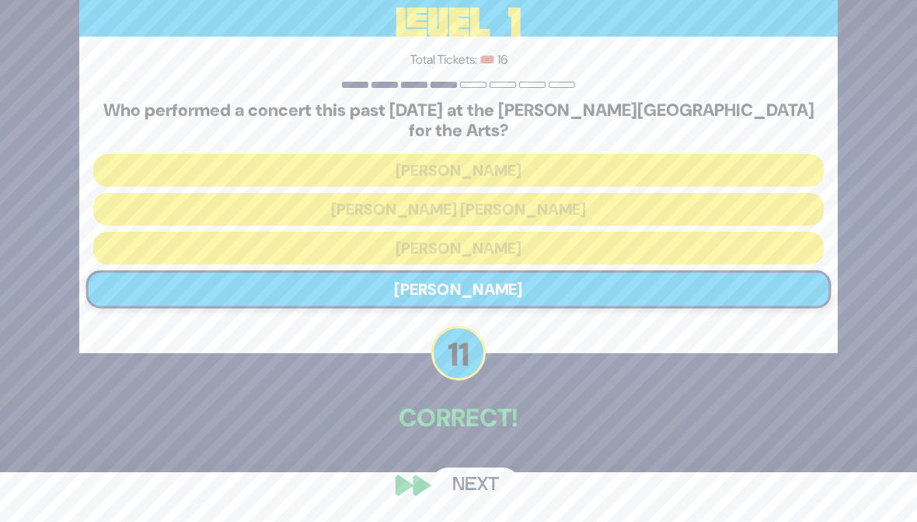
click at [456, 503] on button "Next" at bounding box center [476, 485] width 90 height 36
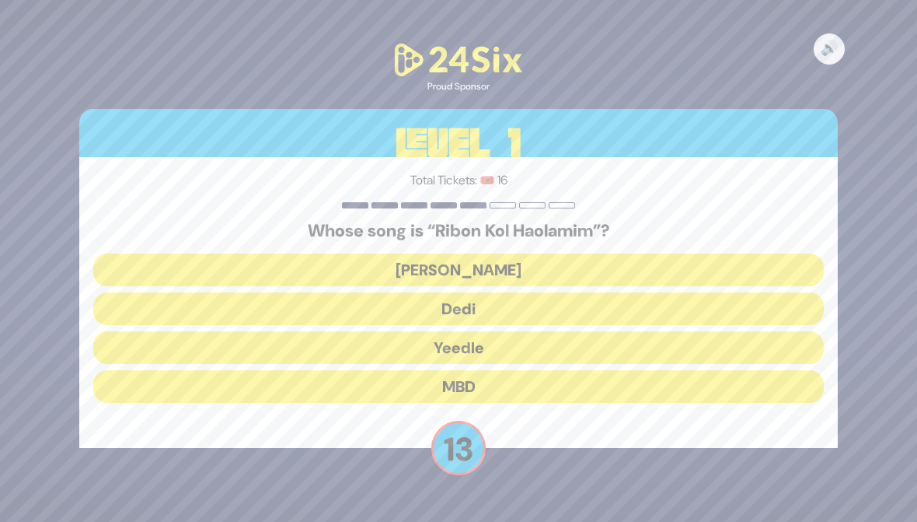
click at [206, 261] on button "[PERSON_NAME]" at bounding box center [458, 269] width 731 height 33
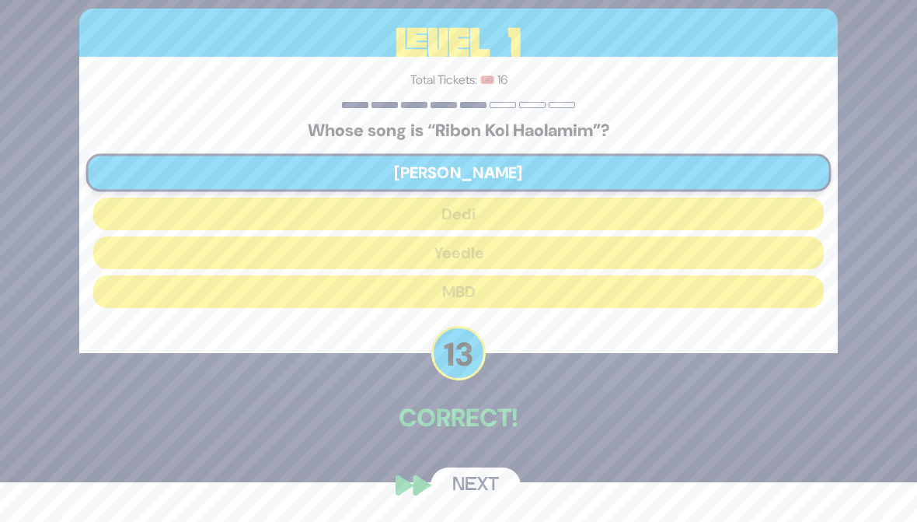
click at [453, 503] on button "Next" at bounding box center [476, 485] width 90 height 36
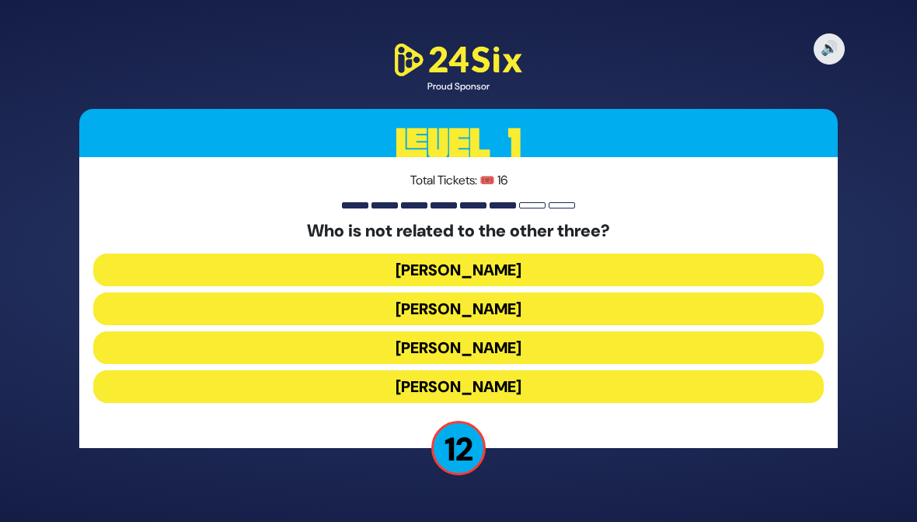
click at [264, 386] on button "[PERSON_NAME]" at bounding box center [458, 386] width 731 height 33
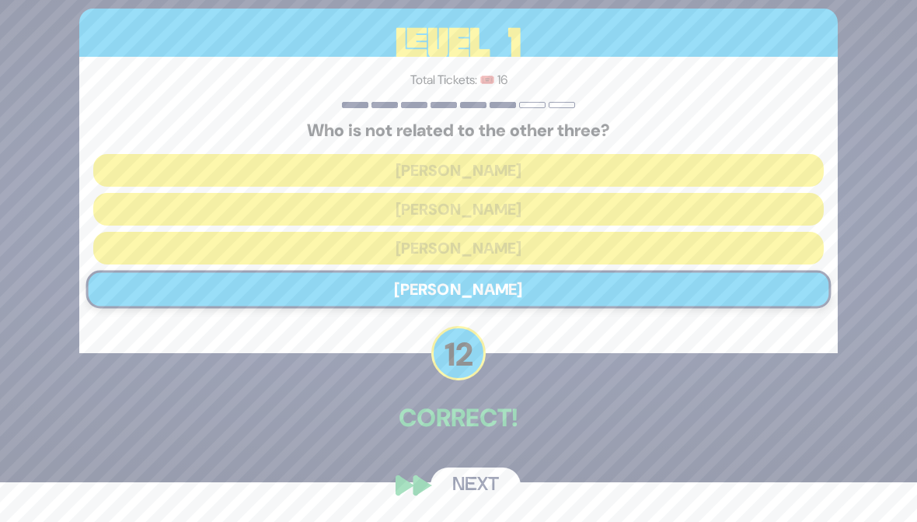
click at [459, 503] on button "Next" at bounding box center [476, 485] width 90 height 36
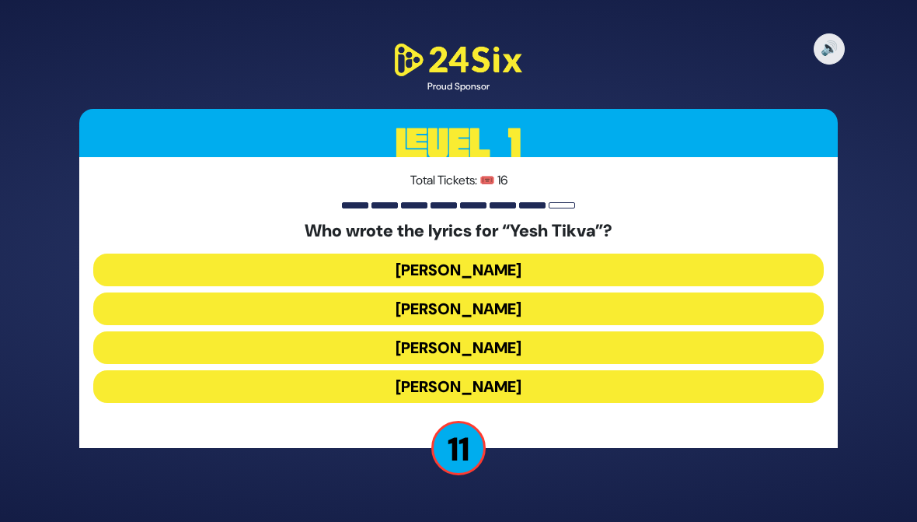
click at [238, 305] on button "[PERSON_NAME]" at bounding box center [458, 308] width 731 height 33
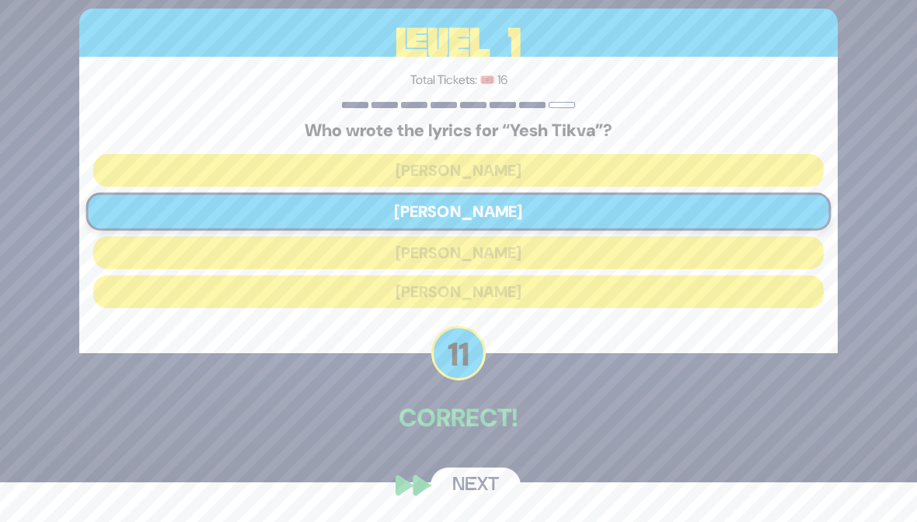
click at [453, 503] on button "Next" at bounding box center [476, 485] width 90 height 36
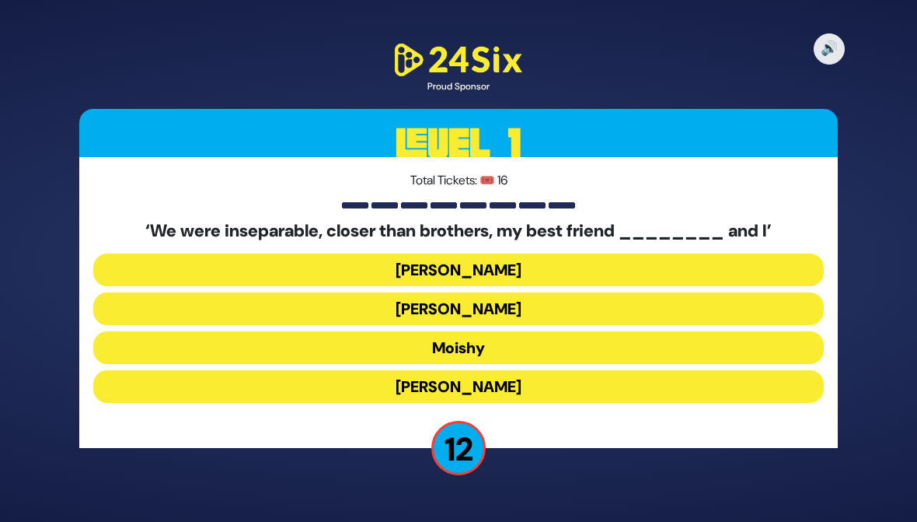
click at [284, 396] on button "[PERSON_NAME]" at bounding box center [458, 386] width 731 height 33
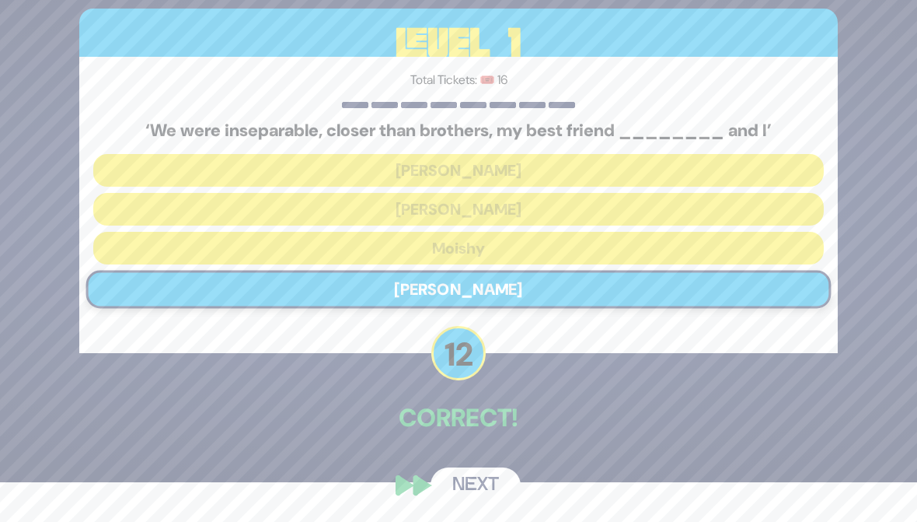
click at [452, 503] on button "Next" at bounding box center [476, 485] width 90 height 36
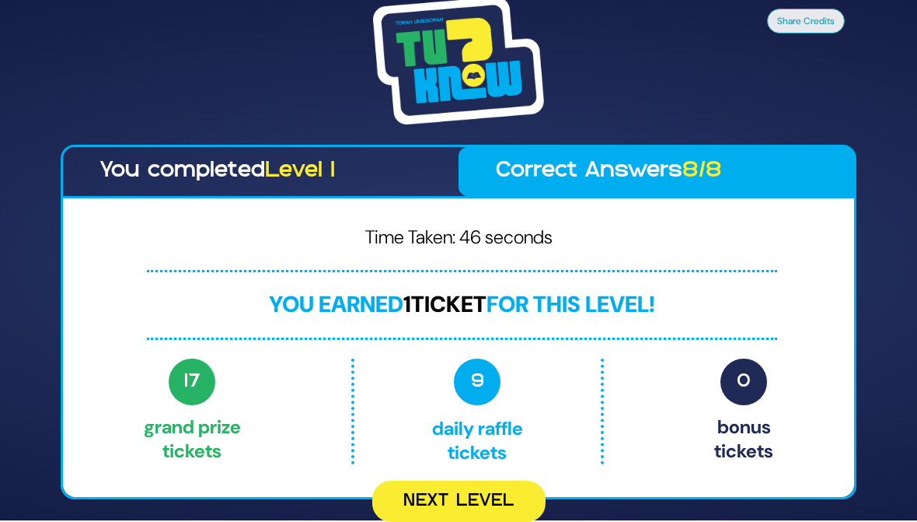
click at [464, 515] on button "Next Level" at bounding box center [458, 500] width 173 height 41
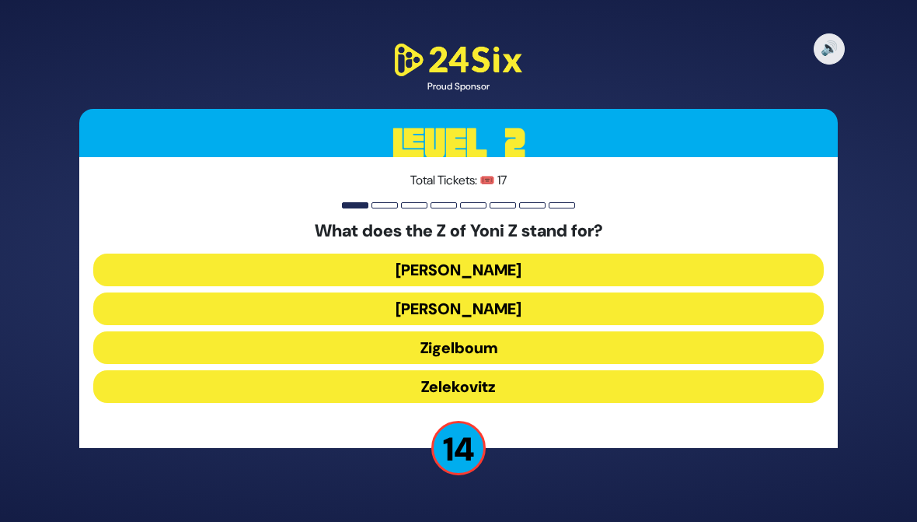
click at [279, 345] on button "Zigelboum" at bounding box center [458, 347] width 731 height 33
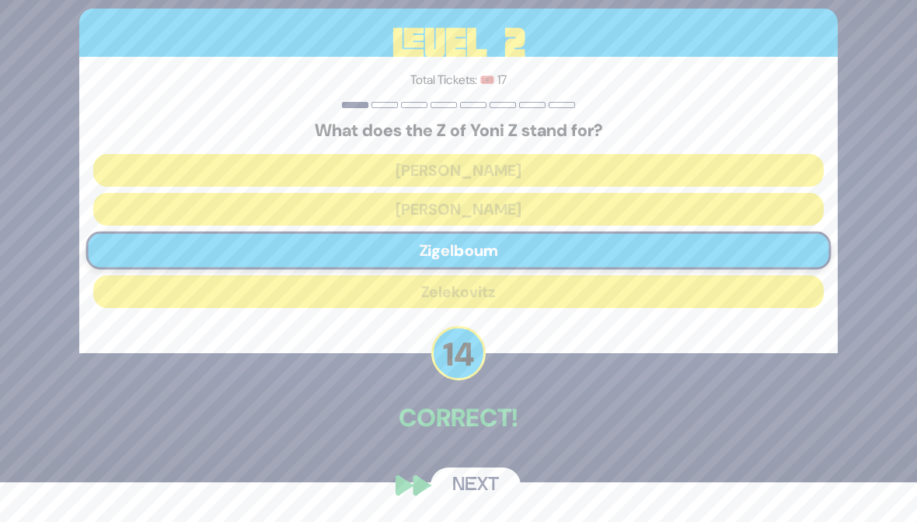
click at [458, 503] on button "Next" at bounding box center [476, 485] width 90 height 36
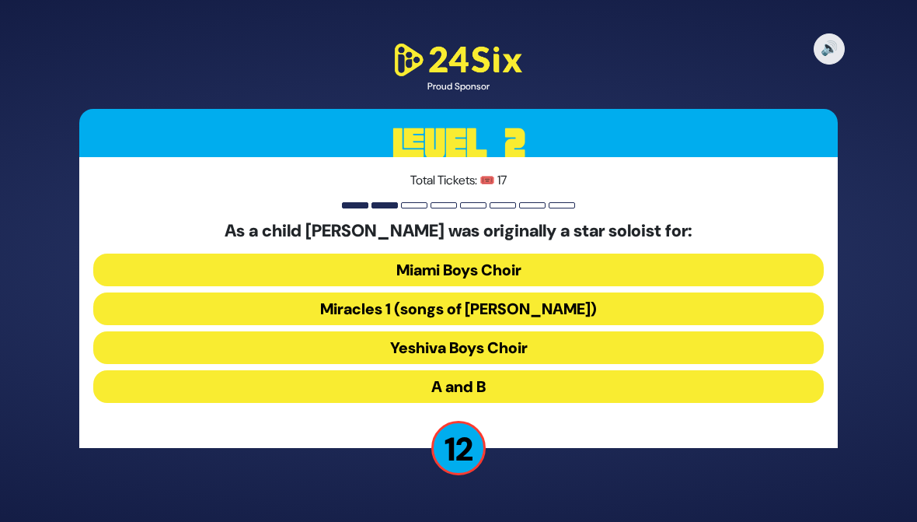
click at [497, 312] on button "Miracles 1 (songs of C. Neuhaus)" at bounding box center [458, 308] width 731 height 33
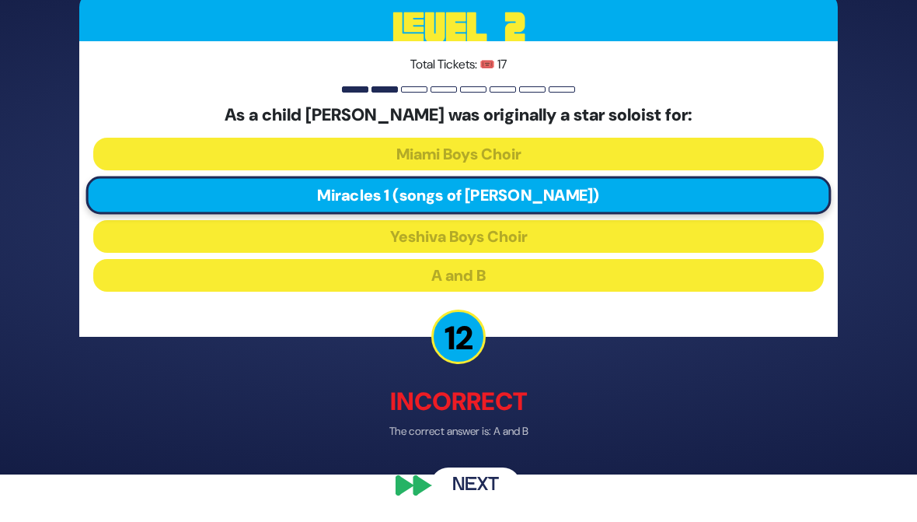
scroll to position [29, 0]
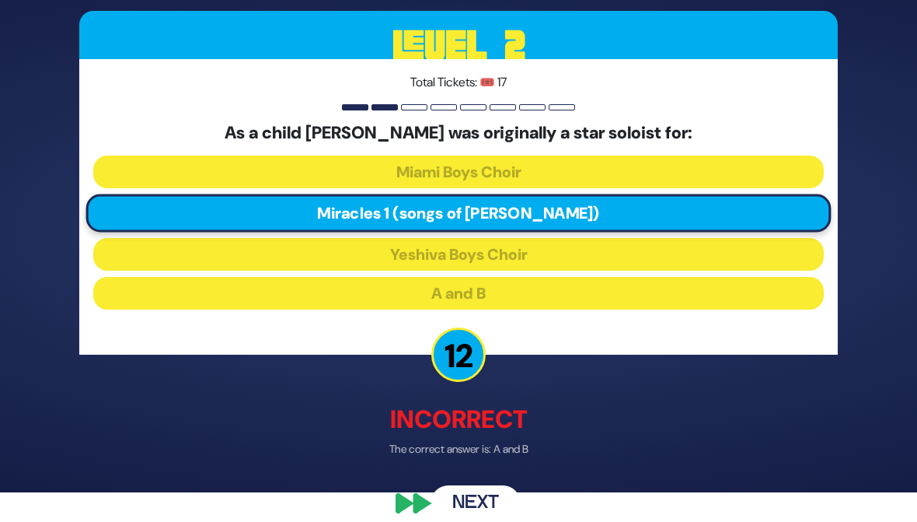
click at [459, 497] on button "Next" at bounding box center [476, 504] width 90 height 36
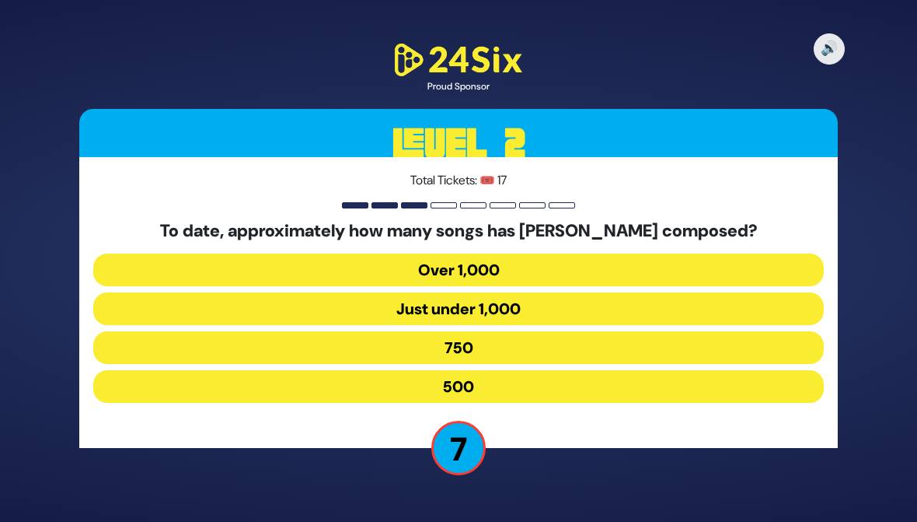
click at [139, 300] on button "Just under 1,000" at bounding box center [458, 308] width 731 height 33
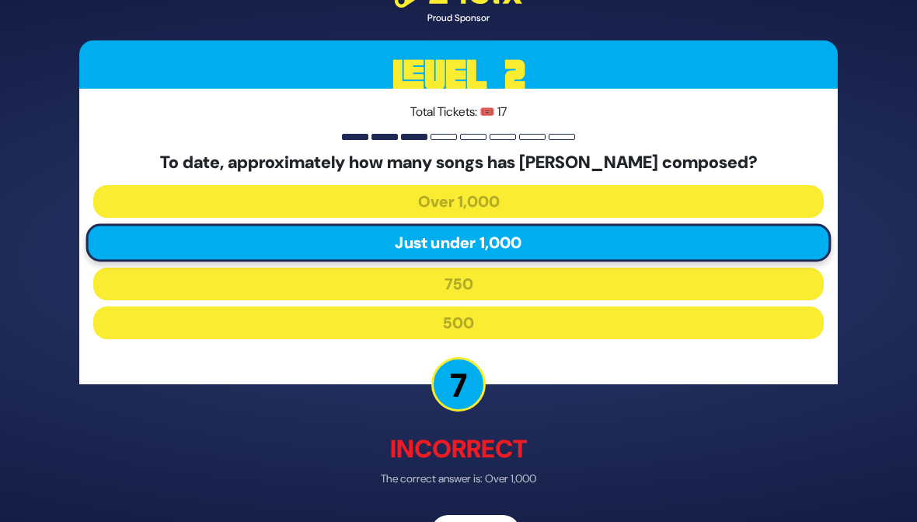
click at [467, 501] on div "🔊 Proud Sponsor Level 2 Total Tickets: 🎟️ 17 To date, approximately how many so…" at bounding box center [459, 261] width 796 height 616
click at [455, 518] on button "Next" at bounding box center [476, 533] width 90 height 36
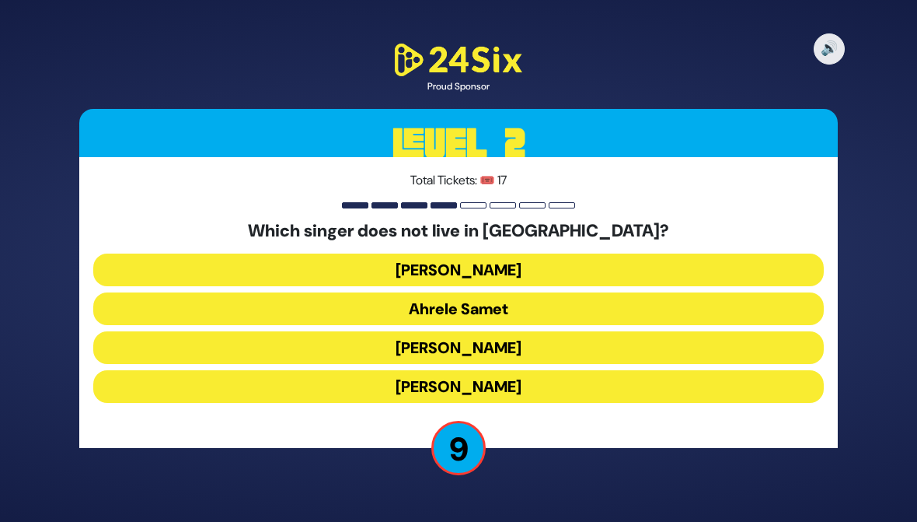
click at [310, 386] on button "Eitan Katz" at bounding box center [458, 386] width 731 height 33
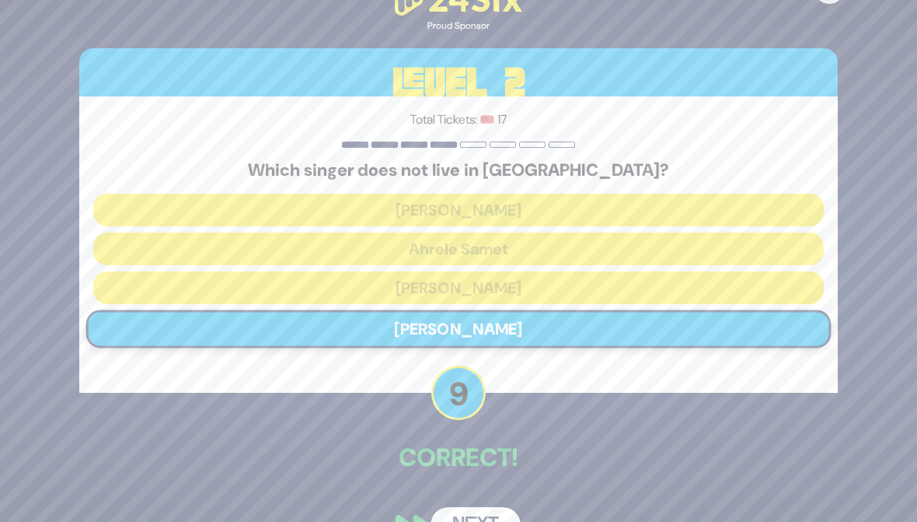
click at [446, 516] on button "Next" at bounding box center [476, 525] width 90 height 36
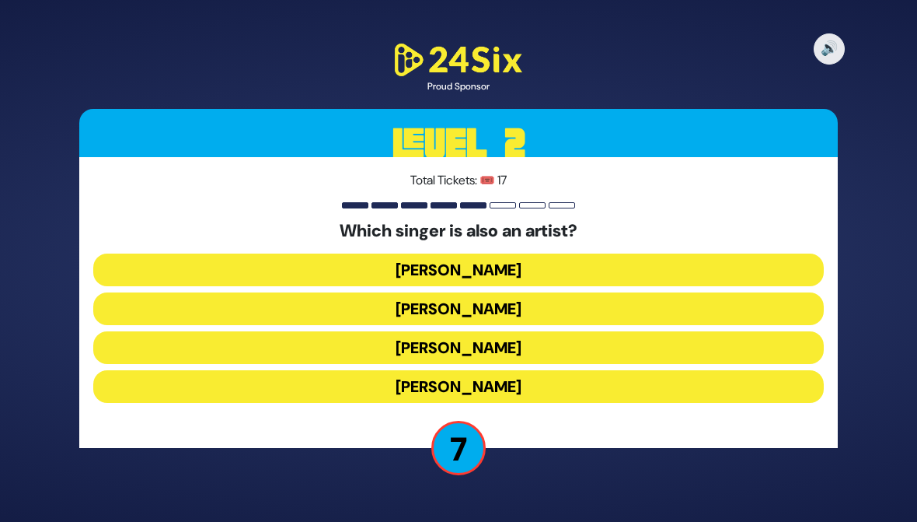
click at [240, 342] on button "Lipa Schmeltzer" at bounding box center [458, 347] width 731 height 33
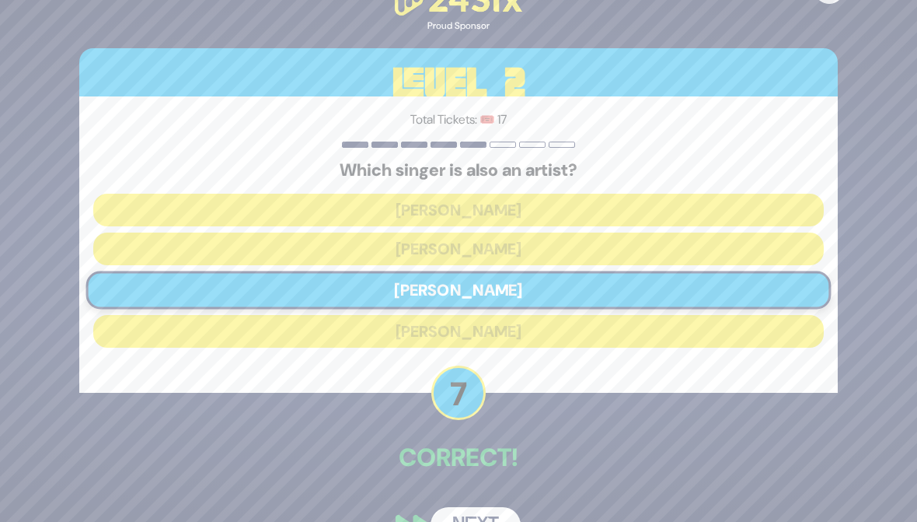
click at [452, 514] on button "Next" at bounding box center [476, 525] width 90 height 36
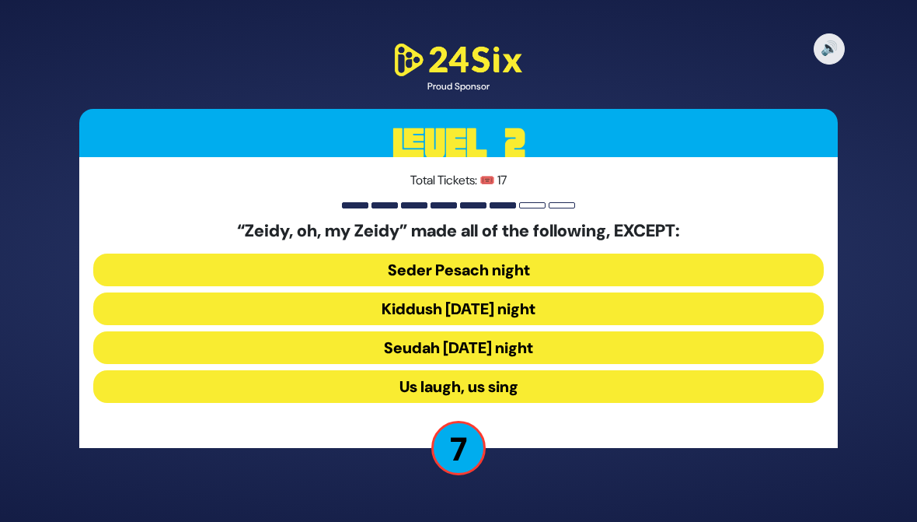
click at [256, 349] on button "Seudah Friday night" at bounding box center [458, 347] width 731 height 33
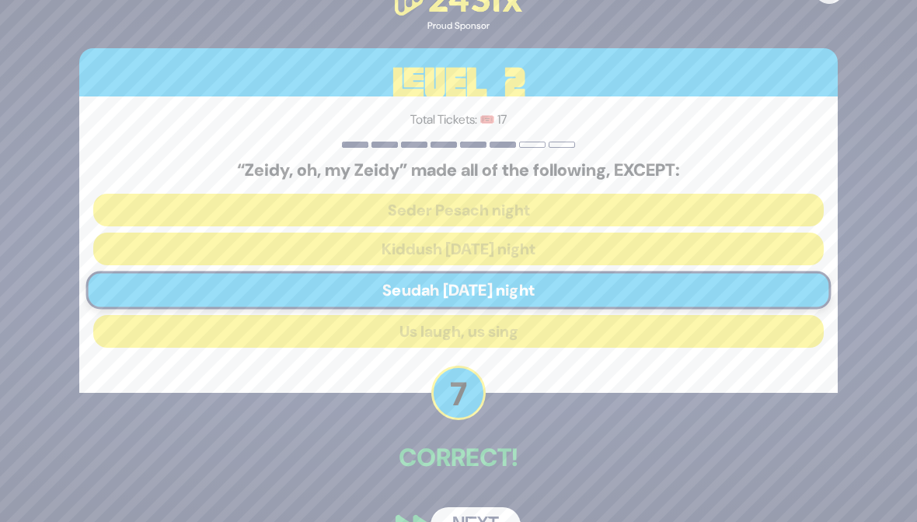
click at [452, 511] on button "Next" at bounding box center [476, 525] width 90 height 36
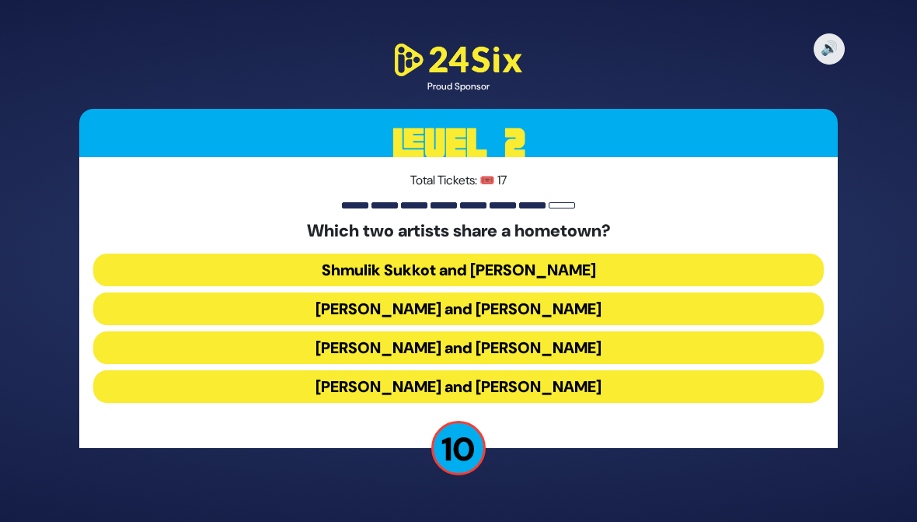
click at [177, 257] on button "Shmulik Sukkot and Ari Goldwag" at bounding box center [458, 269] width 731 height 33
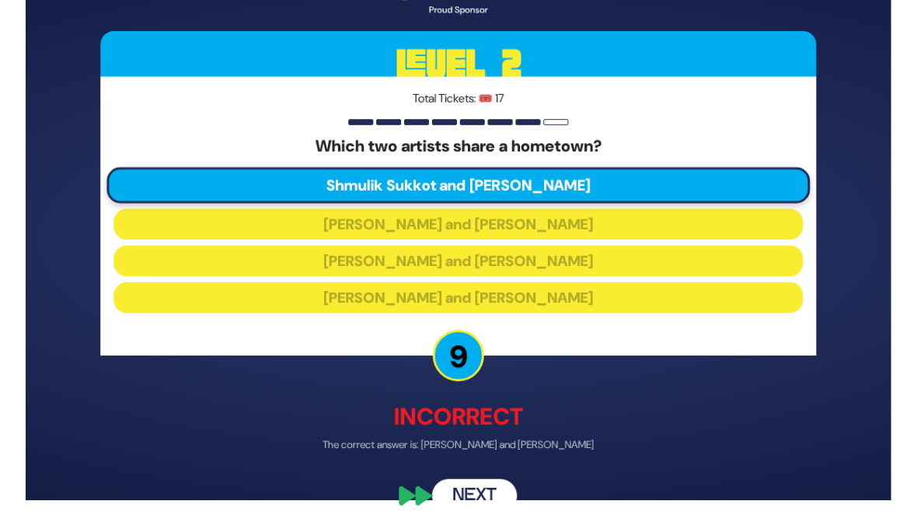
scroll to position [37, 0]
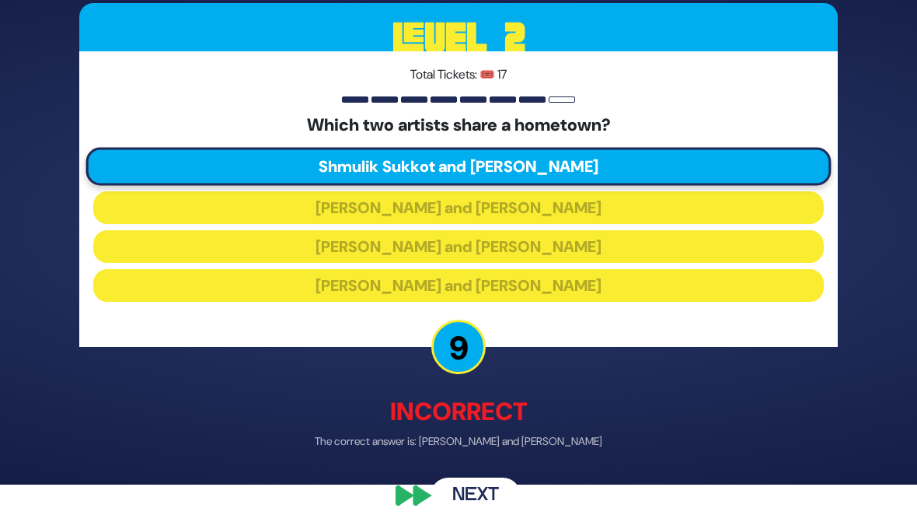
click at [455, 497] on button "Next" at bounding box center [476, 495] width 90 height 36
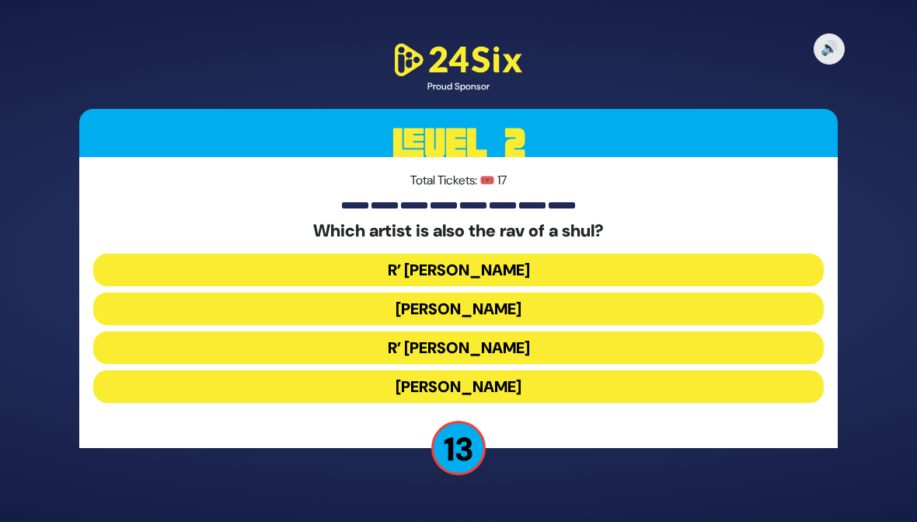
click at [157, 345] on button "R’ Shloimy Taussig" at bounding box center [458, 347] width 731 height 33
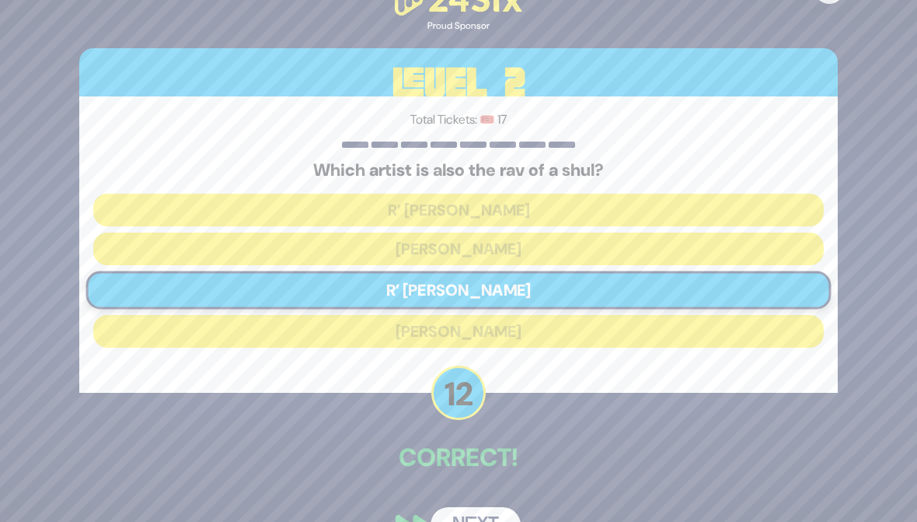
click at [454, 517] on button "Next" at bounding box center [476, 525] width 90 height 36
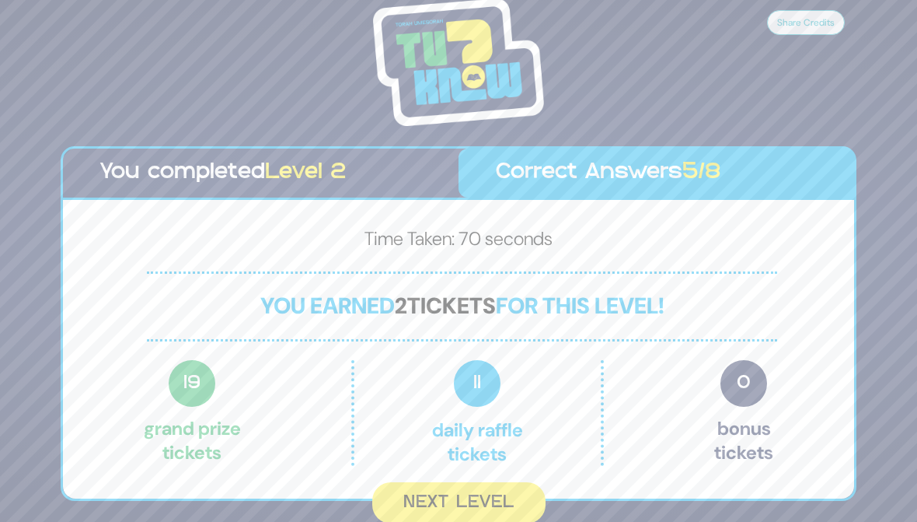
scroll to position [2, 0]
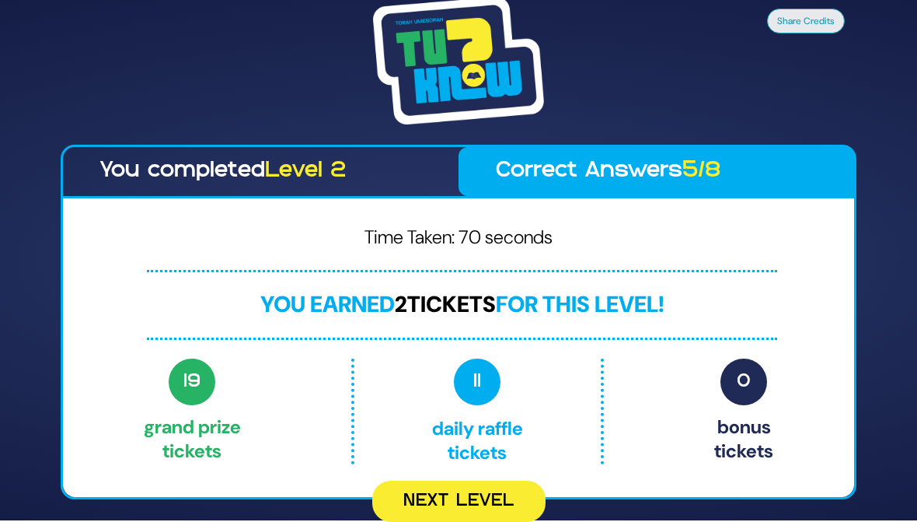
click at [403, 482] on button "Next Level" at bounding box center [458, 500] width 173 height 41
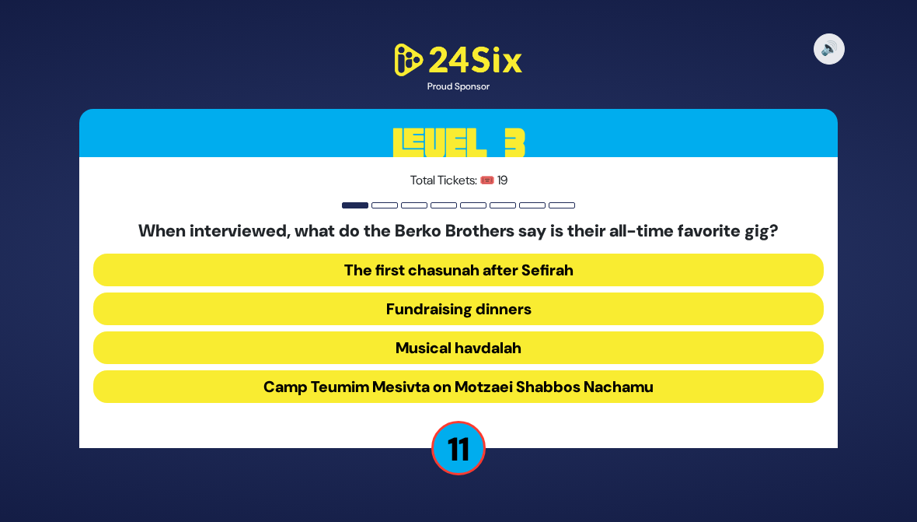
click at [166, 391] on button "Camp Teumim Mesivta on Motzaei Shabbos Nachamu" at bounding box center [458, 386] width 731 height 33
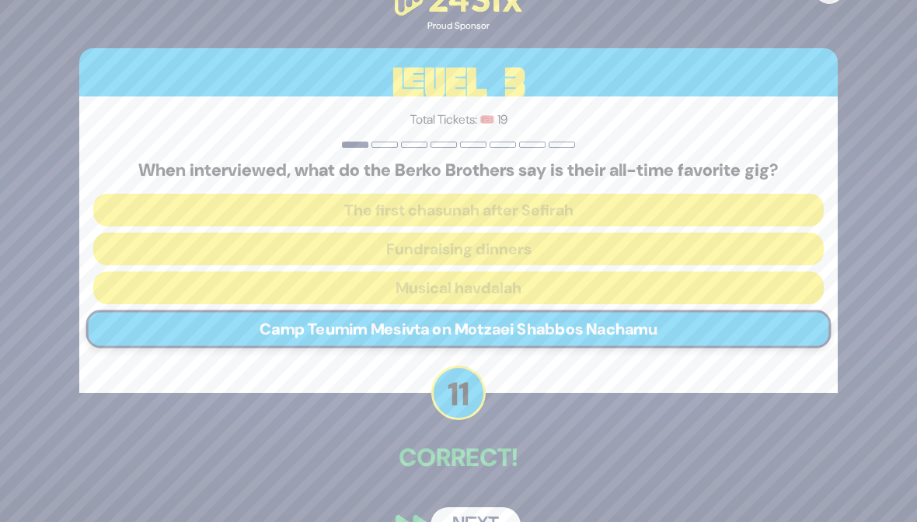
click at [480, 508] on button "Next" at bounding box center [476, 525] width 90 height 36
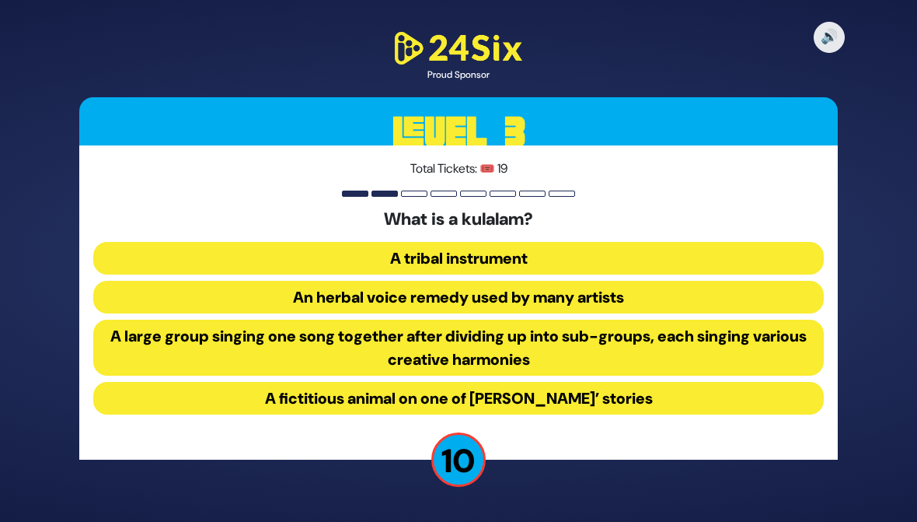
click at [259, 344] on button "A large group singing one song together after dividing up into sub-groups, each…" at bounding box center [458, 347] width 731 height 56
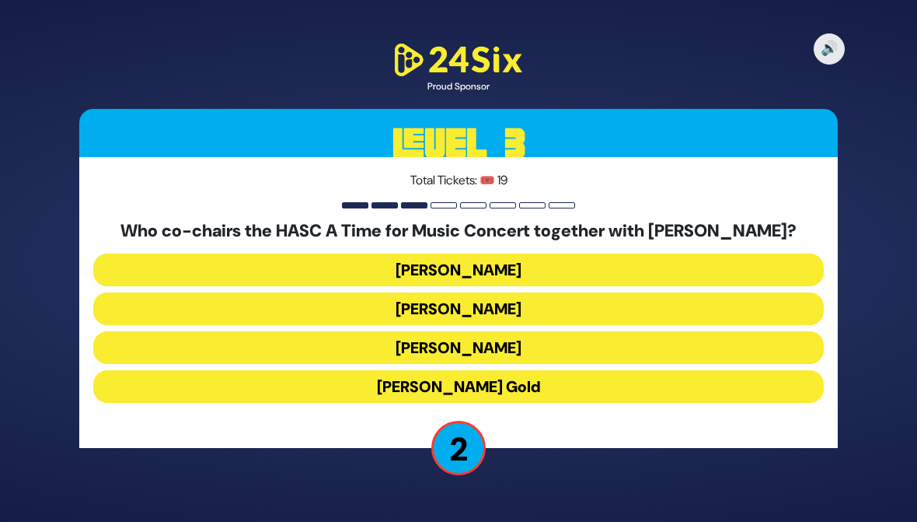
click at [215, 309] on button "Miles Berger" at bounding box center [458, 308] width 731 height 33
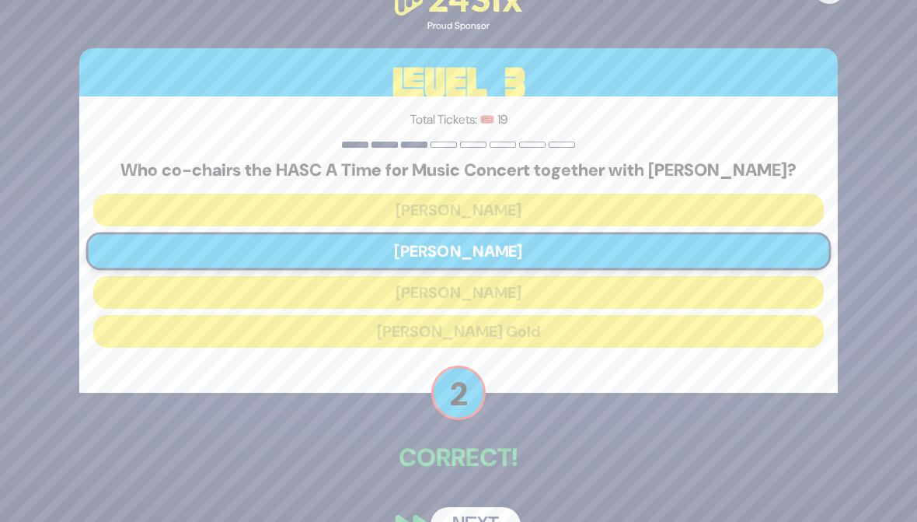
click at [459, 512] on button "Next" at bounding box center [476, 525] width 90 height 36
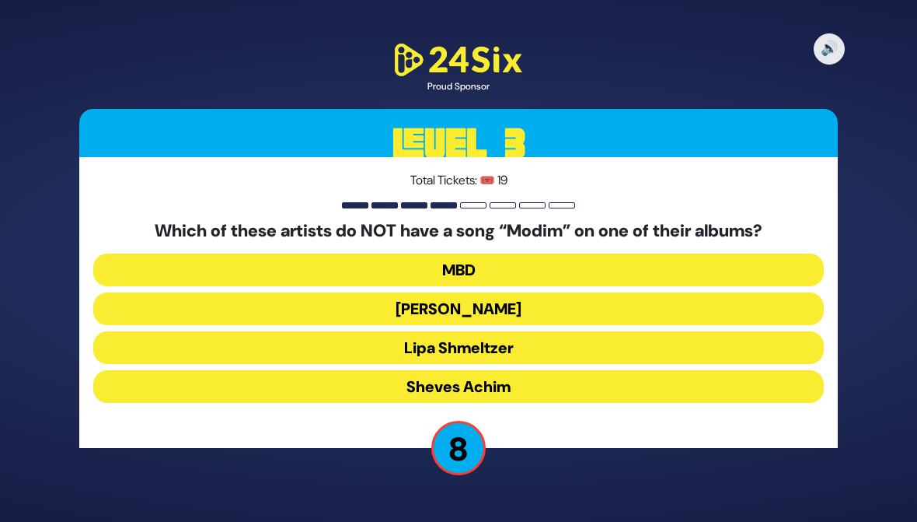
click at [151, 341] on button "Lipa Shmeltzer" at bounding box center [458, 347] width 731 height 33
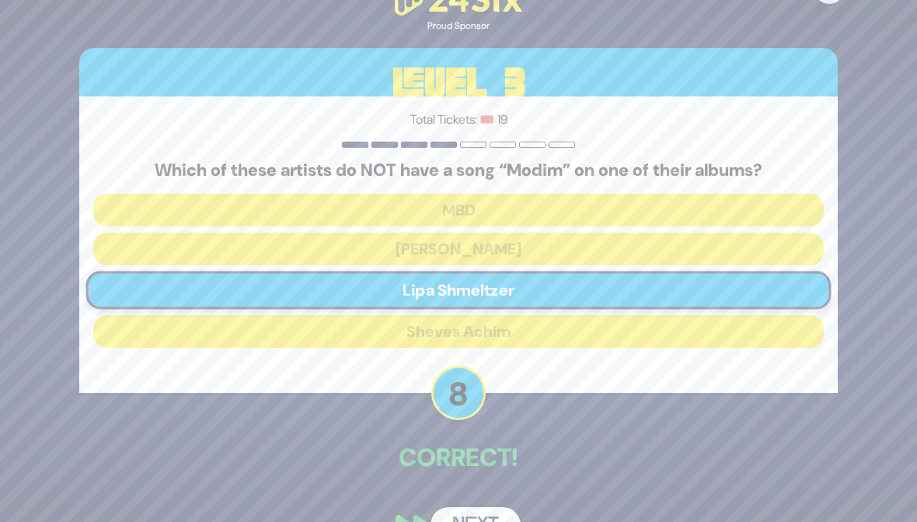
click at [454, 516] on button "Next" at bounding box center [476, 525] width 90 height 36
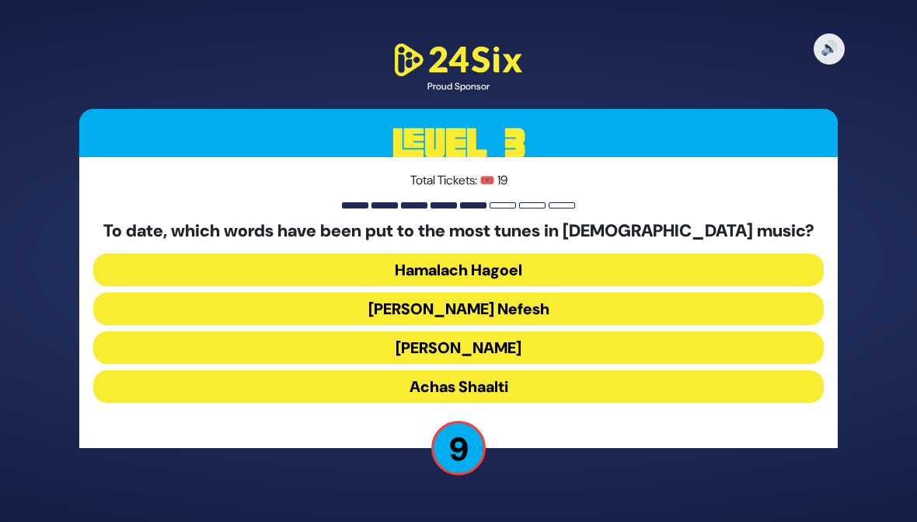
click at [260, 351] on button "Ani Maamin" at bounding box center [458, 347] width 731 height 33
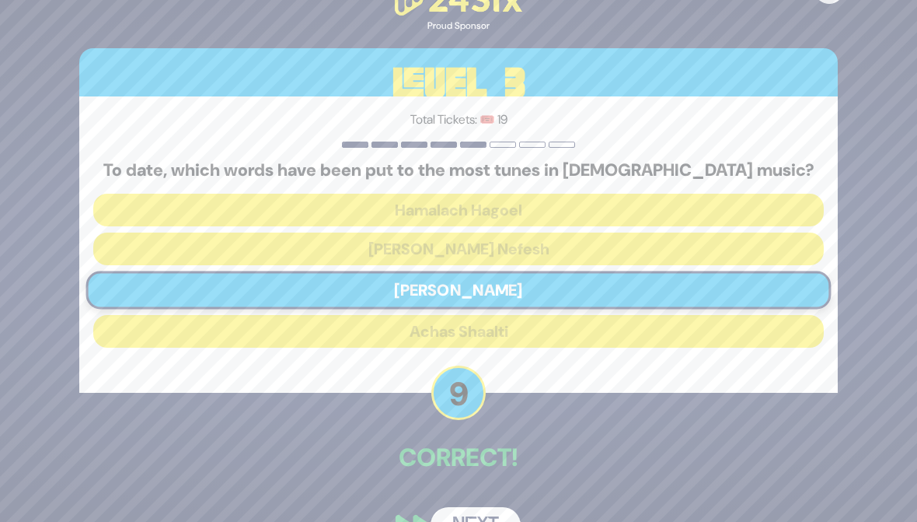
click at [446, 521] on button "Next" at bounding box center [476, 525] width 90 height 36
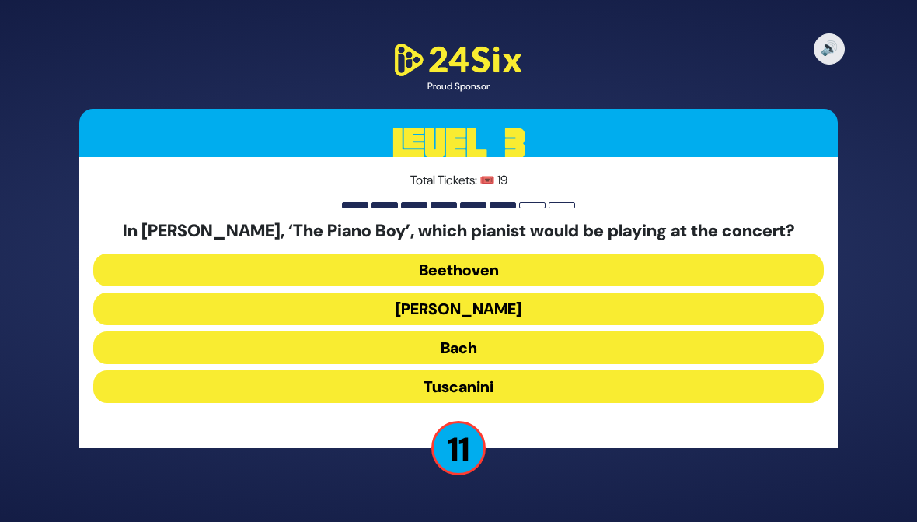
click at [204, 300] on button "Paderewski" at bounding box center [458, 308] width 731 height 33
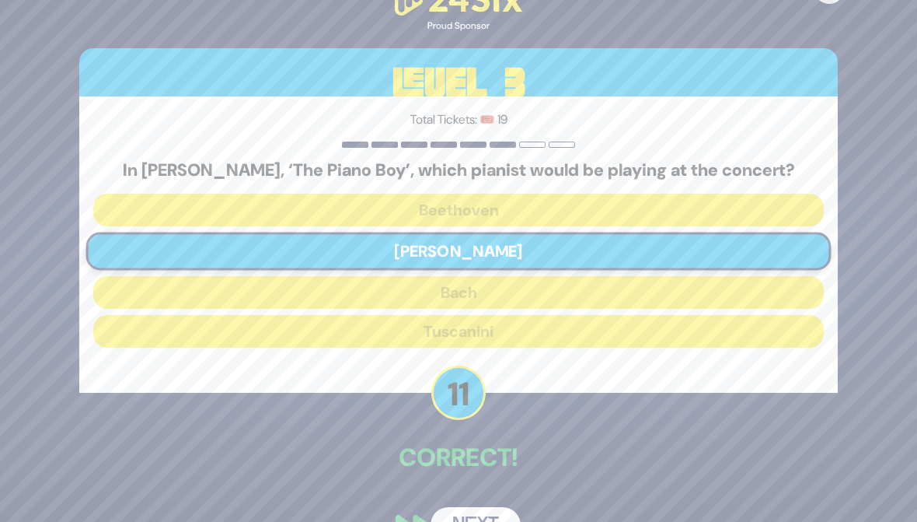
click at [445, 516] on button "Next" at bounding box center [476, 525] width 90 height 36
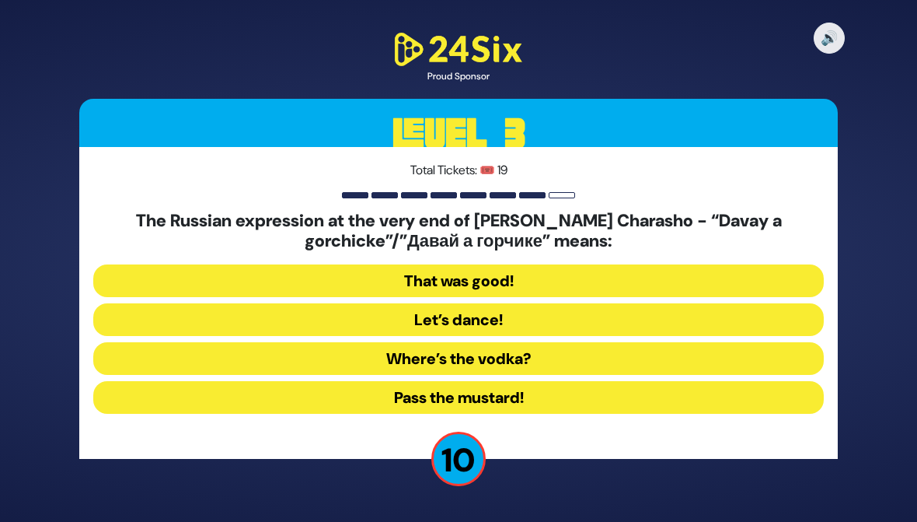
click at [219, 323] on button "Let’s dance!" at bounding box center [458, 319] width 731 height 33
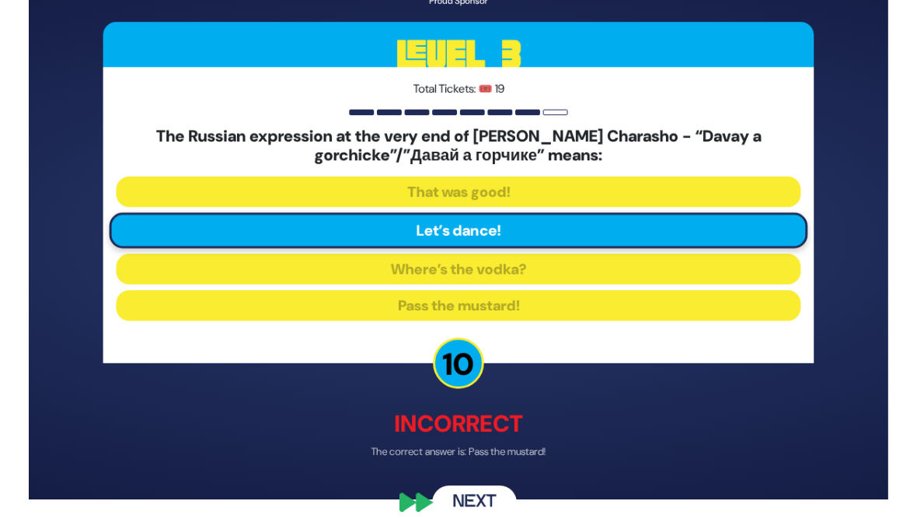
scroll to position [39, 0]
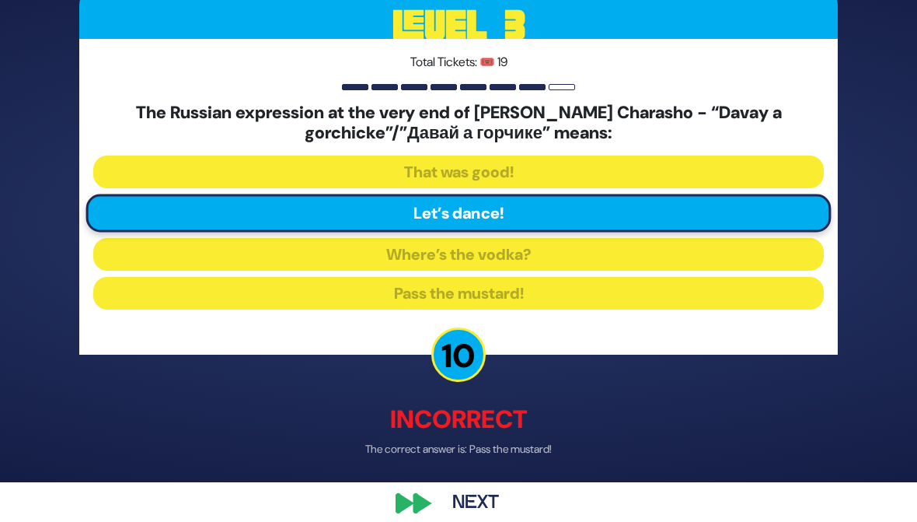
click at [448, 497] on button "Next" at bounding box center [476, 504] width 90 height 36
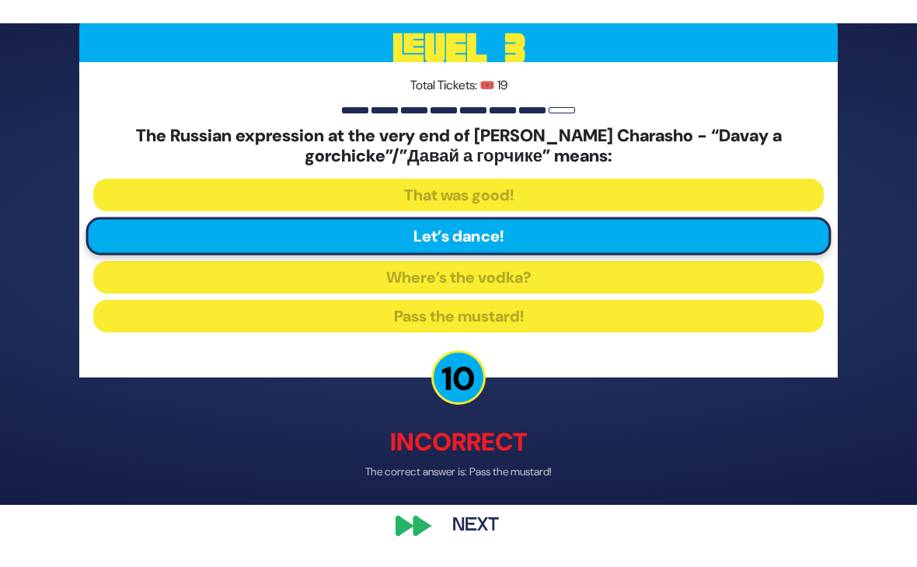
scroll to position [0, 0]
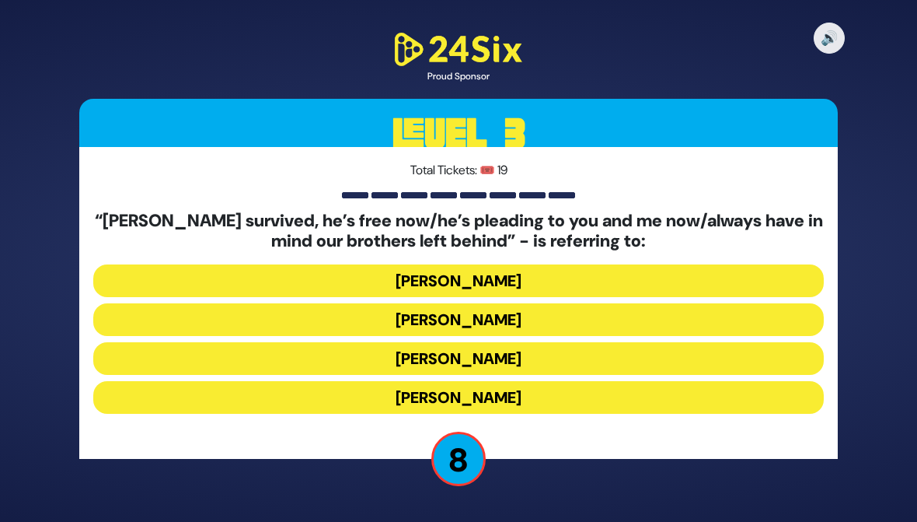
click at [177, 358] on button "Yossele Schumacher" at bounding box center [458, 358] width 731 height 33
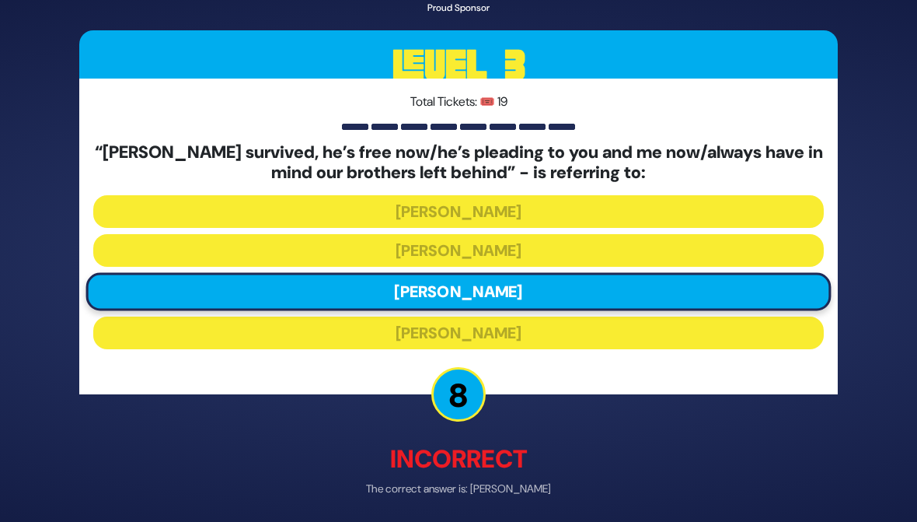
click at [457, 511] on div "🔊 Proud Sponsor Level 3 Total Tickets: 🎟️ 19 “Yosef survived, he’s free now/he’…" at bounding box center [459, 260] width 796 height 637
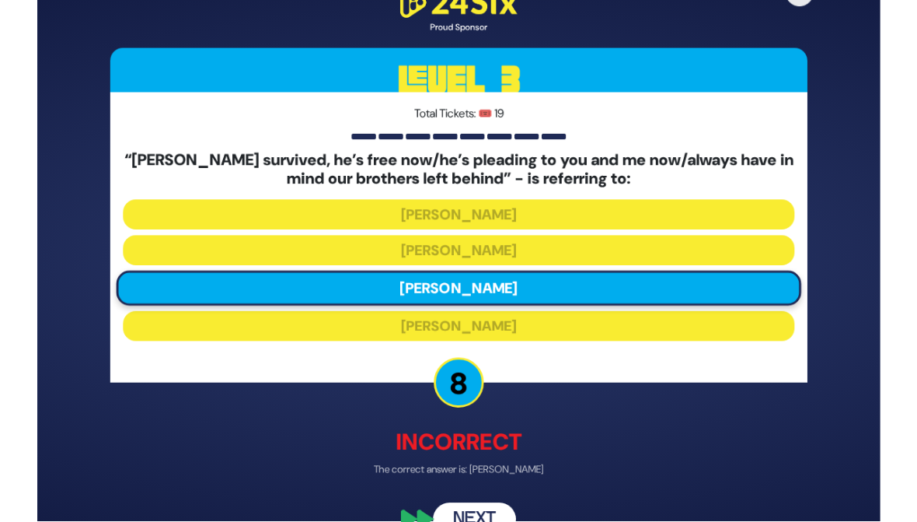
scroll to position [21, 0]
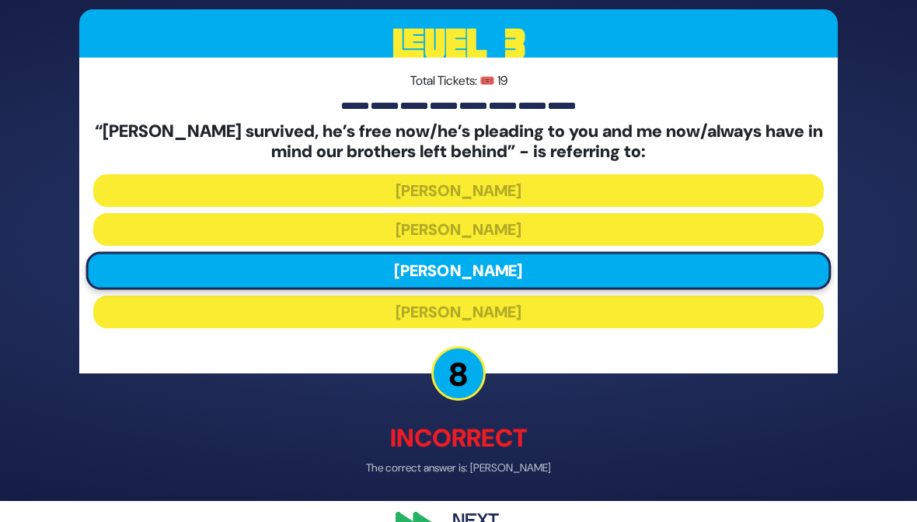
click at [456, 504] on button "Next" at bounding box center [476, 522] width 90 height 36
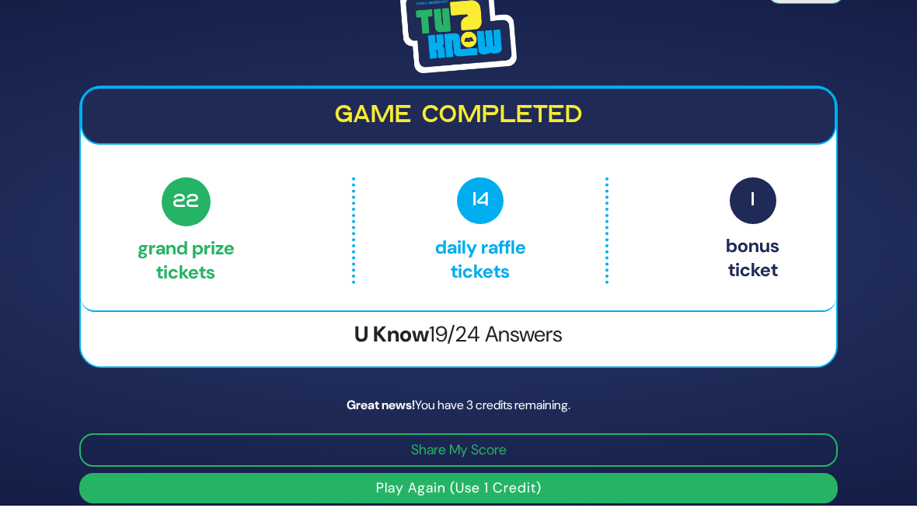
scroll to position [16, 0]
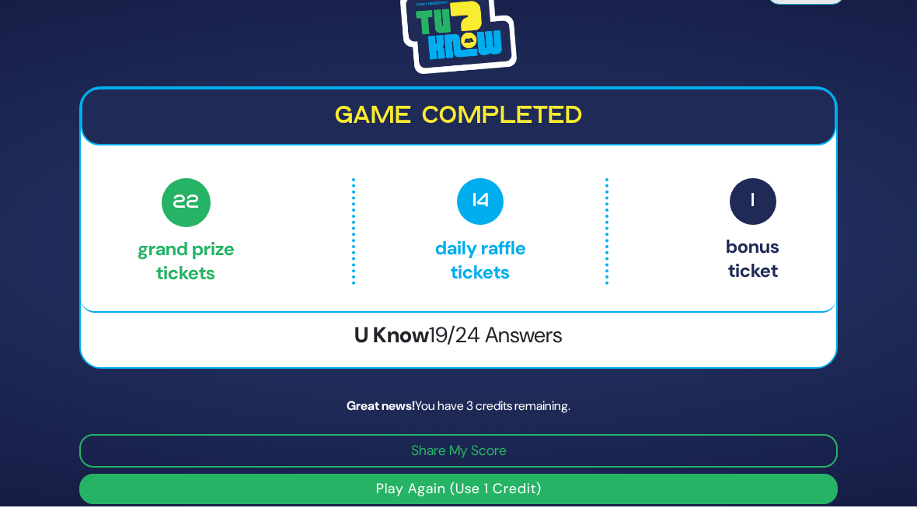
click at [190, 496] on button "Play Again (Use 1 Credit)" at bounding box center [458, 488] width 759 height 30
click at [203, 489] on button "Play Again (Use 1 Credit)" at bounding box center [458, 488] width 759 height 30
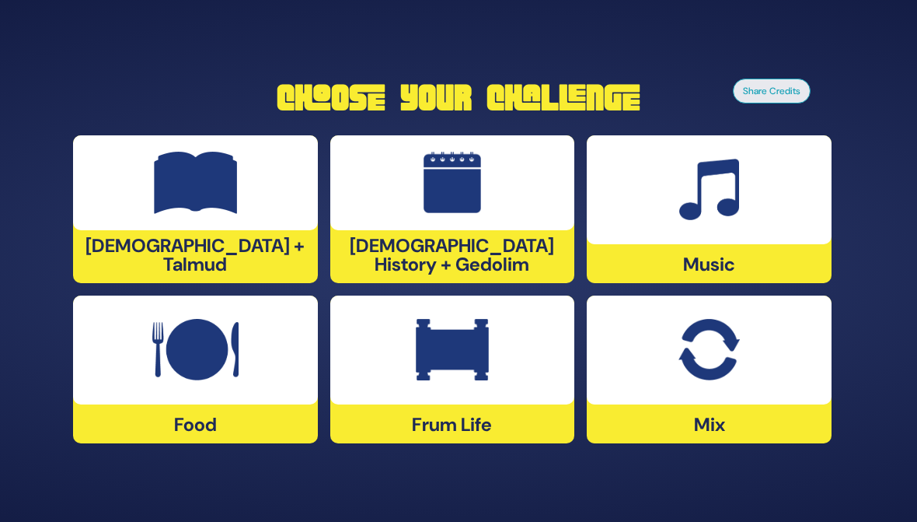
click at [138, 394] on div at bounding box center [195, 349] width 245 height 109
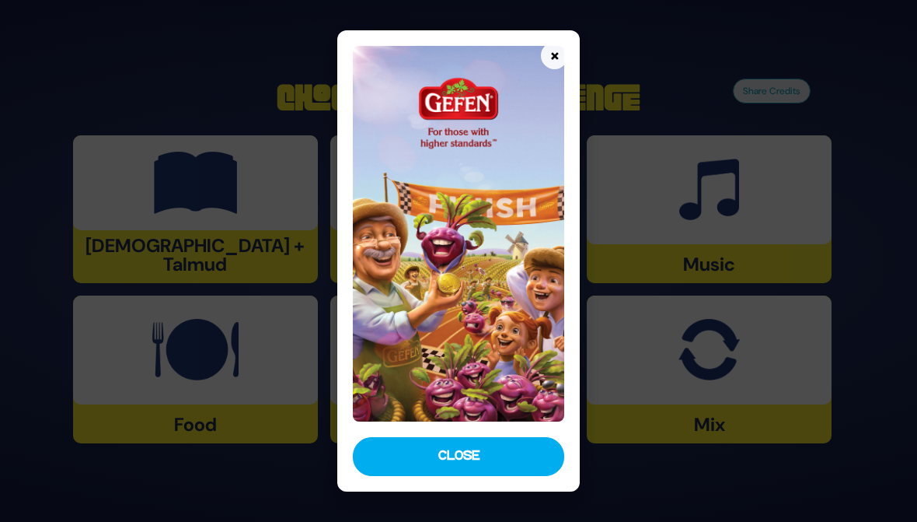
click at [396, 448] on button "Close" at bounding box center [458, 456] width 211 height 39
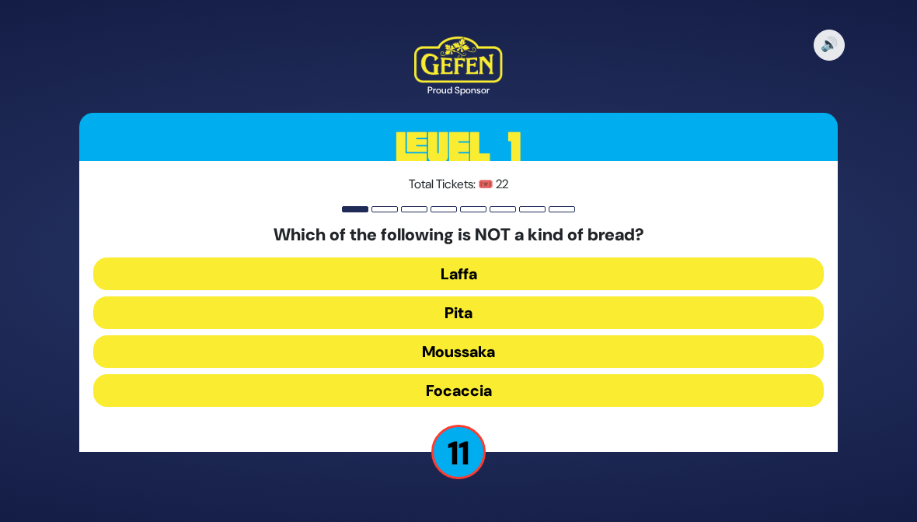
click at [162, 345] on button "Moussaka" at bounding box center [458, 351] width 731 height 33
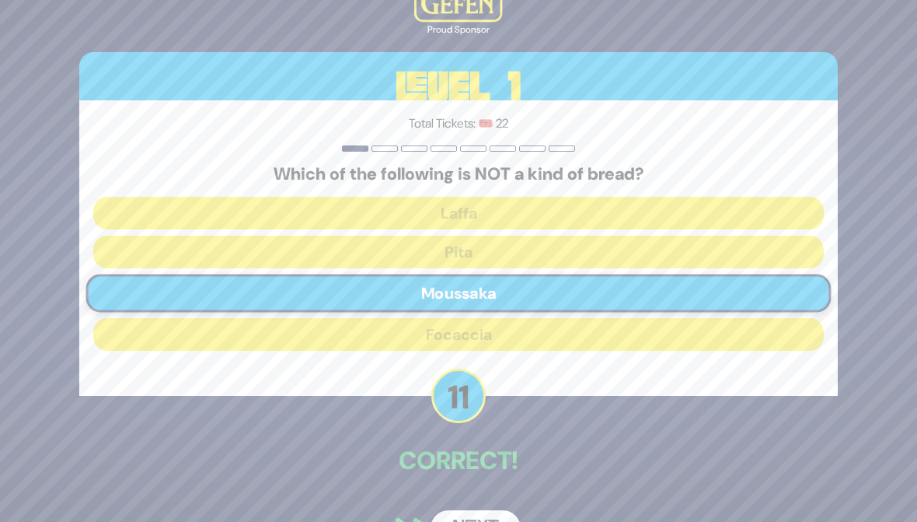
click at [455, 511] on button "Next" at bounding box center [476, 528] width 90 height 36
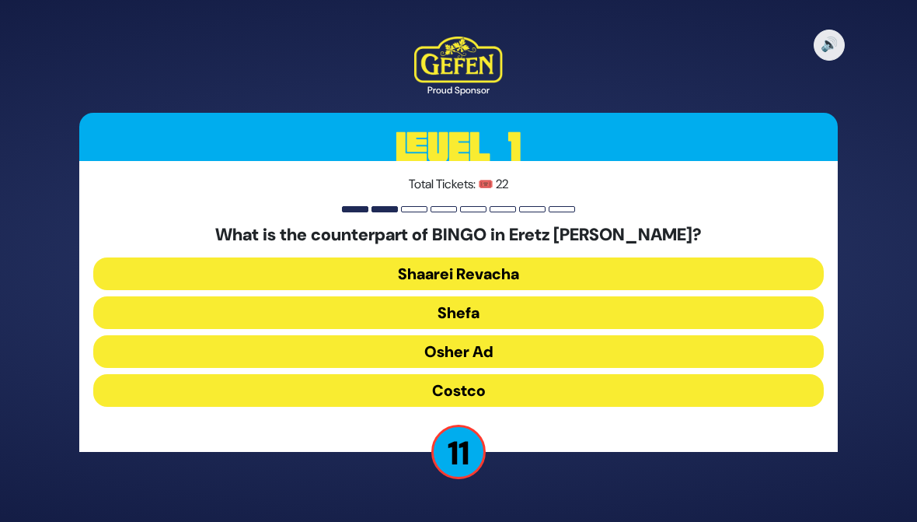
click at [180, 353] on button "Osher Ad" at bounding box center [458, 351] width 731 height 33
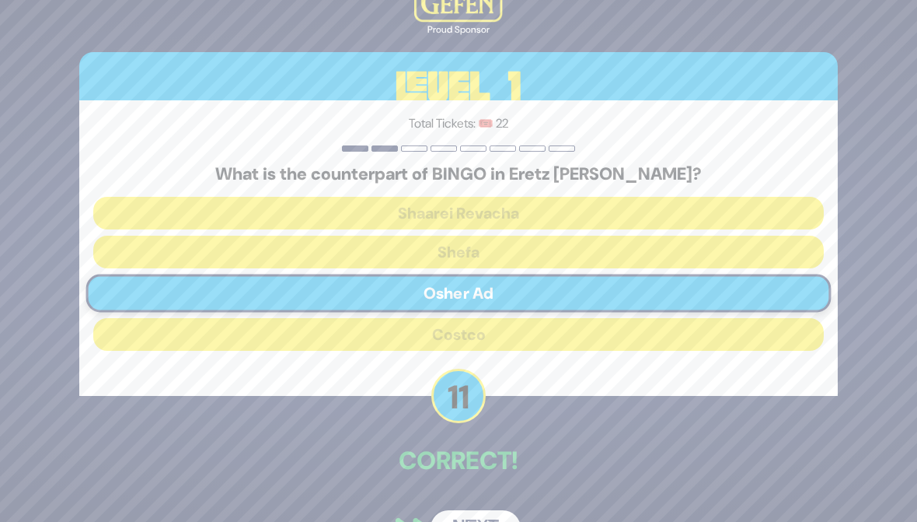
click at [456, 519] on button "Next" at bounding box center [476, 528] width 90 height 36
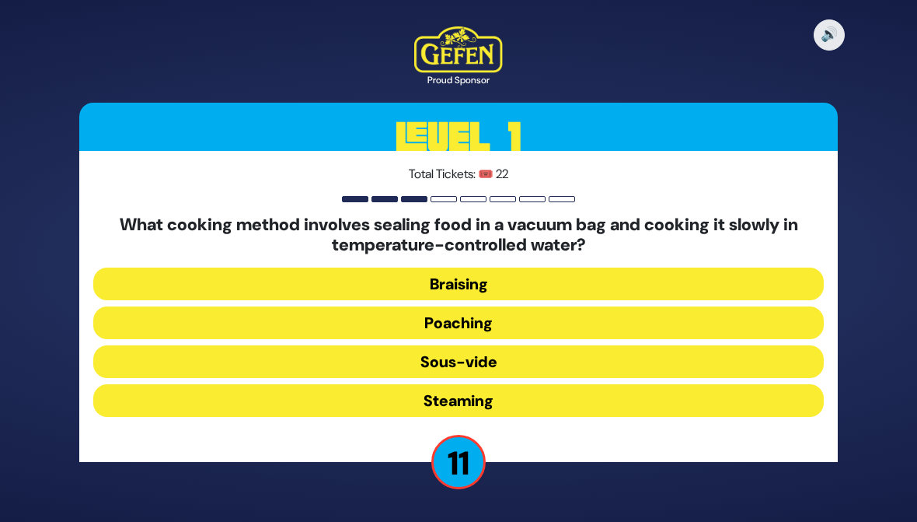
click at [152, 358] on button "Sous-vide" at bounding box center [458, 361] width 731 height 33
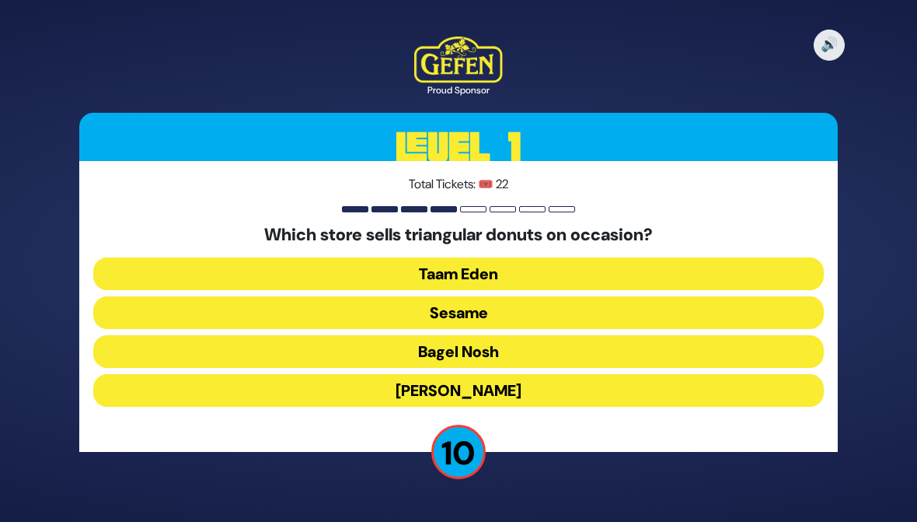
click at [197, 311] on button "Sesame" at bounding box center [458, 312] width 731 height 33
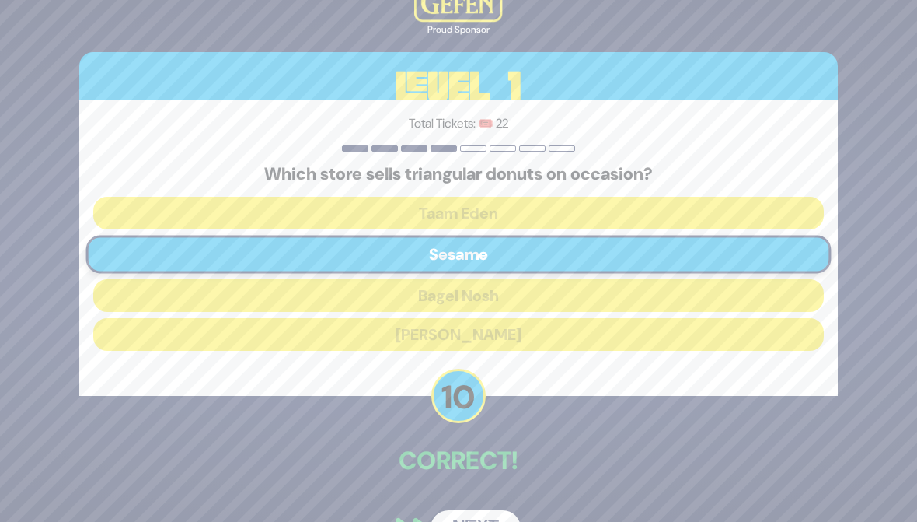
click at [450, 511] on button "Next" at bounding box center [476, 528] width 90 height 36
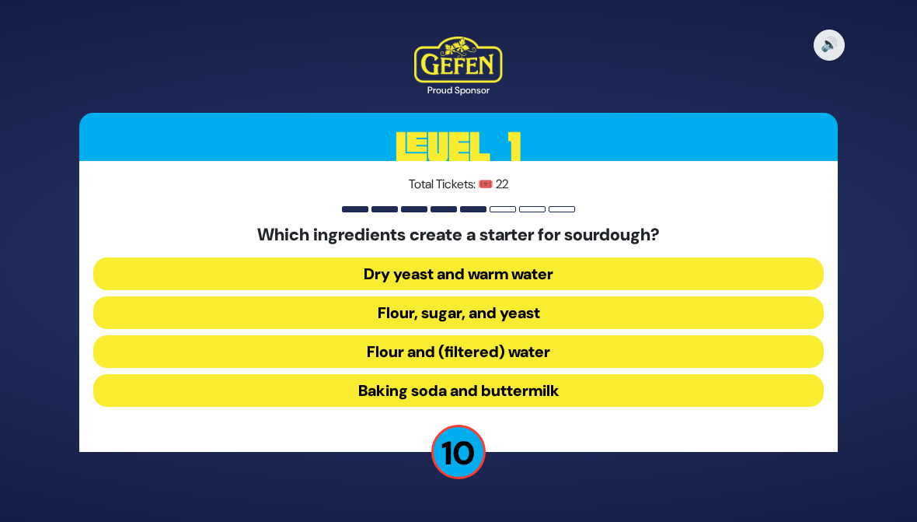
click at [744, 266] on button "Dry yeast and warm water" at bounding box center [458, 273] width 731 height 33
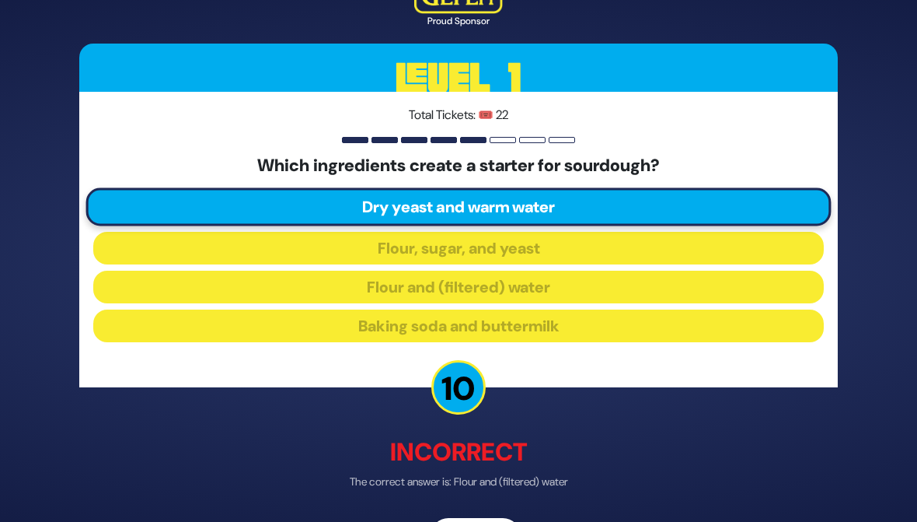
click at [467, 508] on div "🔊 Proud Sponsor Level 1 Total Tickets: 🎟️ 22 Which ingredients create a starter…" at bounding box center [459, 260] width 796 height 623
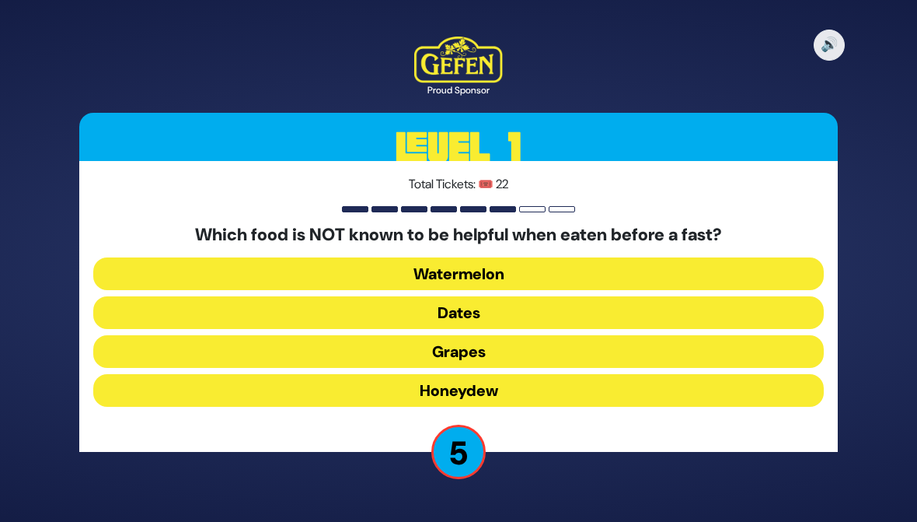
click at [204, 309] on button "Dates" at bounding box center [458, 312] width 731 height 33
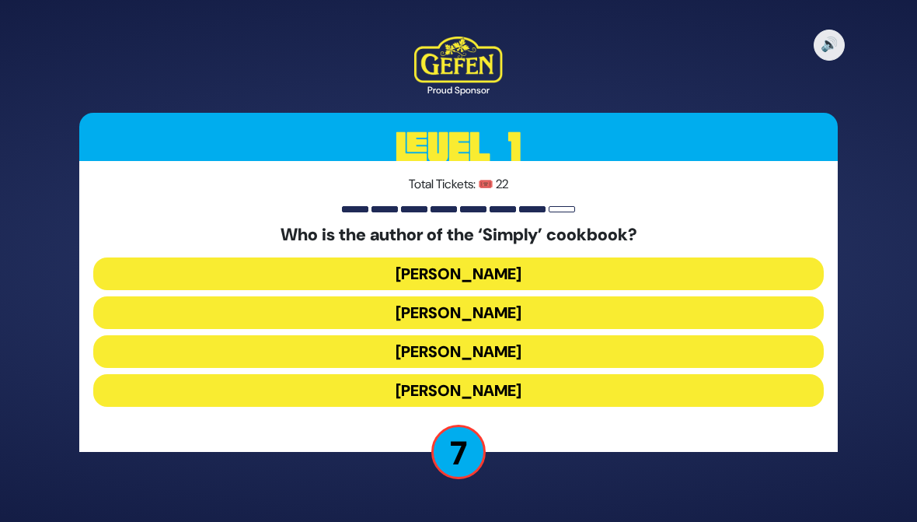
click at [717, 395] on button "[PERSON_NAME]" at bounding box center [458, 390] width 731 height 33
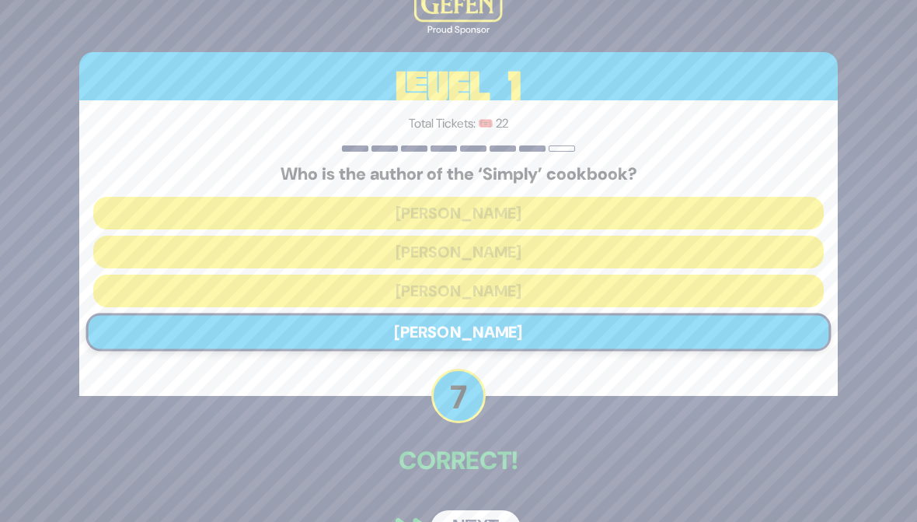
click at [444, 520] on button "Next" at bounding box center [476, 528] width 90 height 36
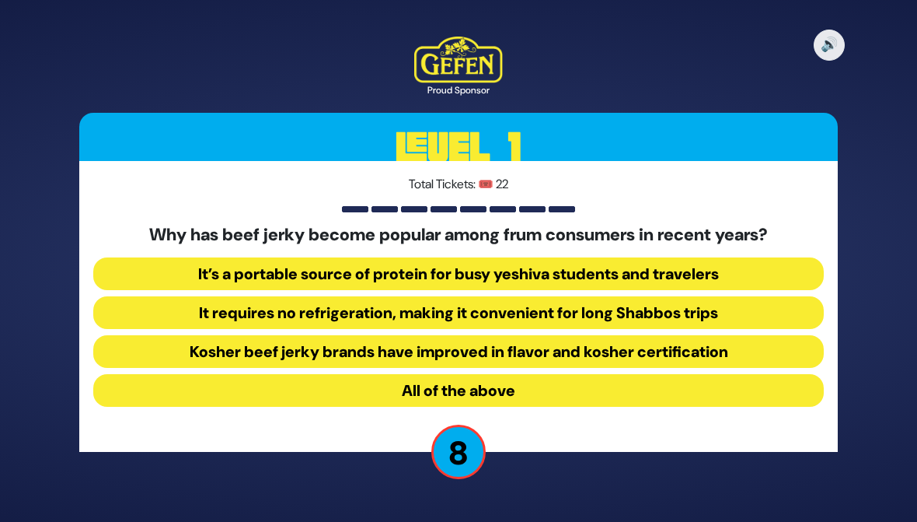
click at [782, 394] on button "All of the above" at bounding box center [458, 390] width 731 height 33
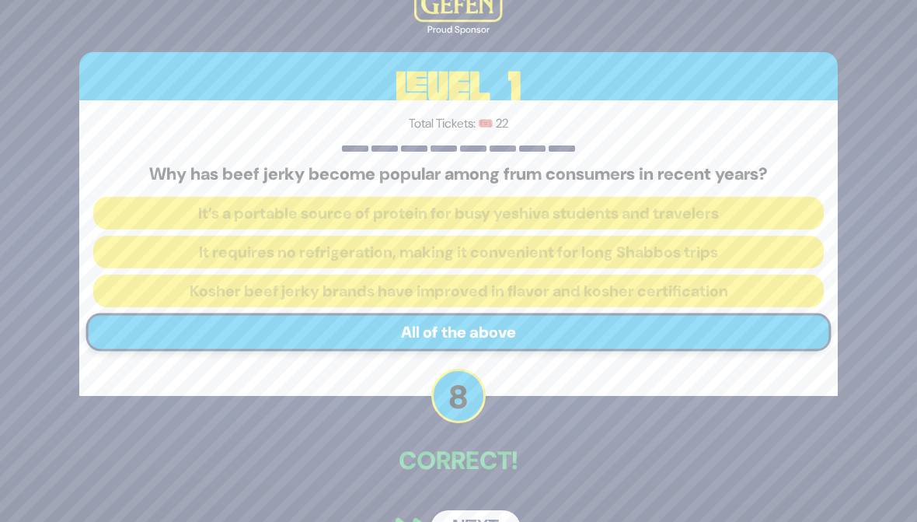
click at [449, 513] on button "Next" at bounding box center [476, 528] width 90 height 36
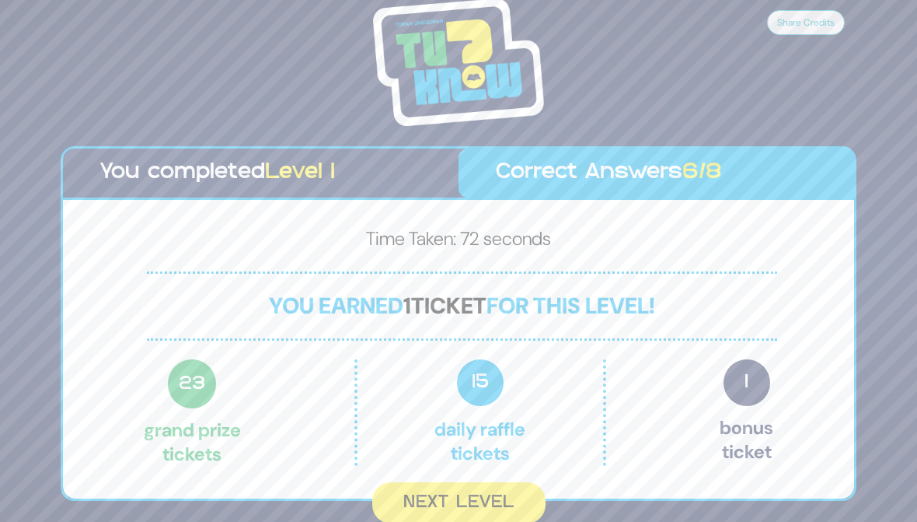
scroll to position [2, 0]
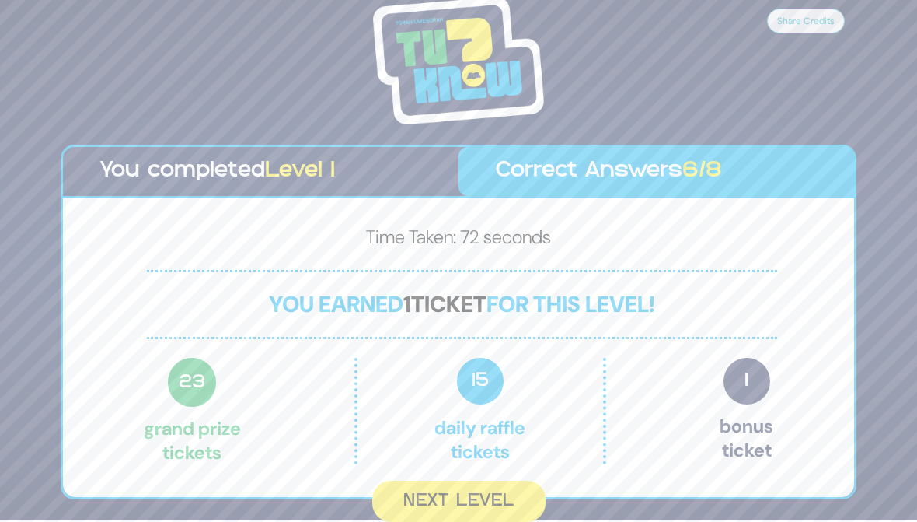
click at [437, 506] on button "Next Level" at bounding box center [458, 500] width 173 height 41
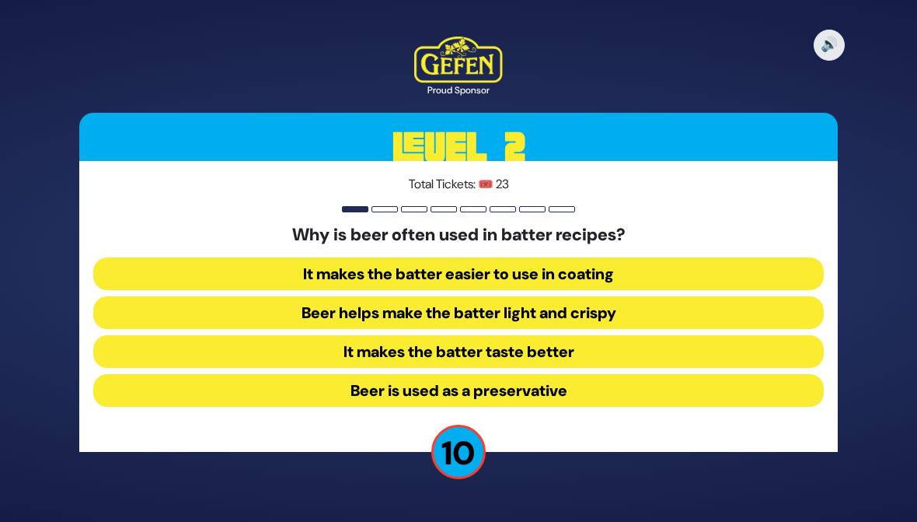
click at [784, 318] on button "Beer helps make the batter light and crispy" at bounding box center [458, 312] width 731 height 33
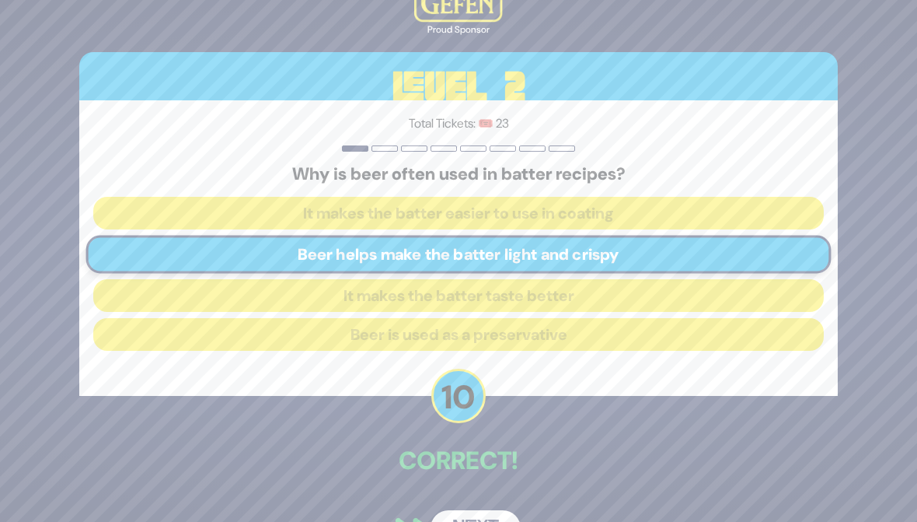
click at [449, 513] on button "Next" at bounding box center [476, 528] width 90 height 36
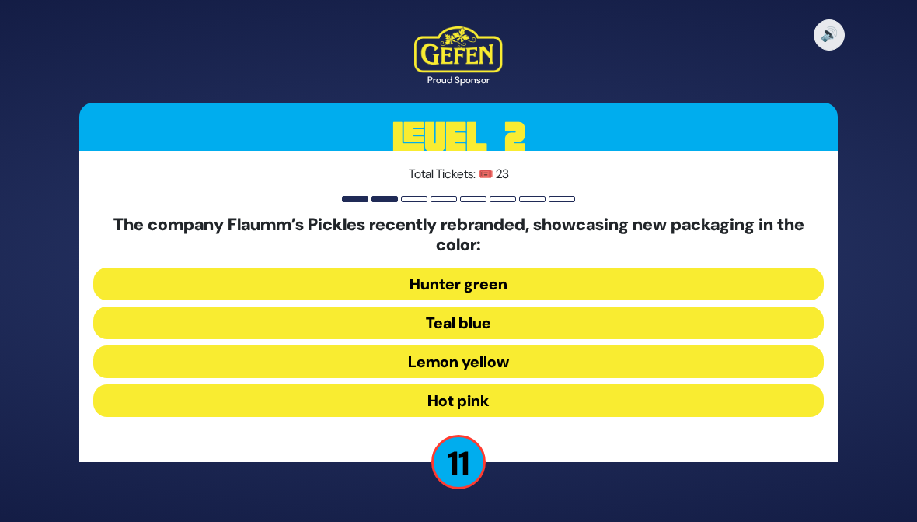
click at [766, 281] on button "Hunter green" at bounding box center [458, 283] width 731 height 33
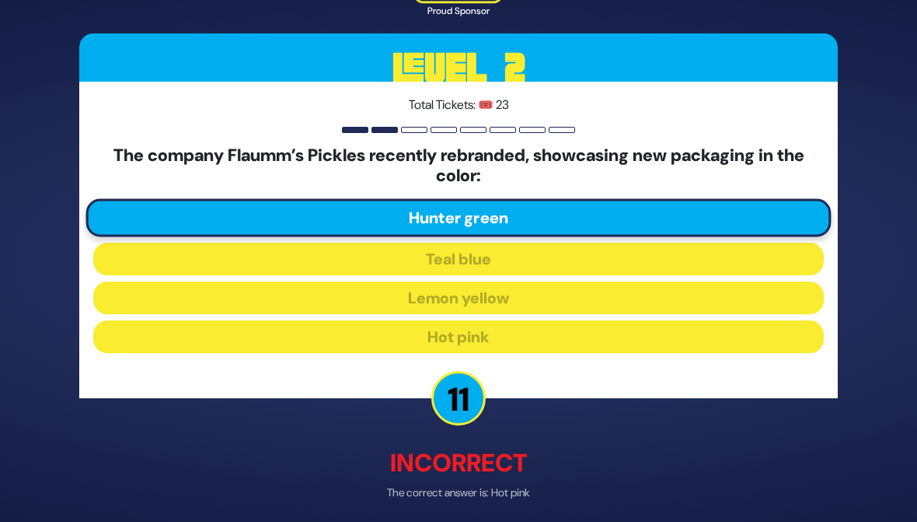
click at [466, 520] on div "🔊 Proud Sponsor Level 2 Total Tickets: 🎟️ 23 The company Flaumm’s Pickles recen…" at bounding box center [459, 261] width 796 height 644
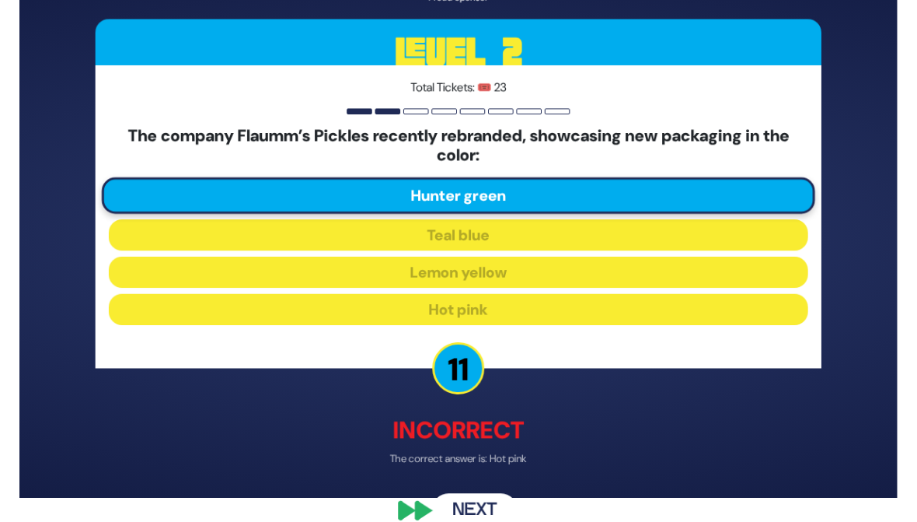
scroll to position [37, 0]
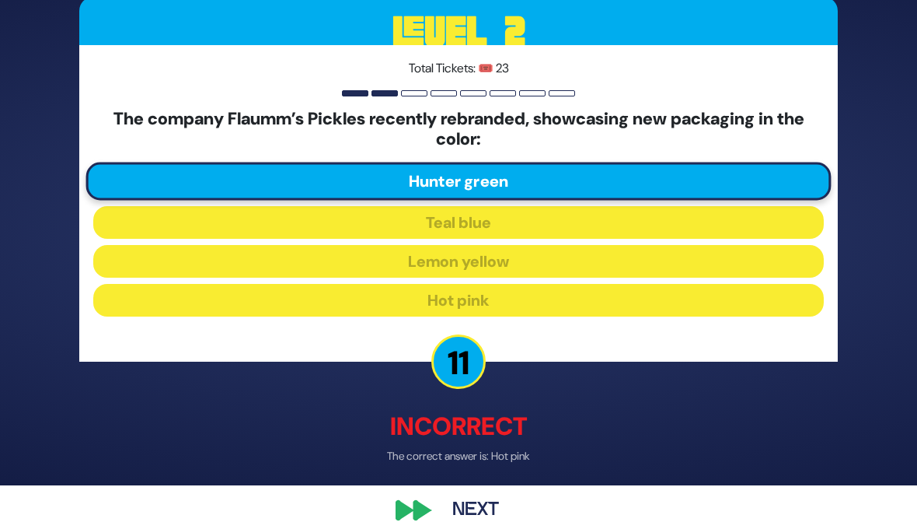
click at [422, 424] on p "Incorrect" at bounding box center [458, 425] width 759 height 37
click at [462, 501] on button "Next" at bounding box center [476, 510] width 90 height 36
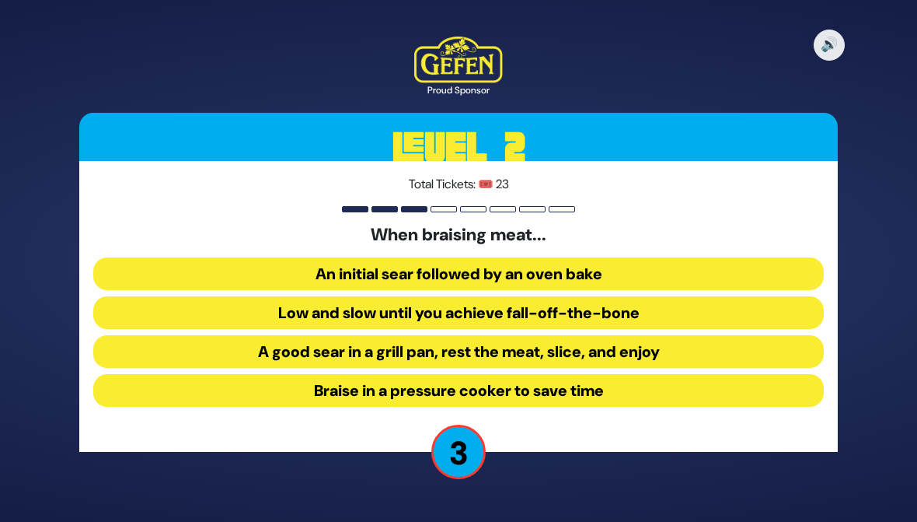
click at [748, 310] on button "Low and slow until you achieve fall-off-the-bone" at bounding box center [458, 312] width 731 height 33
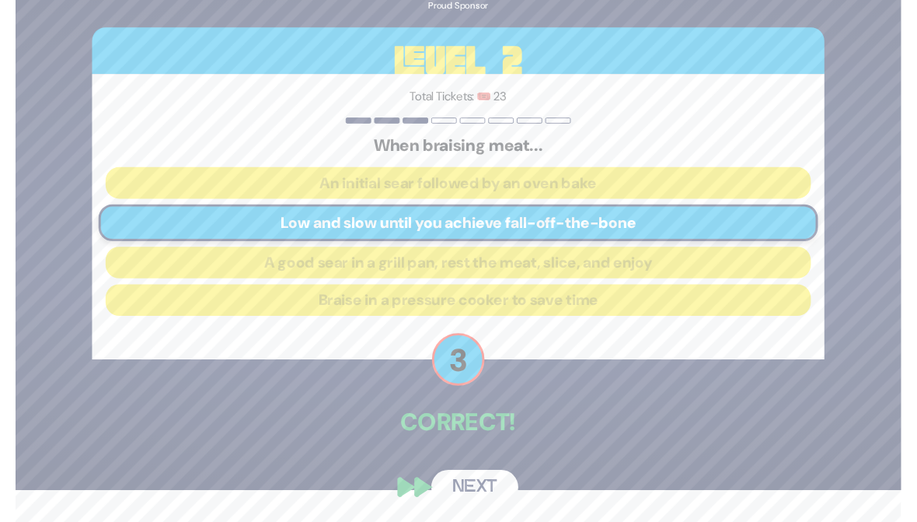
scroll to position [41, 0]
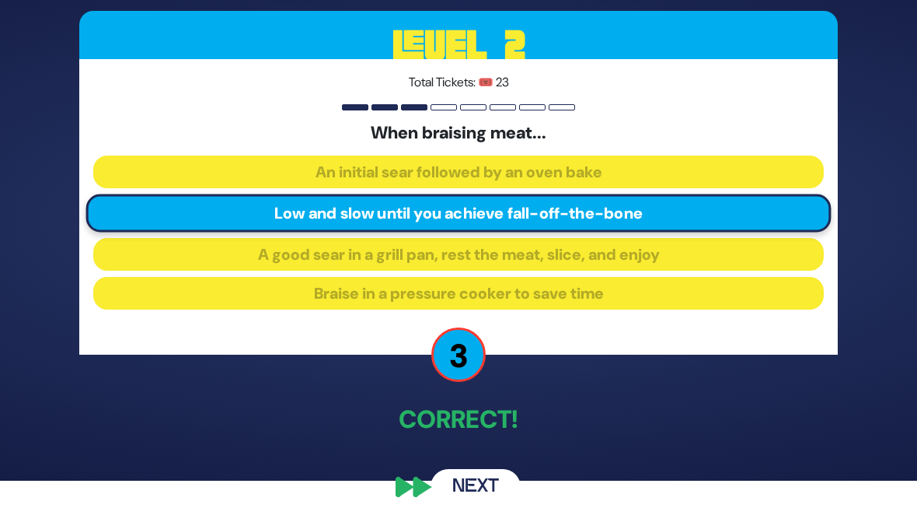
click at [461, 481] on button "Next" at bounding box center [476, 487] width 90 height 36
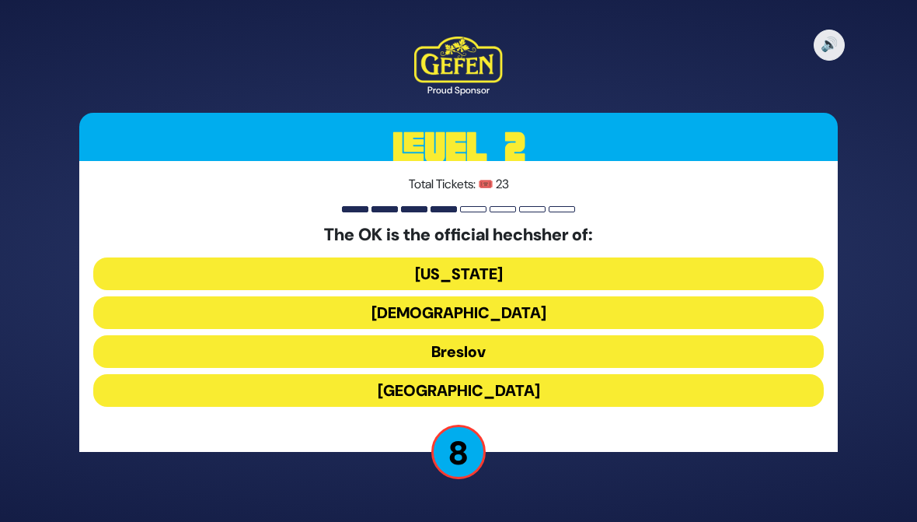
click at [192, 274] on button "[US_STATE]" at bounding box center [458, 273] width 731 height 33
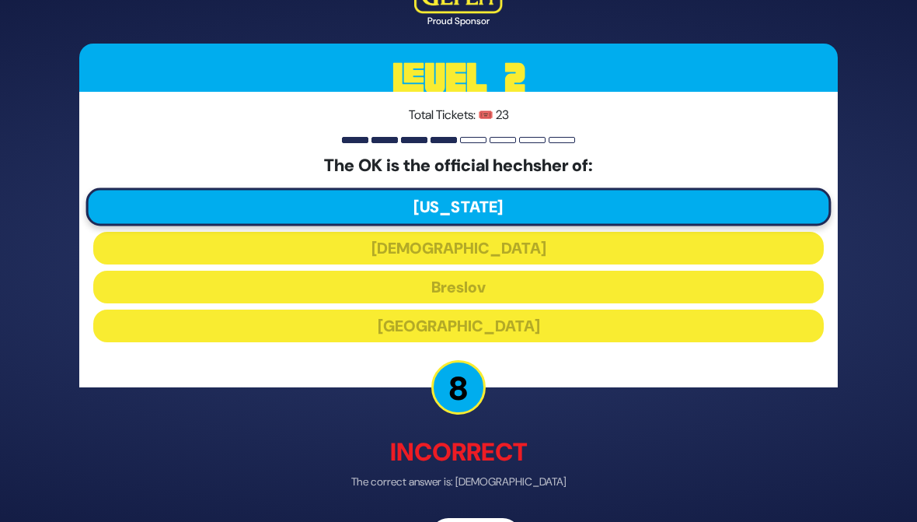
click at [469, 515] on div "🔊 Proud Sponsor Level 2 Total Tickets: 🎟️ 23 The OK is the official hechsher of…" at bounding box center [459, 260] width 796 height 623
click at [455, 511] on div "🔊 Proud Sponsor Level 2 Total Tickets: 🎟️ 23 The OK is the official hechsher of…" at bounding box center [459, 260] width 796 height 623
click at [460, 508] on div "🔊 Proud Sponsor Level 2 Total Tickets: 🎟️ 23 The OK is the official hechsher of…" at bounding box center [459, 260] width 796 height 623
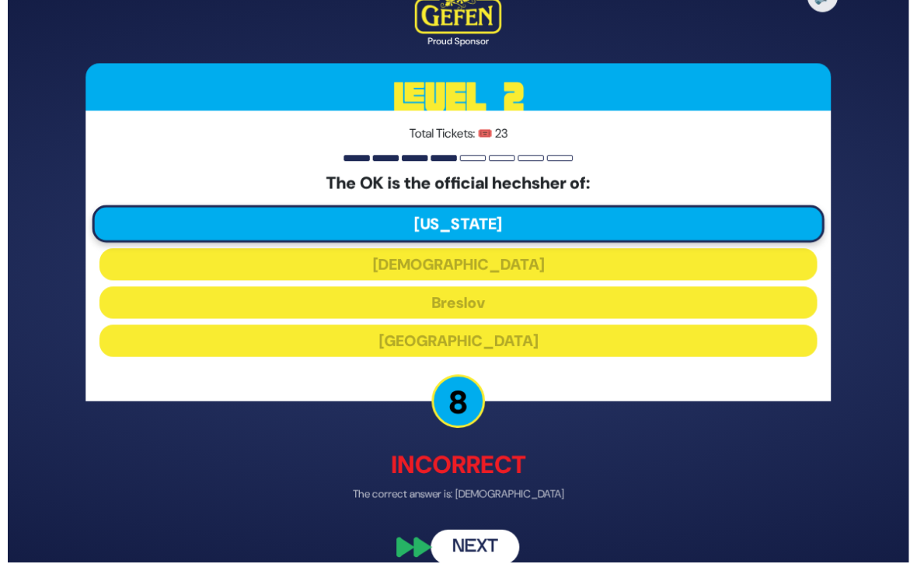
scroll to position [5, 0]
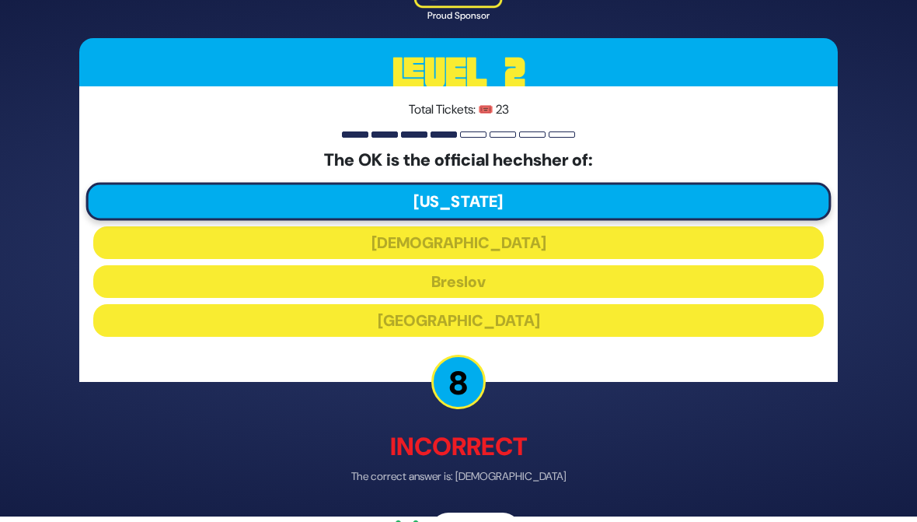
click at [453, 485] on p "The correct answer is: [DEMOGRAPHIC_DATA]" at bounding box center [458, 477] width 759 height 16
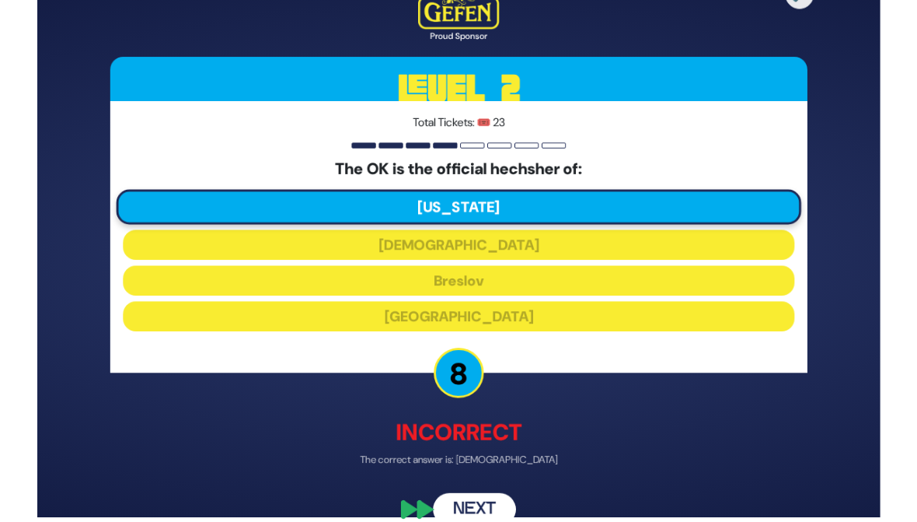
scroll to position [26, 0]
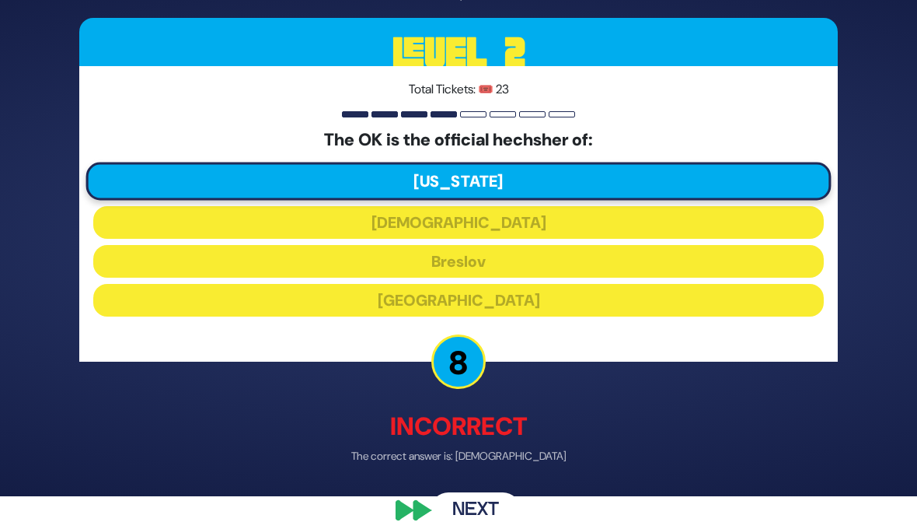
click at [453, 504] on button "Next" at bounding box center [476, 511] width 90 height 36
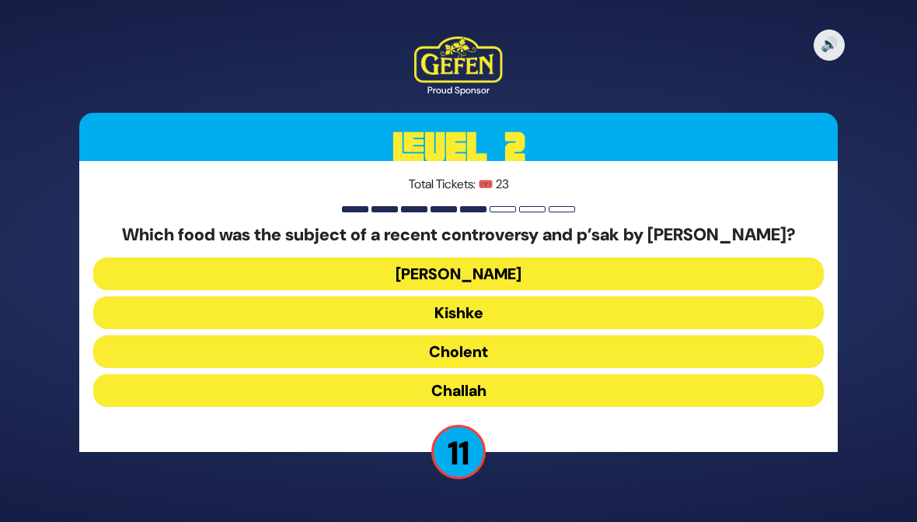
click at [275, 364] on button "Cholent" at bounding box center [458, 351] width 731 height 33
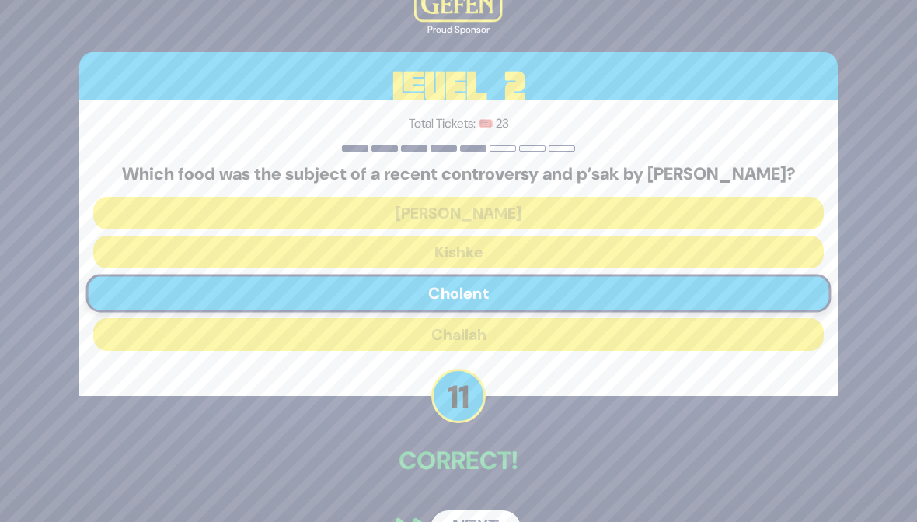
click at [455, 521] on button "Next" at bounding box center [476, 528] width 90 height 36
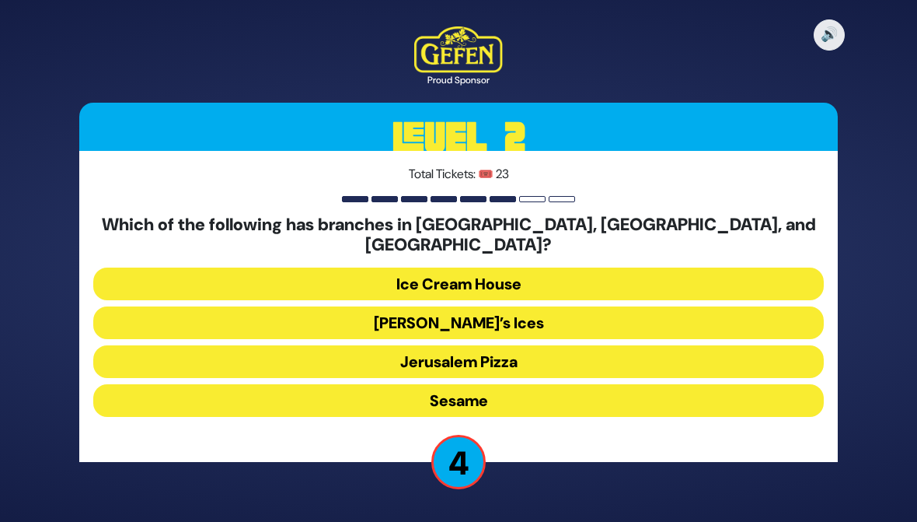
click at [749, 274] on button "Ice Cream House" at bounding box center [458, 283] width 731 height 33
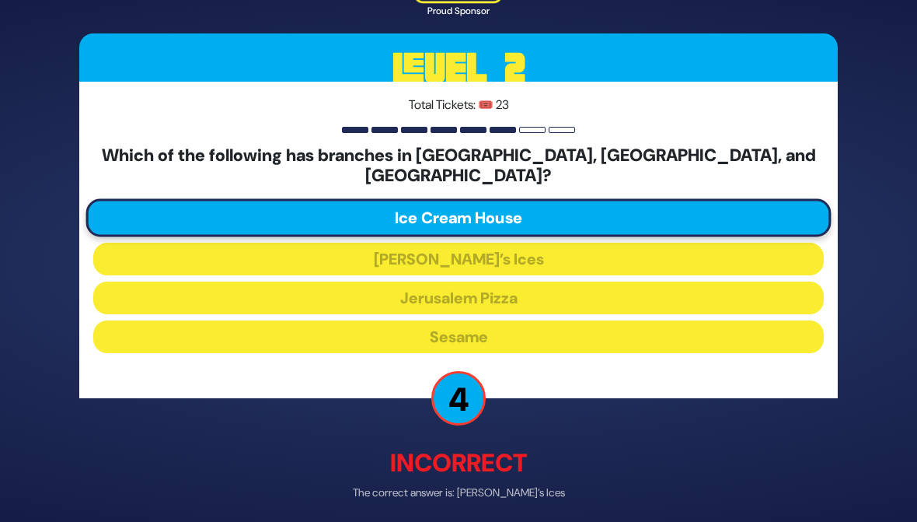
click at [456, 508] on div "🔊 Proud Sponsor Level 2 Total Tickets: 🎟️ 23 Which of the following has branche…" at bounding box center [459, 261] width 796 height 644
click at [455, 513] on div "🔊 Proud Sponsor Level 2 Total Tickets: 🎟️ 23 Which of the following has branche…" at bounding box center [459, 261] width 796 height 644
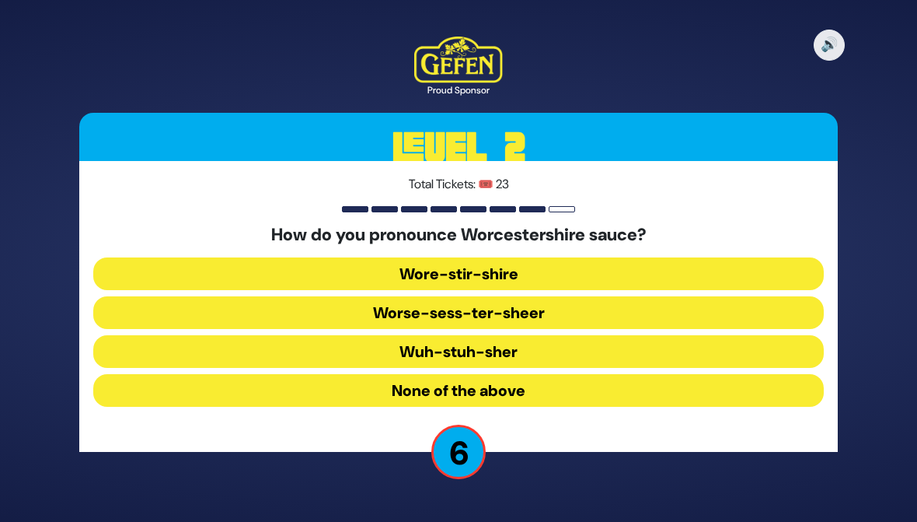
click at [265, 257] on button "Wore-stir-shire" at bounding box center [458, 273] width 731 height 33
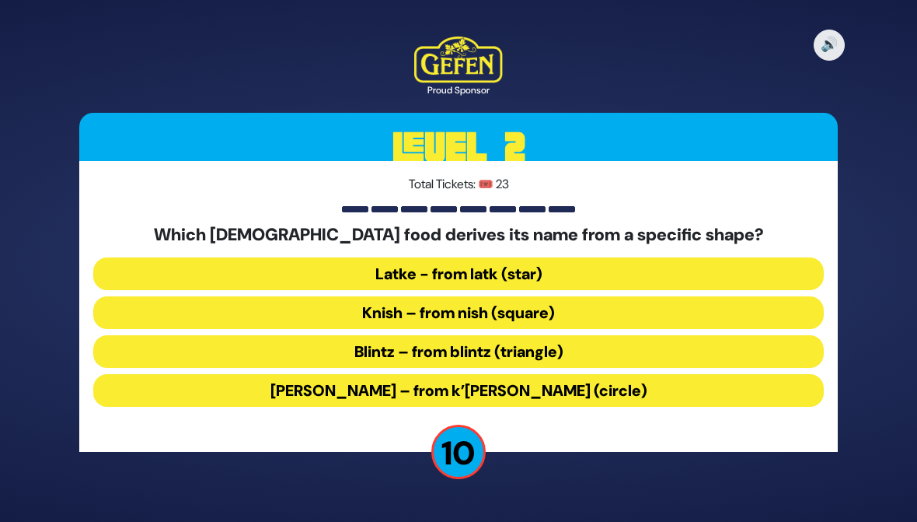
click at [787, 379] on button "[PERSON_NAME] – from k’[PERSON_NAME] (circle)" at bounding box center [458, 390] width 731 height 33
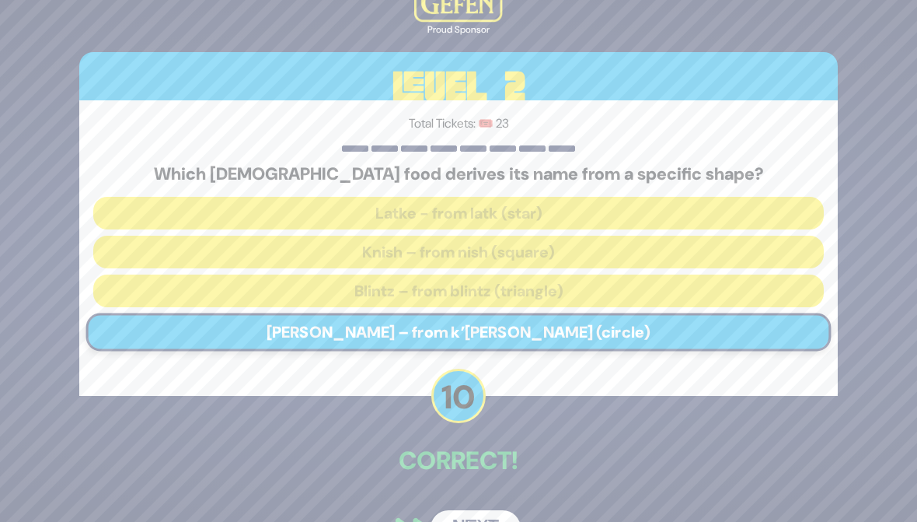
click at [455, 511] on button "Next" at bounding box center [476, 528] width 90 height 36
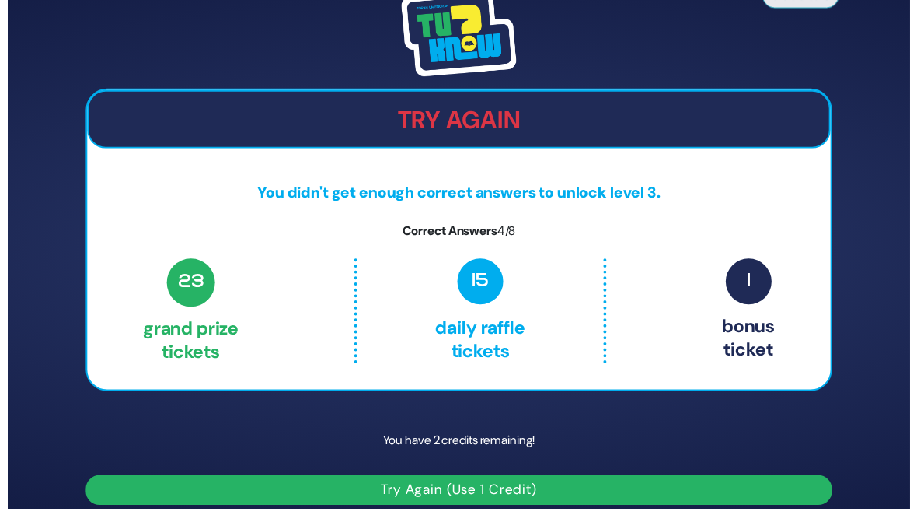
scroll to position [19, 0]
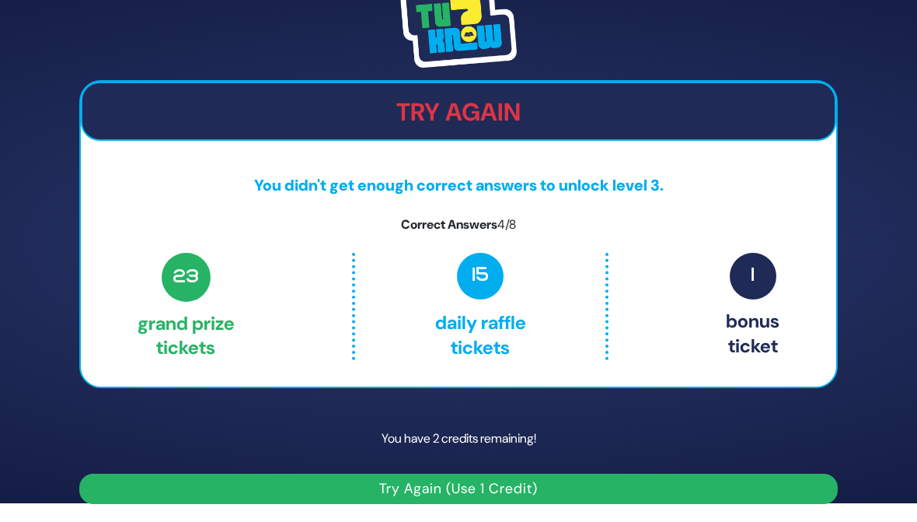
click at [0, 286] on div "Share Credits Try Again You didn't get enough correct answers to unlock level 3…" at bounding box center [458, 242] width 917 height 522
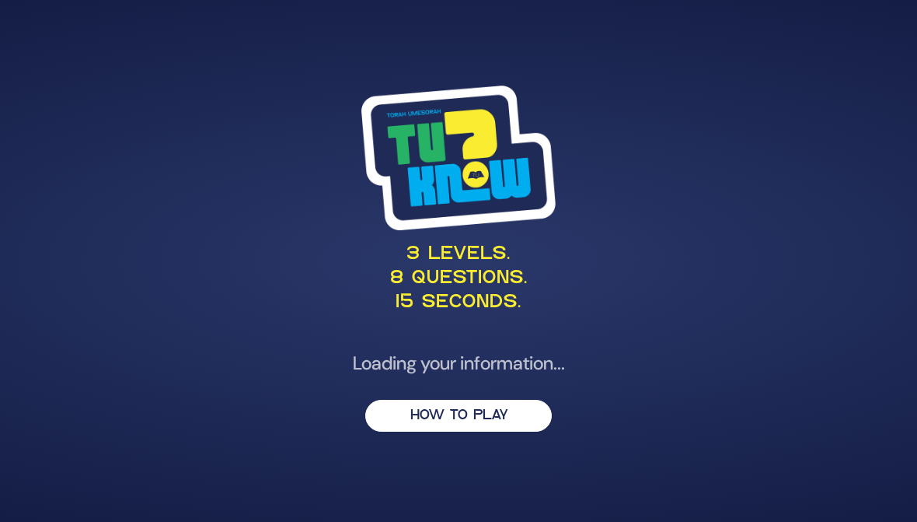
scroll to position [199, 359]
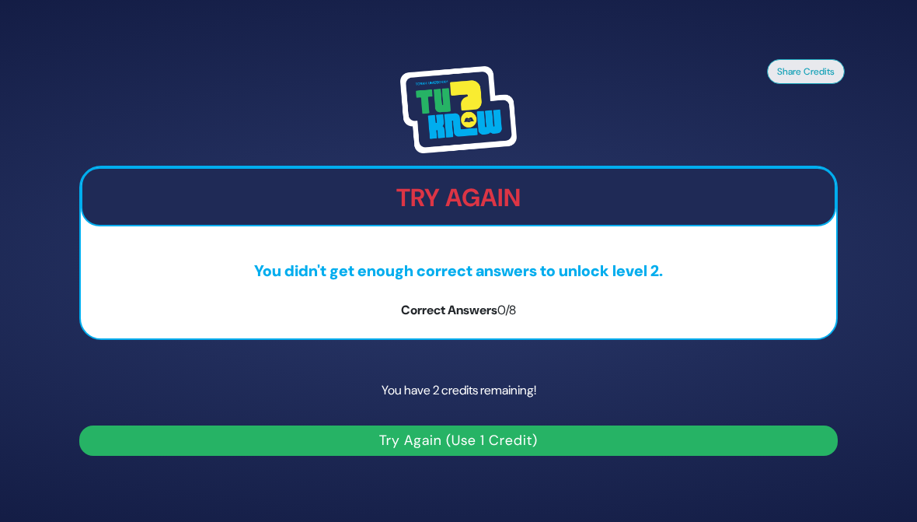
click at [246, 425] on button "Try Again (Use 1 Credit)" at bounding box center [458, 440] width 759 height 30
click at [353, 438] on button "Try Again (Use 1 Credit)" at bounding box center [458, 440] width 759 height 30
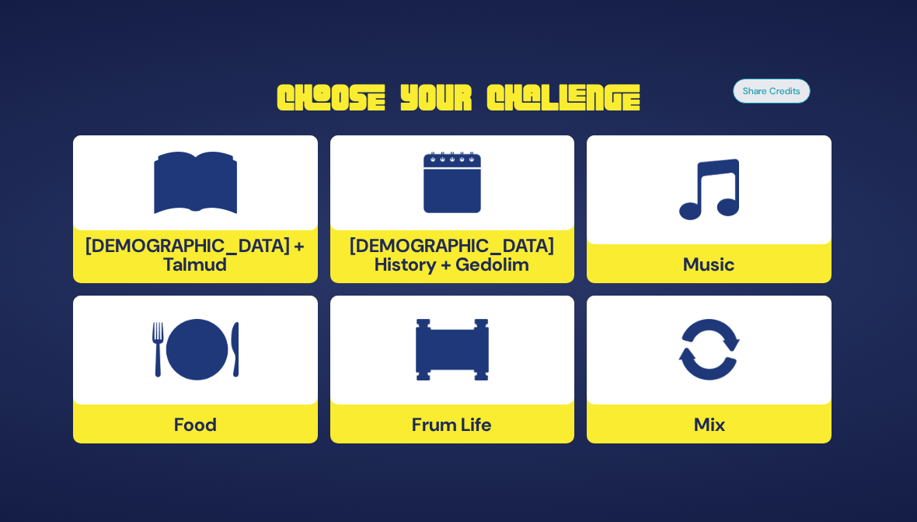
click at [410, 218] on div at bounding box center [452, 182] width 245 height 95
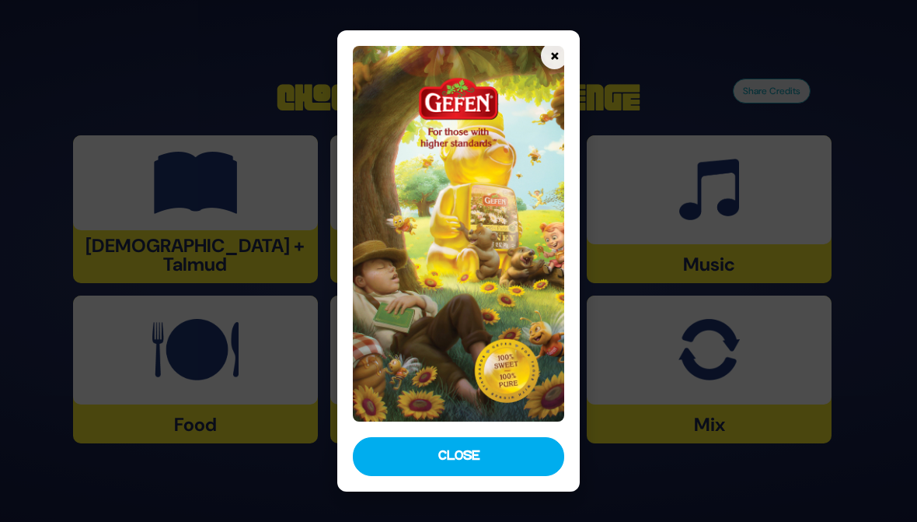
click at [403, 455] on button "Close" at bounding box center [458, 456] width 211 height 39
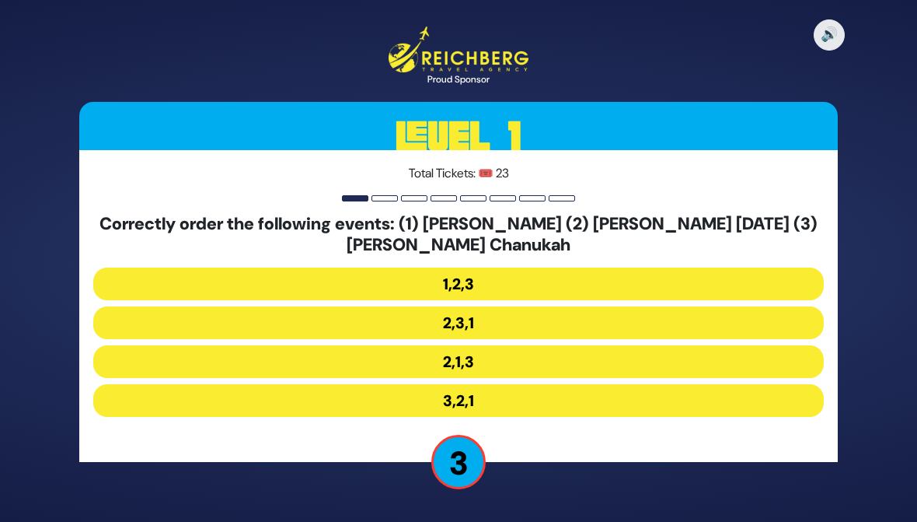
click at [151, 351] on button "2,1,3" at bounding box center [458, 361] width 731 height 33
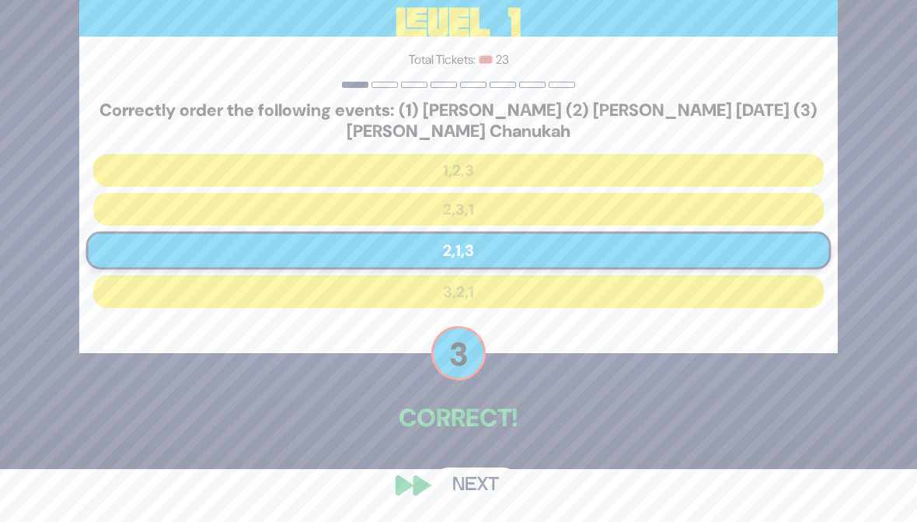
scroll to position [19, 0]
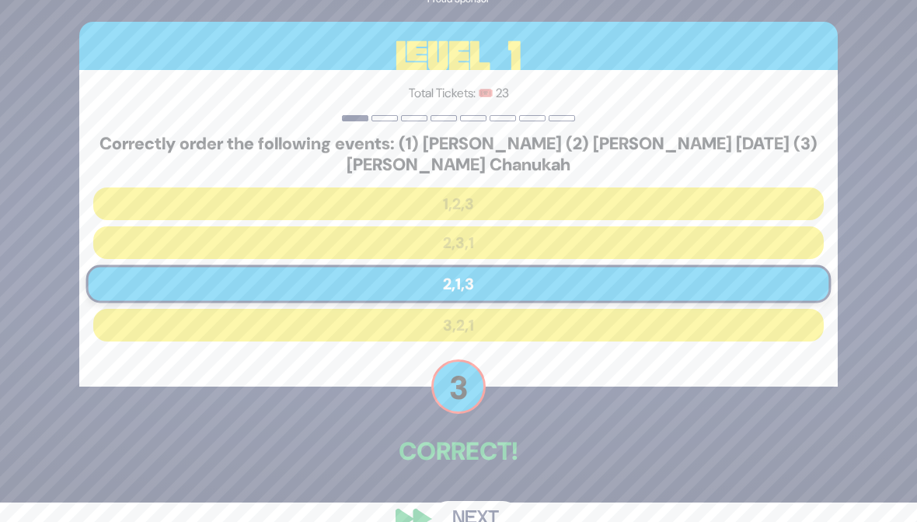
click at [447, 508] on button "Next" at bounding box center [476, 519] width 90 height 36
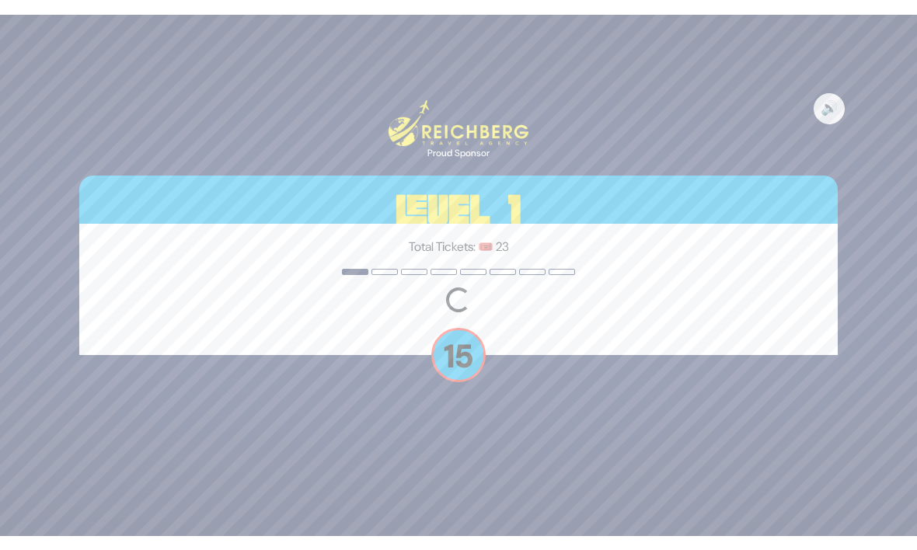
scroll to position [0, 0]
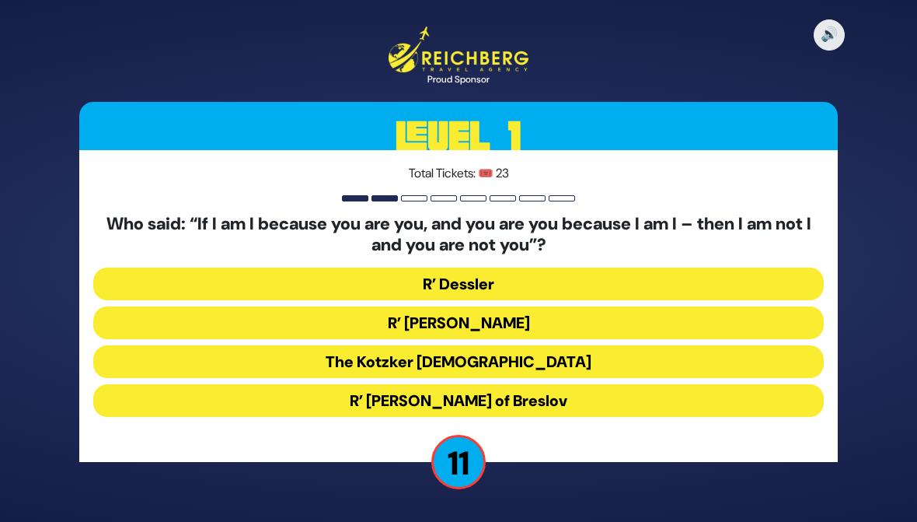
click at [268, 368] on button "The Kotzker Rebbe" at bounding box center [458, 361] width 731 height 33
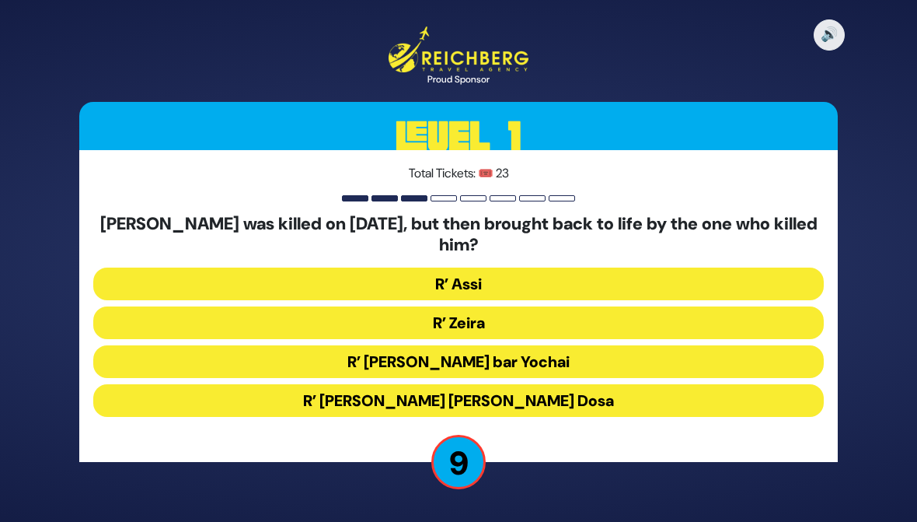
click at [180, 323] on button "R’ Zeira" at bounding box center [458, 322] width 731 height 33
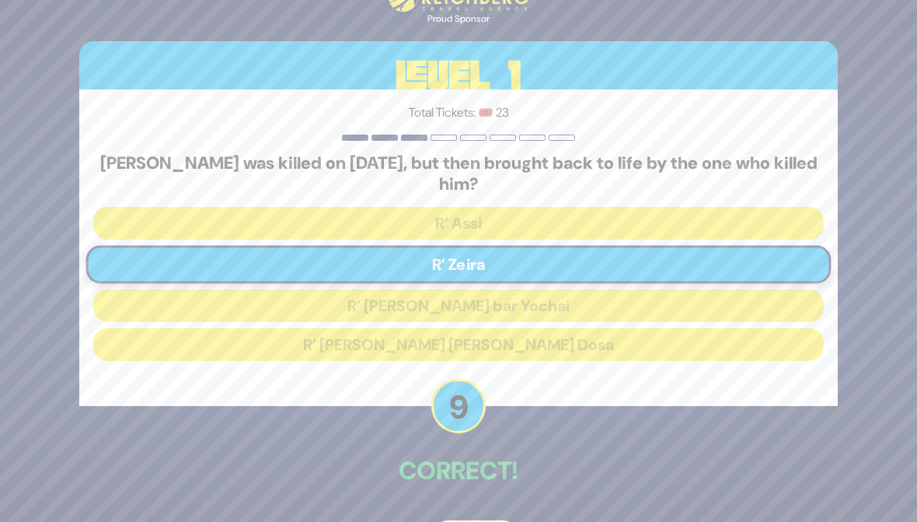
click at [466, 515] on div "🔊 Proud Sponsor Level 1 Total Tickets: 🎟️ 23 Which Amora was killed on Purim, b…" at bounding box center [459, 260] width 796 height 627
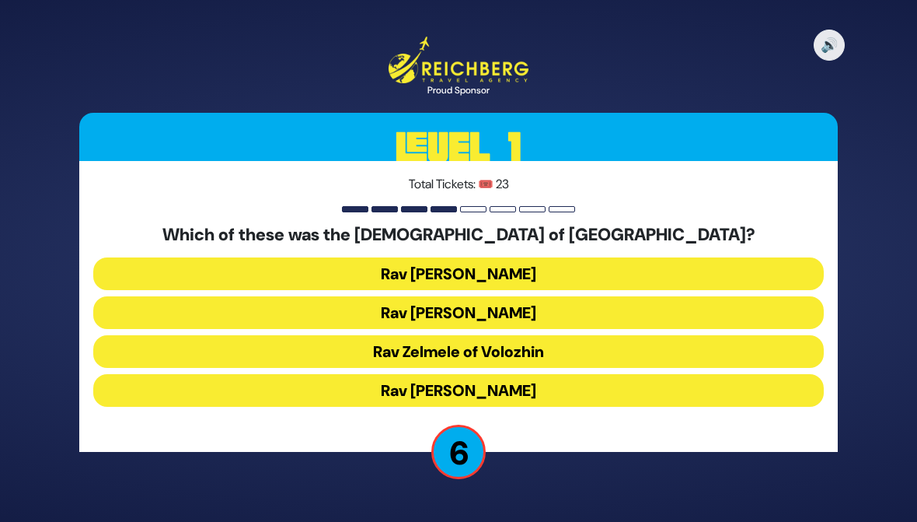
click at [220, 260] on button "Rav Zev Berlin" at bounding box center [458, 273] width 731 height 33
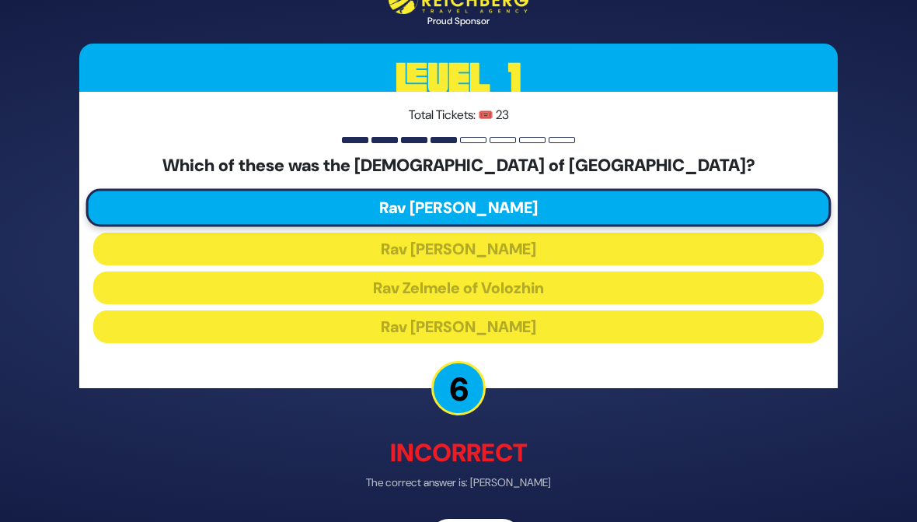
click at [465, 513] on div "🔊 Proud Sponsor Level 1 Total Tickets: 🎟️ 23 Which of these was the Rosh Yeshiv…" at bounding box center [459, 260] width 796 height 623
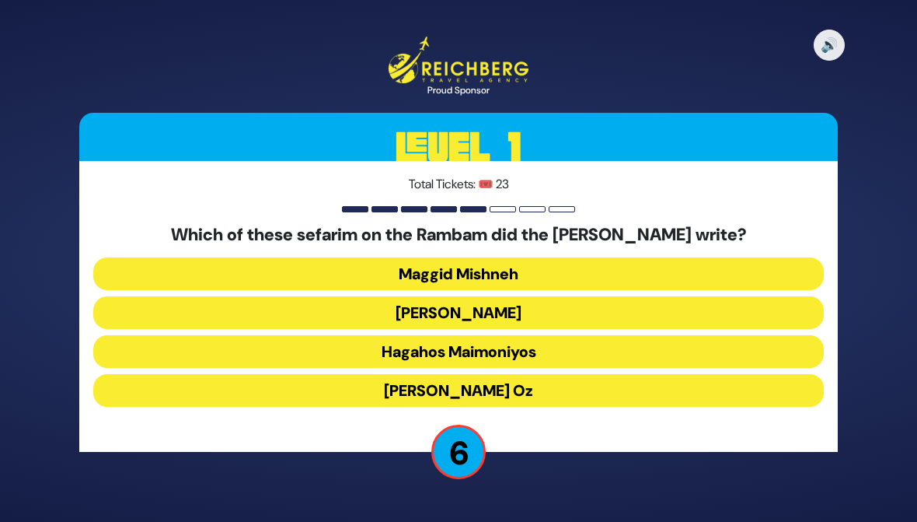
click at [222, 263] on button "Maggid Mishneh" at bounding box center [458, 273] width 731 height 33
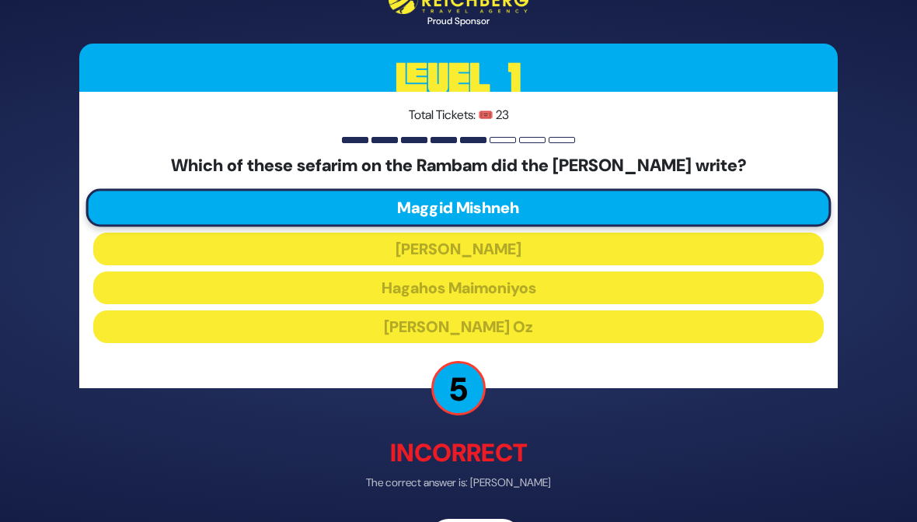
click at [462, 513] on div "🔊 Proud Sponsor Level 1 Total Tickets: 🎟️ 23 Which of these sefarim on the Ramb…" at bounding box center [459, 260] width 796 height 623
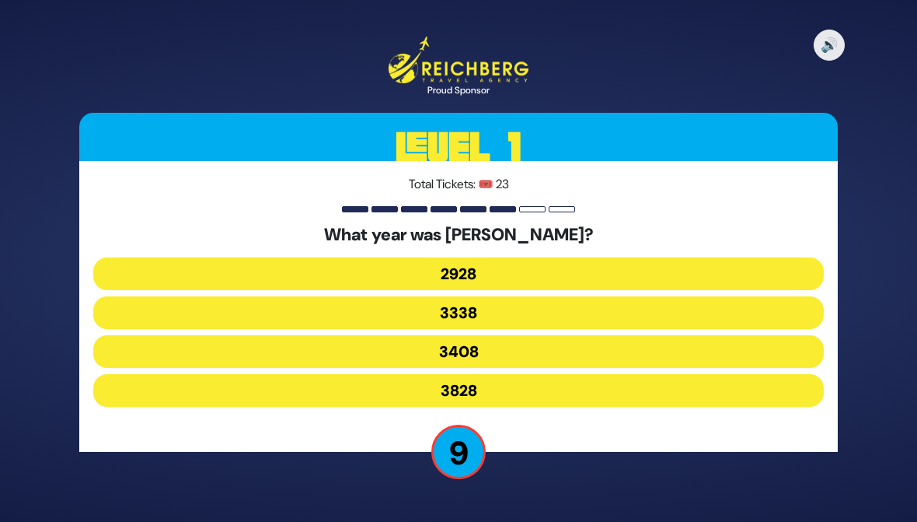
click at [296, 393] on button "3828" at bounding box center [458, 390] width 731 height 33
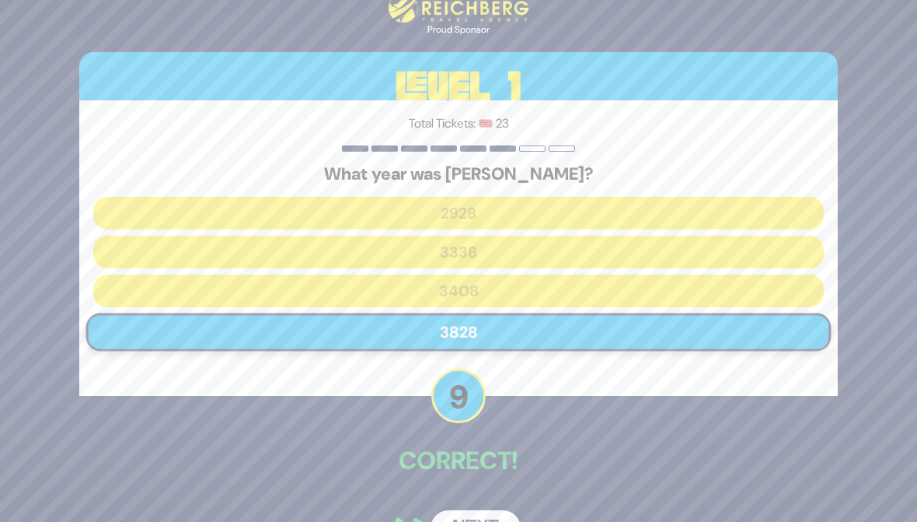
click at [451, 511] on button "Next" at bounding box center [476, 528] width 90 height 36
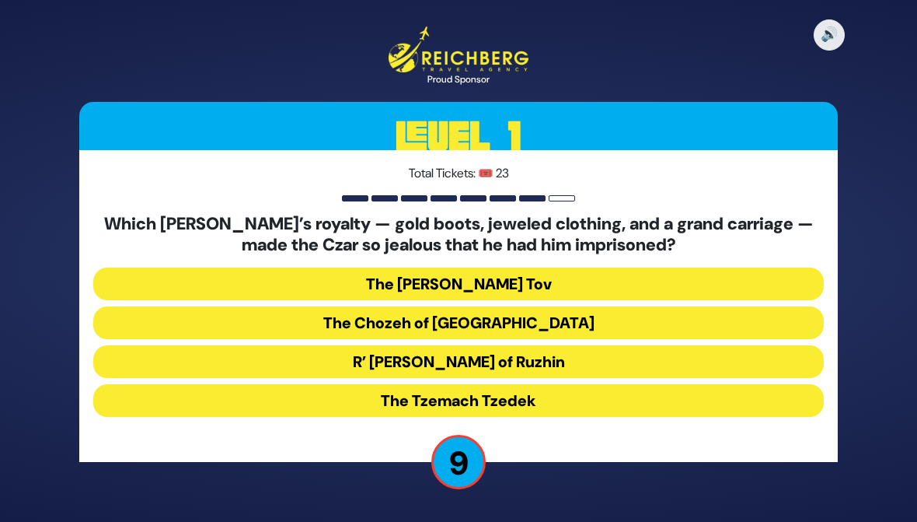
click at [301, 402] on button "The Tzemach Tzedek" at bounding box center [458, 400] width 731 height 33
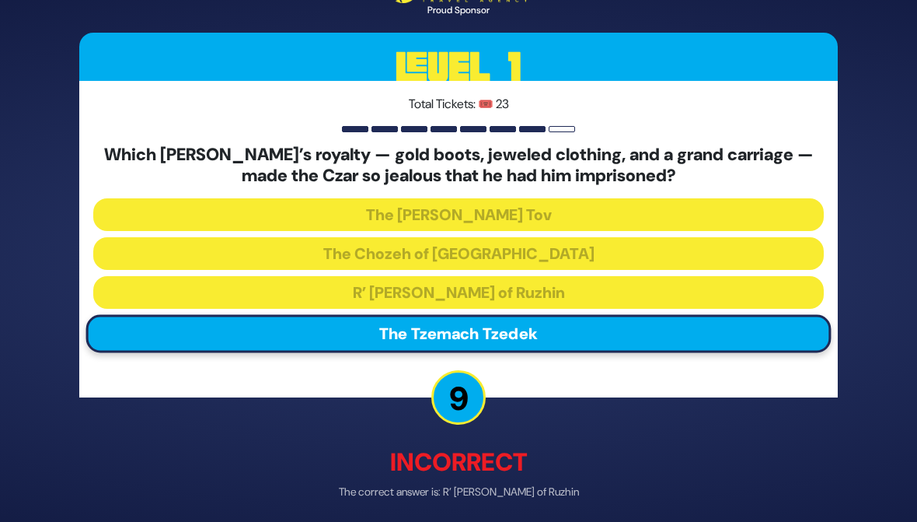
click at [459, 510] on div "🔊 Proud Sponsor Level 1 Total Tickets: 🎟️ 23 Which Rebbe’s royalty — gold boots…" at bounding box center [459, 261] width 796 height 644
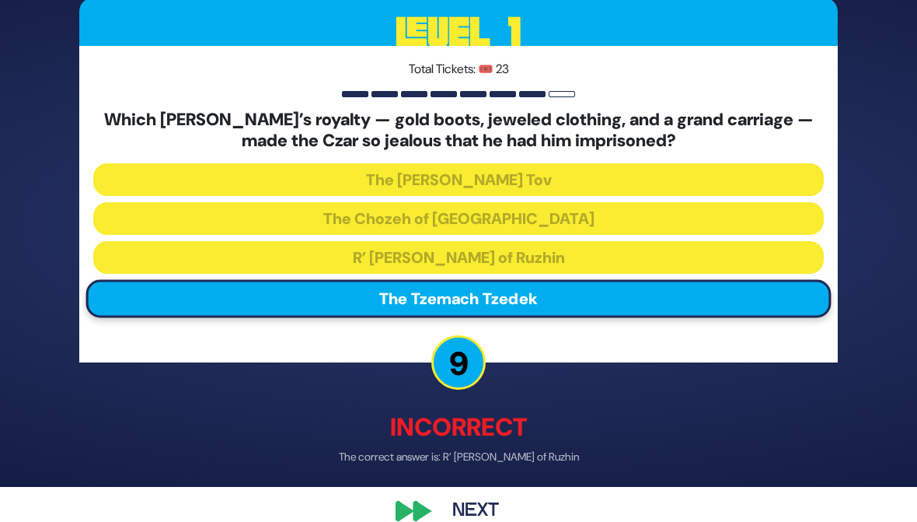
scroll to position [33, 0]
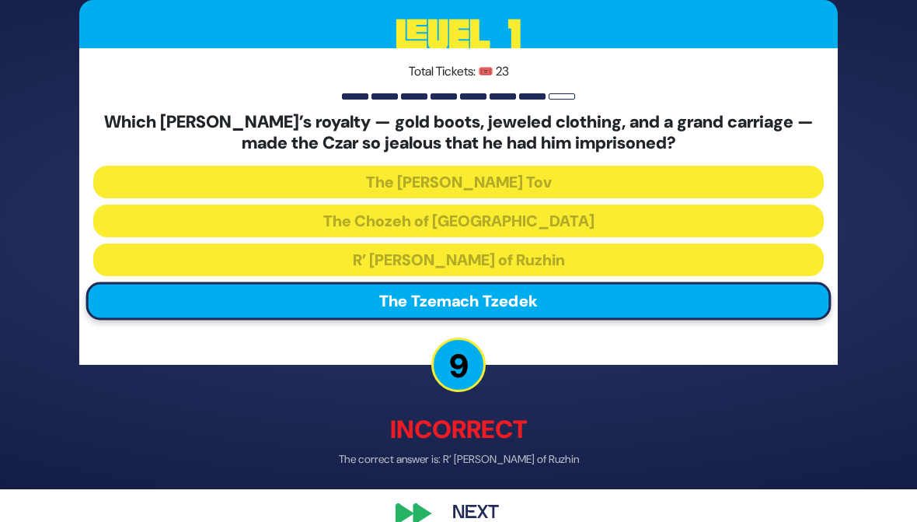
click at [452, 509] on button "Next" at bounding box center [476, 514] width 90 height 36
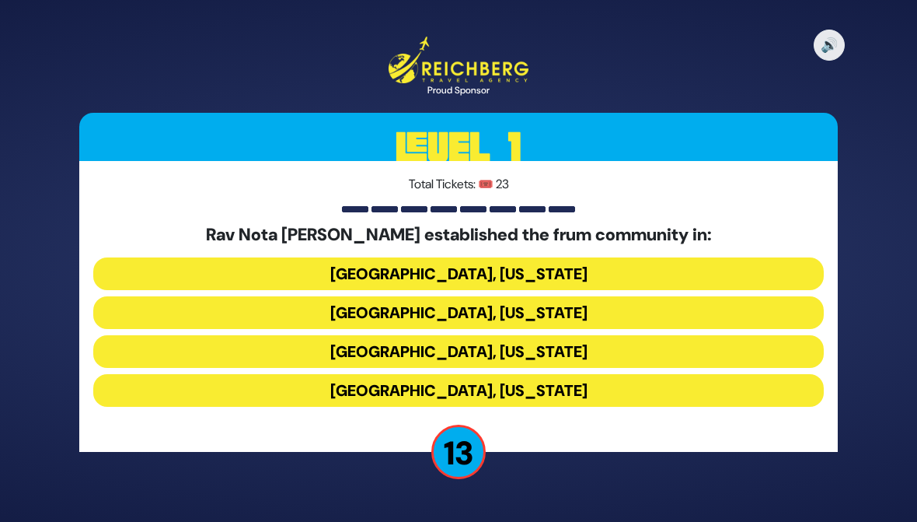
click at [253, 299] on button "Memphis, Tennessee" at bounding box center [458, 312] width 731 height 33
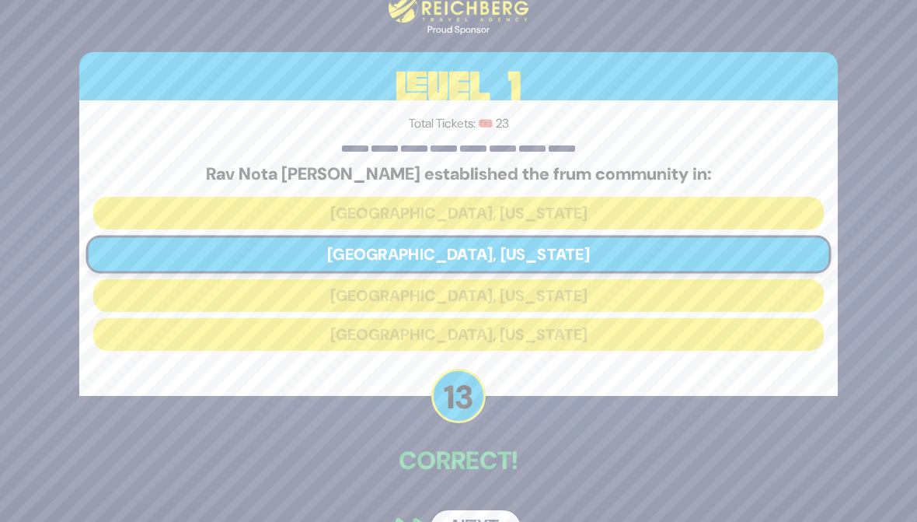
click at [458, 505] on div "🔊 Proud Sponsor Level 1 Total Tickets: 🎟️ 23 Rav Nota Greenblatt established th…" at bounding box center [459, 260] width 796 height 607
click at [456, 520] on button "Next" at bounding box center [476, 528] width 90 height 36
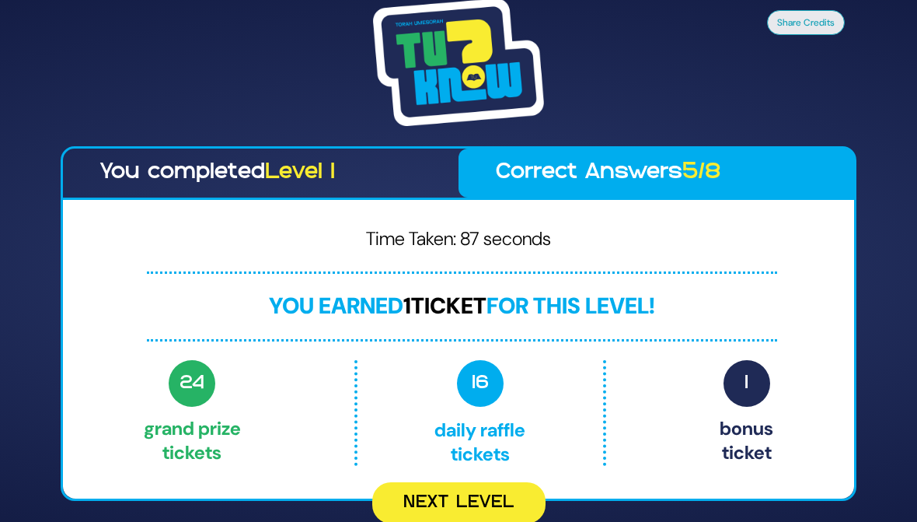
click at [446, 517] on button "Next Level" at bounding box center [458, 502] width 173 height 41
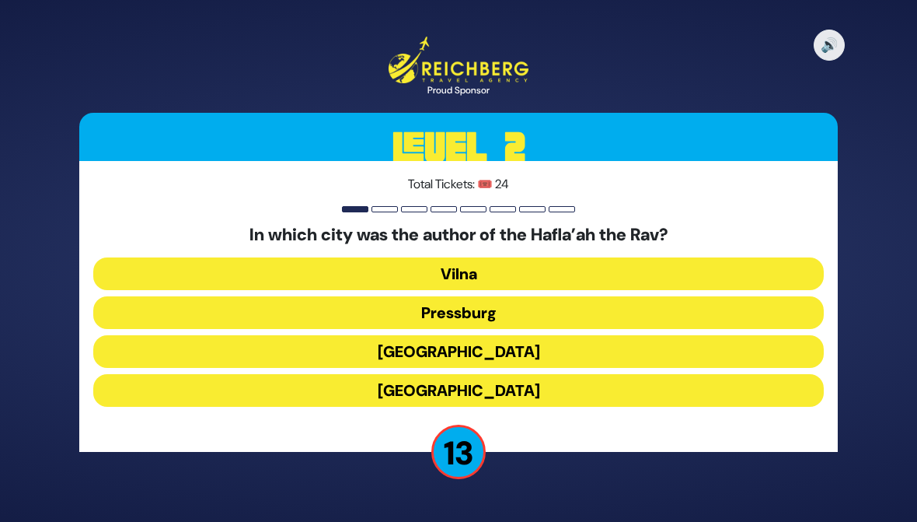
click at [274, 390] on button "Prague" at bounding box center [458, 390] width 731 height 33
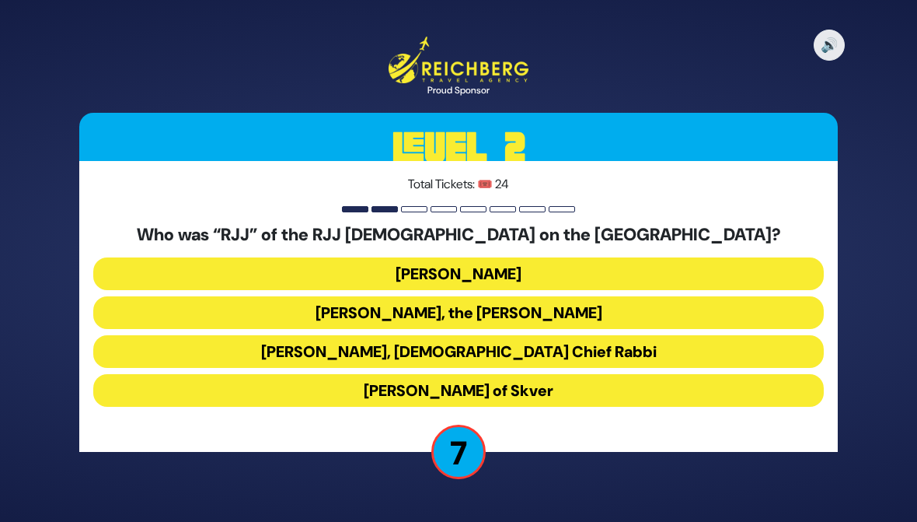
click at [215, 313] on button "Rabbi Yaakov Yosef Yoszef, the Rav HaKolel" at bounding box center [458, 312] width 731 height 33
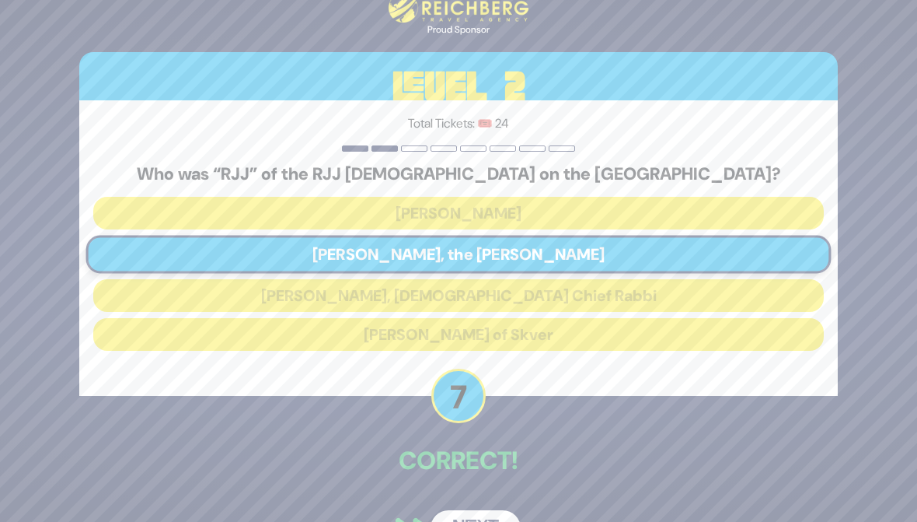
click at [446, 517] on button "Next" at bounding box center [476, 528] width 90 height 36
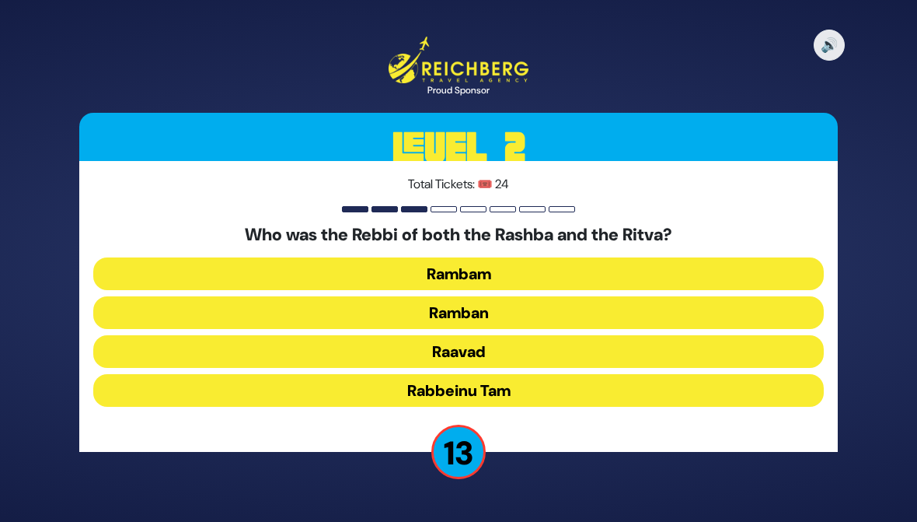
click at [227, 311] on button "Ramban" at bounding box center [458, 312] width 731 height 33
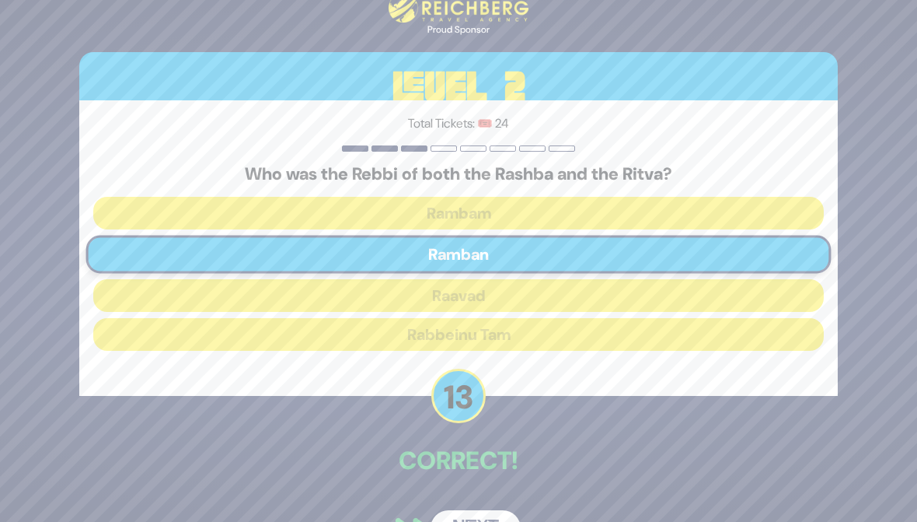
click at [460, 510] on button "Next" at bounding box center [476, 528] width 90 height 36
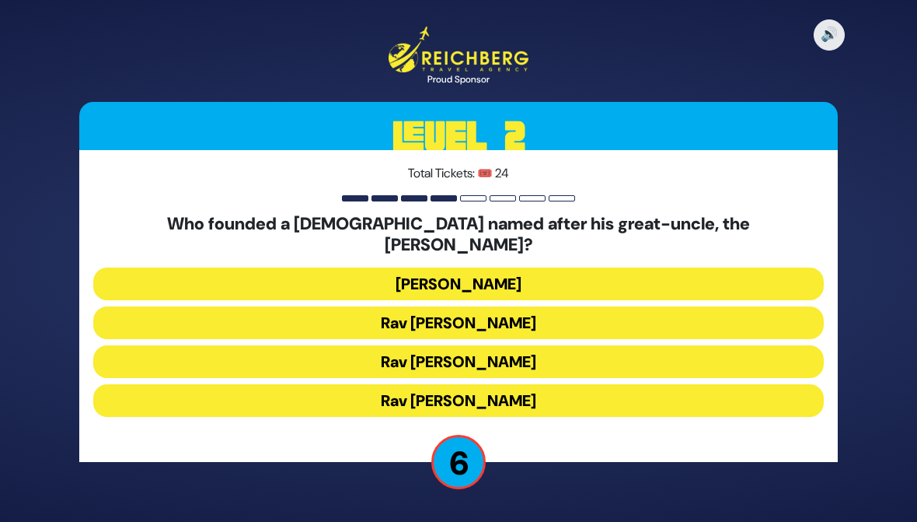
click at [252, 249] on div "Who founded a yeshiva named after his great-uncle, the Chofetz Chaim? Rav Dovid…" at bounding box center [458, 318] width 731 height 209
click at [256, 274] on button "Rav Dovid Leibowitz" at bounding box center [458, 283] width 731 height 33
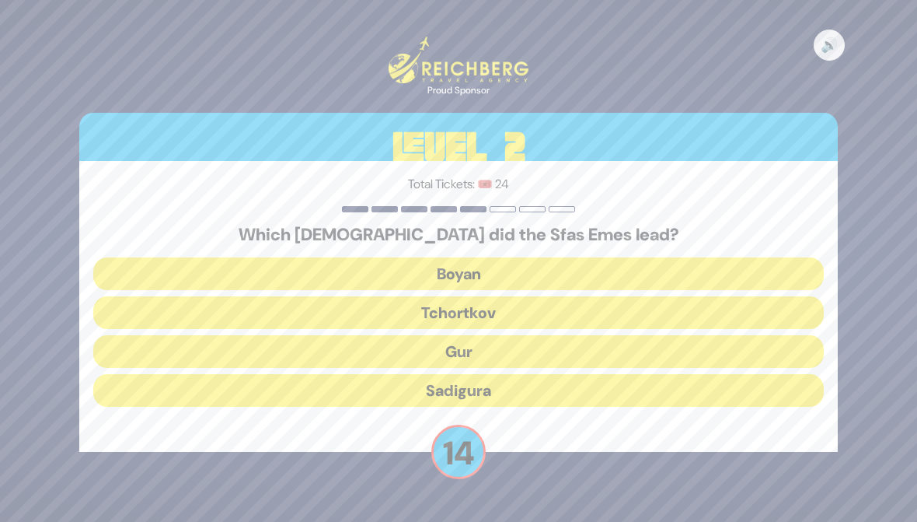
click at [286, 352] on button "Gur" at bounding box center [458, 351] width 731 height 33
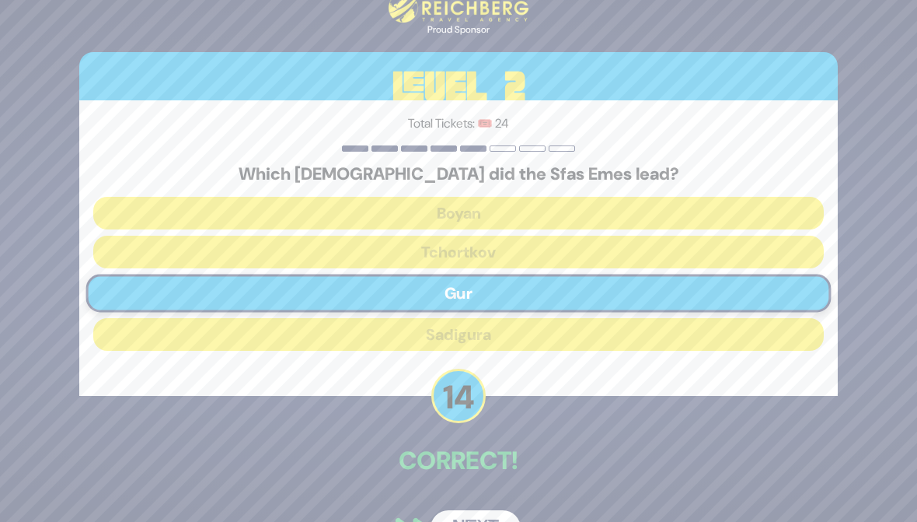
click at [466, 511] on button "Next" at bounding box center [476, 528] width 90 height 36
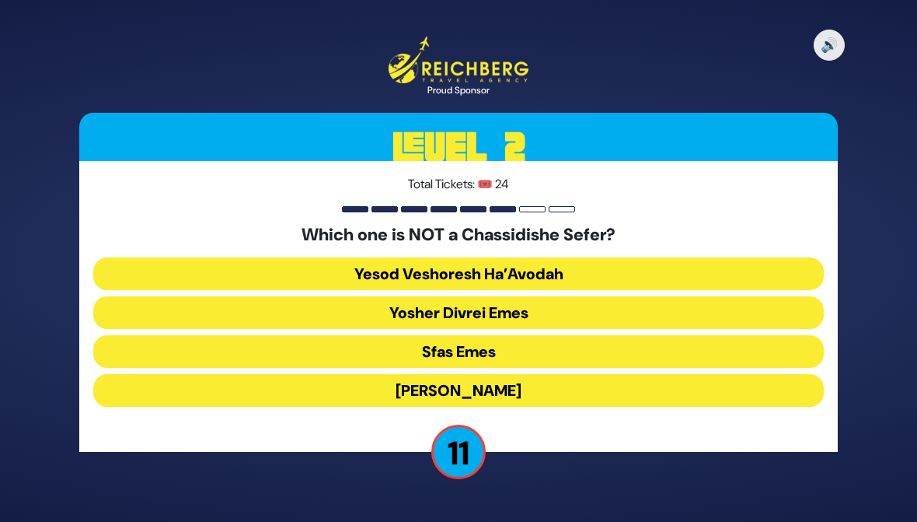
click at [230, 305] on button "Yosher Divrei Emes" at bounding box center [458, 312] width 731 height 33
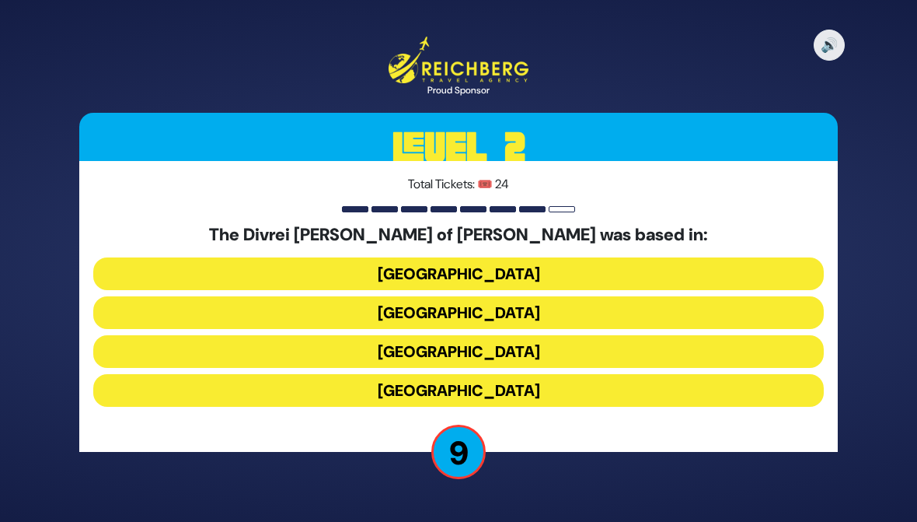
click at [215, 260] on button "Hungary" at bounding box center [458, 273] width 731 height 33
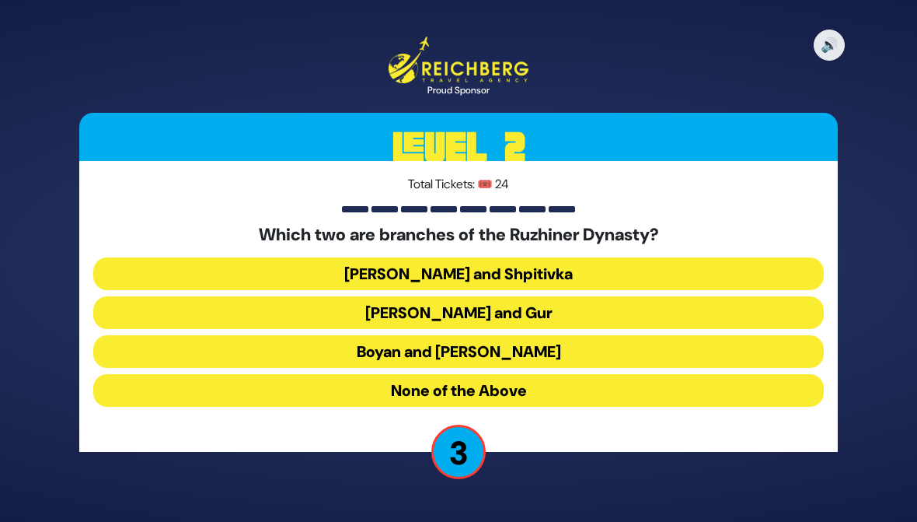
click at [323, 390] on button "None of the Above" at bounding box center [458, 390] width 731 height 33
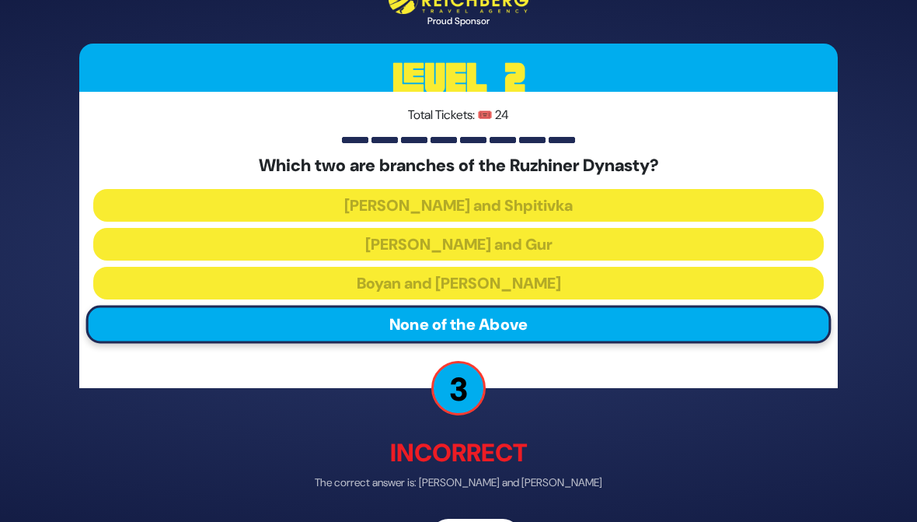
click at [462, 513] on div "🔊 Proud Sponsor Level 2 Total Tickets: 🎟️ 24 Which two are branches of the Ruzh…" at bounding box center [459, 260] width 796 height 623
click at [455, 514] on div "🔊 Proud Sponsor Level 2 Total Tickets: 🎟️ 24 Which two are branches of the Ruzh…" at bounding box center [459, 260] width 796 height 623
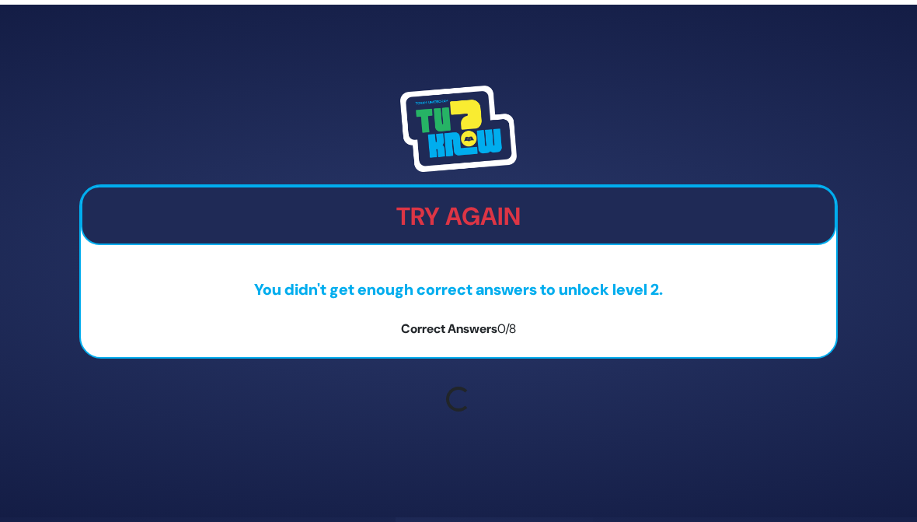
scroll to position [208, 367]
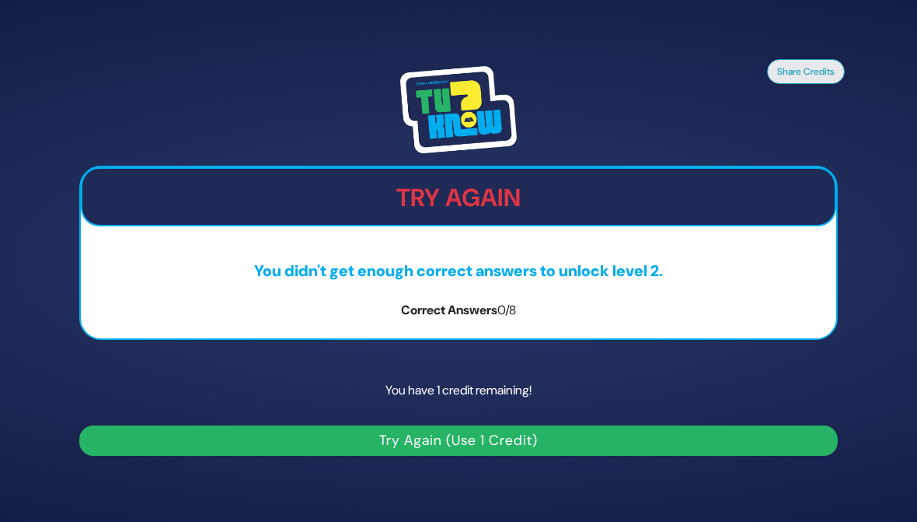
click at [260, 431] on button "Try Again (Use 1 Credit)" at bounding box center [458, 440] width 759 height 30
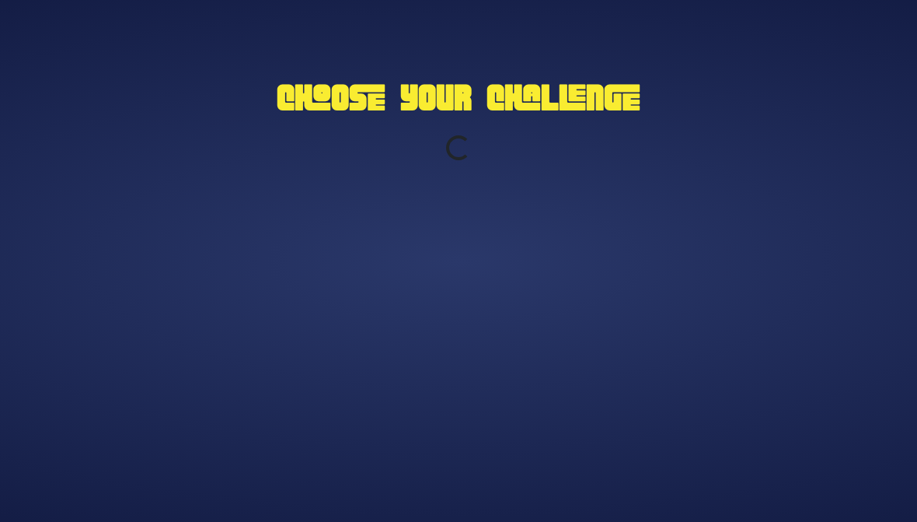
click at [270, 429] on div "Choose Your Challenge Loading..." at bounding box center [459, 261] width 796 height 389
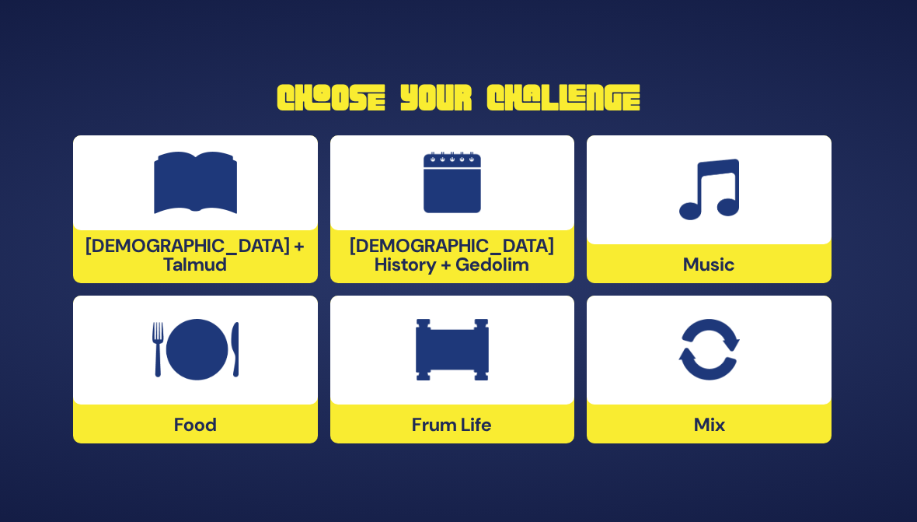
click at [138, 253] on div "[DEMOGRAPHIC_DATA] + Talmud" at bounding box center [195, 209] width 245 height 148
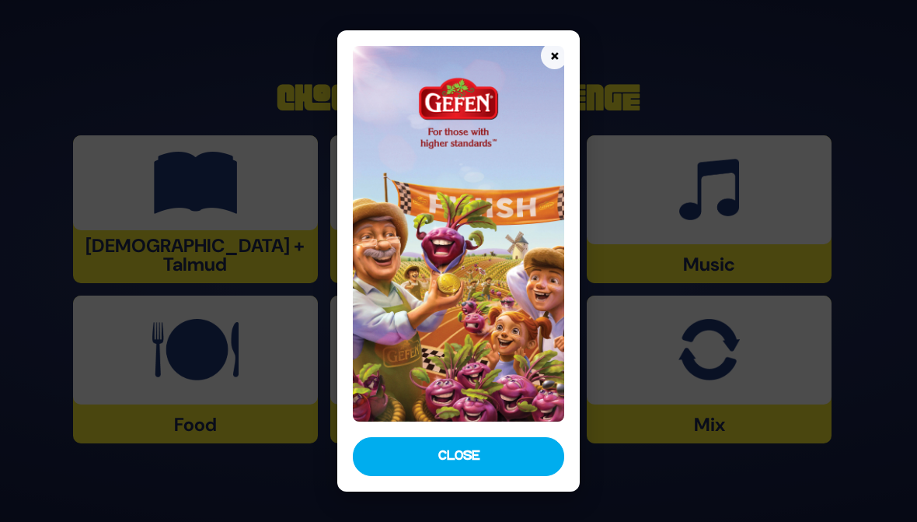
click at [410, 452] on button "Close" at bounding box center [458, 456] width 211 height 39
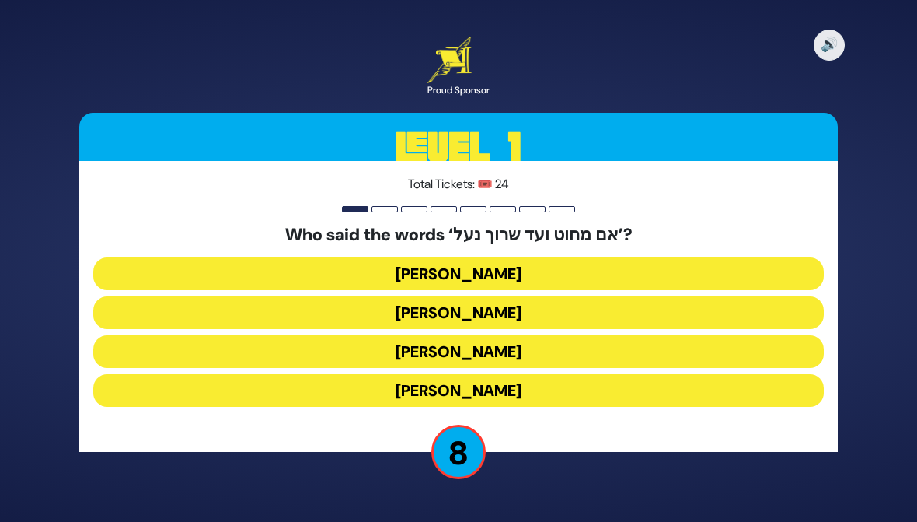
click at [672, 348] on button "[PERSON_NAME]" at bounding box center [458, 351] width 731 height 33
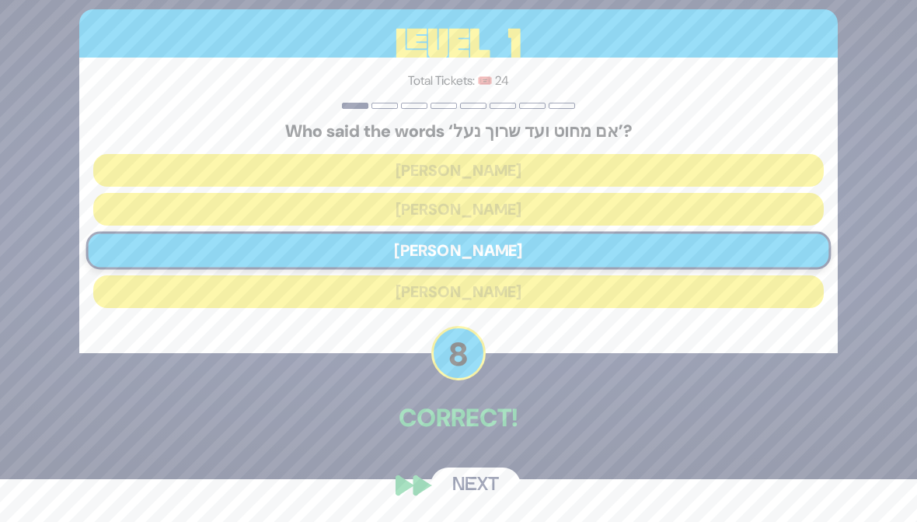
click at [306, 436] on p "Correct!" at bounding box center [458, 417] width 759 height 37
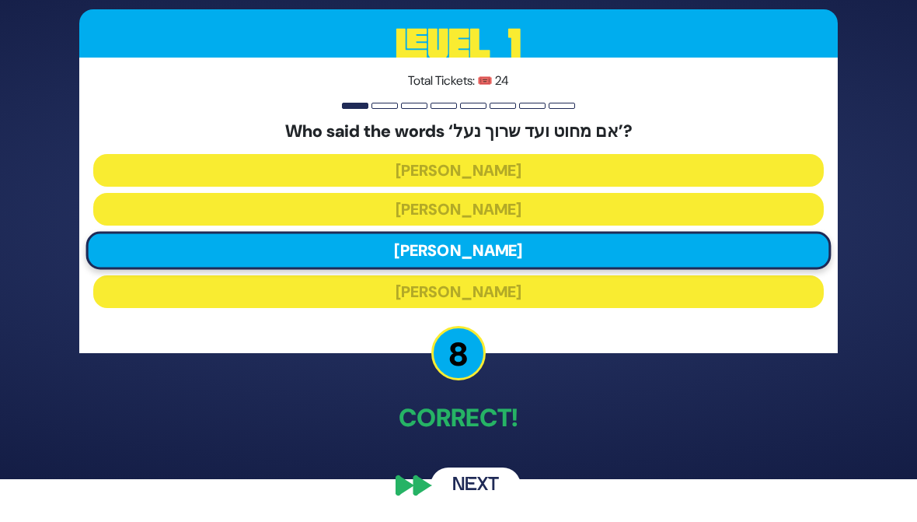
click at [449, 503] on button "Next" at bounding box center [476, 485] width 90 height 36
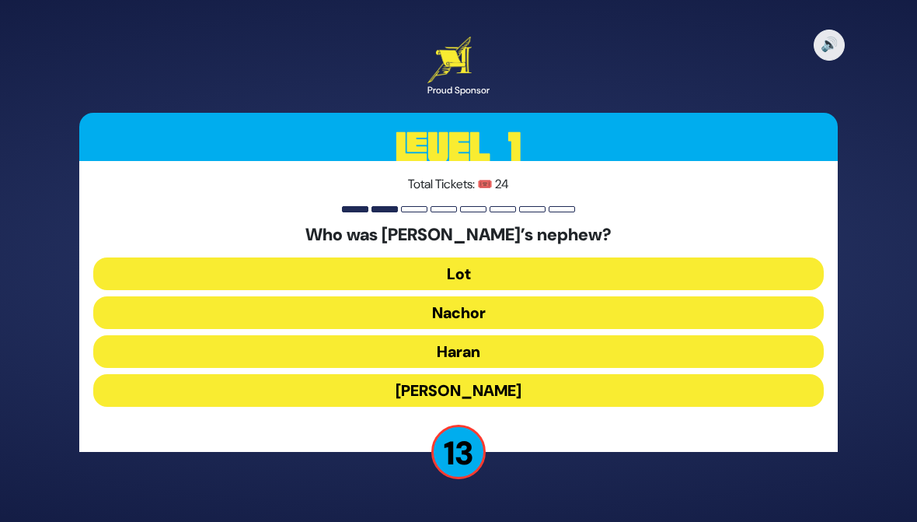
click at [127, 269] on button "Lot" at bounding box center [458, 273] width 731 height 33
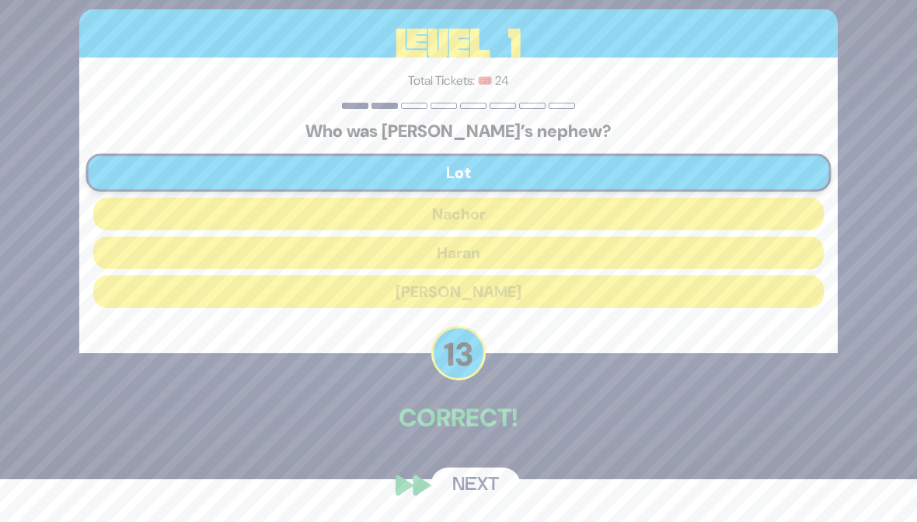
click at [448, 503] on button "Next" at bounding box center [476, 485] width 90 height 36
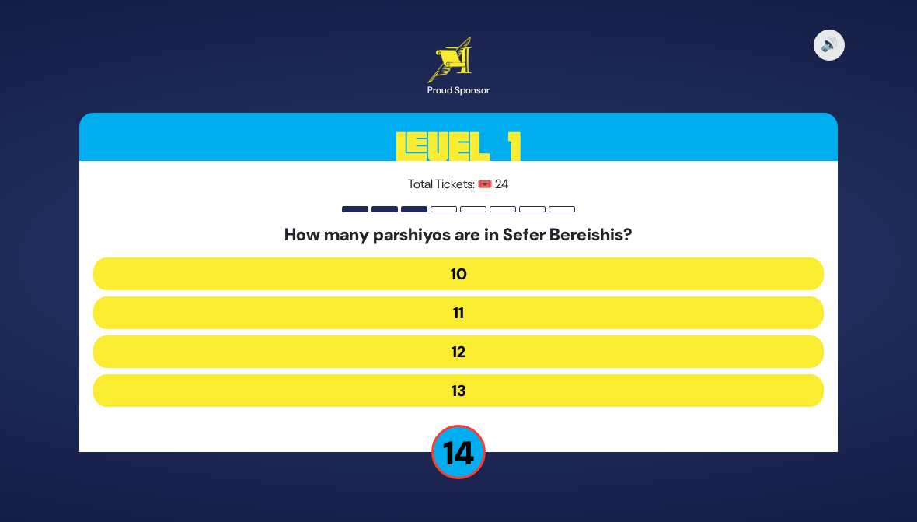
click at [183, 357] on button "12" at bounding box center [458, 351] width 731 height 33
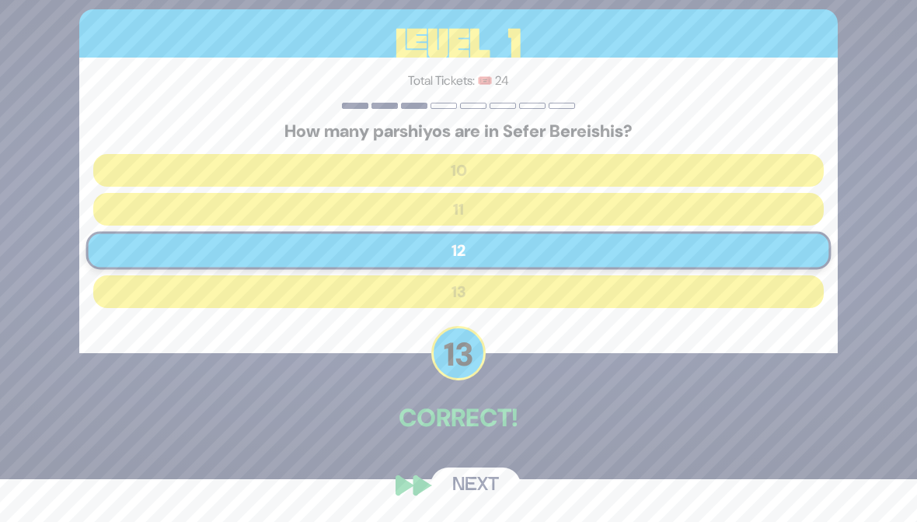
click at [450, 503] on button "Next" at bounding box center [476, 485] width 90 height 36
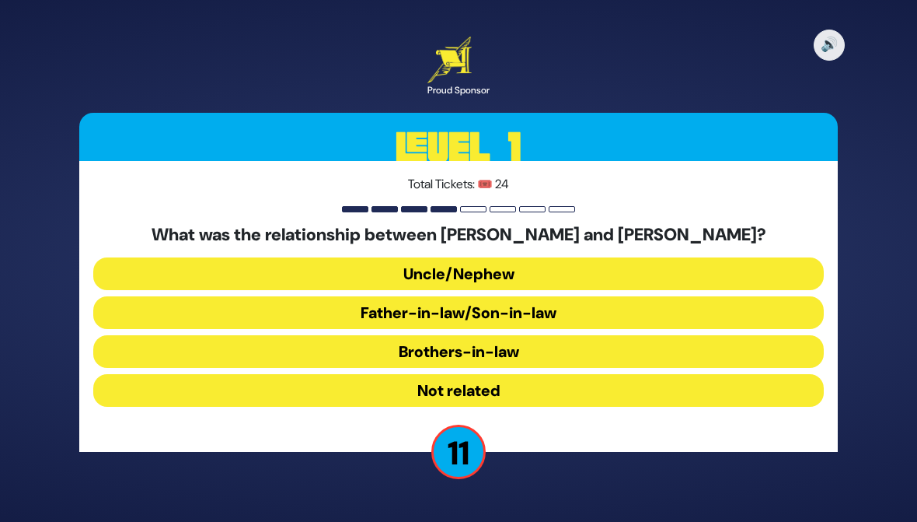
click at [126, 308] on button "Father-in-law/Son-in-law" at bounding box center [458, 312] width 731 height 33
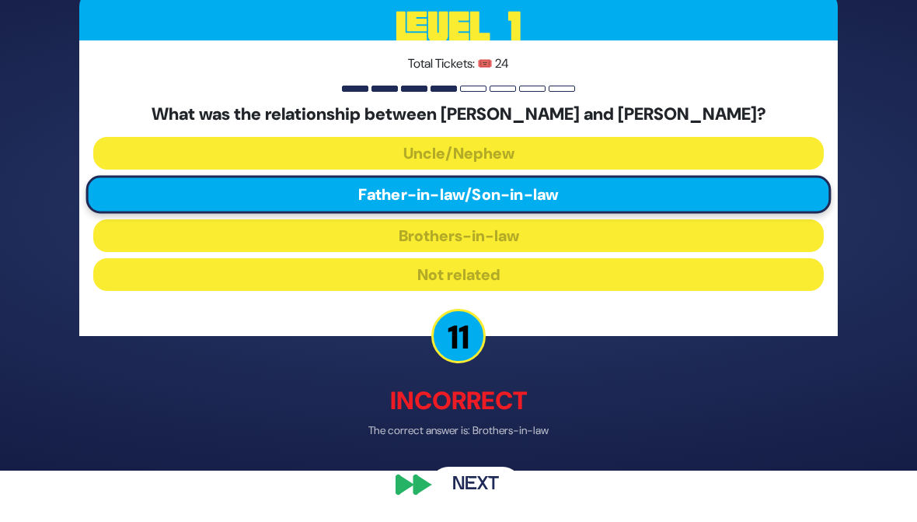
click at [462, 503] on button "Next" at bounding box center [476, 485] width 90 height 36
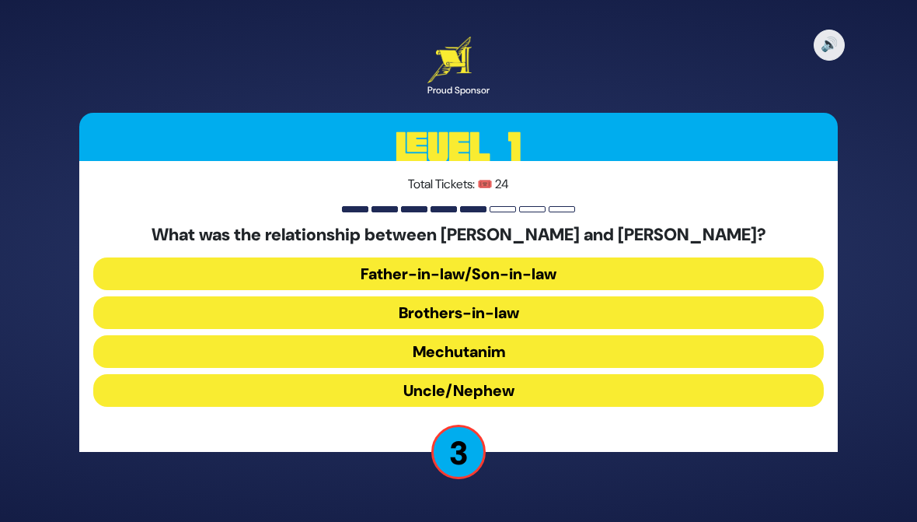
click at [703, 404] on button "Uncle/Nephew" at bounding box center [458, 390] width 731 height 33
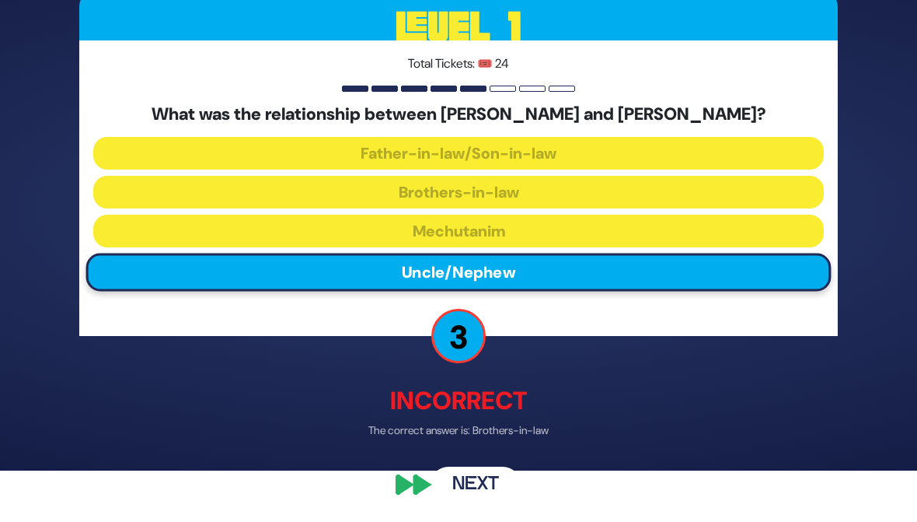
click at [476, 511] on div "🔊 Proud Sponsor Level 1 Total Tickets: 🎟️ 24 What was the relationship between …" at bounding box center [459, 208] width 796 height 623
click at [474, 503] on button "Next" at bounding box center [476, 485] width 90 height 36
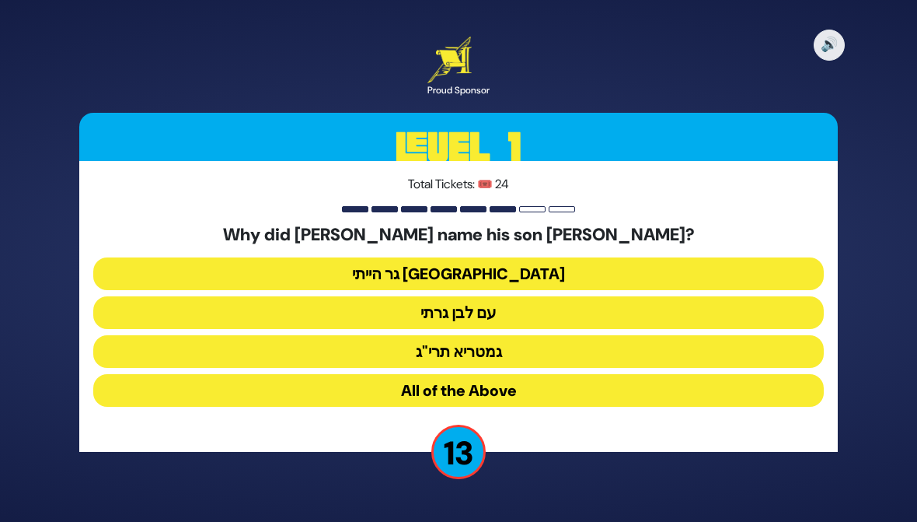
click at [709, 268] on button "גר הייתי [GEOGRAPHIC_DATA]" at bounding box center [458, 273] width 731 height 33
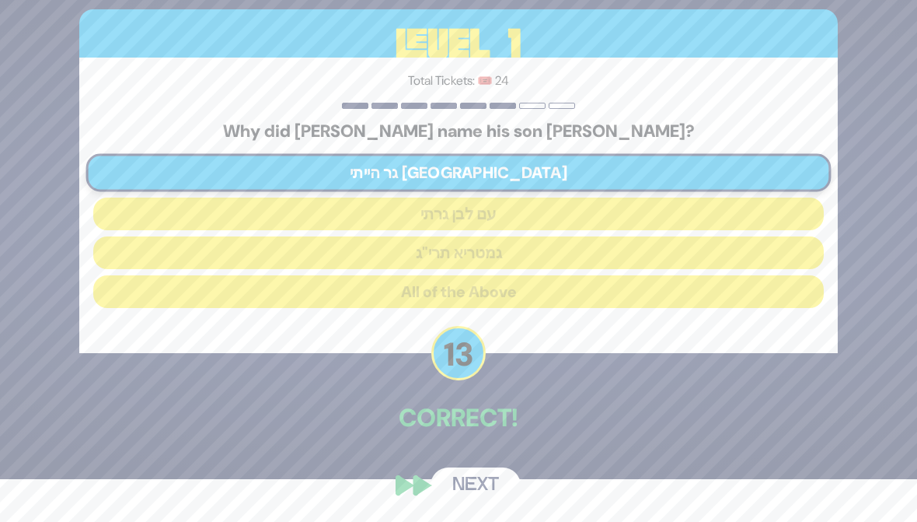
click at [468, 503] on button "Next" at bounding box center [476, 485] width 90 height 36
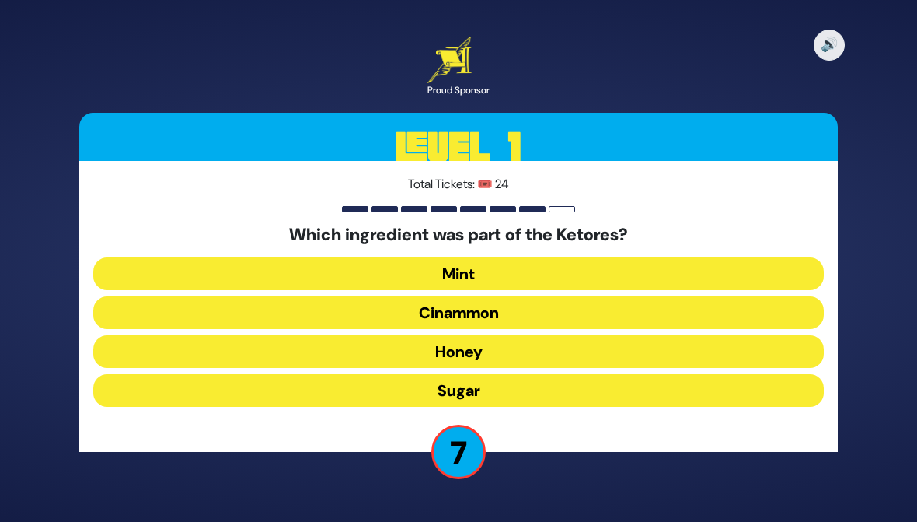
click at [171, 308] on button "Cinammon" at bounding box center [458, 312] width 731 height 33
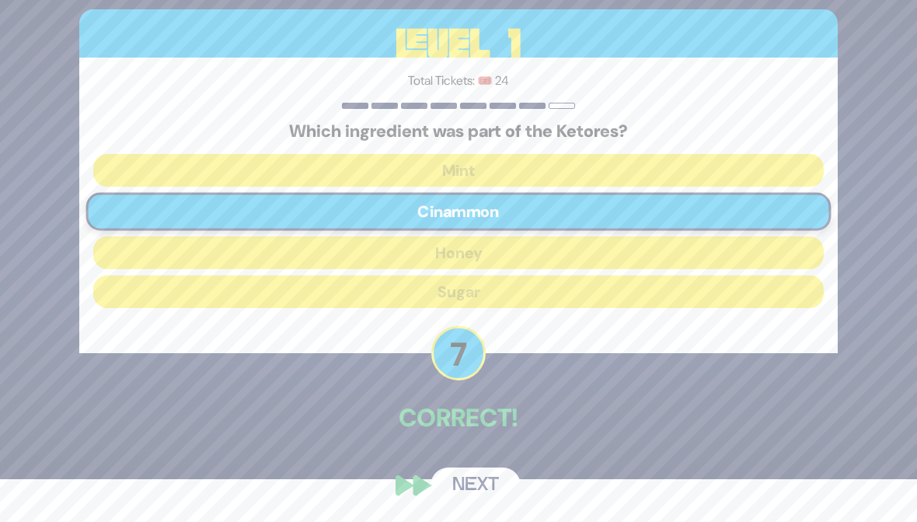
click at [457, 503] on button "Next" at bounding box center [476, 485] width 90 height 36
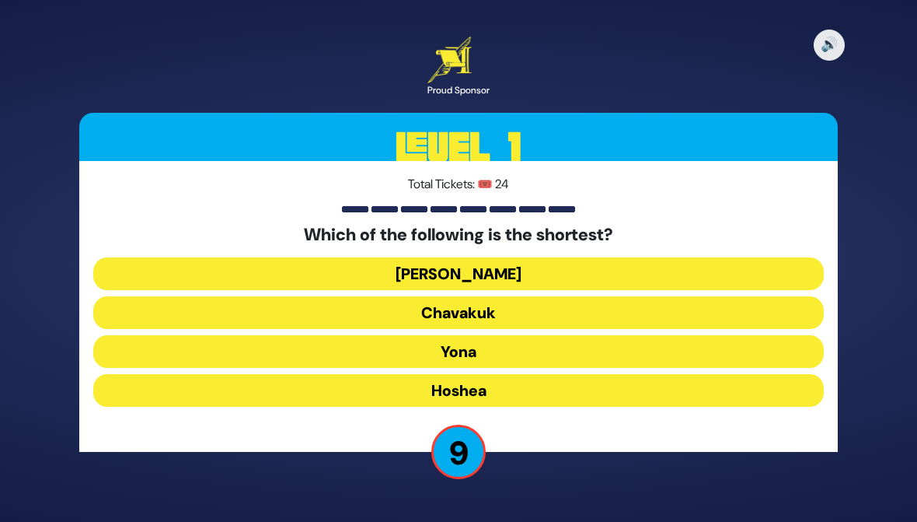
click at [708, 326] on button "Chavakuk" at bounding box center [458, 312] width 731 height 33
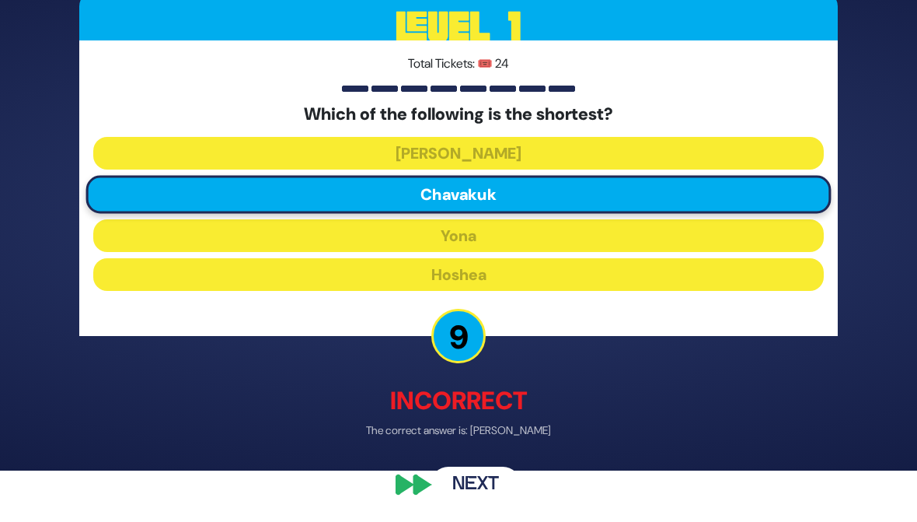
click at [462, 503] on button "Next" at bounding box center [476, 485] width 90 height 36
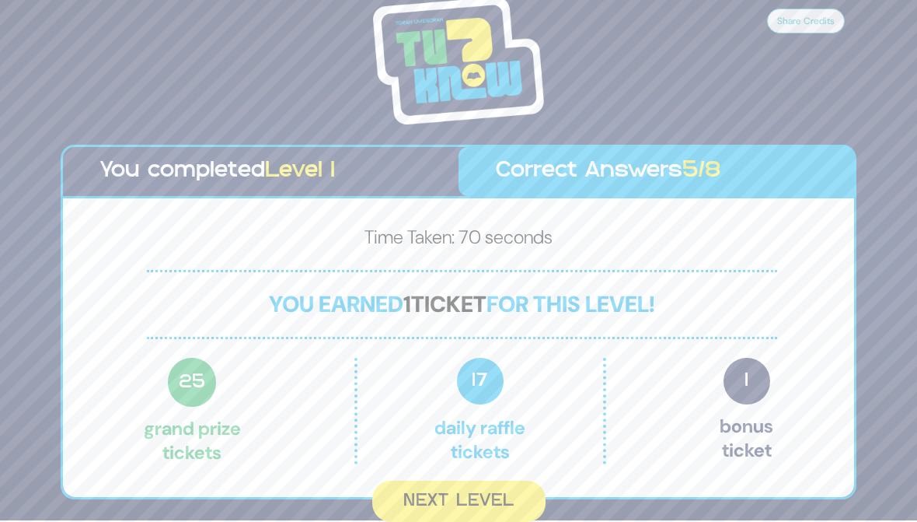
click at [400, 492] on button "Next Level" at bounding box center [458, 500] width 173 height 41
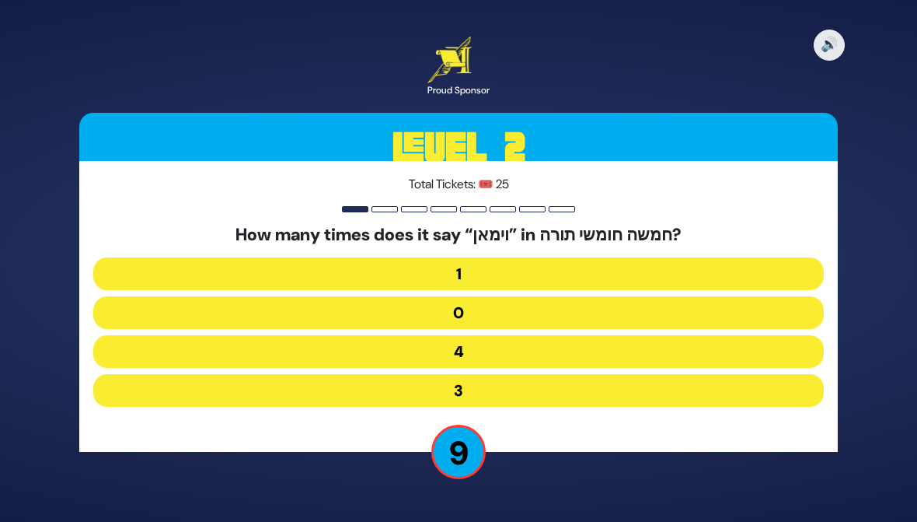
click at [146, 388] on button "3" at bounding box center [458, 390] width 731 height 33
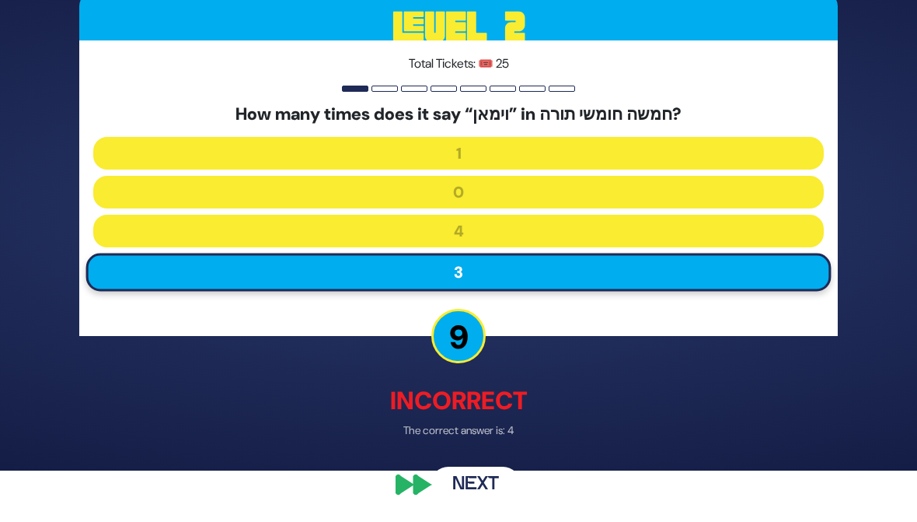
click at [445, 503] on button "Next" at bounding box center [476, 485] width 90 height 36
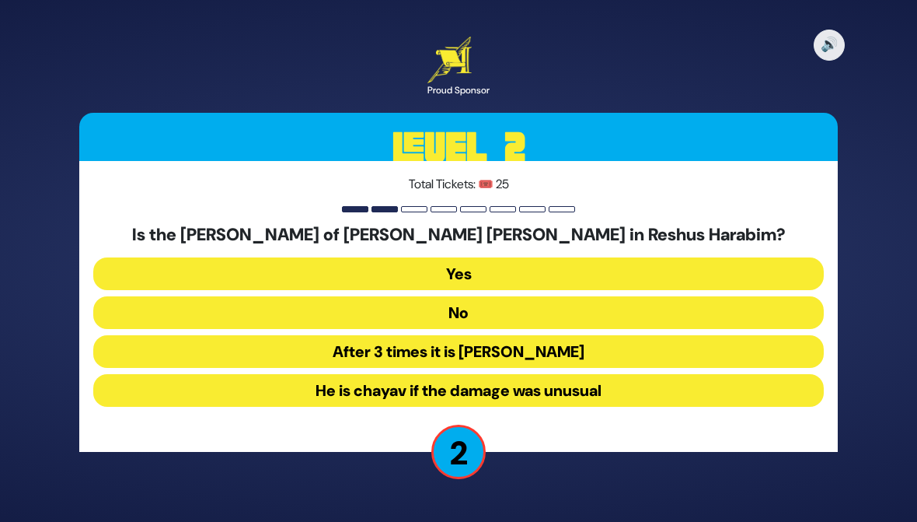
click at [204, 308] on button "No" at bounding box center [458, 312] width 731 height 33
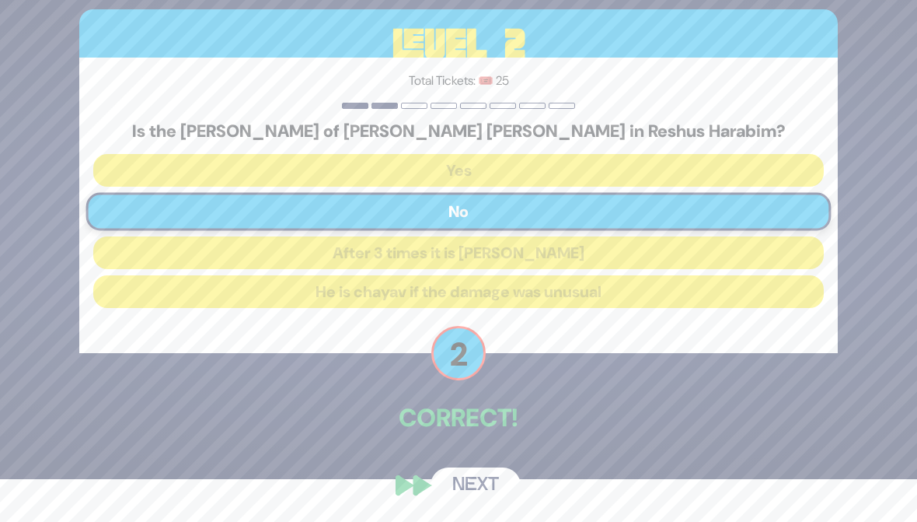
click at [445, 503] on button "Next" at bounding box center [476, 485] width 90 height 36
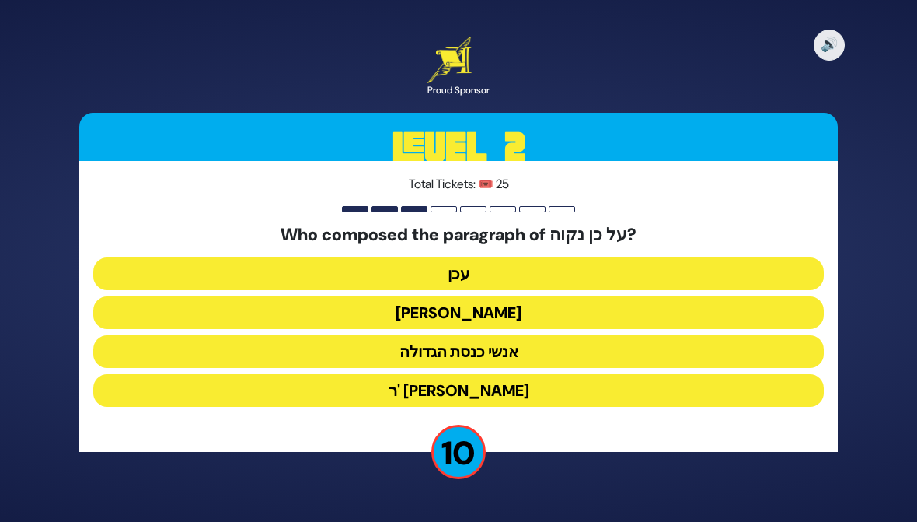
click at [197, 274] on button "עכן" at bounding box center [458, 273] width 731 height 33
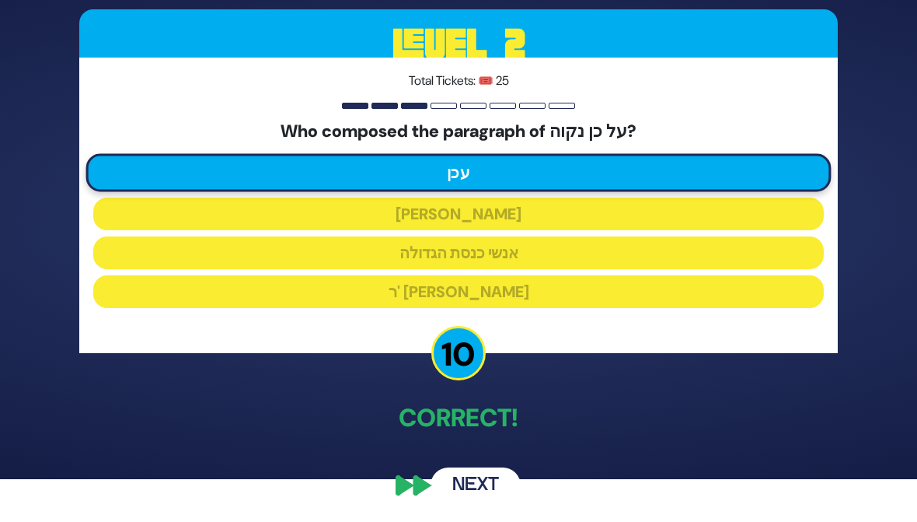
click at [298, 436] on p "Correct!" at bounding box center [458, 417] width 759 height 37
click at [455, 503] on button "Next" at bounding box center [476, 485] width 90 height 36
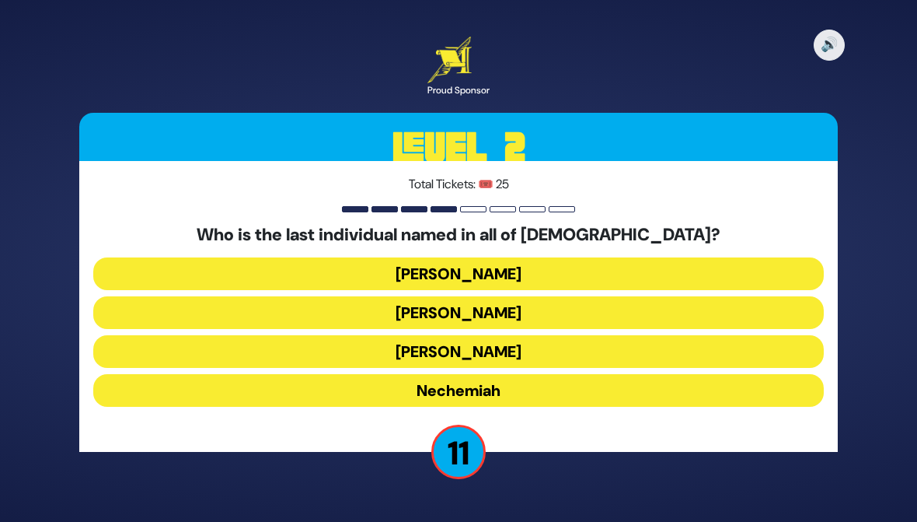
click at [794, 312] on button "[PERSON_NAME]" at bounding box center [458, 312] width 731 height 33
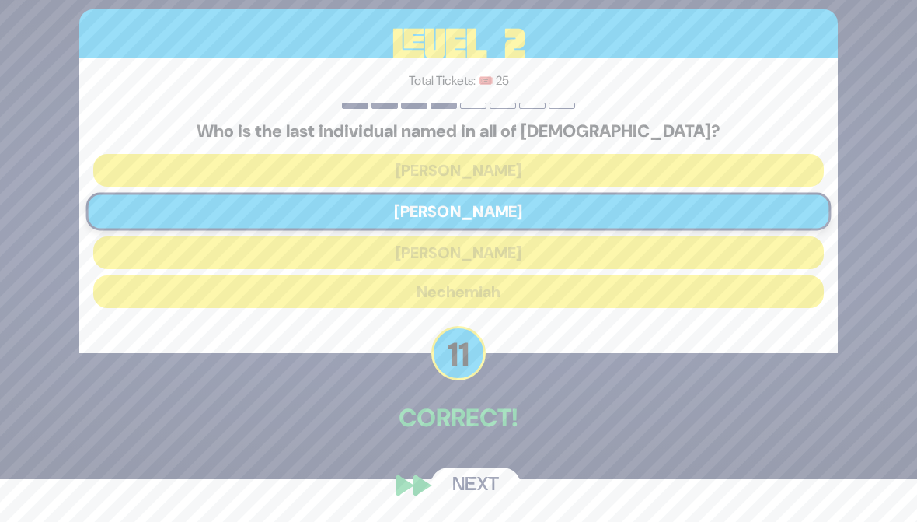
click at [459, 503] on button "Next" at bounding box center [476, 485] width 90 height 36
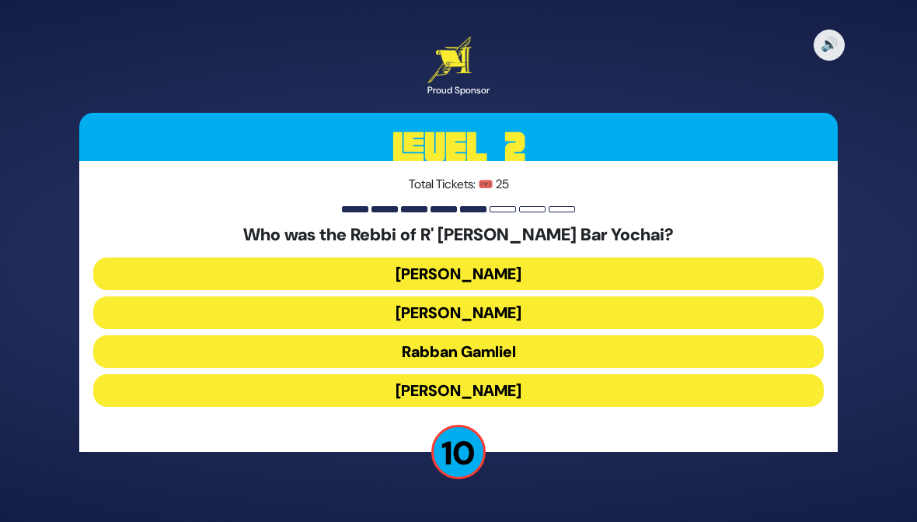
click at [717, 394] on button "[PERSON_NAME]" at bounding box center [458, 390] width 731 height 33
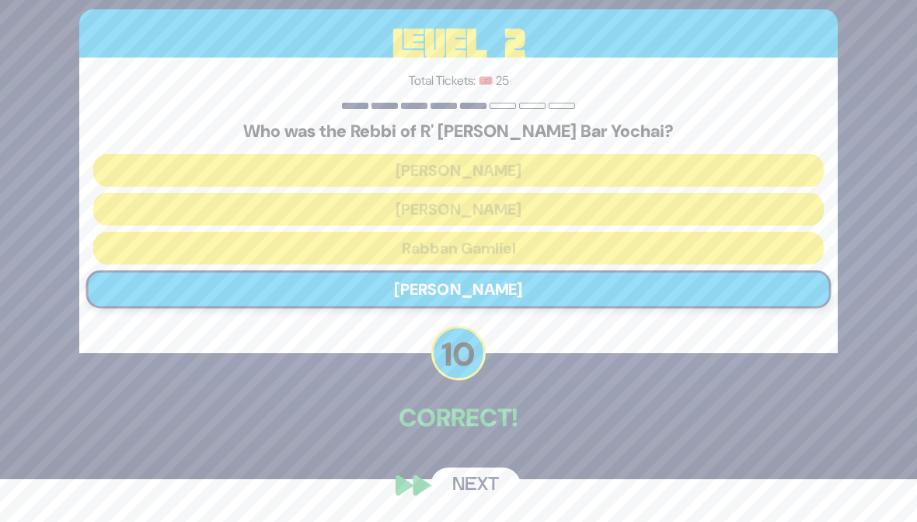
click at [468, 503] on button "Next" at bounding box center [476, 485] width 90 height 36
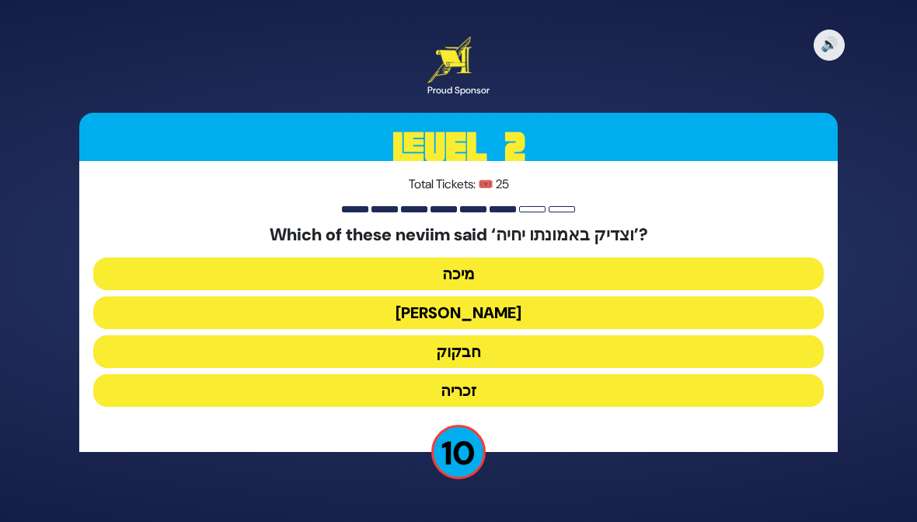
click at [773, 390] on button "זכריה" at bounding box center [458, 390] width 731 height 33
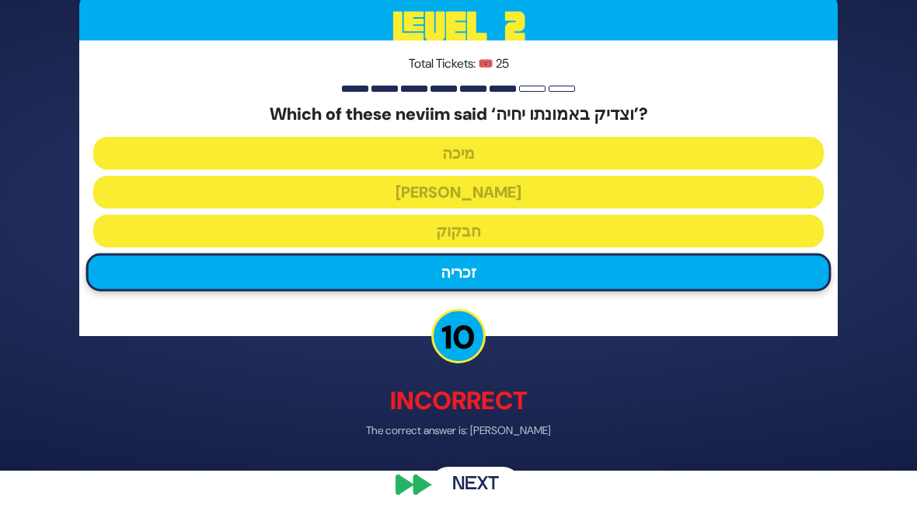
click at [471, 503] on button "Next" at bounding box center [476, 485] width 90 height 36
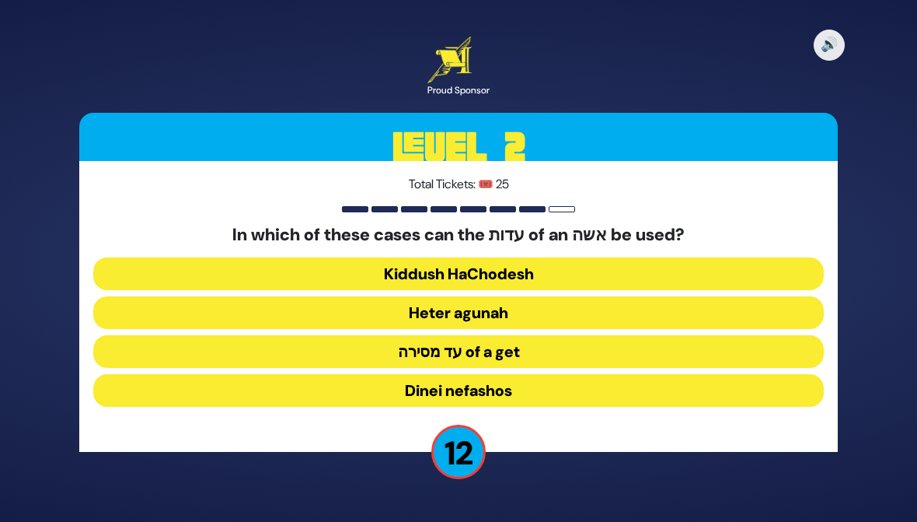
click at [108, 309] on button "Heter agunah" at bounding box center [458, 312] width 731 height 33
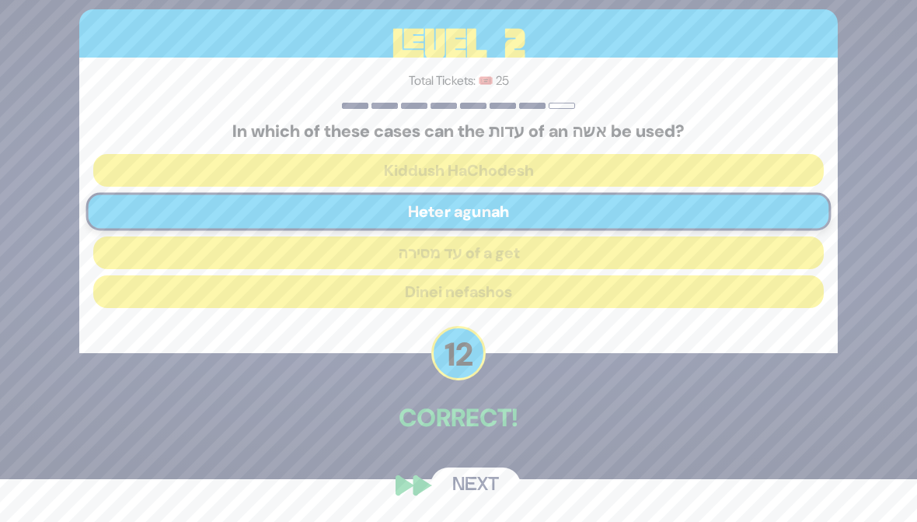
click at [457, 503] on button "Next" at bounding box center [476, 485] width 90 height 36
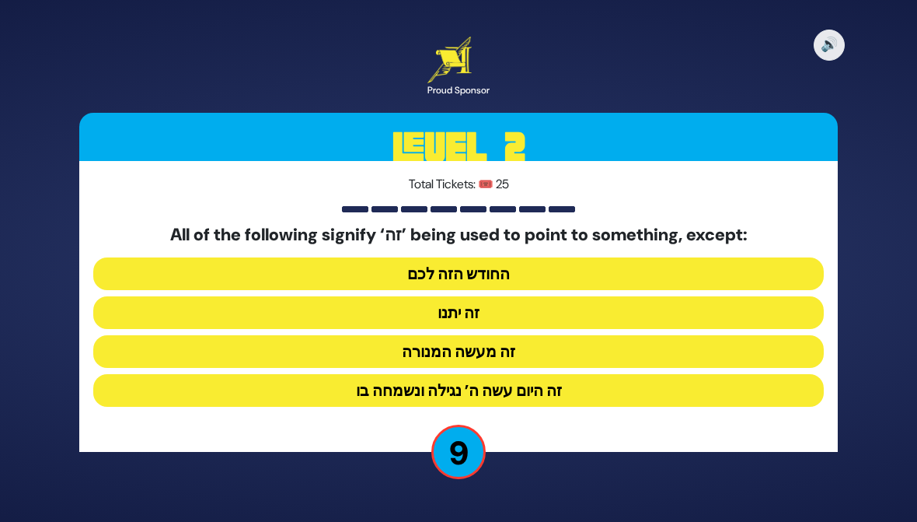
click at [722, 380] on button "זה היום עשה ה’ נגילה ונשמחה בו" at bounding box center [458, 390] width 731 height 33
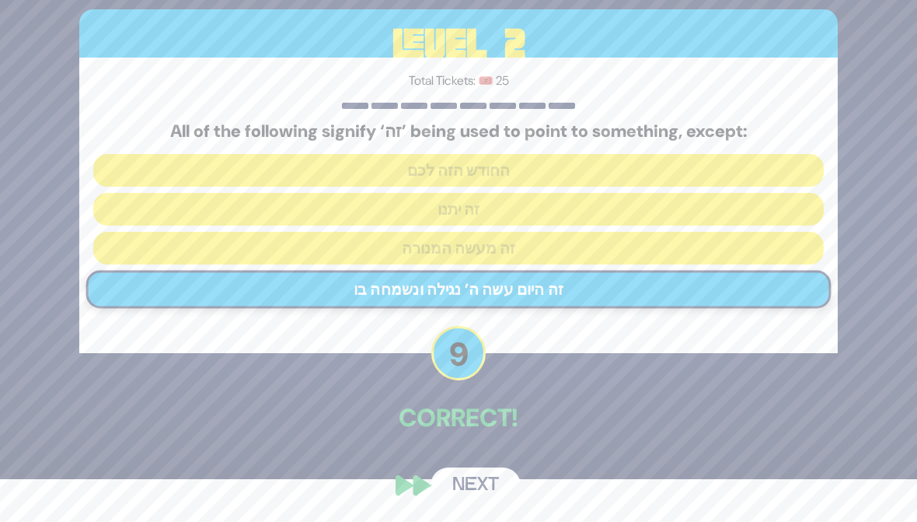
click at [462, 503] on button "Next" at bounding box center [476, 485] width 90 height 36
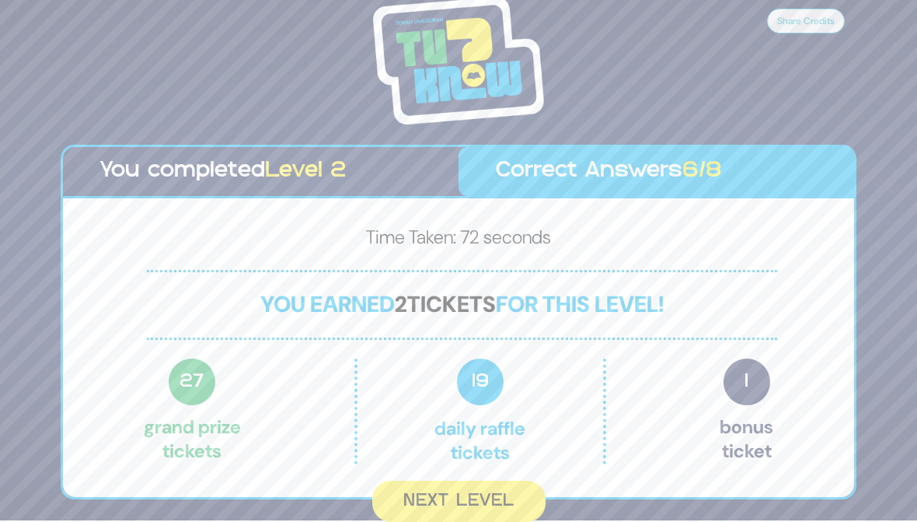
scroll to position [2, 0]
click at [410, 482] on button "Next Level" at bounding box center [458, 500] width 173 height 41
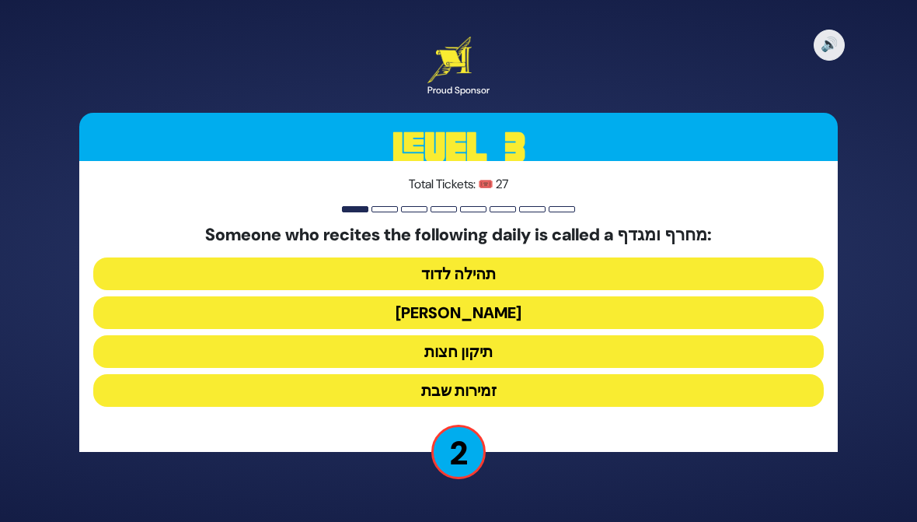
click at [780, 312] on button "[PERSON_NAME]" at bounding box center [458, 312] width 731 height 33
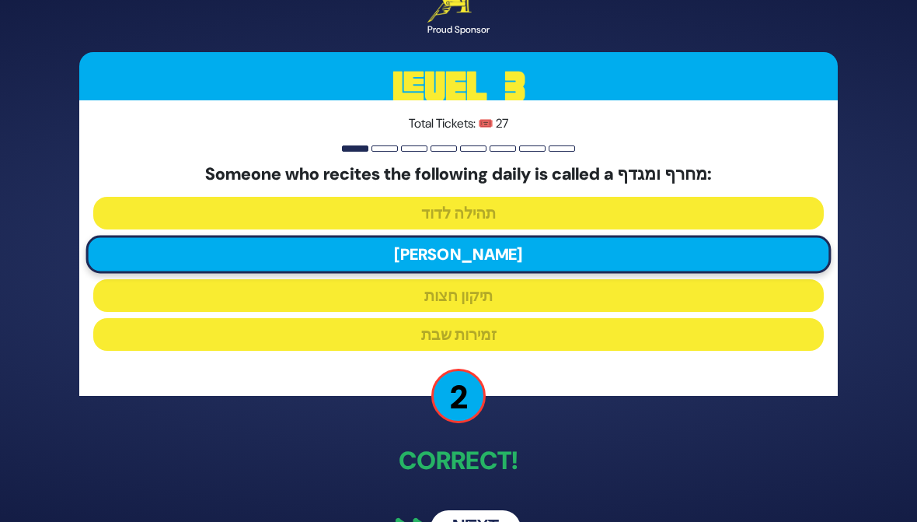
scroll to position [25, 0]
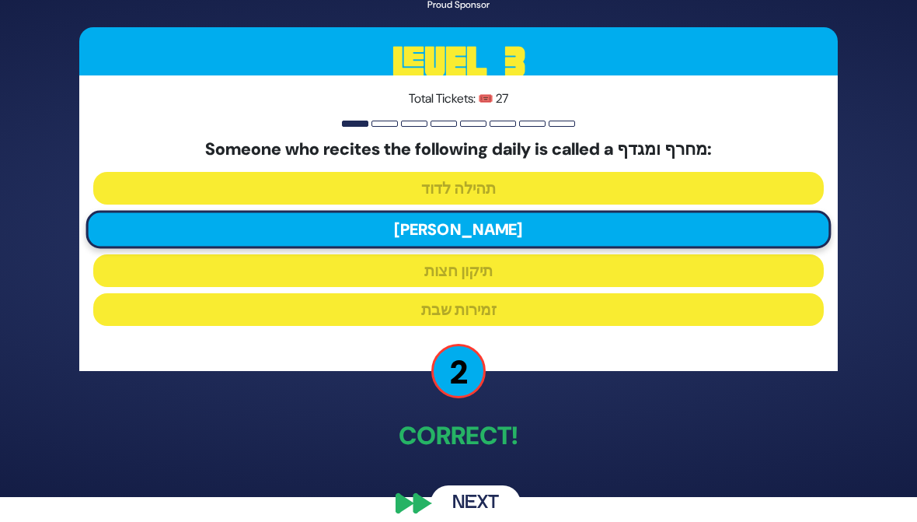
click at [510, 504] on button "Next" at bounding box center [476, 503] width 90 height 36
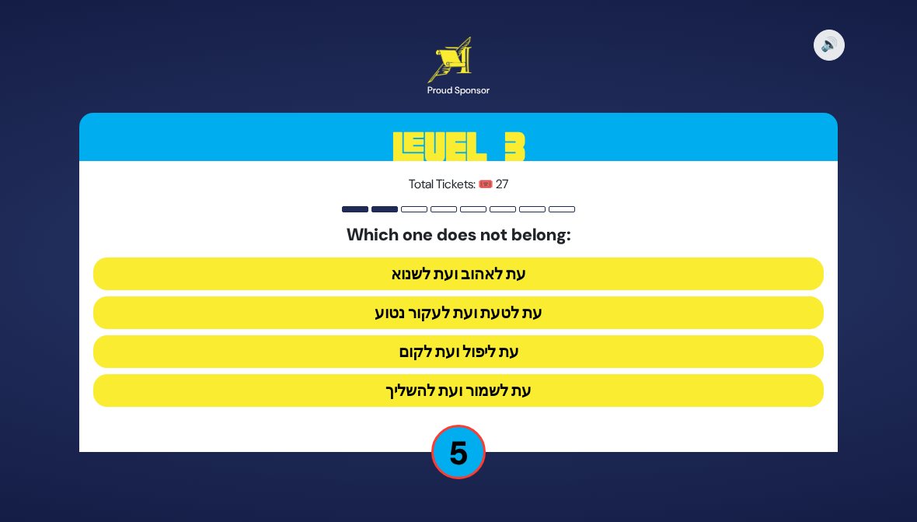
click at [695, 391] on button "עת לשמור ועת להשליך" at bounding box center [458, 390] width 731 height 33
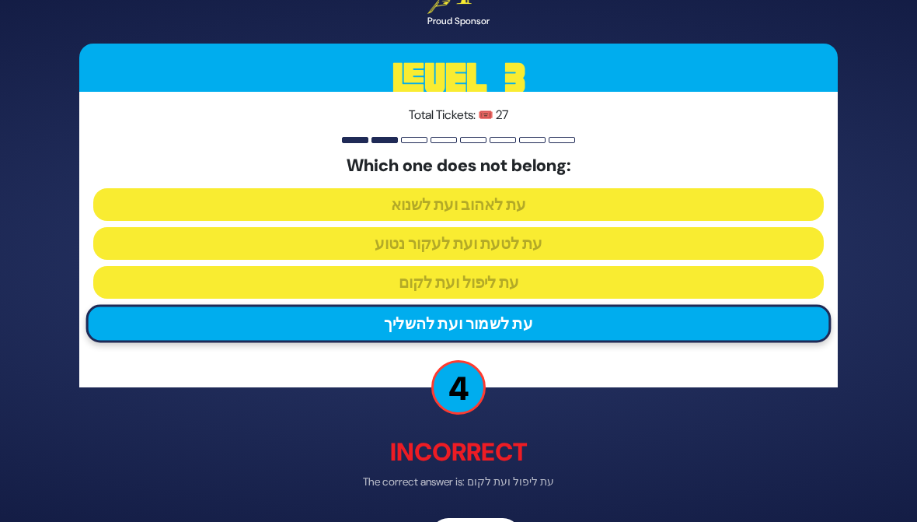
click at [462, 511] on div "🔊 Proud Sponsor Level 3 Total Tickets: 🎟️ 27 Which one does not belong: עת לאהו…" at bounding box center [459, 260] width 796 height 623
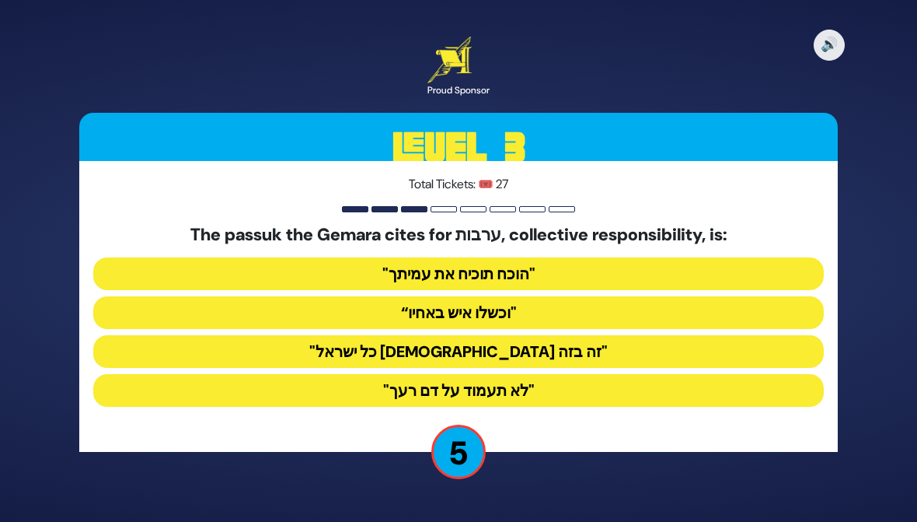
click at [155, 257] on button ""הוכח תוכיח את עמיתך"" at bounding box center [458, 273] width 731 height 33
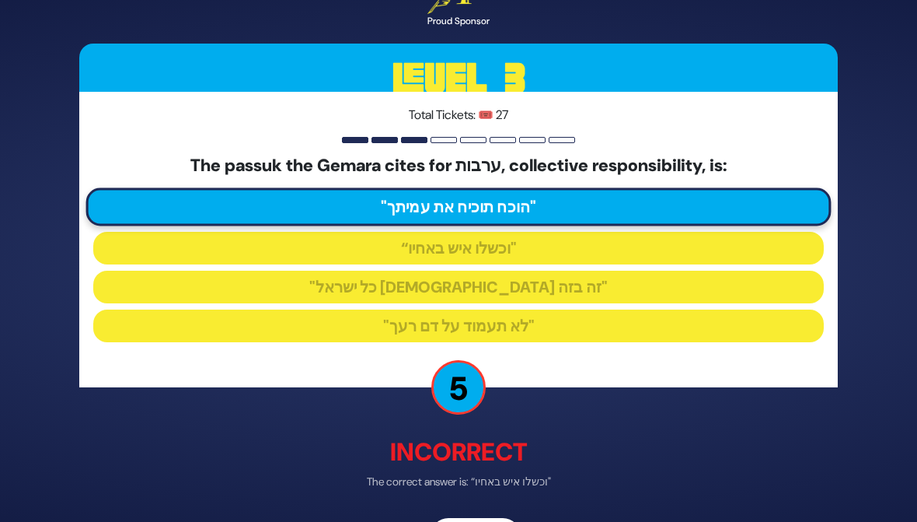
click at [470, 511] on div "🔊 Proud Sponsor Level 3 Total Tickets: 🎟️ 27 The passuk the Gemara cites for ער…" at bounding box center [459, 260] width 796 height 623
click at [448, 509] on div "🔊 Proud Sponsor Level 3 Total Tickets: 🎟️ 27 The passuk the Gemara cites for ער…" at bounding box center [459, 260] width 796 height 623
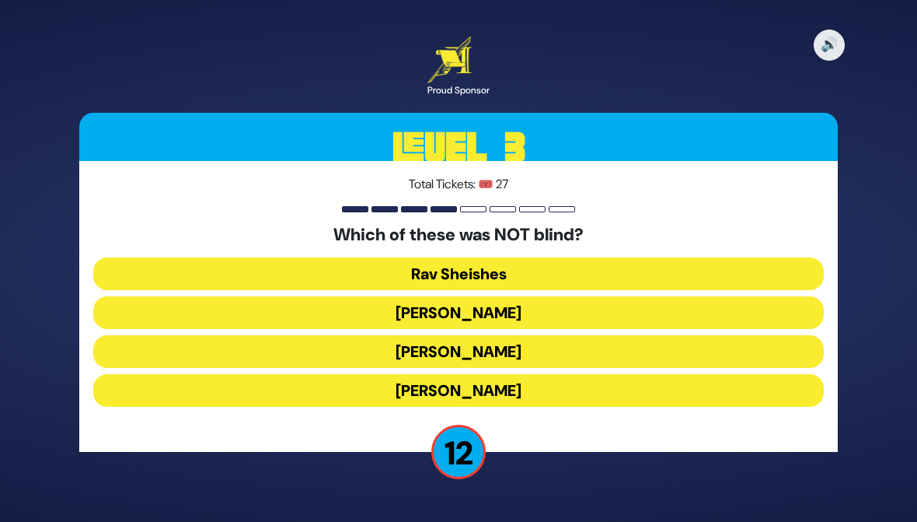
click at [644, 383] on button "[PERSON_NAME]" at bounding box center [458, 390] width 731 height 33
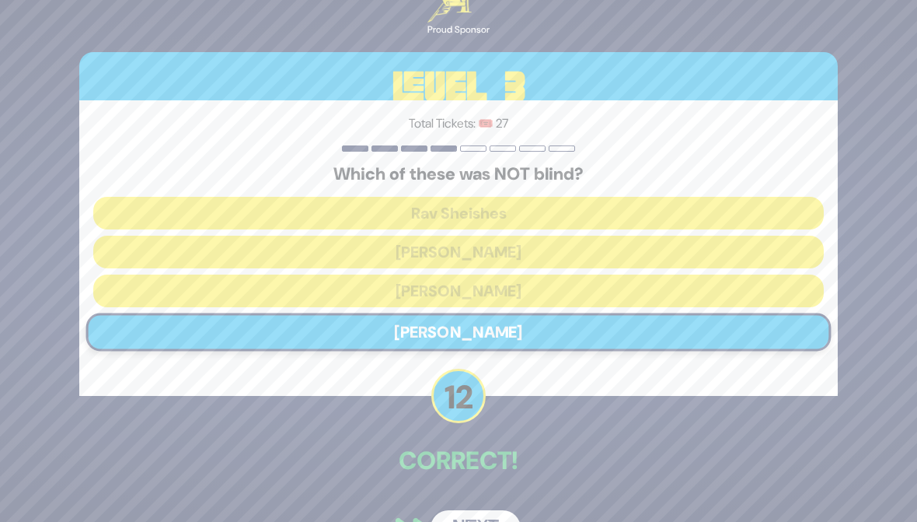
click at [468, 510] on button "Next" at bounding box center [476, 528] width 90 height 36
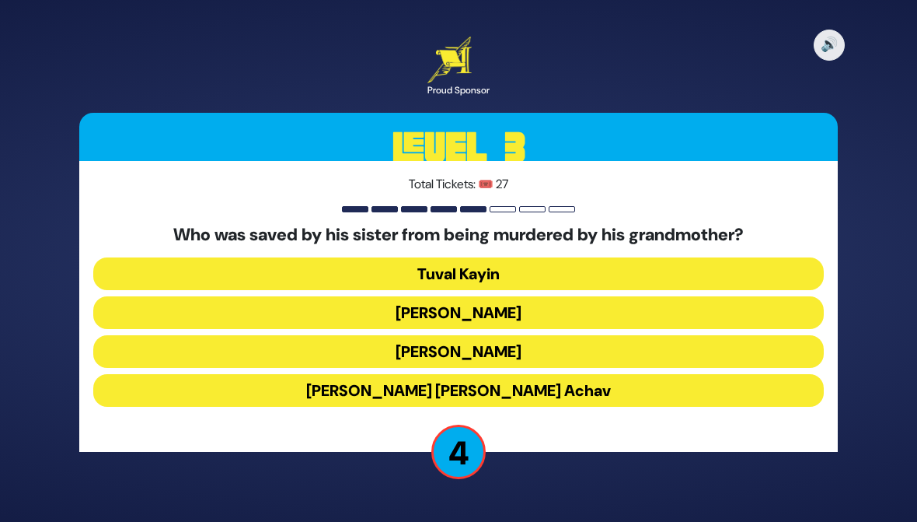
click at [748, 349] on button "[PERSON_NAME]" at bounding box center [458, 351] width 731 height 33
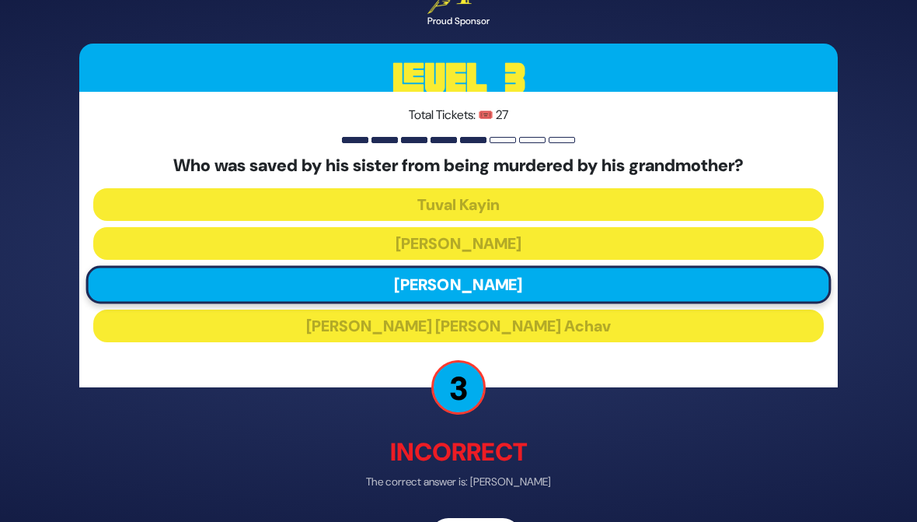
click at [462, 511] on div "🔊 Proud Sponsor Level 3 Total Tickets: 🎟️ 27 Who was saved by his sister from b…" at bounding box center [459, 260] width 796 height 623
click at [459, 511] on div "🔊 Proud Sponsor Level 3 Total Tickets: 🎟️ 27 Who was saved by his sister from b…" at bounding box center [459, 260] width 796 height 623
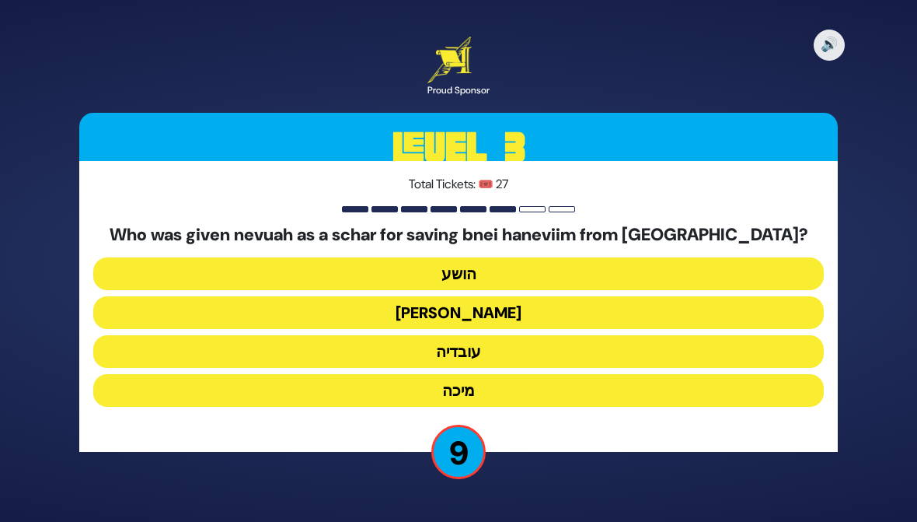
click at [766, 309] on button "[PERSON_NAME]" at bounding box center [458, 312] width 731 height 33
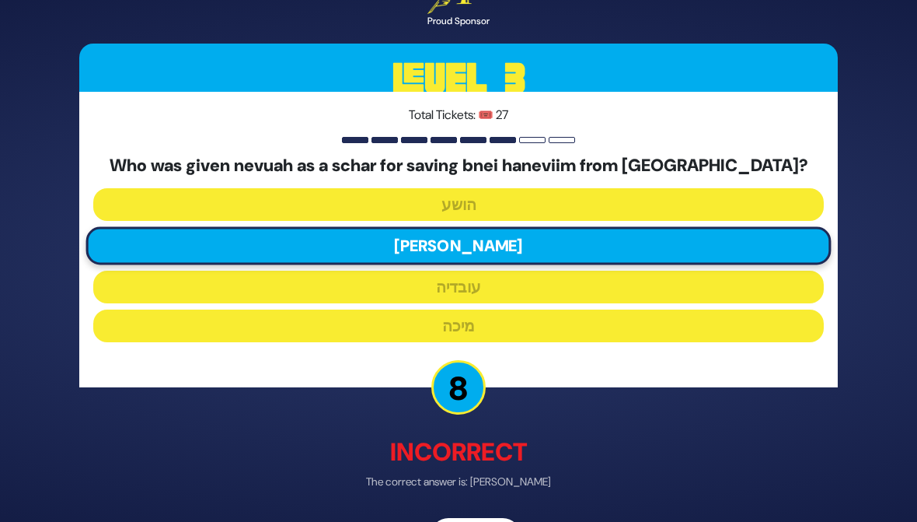
click at [453, 511] on div "🔊 Proud Sponsor Level 3 Total Tickets: 🎟️ 27 Who was given nevuah as a schar fo…" at bounding box center [459, 260] width 796 height 623
click at [456, 511] on div "🔊 Proud Sponsor Level 3 Total Tickets: 🎟️ 27 Who was given nevuah as a schar fo…" at bounding box center [459, 260] width 796 height 623
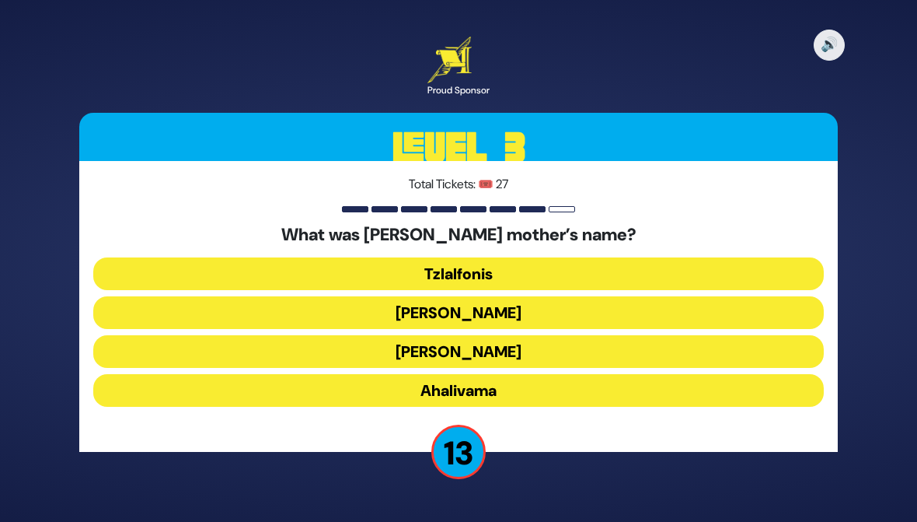
click at [703, 349] on button "[PERSON_NAME]" at bounding box center [458, 351] width 731 height 33
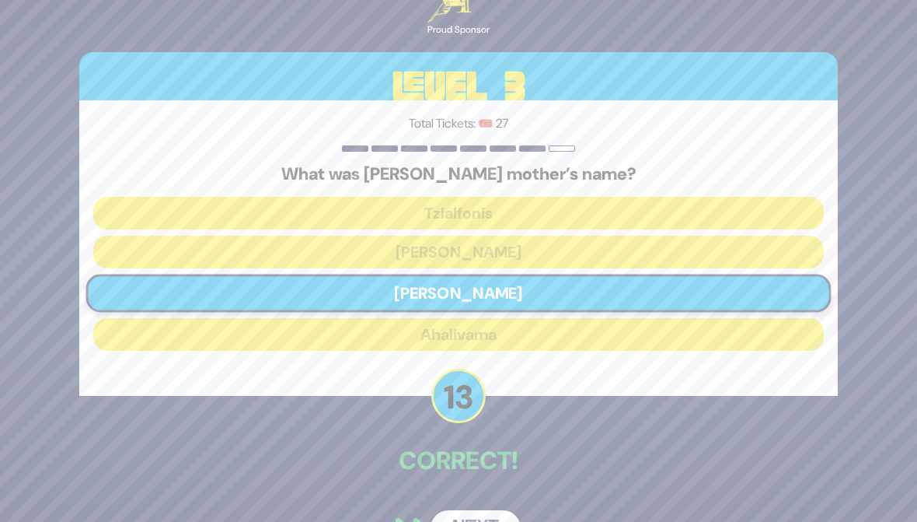
click at [460, 511] on button "Next" at bounding box center [476, 528] width 90 height 36
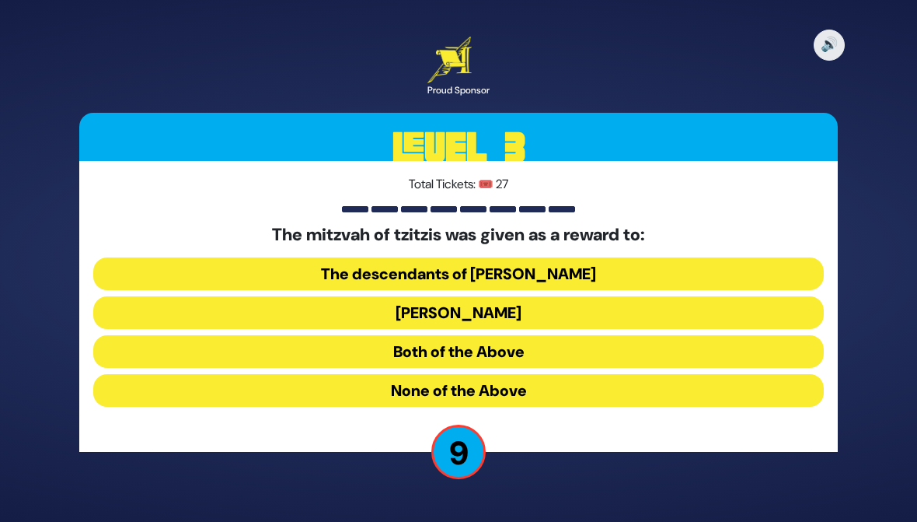
click at [719, 345] on button "Both of the Above" at bounding box center [458, 351] width 731 height 33
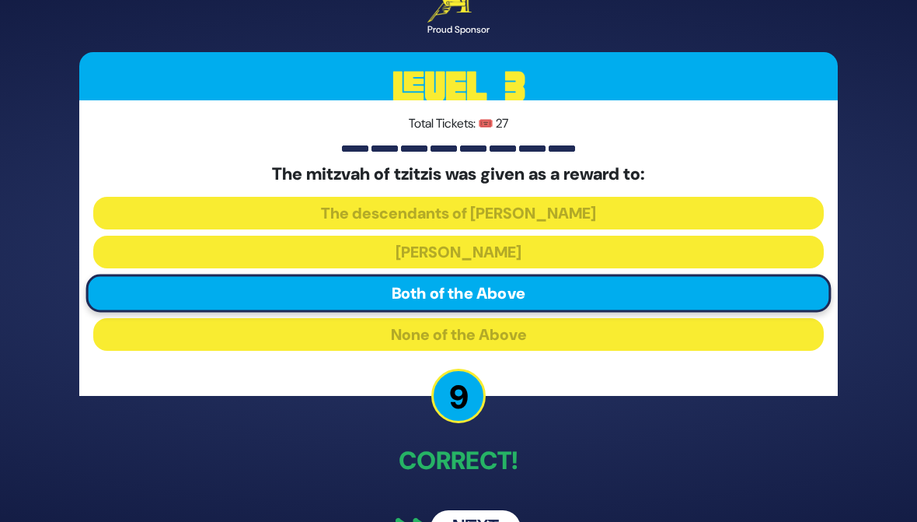
click at [448, 511] on button "Next" at bounding box center [476, 528] width 90 height 36
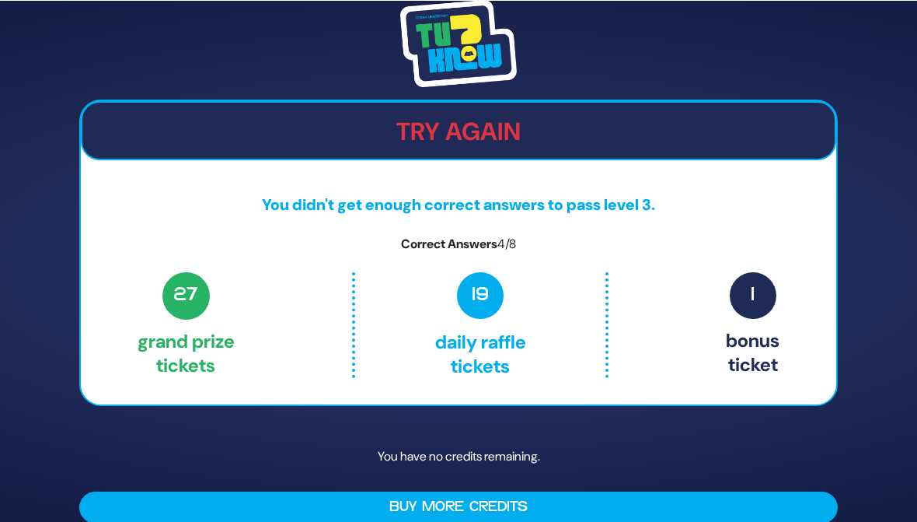
scroll to position [19, 0]
